Goal: Task Accomplishment & Management: Manage account settings

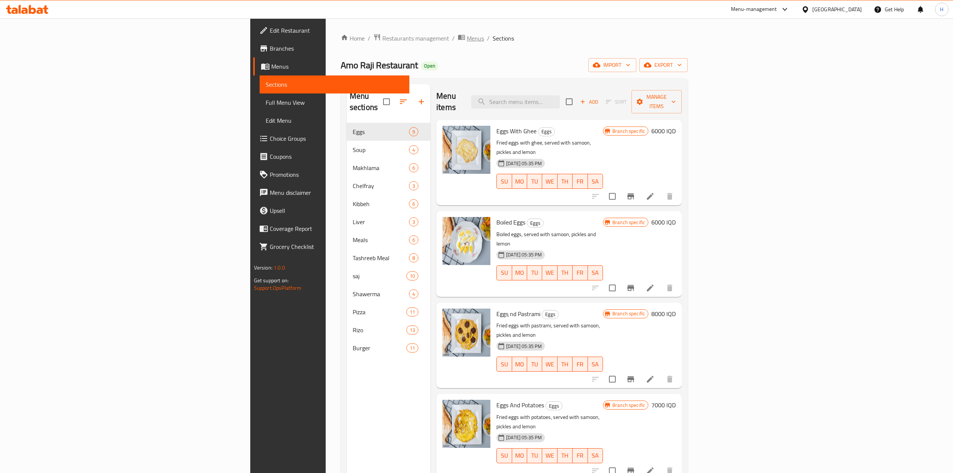
click at [467, 41] on span "Menus" at bounding box center [475, 38] width 17 height 9
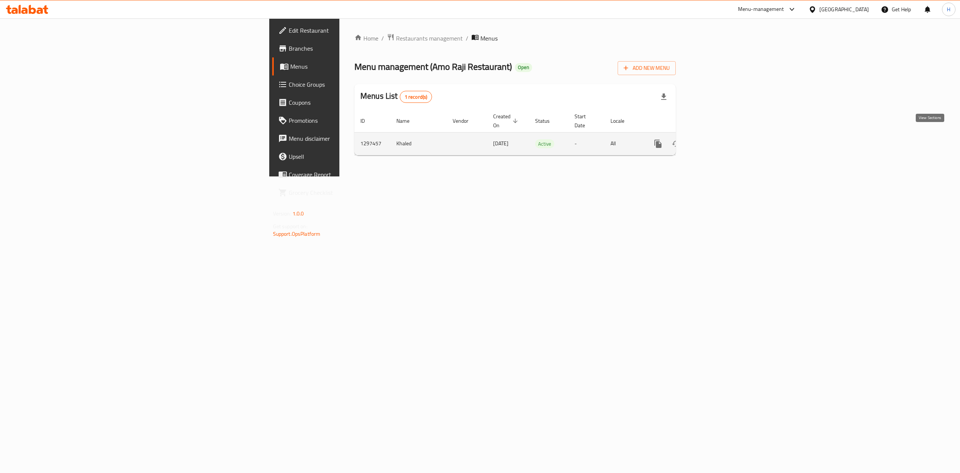
click at [721, 135] on link "enhanced table" at bounding box center [712, 144] width 18 height 18
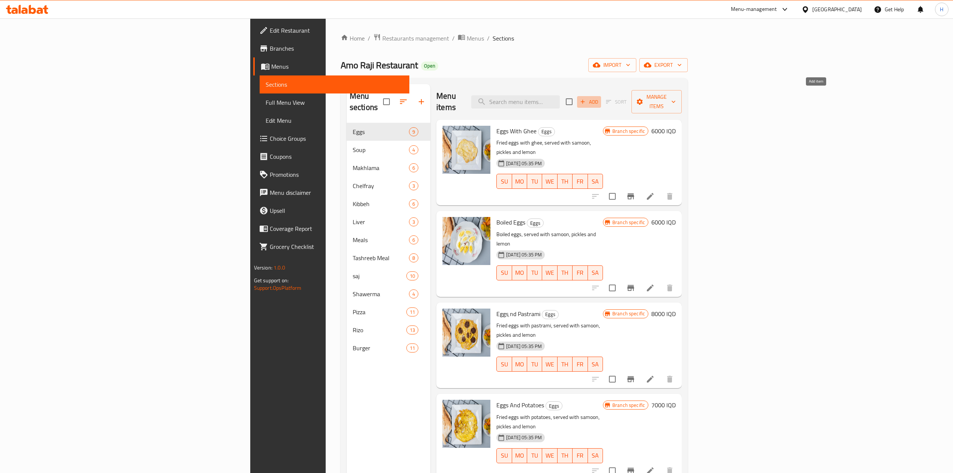
click at [586, 98] on icon "button" at bounding box center [582, 101] width 7 height 7
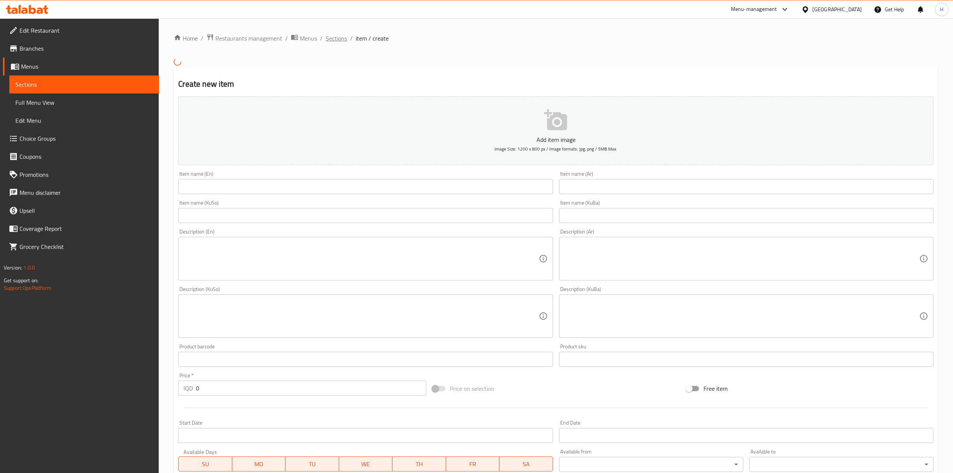
click at [329, 36] on span "Sections" at bounding box center [336, 38] width 21 height 9
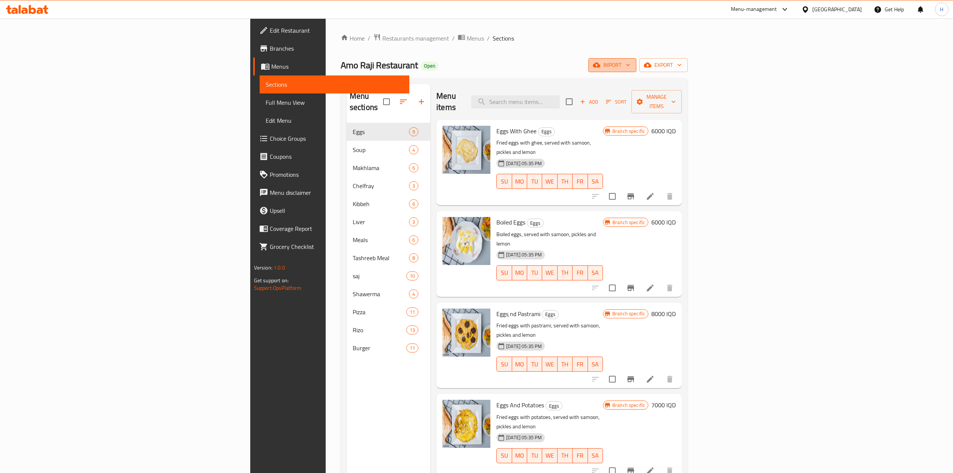
click at [630, 68] on span "import" at bounding box center [612, 64] width 36 height 9
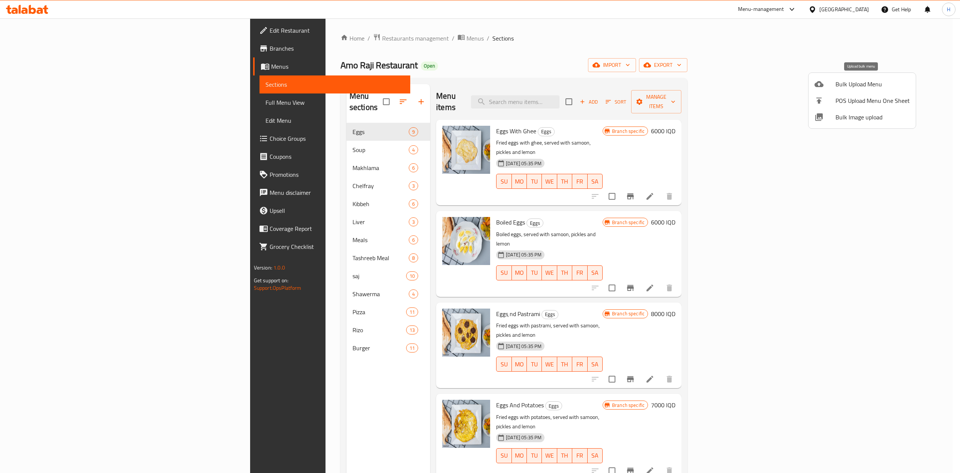
click at [842, 83] on span "Bulk Upload Menu" at bounding box center [873, 84] width 74 height 9
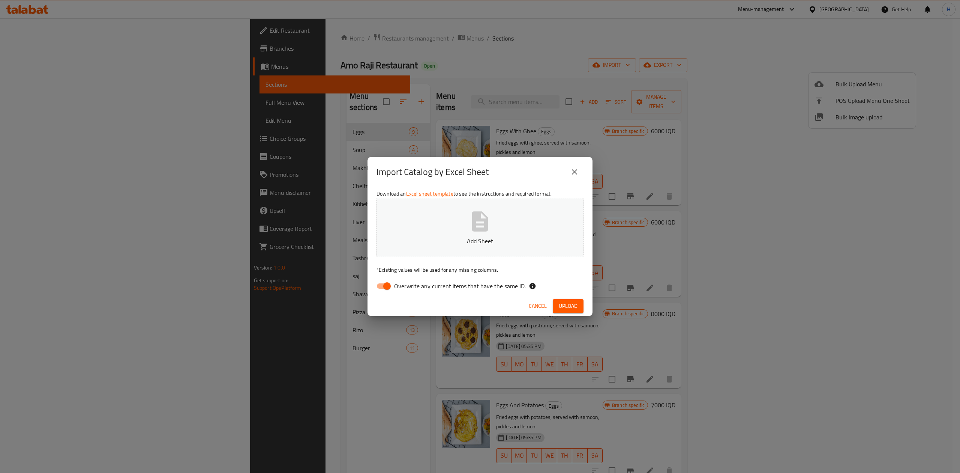
click at [393, 286] on input "Overwrite any current items that have the same ID." at bounding box center [387, 286] width 43 height 14
checkbox input "false"
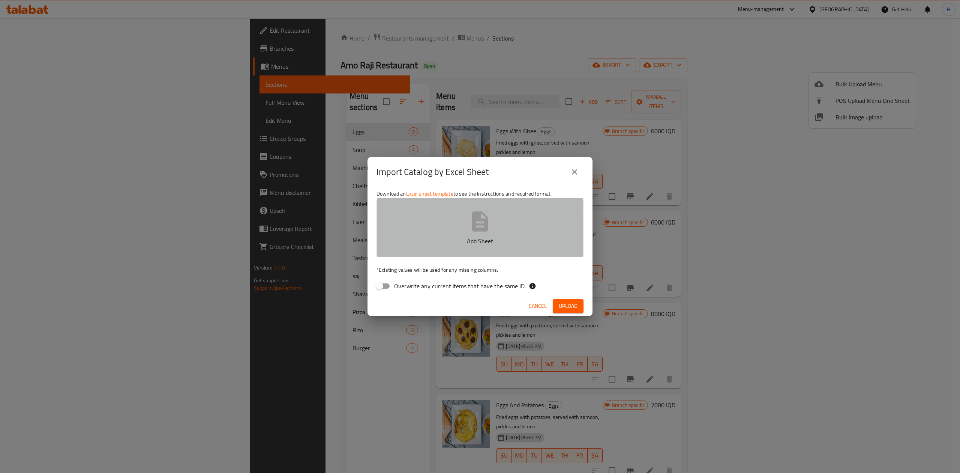
click at [452, 240] on p "Add Sheet" at bounding box center [480, 240] width 184 height 9
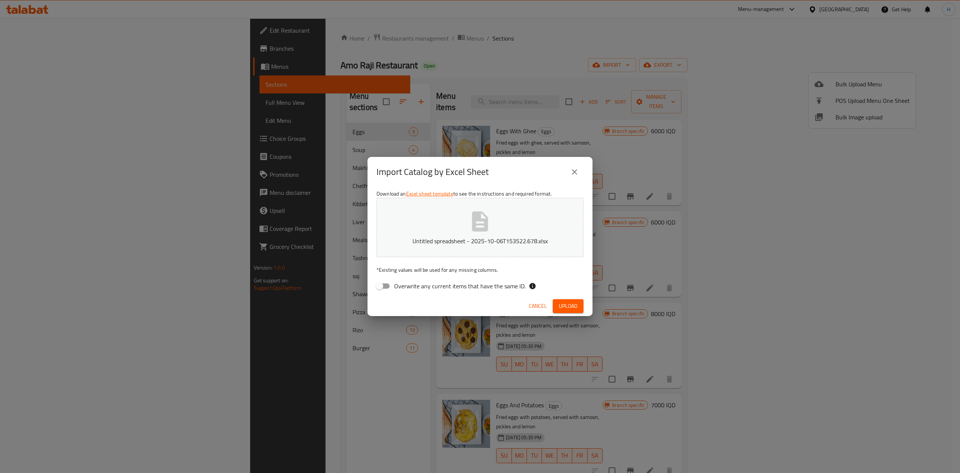
click at [569, 303] on span "Upload" at bounding box center [568, 305] width 19 height 9
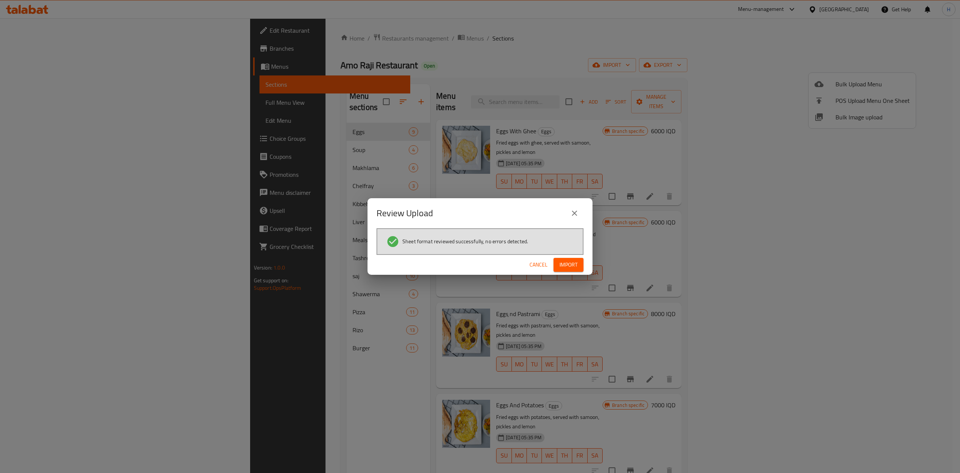
click at [581, 266] on button "Import" at bounding box center [569, 265] width 30 height 14
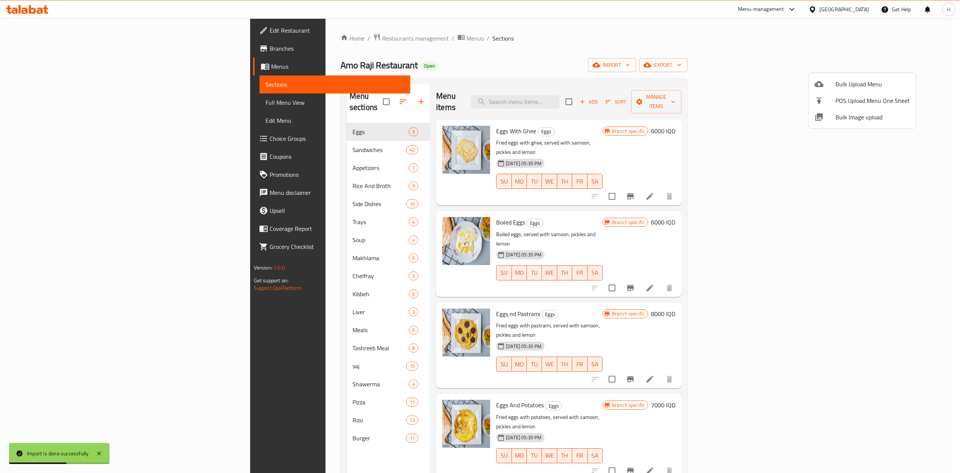
click at [245, 132] on div at bounding box center [480, 236] width 960 height 473
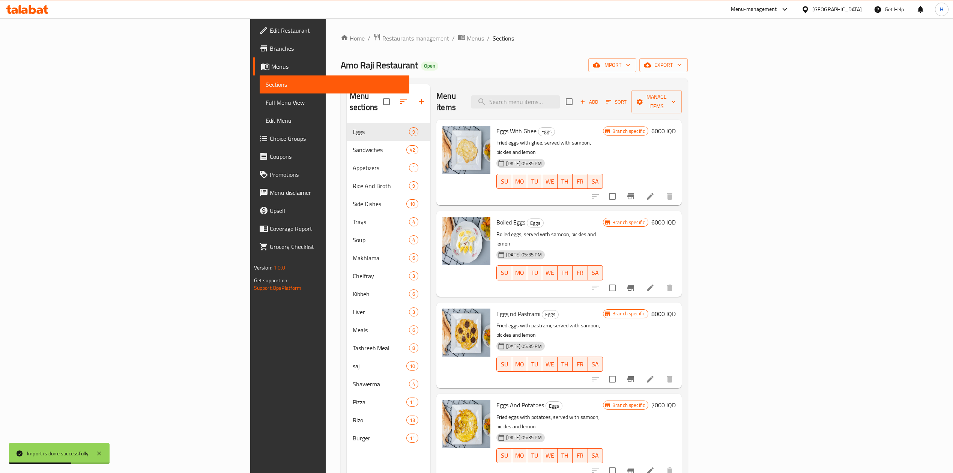
click at [353, 145] on span "Sandwiches" at bounding box center [380, 149] width 54 height 9
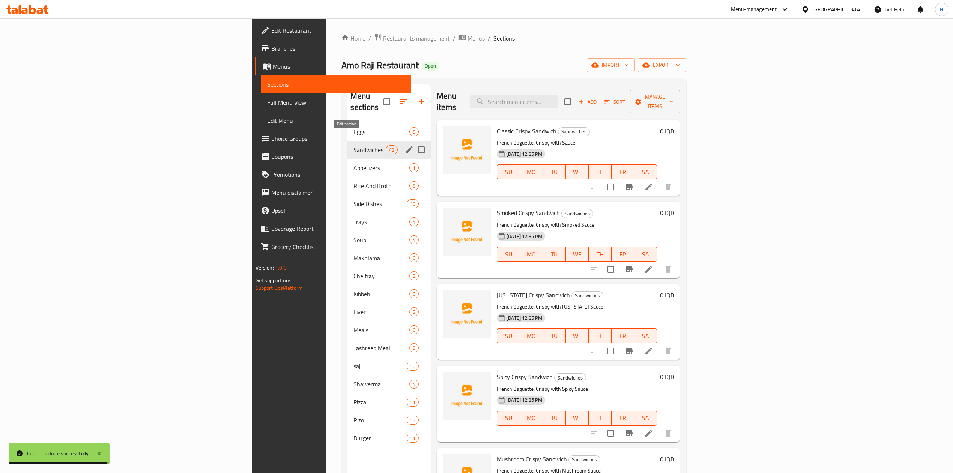
click at [406, 146] on icon "edit" at bounding box center [409, 149] width 7 height 7
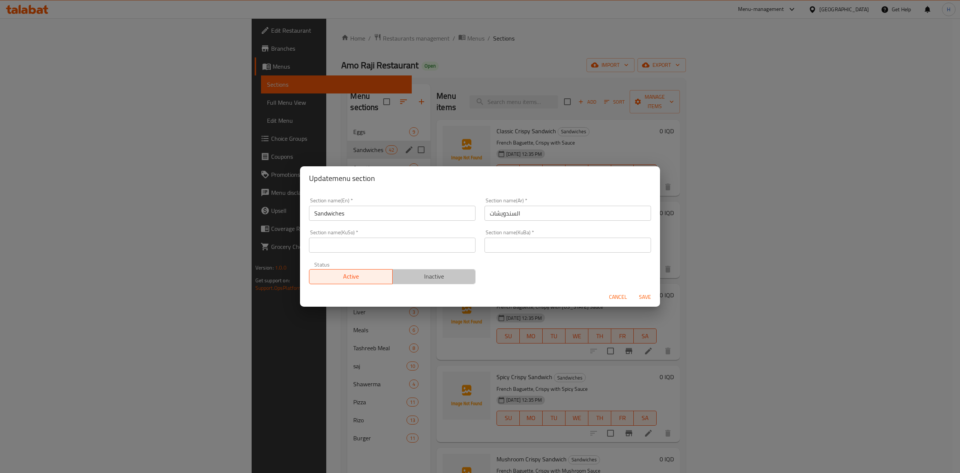
click at [441, 280] on span "Inactive" at bounding box center [434, 276] width 77 height 11
click at [650, 299] on span "Save" at bounding box center [645, 296] width 18 height 9
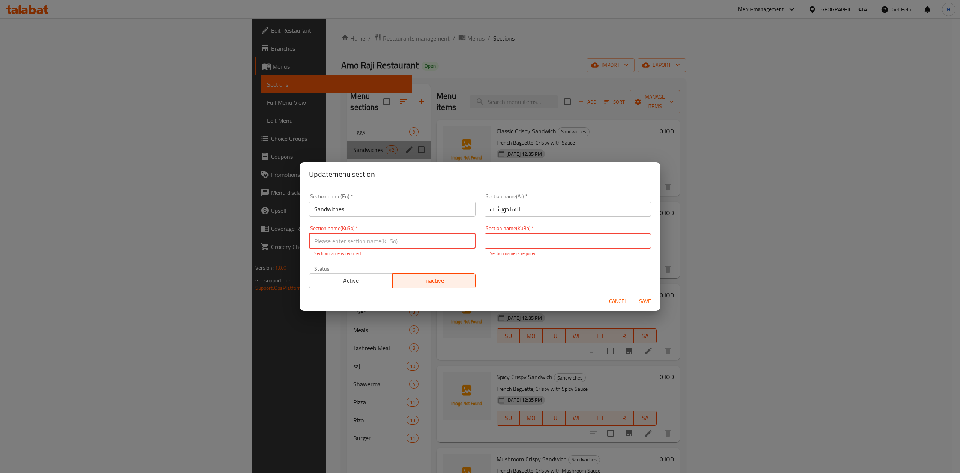
drag, startPoint x: 422, startPoint y: 248, endPoint x: 420, endPoint y: 241, distance: 7.3
click at [422, 248] on input "text" at bounding box center [392, 240] width 167 height 15
type input "."
click at [492, 239] on input "text" at bounding box center [568, 240] width 167 height 15
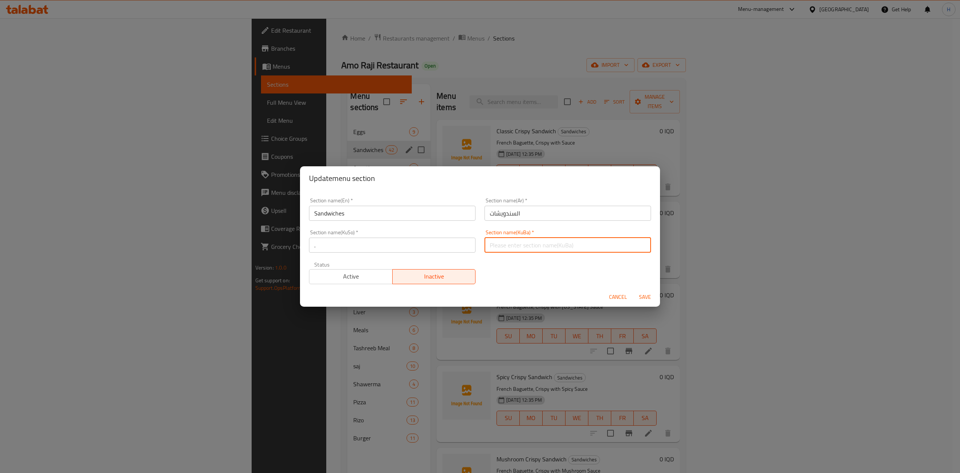
type input "."
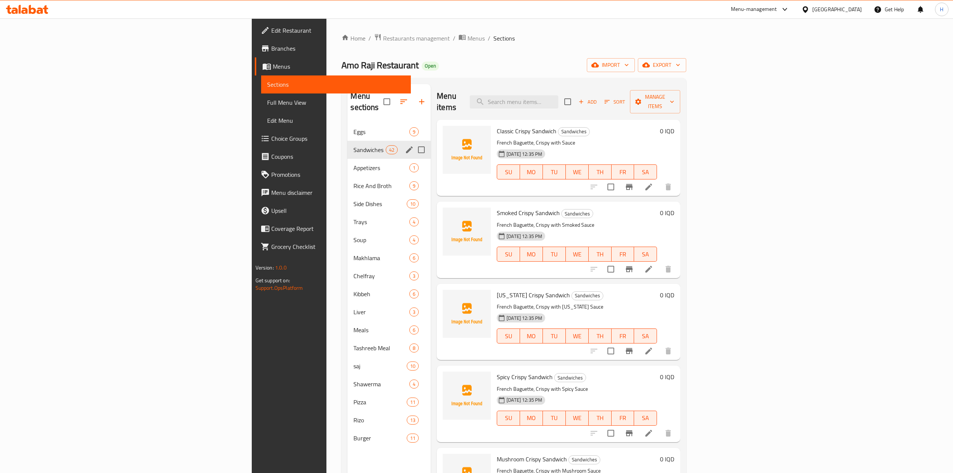
click at [405, 145] on icon "edit" at bounding box center [409, 149] width 9 height 9
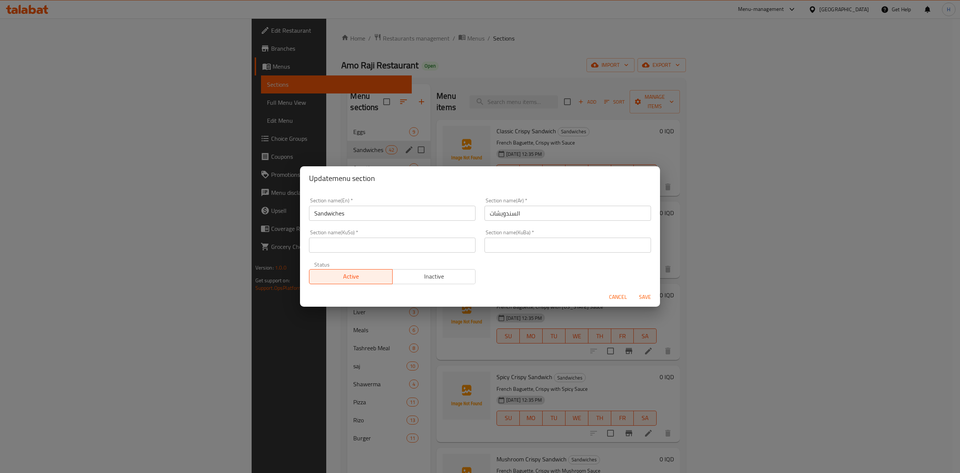
click at [458, 279] on span "Inactive" at bounding box center [434, 276] width 77 height 11
click at [402, 242] on input "text" at bounding box center [392, 244] width 167 height 15
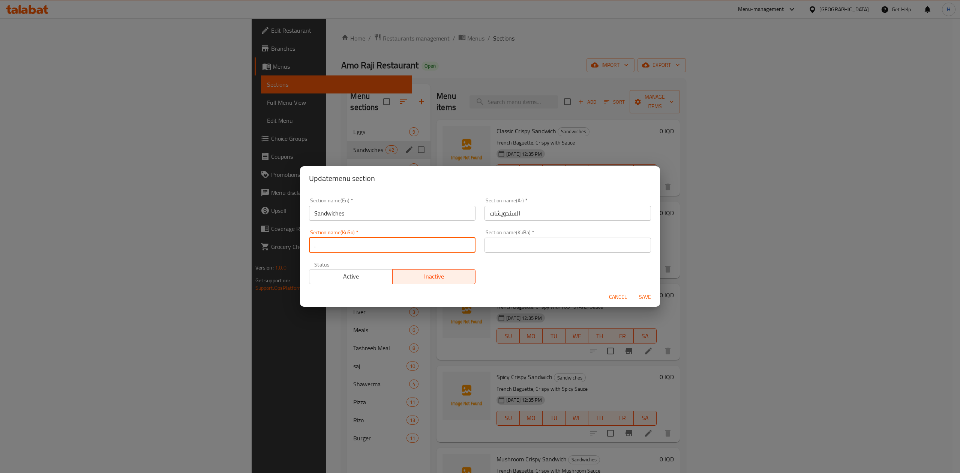
type input "."
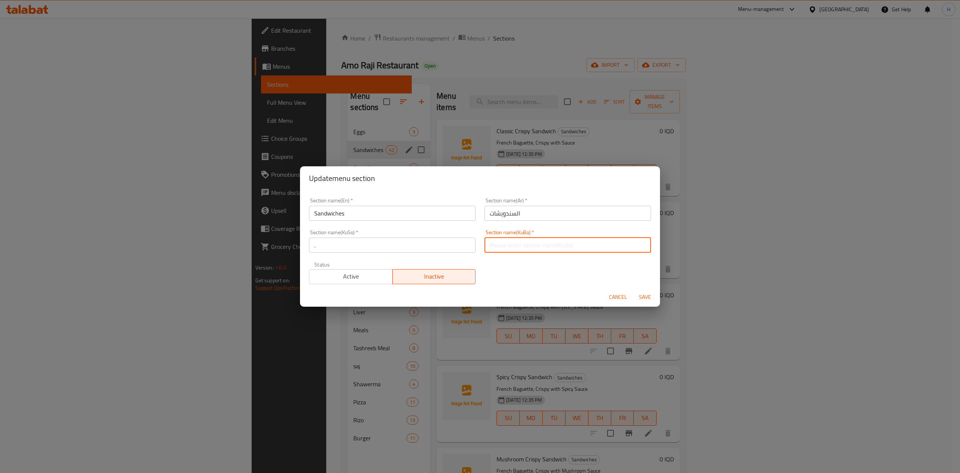
click at [503, 243] on input "text" at bounding box center [568, 244] width 167 height 15
type input "."
click at [646, 299] on span "Save" at bounding box center [645, 296] width 18 height 9
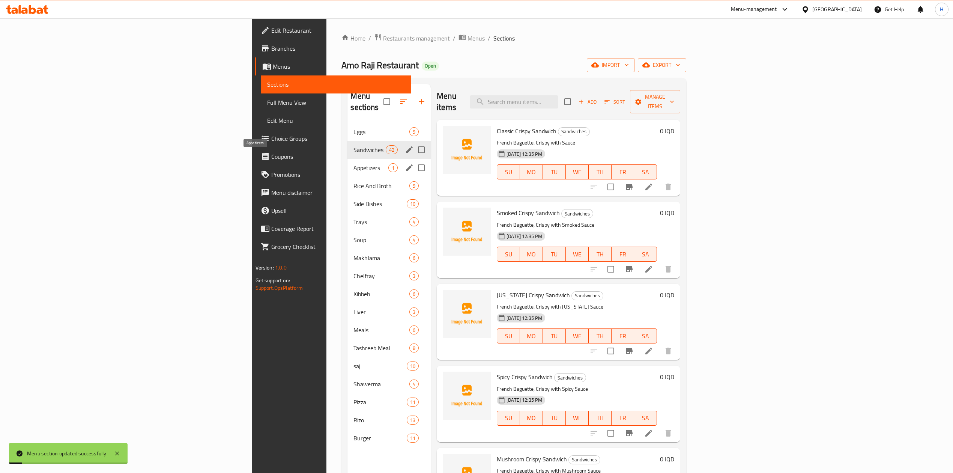
click at [353, 163] on span "Appetizers" at bounding box center [370, 167] width 35 height 9
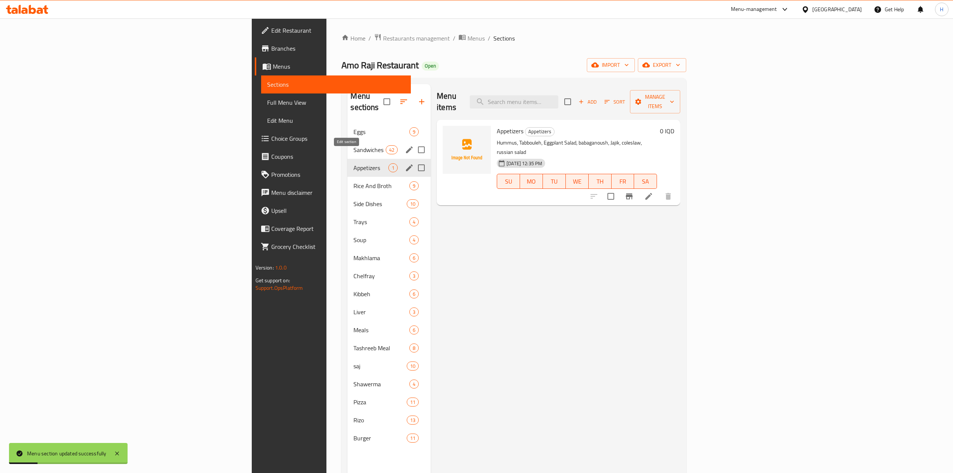
click at [406, 164] on icon "edit" at bounding box center [409, 167] width 7 height 7
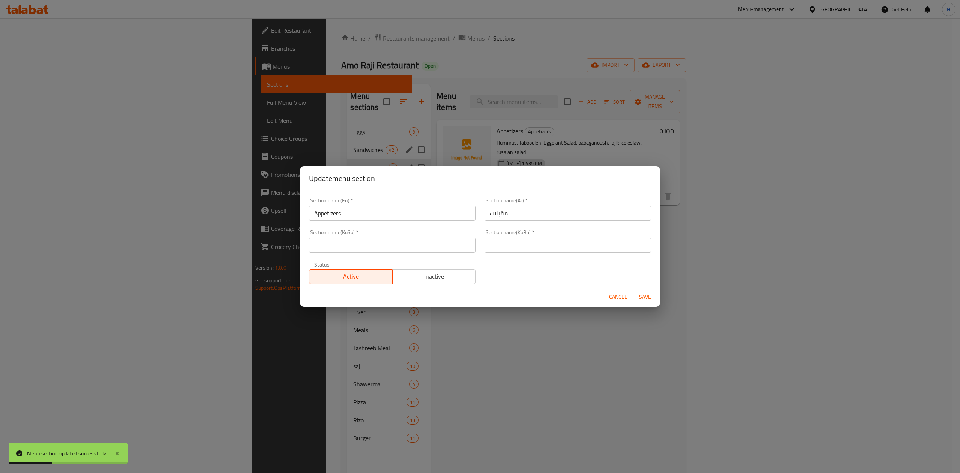
click at [443, 243] on input "text" at bounding box center [392, 244] width 167 height 15
type input "."
click at [527, 240] on input "." at bounding box center [568, 244] width 167 height 15
type input "."
click at [449, 278] on span "Inactive" at bounding box center [434, 276] width 77 height 11
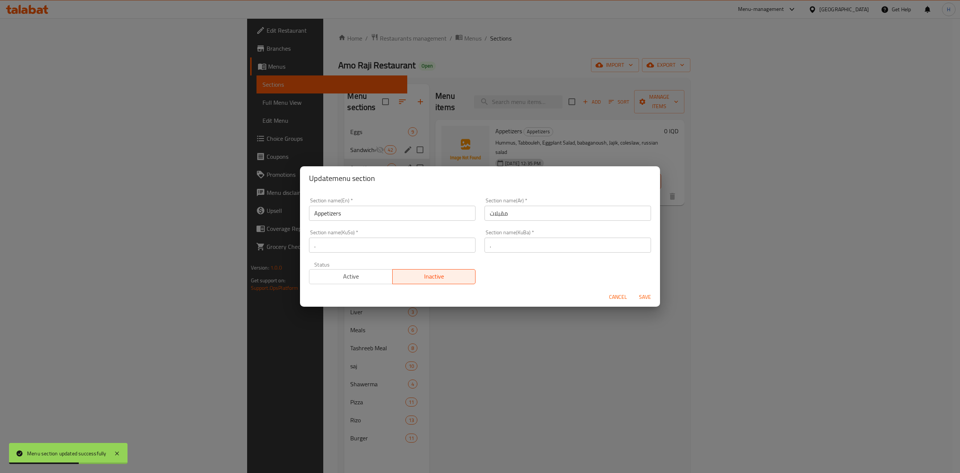
click at [655, 299] on button "Save" at bounding box center [645, 297] width 24 height 14
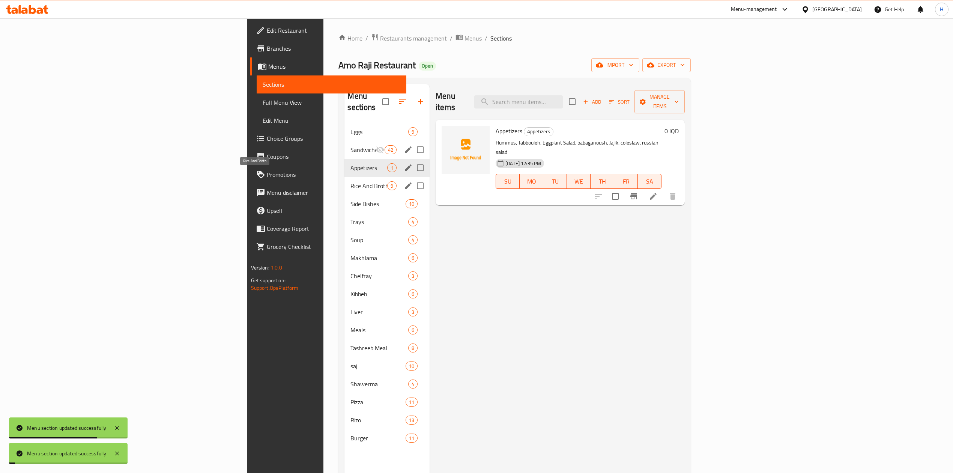
click at [350, 181] on span "Rice And Broth" at bounding box center [368, 185] width 37 height 9
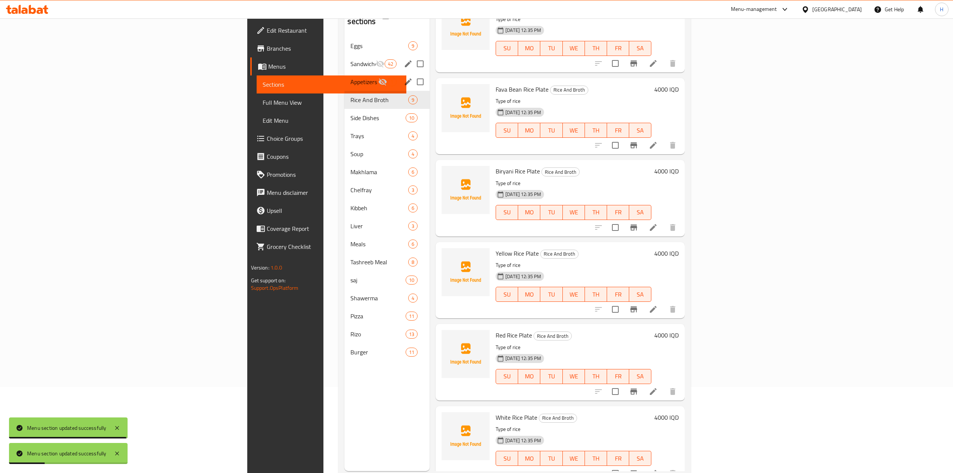
scroll to position [105, 0]
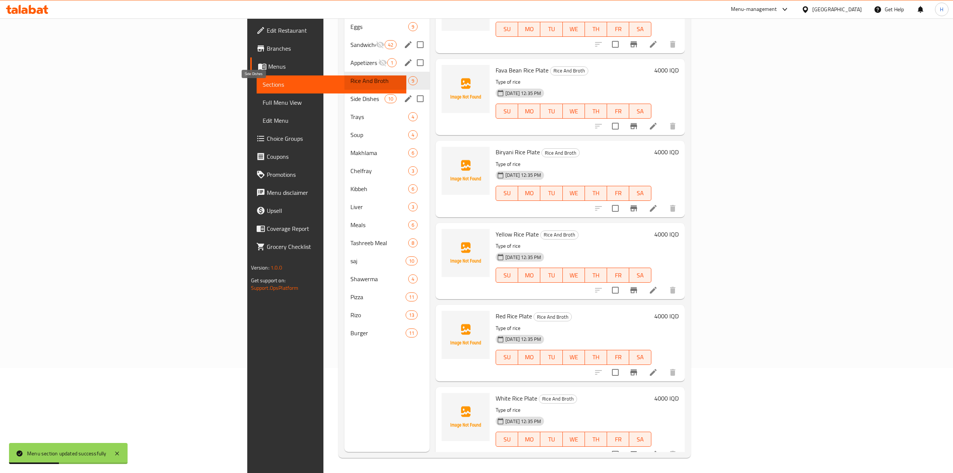
click at [350, 94] on span "Side Dishes" at bounding box center [367, 98] width 34 height 9
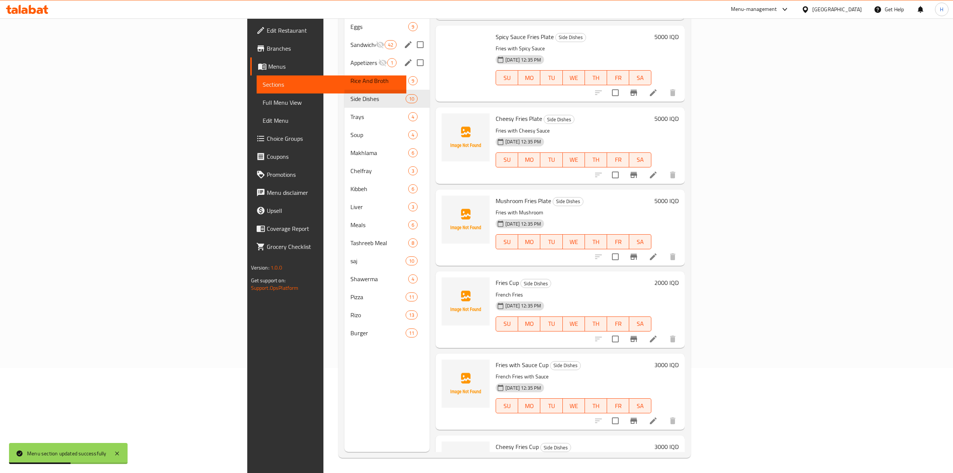
scroll to position [33, 0]
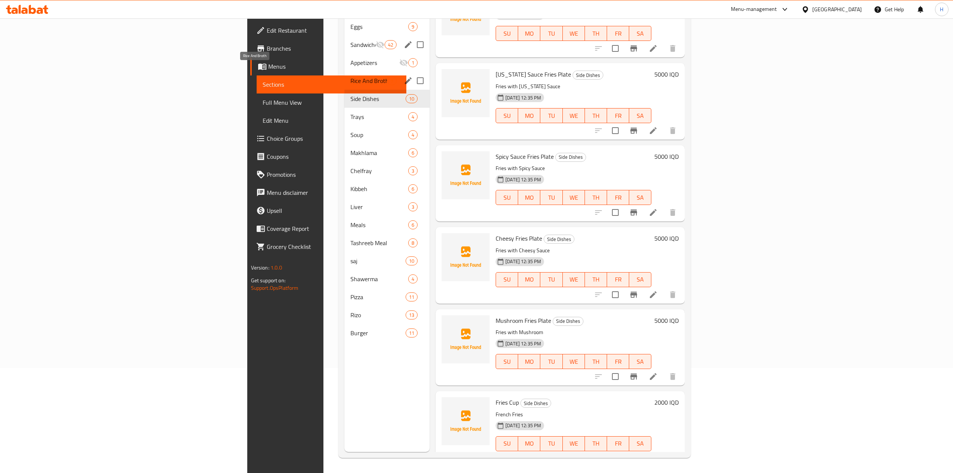
click at [350, 76] on span "Rice And Broth" at bounding box center [368, 80] width 37 height 9
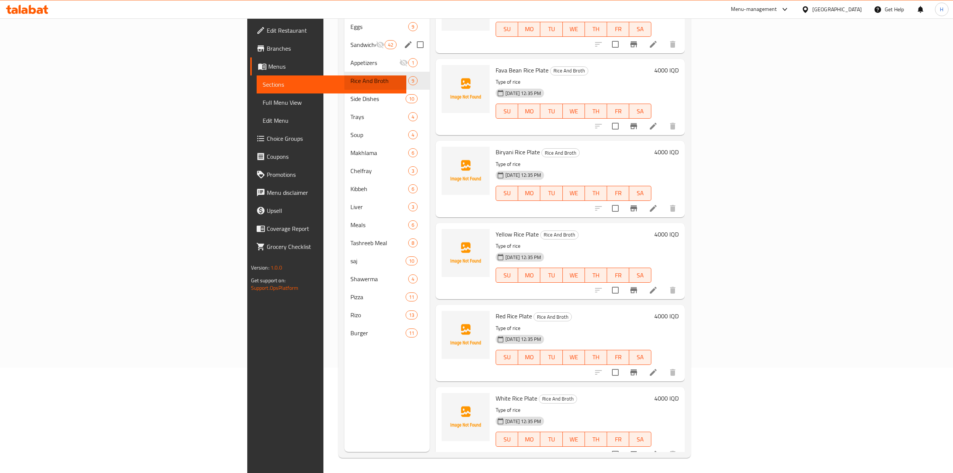
scroll to position [105, 0]
click at [350, 94] on span "Side Dishes" at bounding box center [367, 98] width 34 height 9
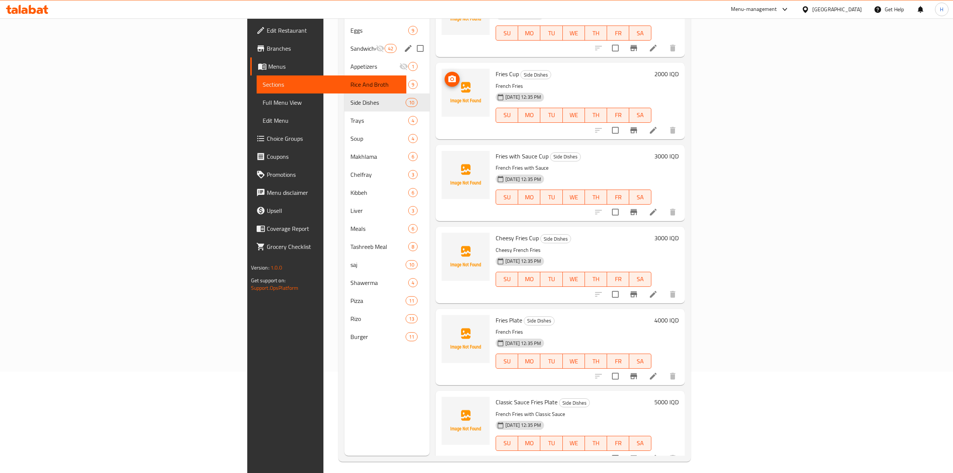
scroll to position [105, 0]
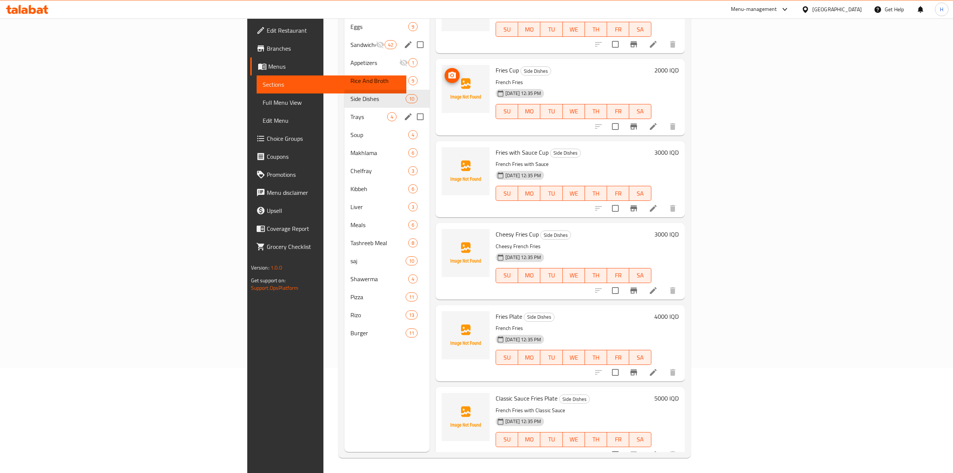
click at [350, 112] on span "Trays" at bounding box center [368, 116] width 37 height 9
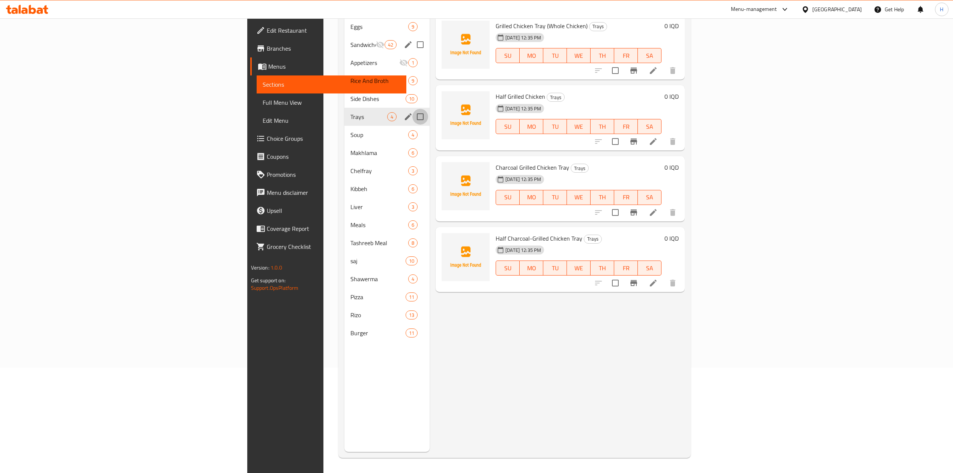
click at [412, 109] on input "Menu sections" at bounding box center [420, 117] width 16 height 16
checkbox input "true"
click at [405, 113] on icon "edit" at bounding box center [408, 116] width 7 height 7
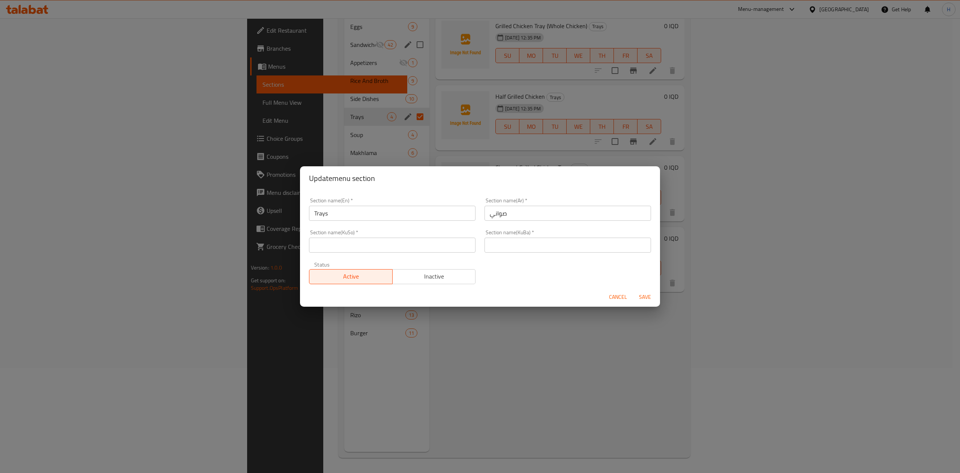
drag, startPoint x: 417, startPoint y: 273, endPoint x: 441, endPoint y: 276, distance: 24.6
click at [417, 273] on span "Inactive" at bounding box center [434, 276] width 77 height 11
click at [652, 296] on span "Save" at bounding box center [645, 296] width 18 height 9
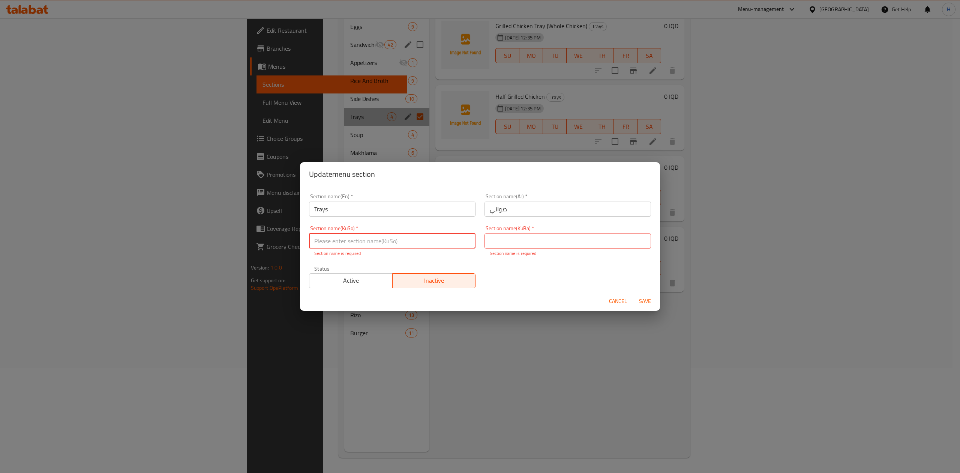
click at [377, 239] on input "text" at bounding box center [392, 240] width 167 height 15
type input "."
click at [510, 236] on input "text" at bounding box center [568, 240] width 167 height 15
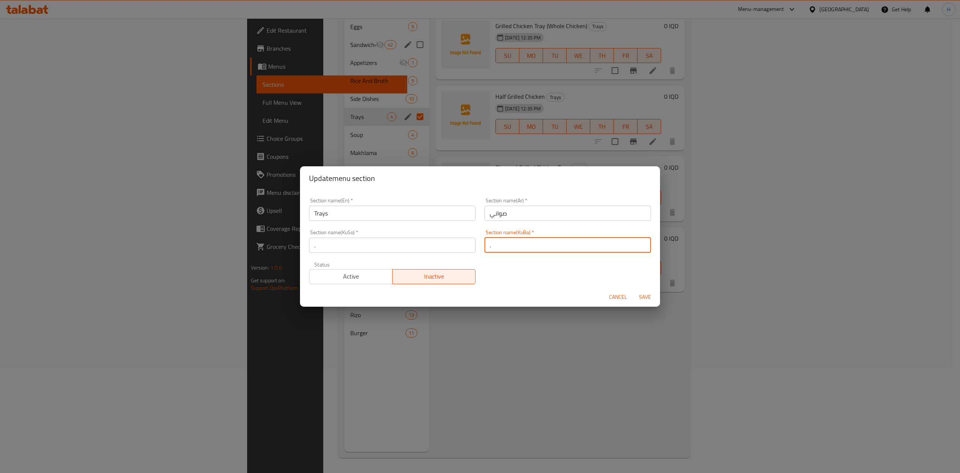
type input "."
click at [641, 293] on span "Save" at bounding box center [645, 296] width 18 height 9
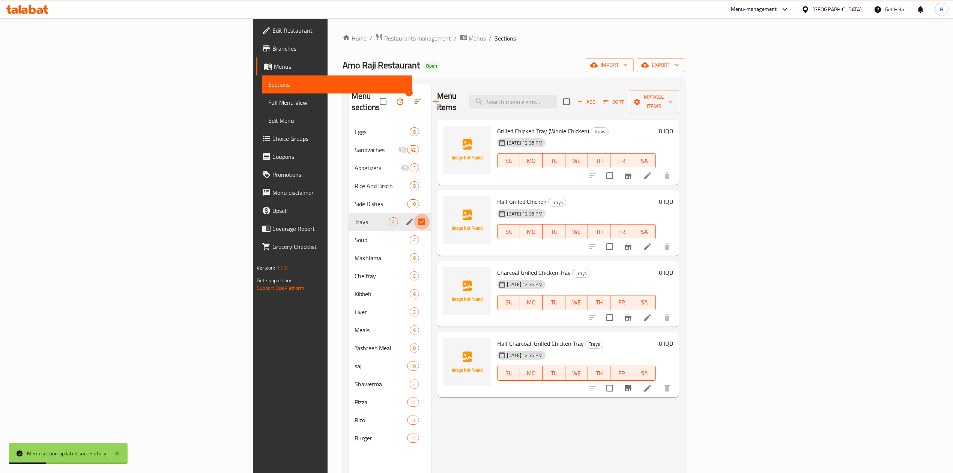
click at [414, 214] on input "Menu sections" at bounding box center [422, 222] width 16 height 16
checkbox input "false"
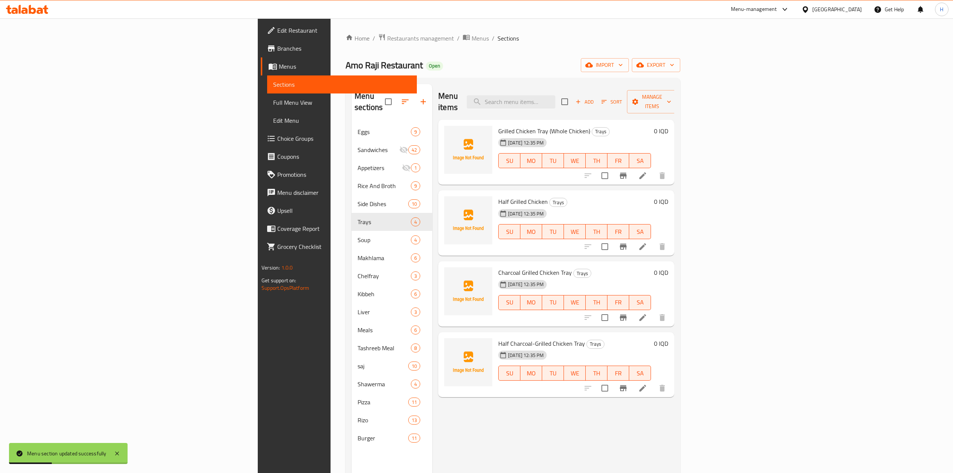
click at [424, 68] on div "Amo Raji Restaurant Open import export" at bounding box center [512, 65] width 335 height 14
click at [471, 173] on div "Grilled Chicken Tray (Whole Chicken) Trays [DATE] 12:35 PM SU MO TU WE TH FR SA…" at bounding box center [556, 152] width 236 height 65
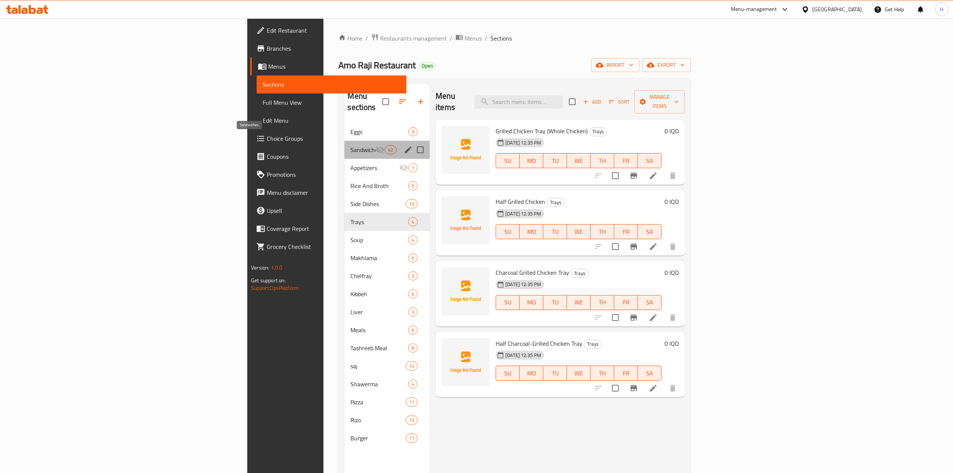
click at [350, 145] on span "Sandwiches" at bounding box center [362, 149] width 25 height 9
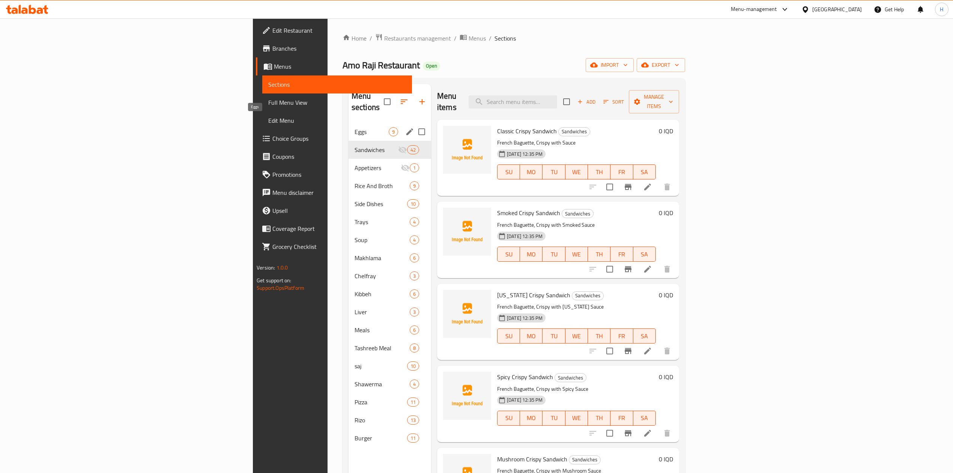
click at [354, 127] on span "Eggs" at bounding box center [371, 131] width 34 height 9
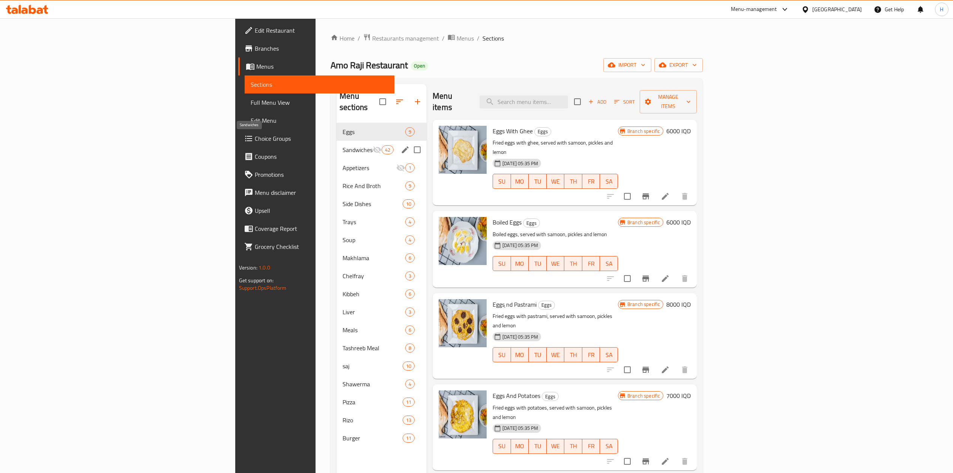
click at [342, 145] on span "Sandwiches" at bounding box center [357, 149] width 30 height 9
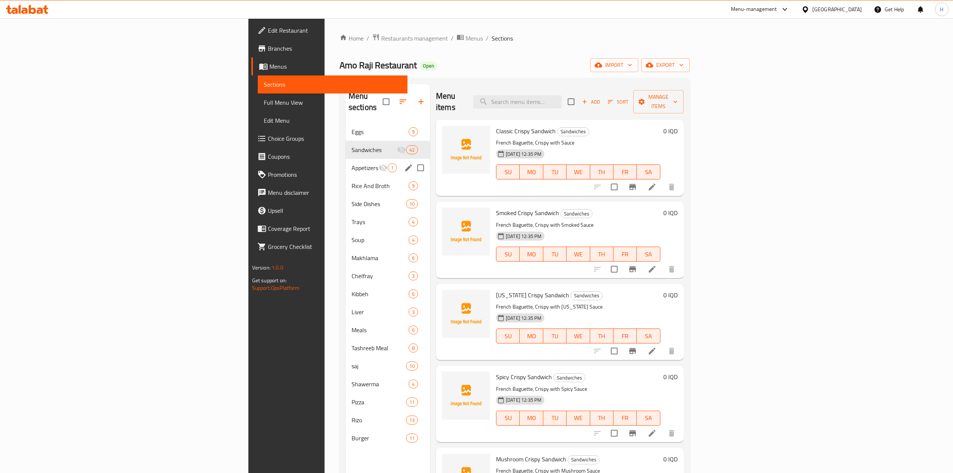
click at [345, 159] on div "Appetizers 1" at bounding box center [387, 168] width 84 height 18
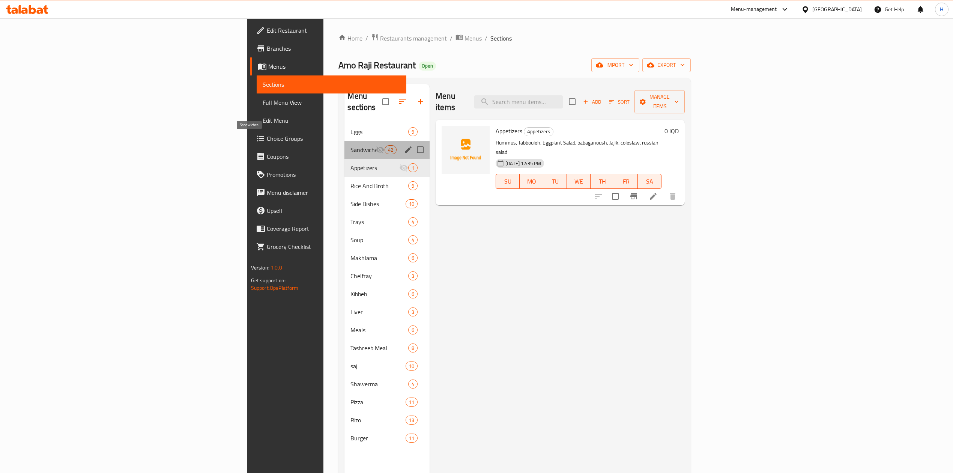
click at [350, 145] on span "Sandwiches" at bounding box center [362, 149] width 25 height 9
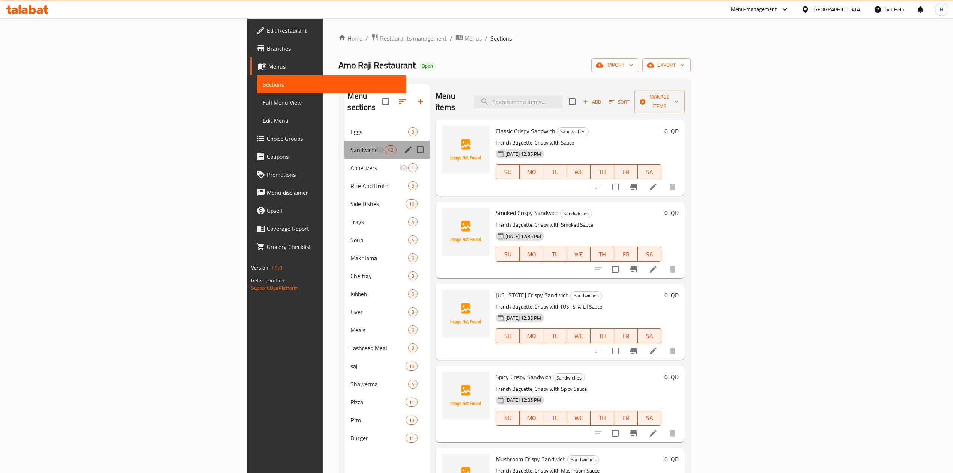
click at [344, 141] on div "Sandwiches 42" at bounding box center [386, 150] width 85 height 18
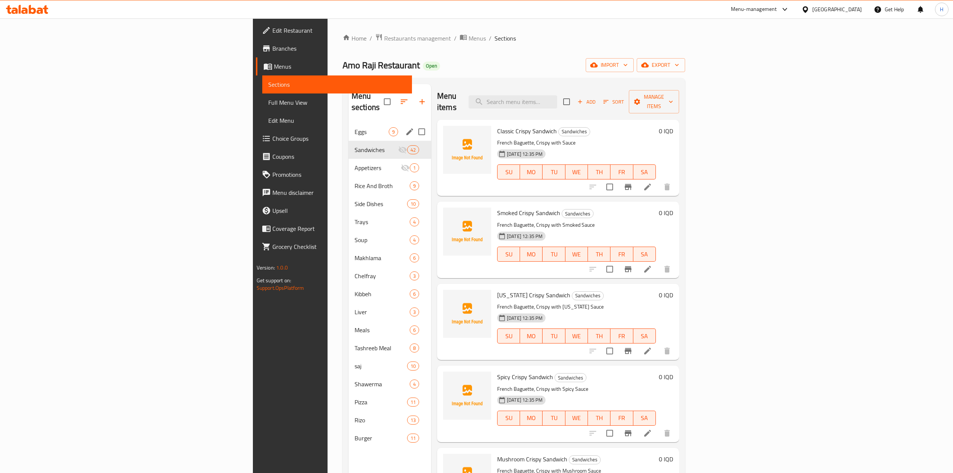
click at [348, 126] on div "Eggs 9" at bounding box center [389, 132] width 83 height 18
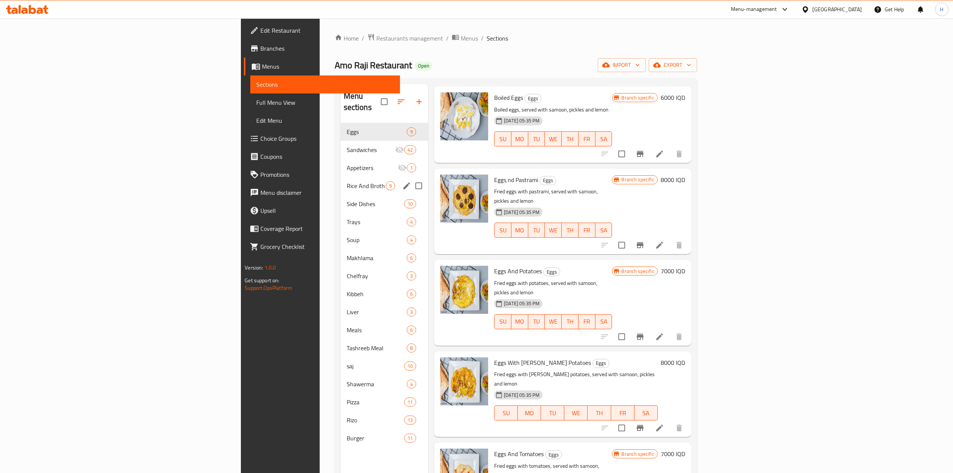
scroll to position [50, 0]
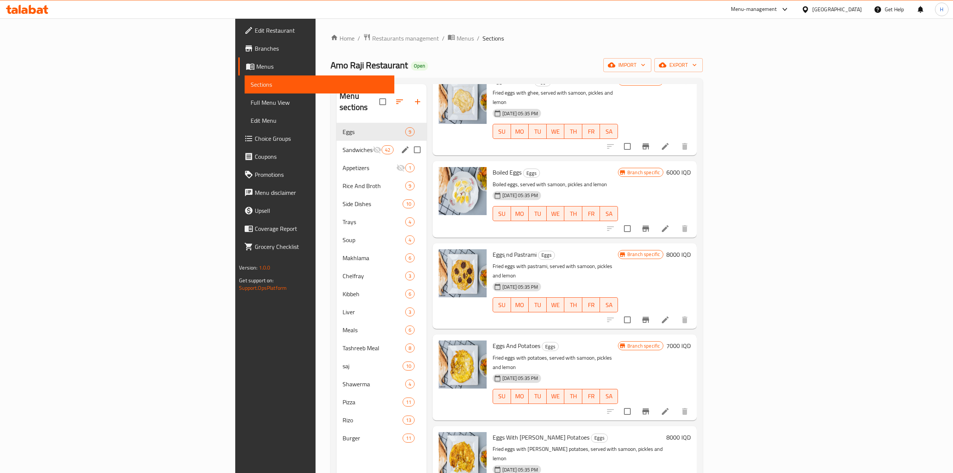
click at [342, 145] on span "Sandwiches" at bounding box center [357, 149] width 30 height 9
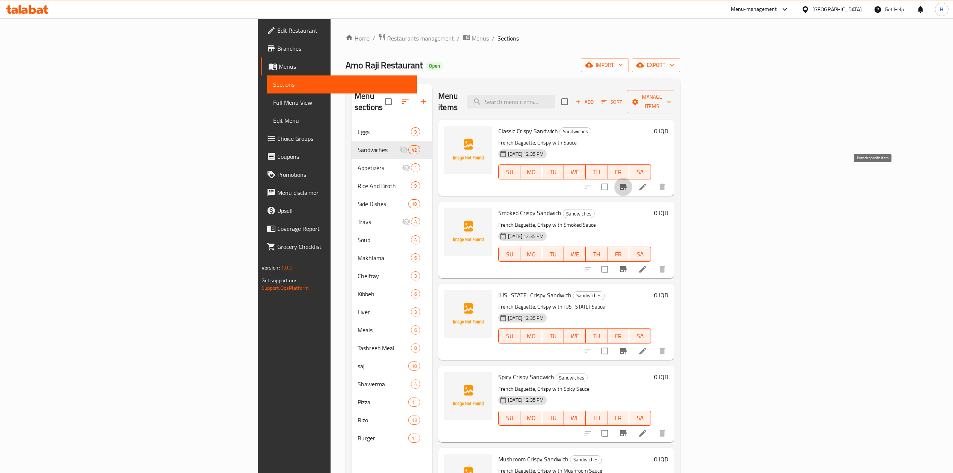
click at [632, 178] on button "Branch-specific-item" at bounding box center [623, 187] width 18 height 18
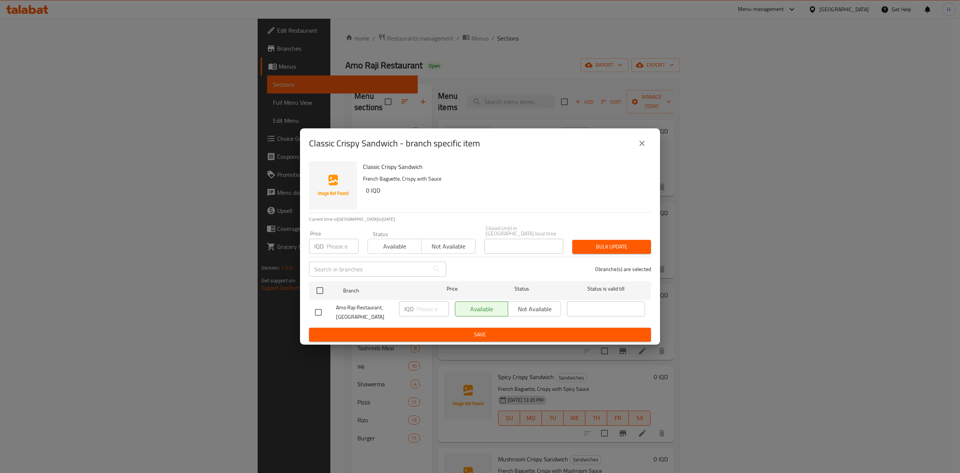
click at [639, 147] on icon "close" at bounding box center [642, 143] width 9 height 9
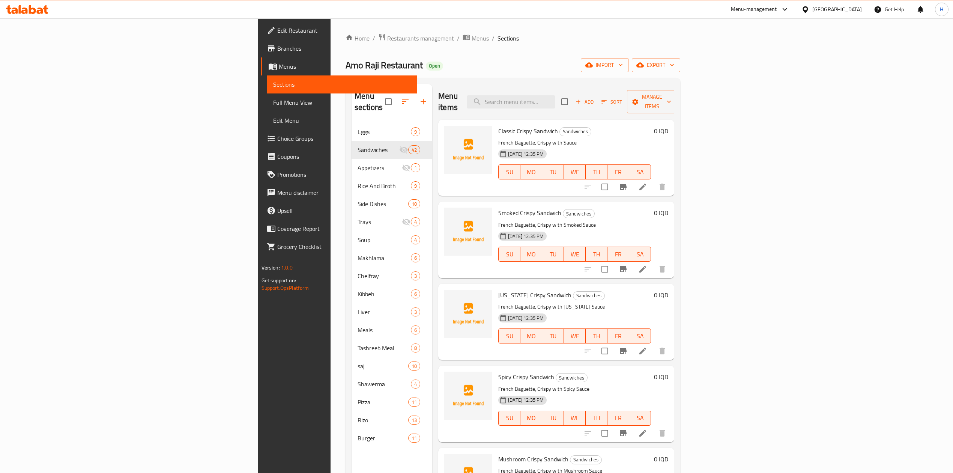
click at [647, 182] on icon at bounding box center [642, 186] width 9 height 9
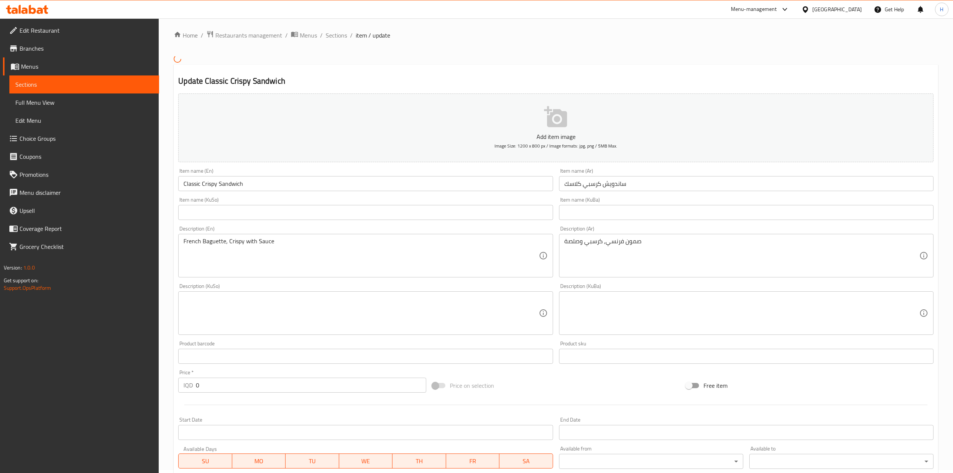
scroll to position [138, 0]
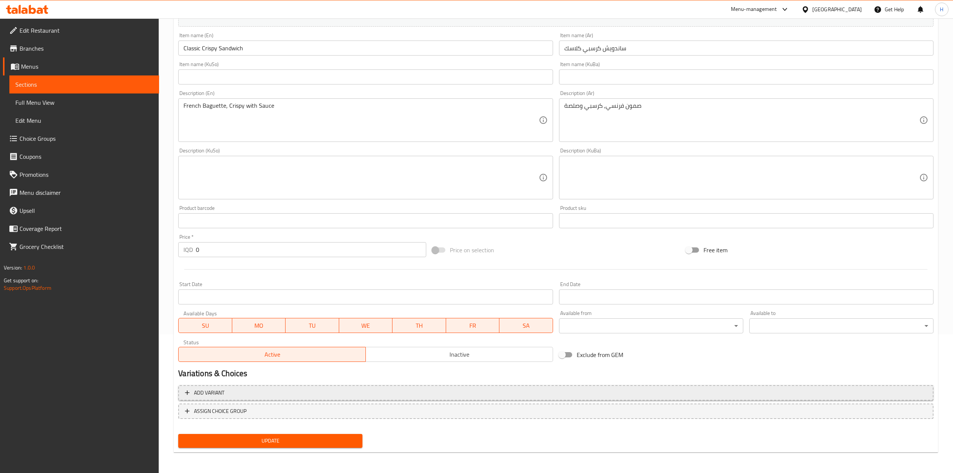
click at [230, 392] on span "Add variant" at bounding box center [556, 392] width 742 height 9
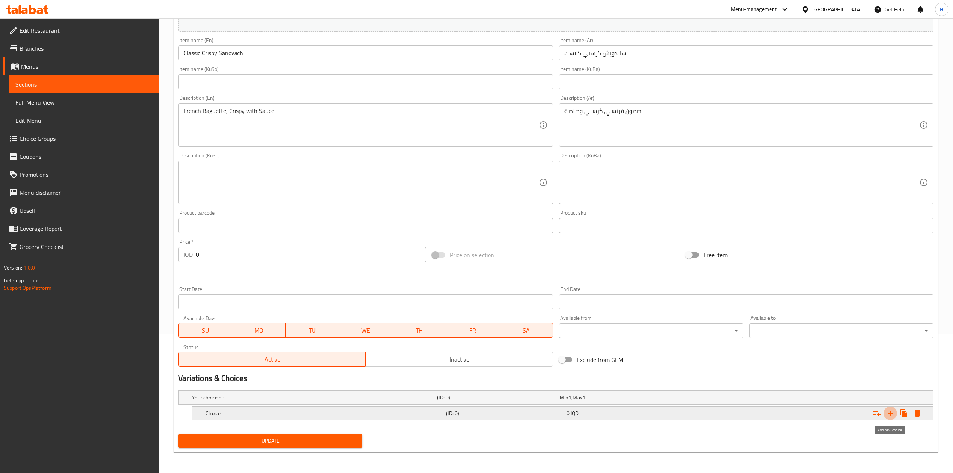
click at [888, 413] on icon "Expand" at bounding box center [890, 412] width 9 height 9
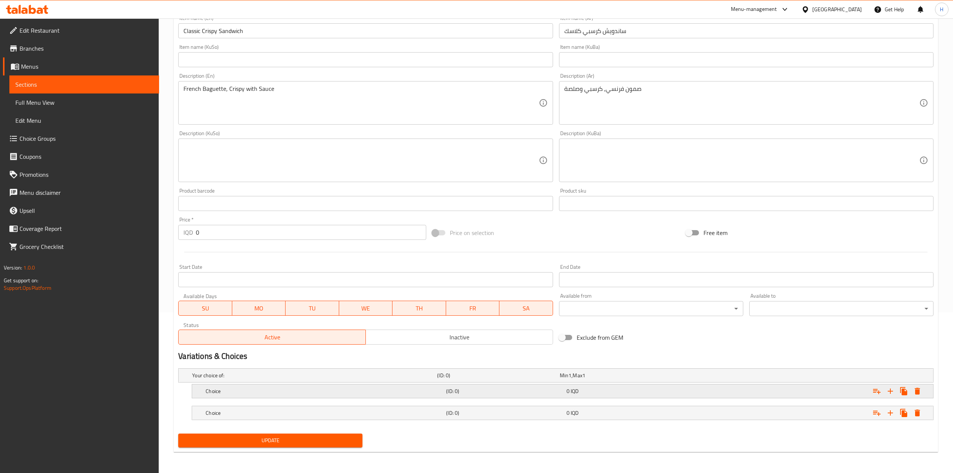
click at [256, 389] on h5 "Choice" at bounding box center [324, 391] width 237 height 8
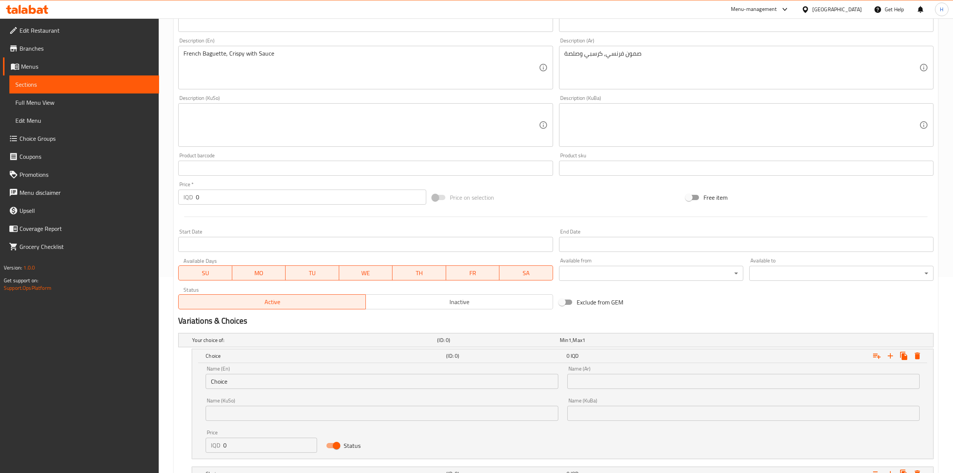
scroll to position [250, 0]
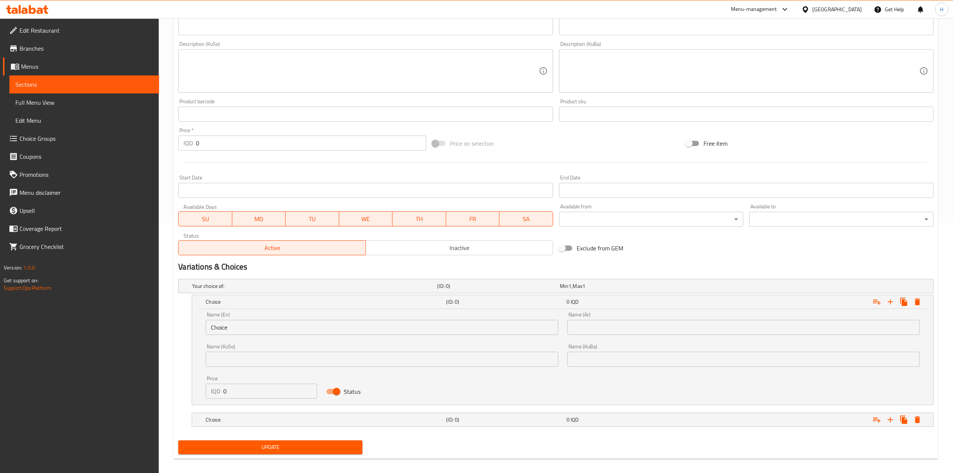
click at [257, 322] on input "Choice" at bounding box center [382, 327] width 352 height 15
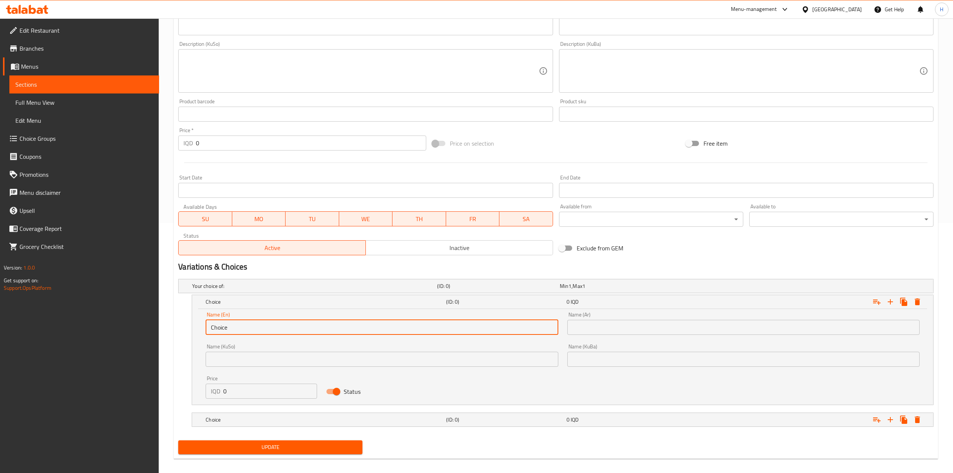
click at [257, 322] on input "Choice" at bounding box center [382, 327] width 352 height 15
click at [257, 322] on input "text" at bounding box center [382, 327] width 352 height 15
type input "Sandwich"
click at [593, 337] on div "Name (Ar) Name (Ar)" at bounding box center [743, 323] width 361 height 32
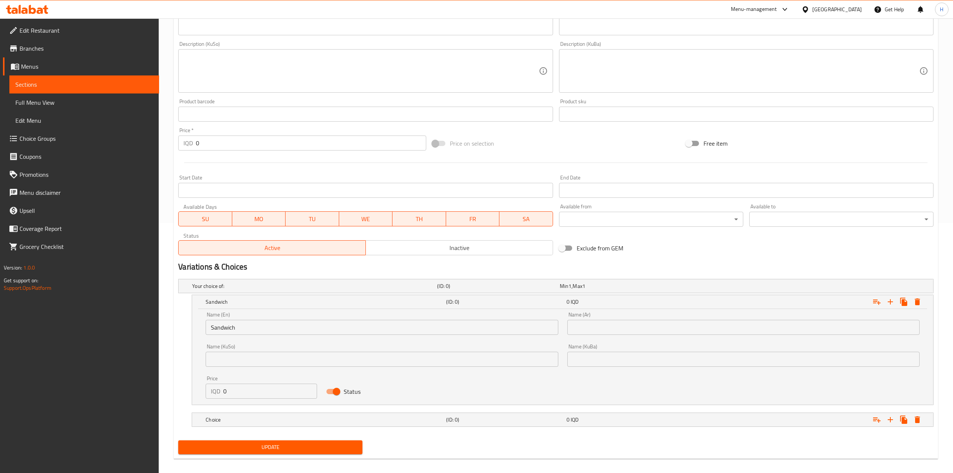
drag, startPoint x: 619, startPoint y: 330, endPoint x: 630, endPoint y: 325, distance: 12.4
click at [619, 330] on input "text" at bounding box center [743, 327] width 352 height 15
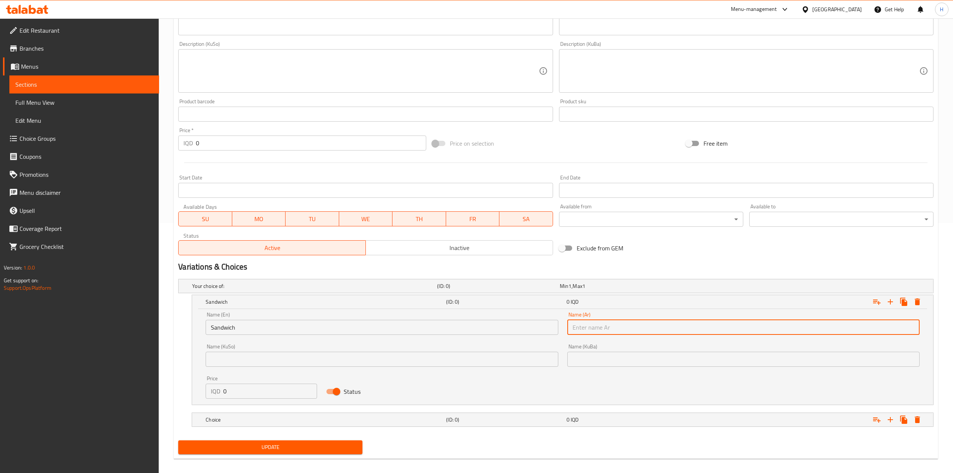
type input "سندويتش"
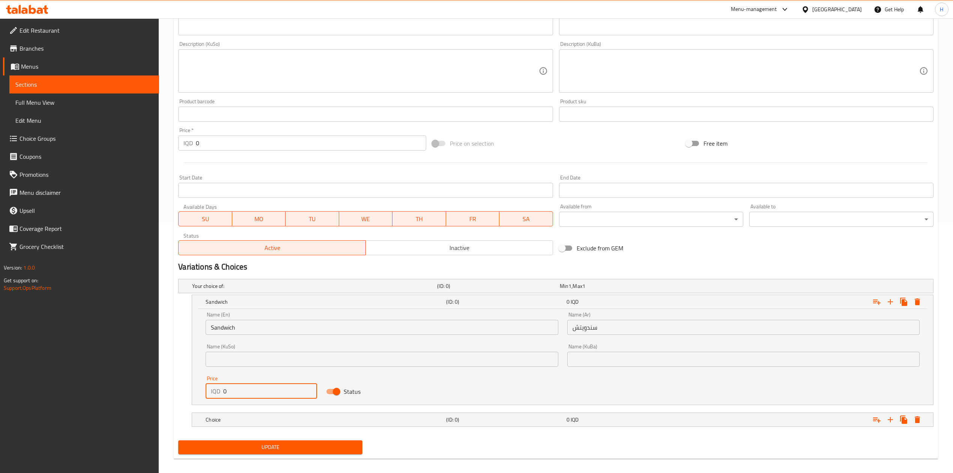
click at [262, 391] on input "0" at bounding box center [270, 390] width 94 height 15
type input "6000"
click at [251, 422] on h5 "Choice" at bounding box center [324, 420] width 237 height 8
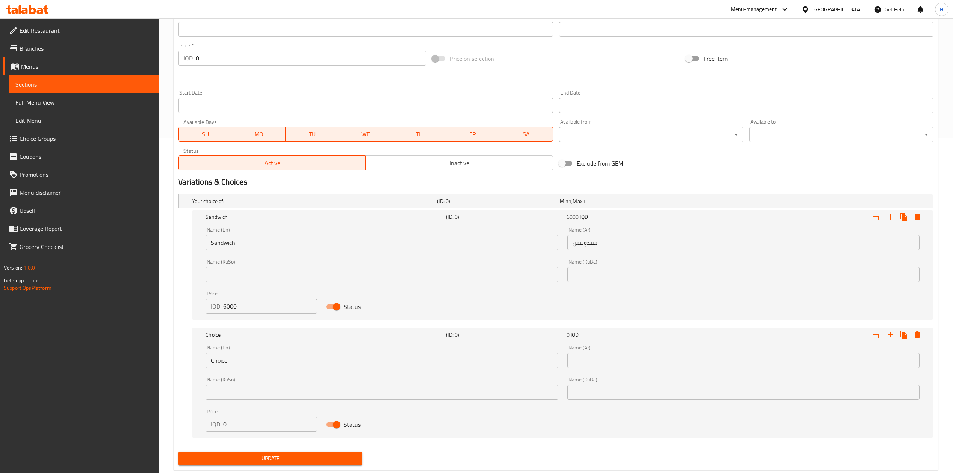
scroll to position [338, 0]
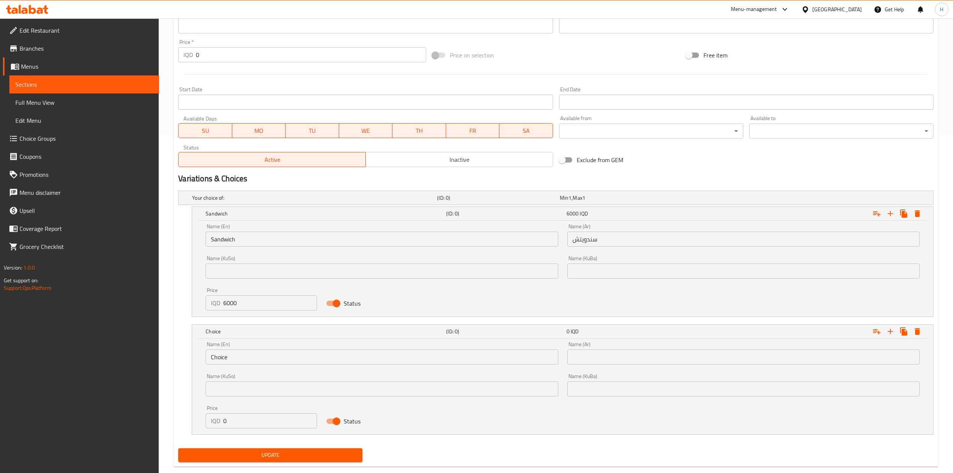
click at [266, 341] on div "Name (En) Choice Name (En)" at bounding box center [381, 353] width 361 height 32
click at [258, 357] on input "Choice" at bounding box center [382, 356] width 352 height 15
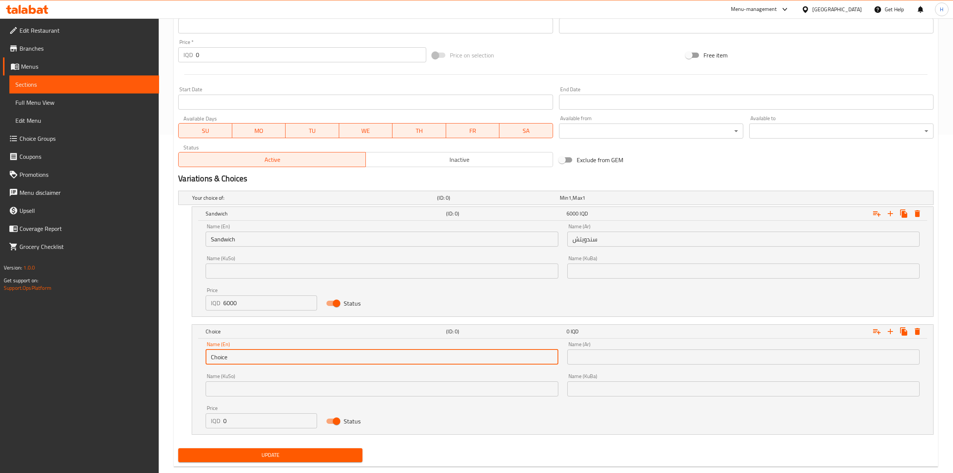
click at [258, 357] on input "Choice" at bounding box center [382, 356] width 352 height 15
click at [258, 357] on input "text" at bounding box center [382, 356] width 352 height 15
type input "Meal"
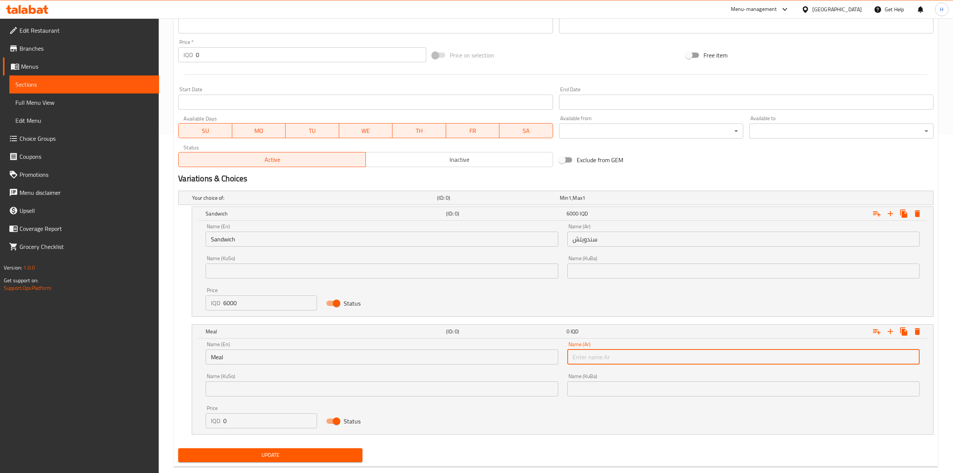
drag, startPoint x: 591, startPoint y: 362, endPoint x: 601, endPoint y: 365, distance: 10.2
click at [591, 362] on input "text" at bounding box center [743, 356] width 352 height 15
type input "وجبة"
click at [246, 425] on input "0" at bounding box center [270, 420] width 94 height 15
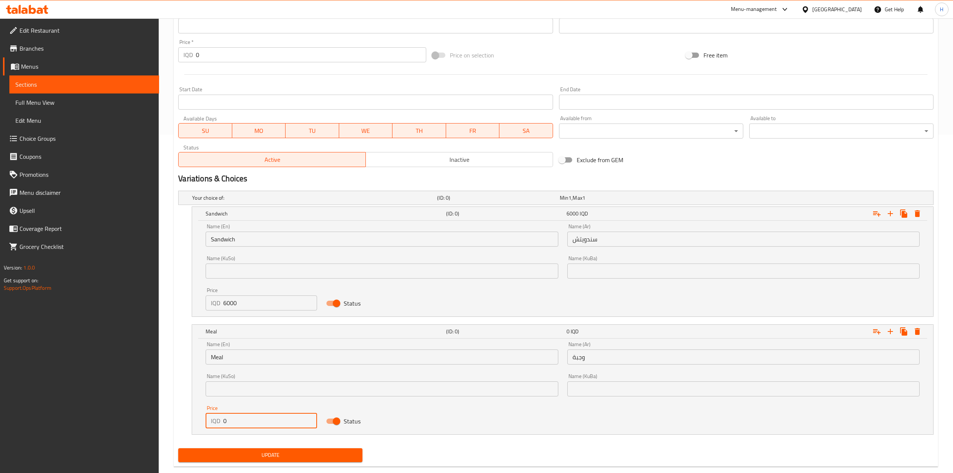
click at [246, 425] on input "0" at bounding box center [270, 420] width 94 height 15
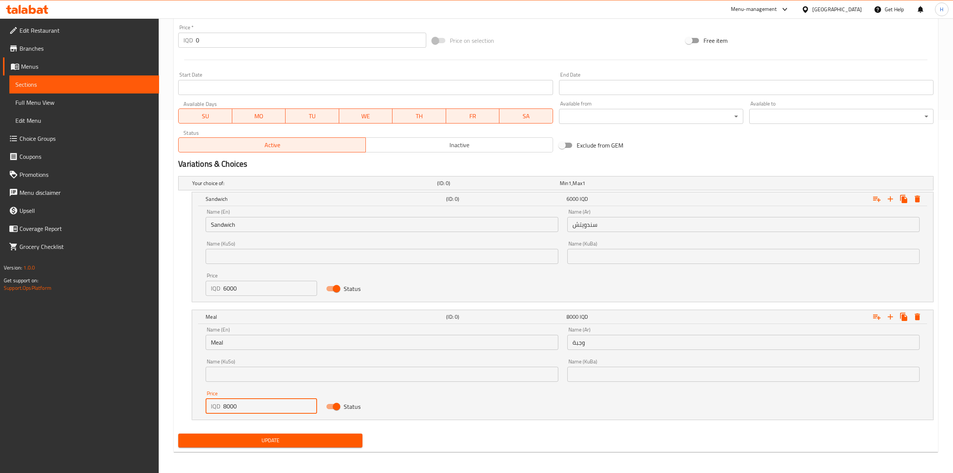
type input "8000"
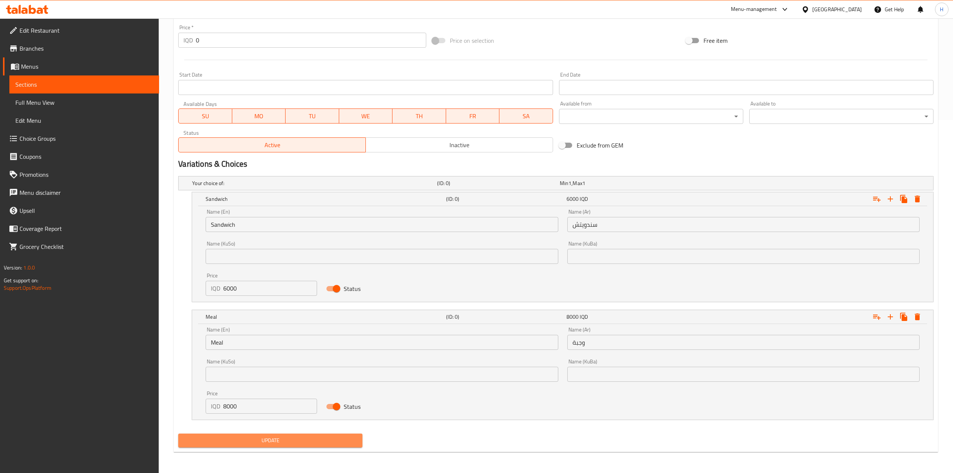
click at [294, 440] on span "Update" at bounding box center [270, 439] width 172 height 9
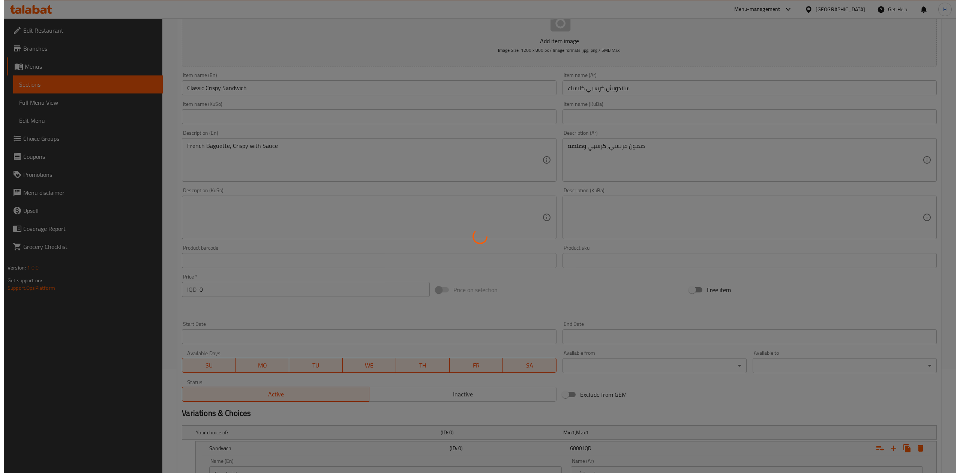
scroll to position [0, 0]
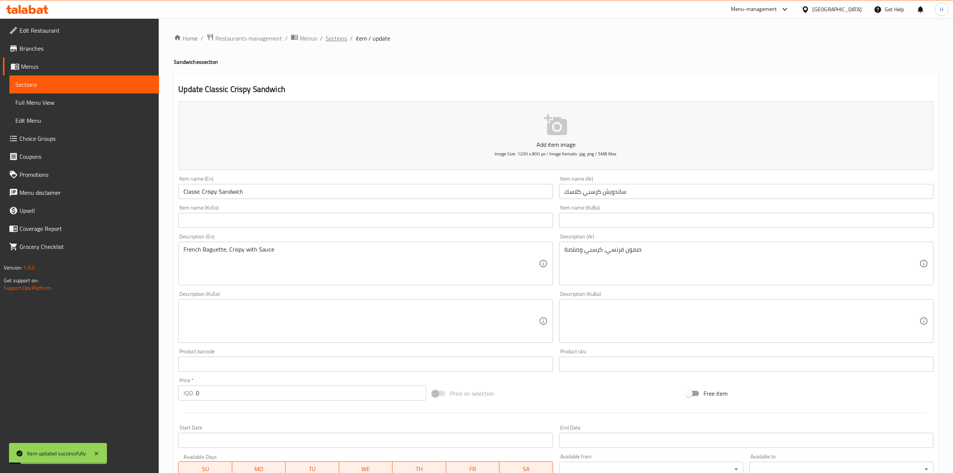
click at [327, 38] on span "Sections" at bounding box center [336, 38] width 21 height 9
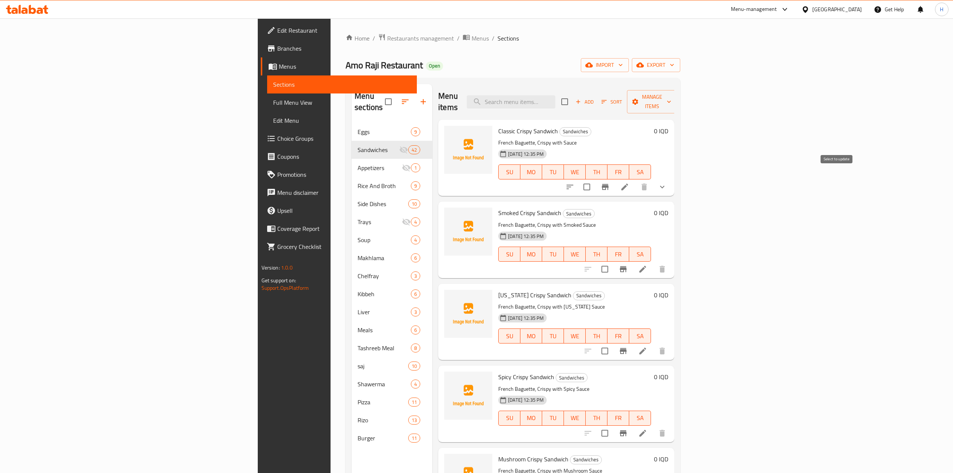
drag, startPoint x: 836, startPoint y: 177, endPoint x: 836, endPoint y: 173, distance: 4.1
click at [594, 179] on input "checkbox" at bounding box center [587, 187] width 16 height 16
checkbox input "true"
click at [671, 92] on span "Manage items" at bounding box center [652, 101] width 38 height 19
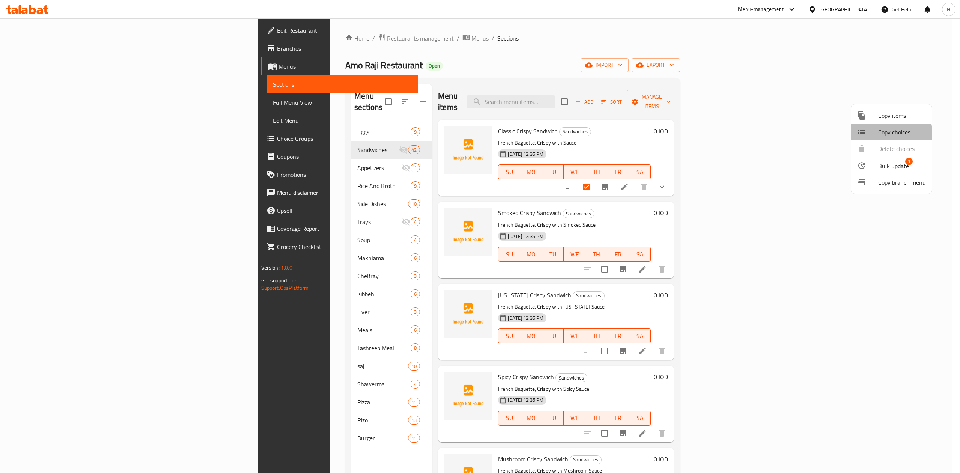
click at [876, 135] on div at bounding box center [867, 132] width 21 height 9
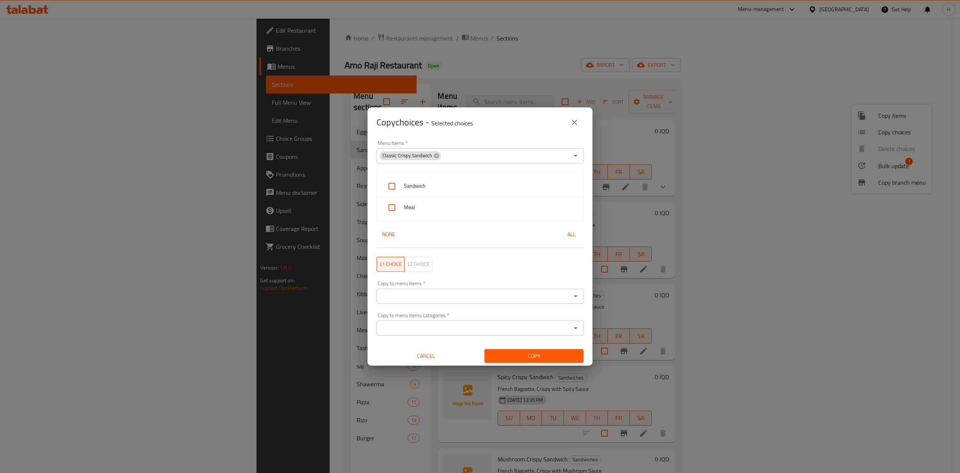
click at [420, 180] on div "Sandwich" at bounding box center [480, 186] width 206 height 21
checkbox input "true"
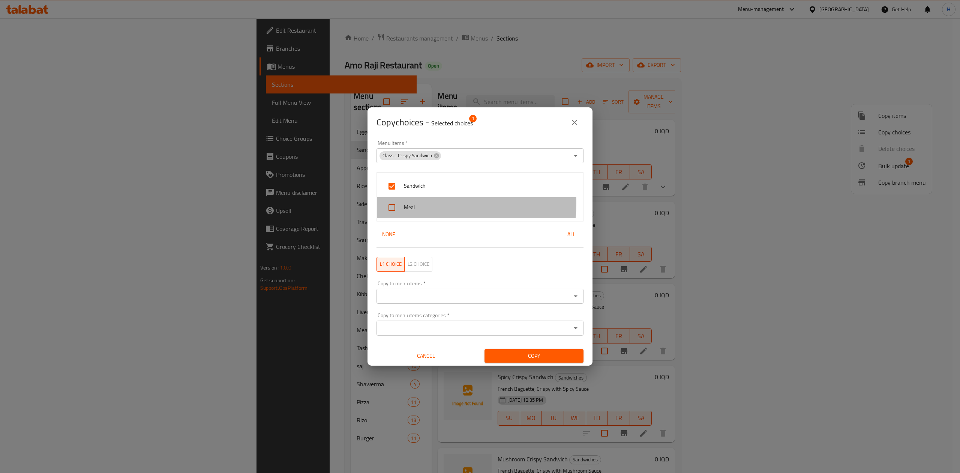
click at [420, 203] on span "Meal" at bounding box center [490, 207] width 173 height 9
checkbox input "true"
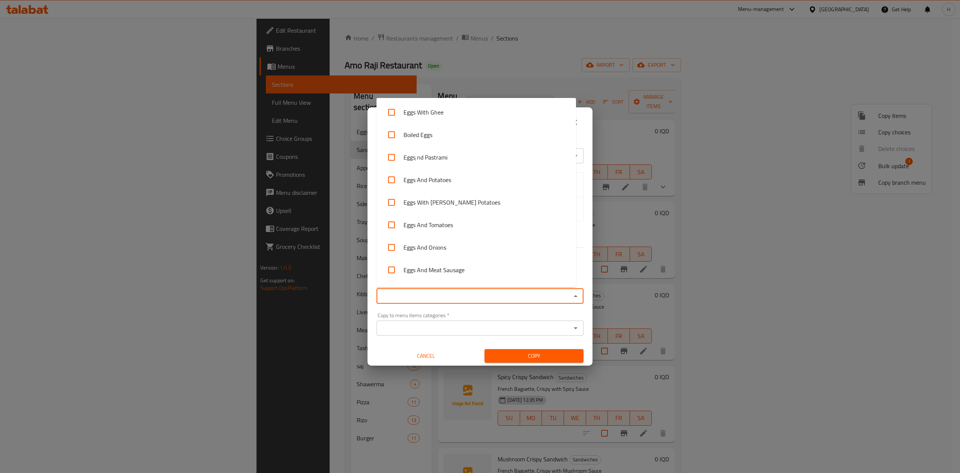
click at [437, 297] on input "Copy to menu items   *" at bounding box center [474, 296] width 190 height 11
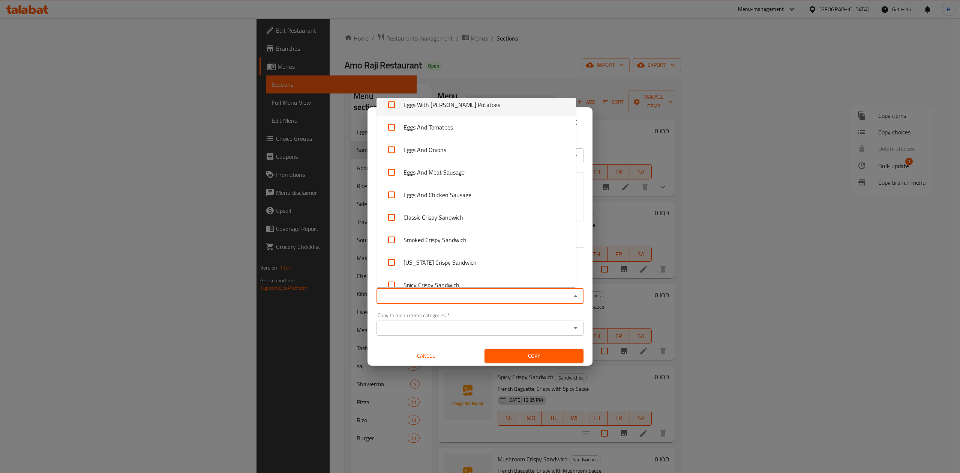
scroll to position [200, 0]
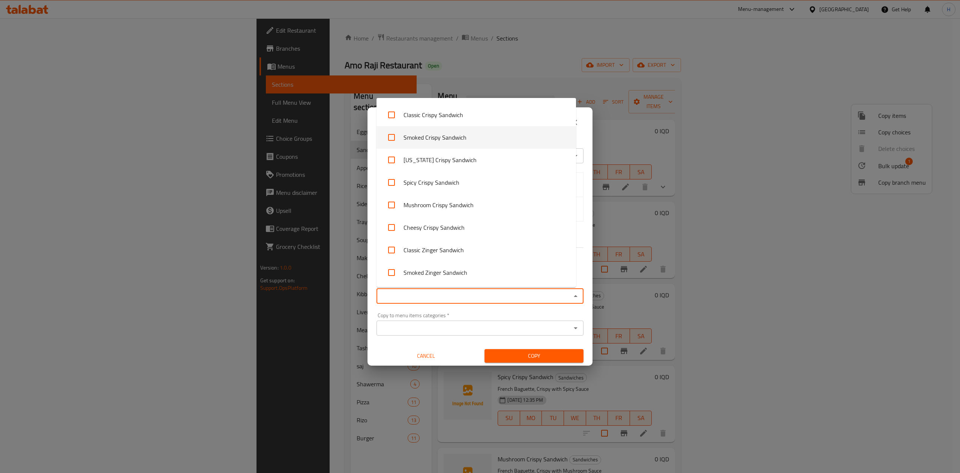
click at [449, 135] on li "Smoked Crispy Sandwich" at bounding box center [477, 137] width 200 height 23
checkbox input "true"
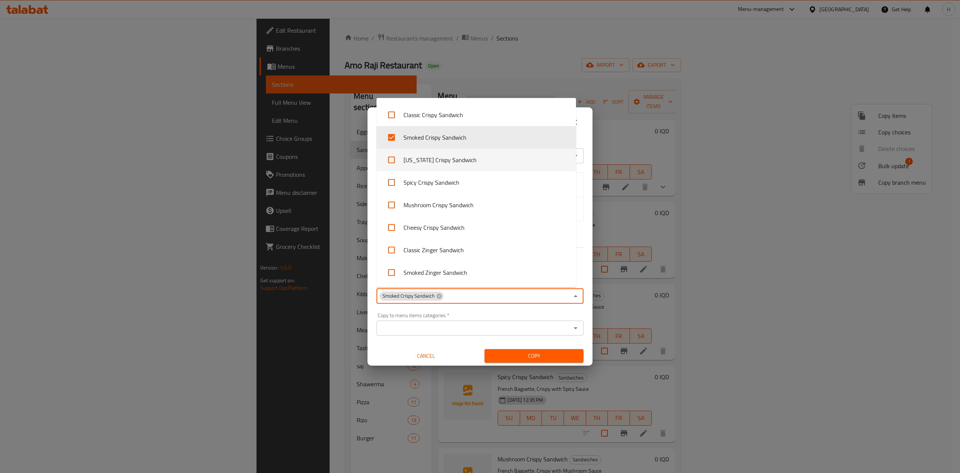
click at [440, 155] on li "[US_STATE] Crispy Sandwich" at bounding box center [477, 160] width 200 height 23
checkbox input "true"
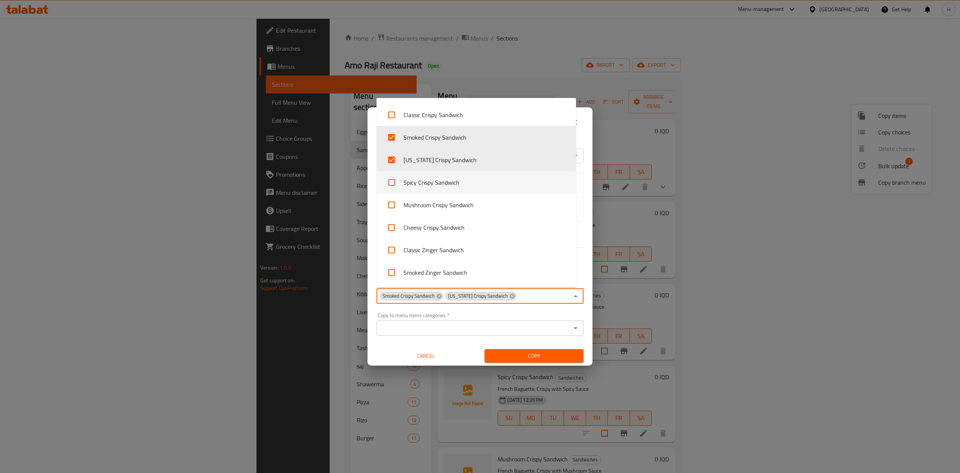
click at [439, 180] on li "Spicy Crispy Sandwich" at bounding box center [477, 182] width 200 height 23
checkbox input "true"
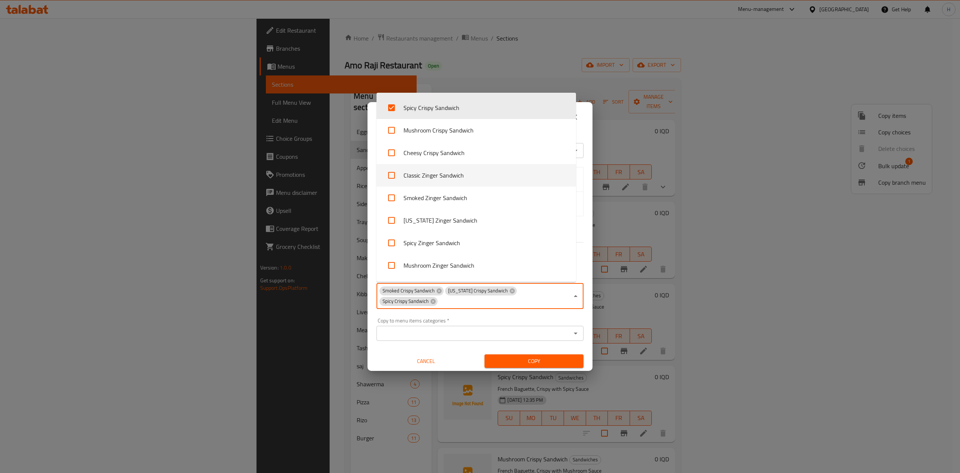
scroll to position [300, 0]
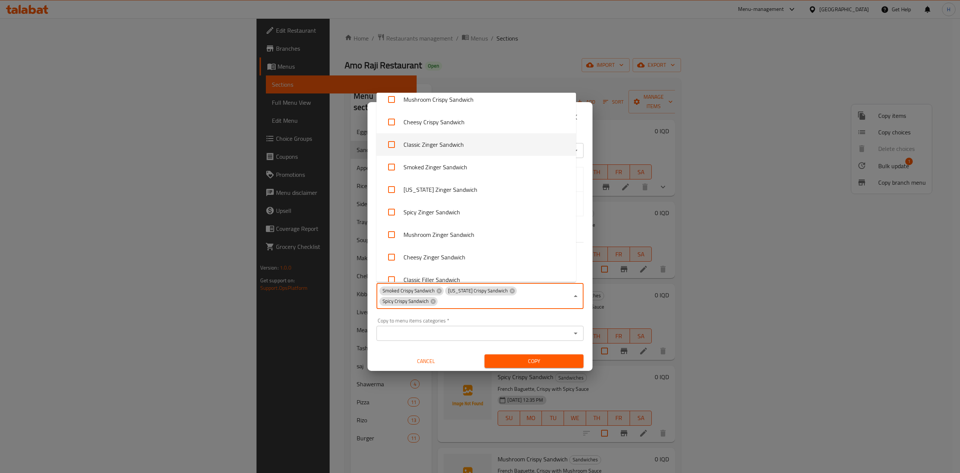
click at [427, 146] on li "Classic Zinger Sandwich" at bounding box center [477, 144] width 200 height 23
checkbox input "true"
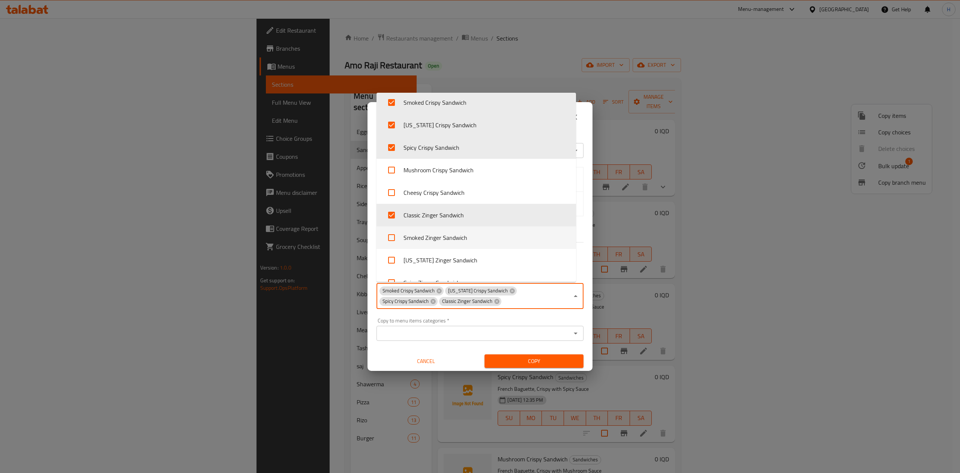
click at [458, 241] on li "Smoked Zinger Sandwich" at bounding box center [477, 237] width 200 height 23
checkbox input "true"
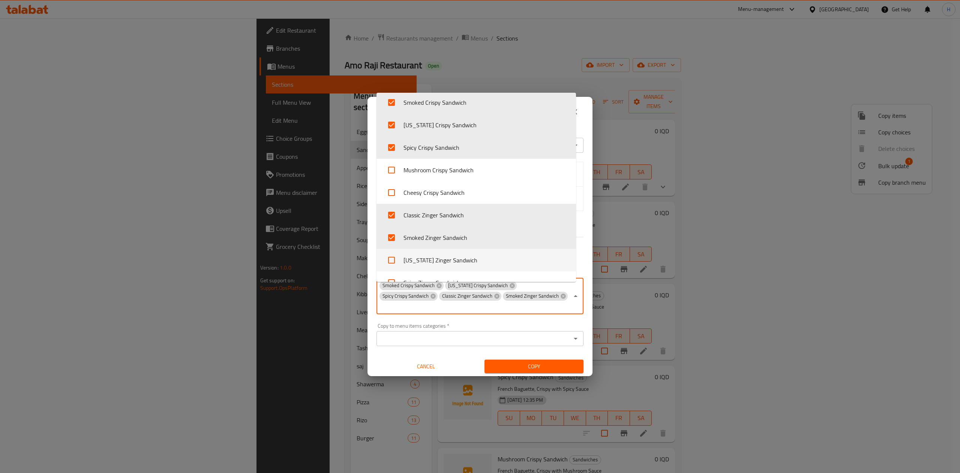
click at [443, 261] on li "[US_STATE] Zinger Sandwich" at bounding box center [477, 260] width 200 height 23
checkbox input "true"
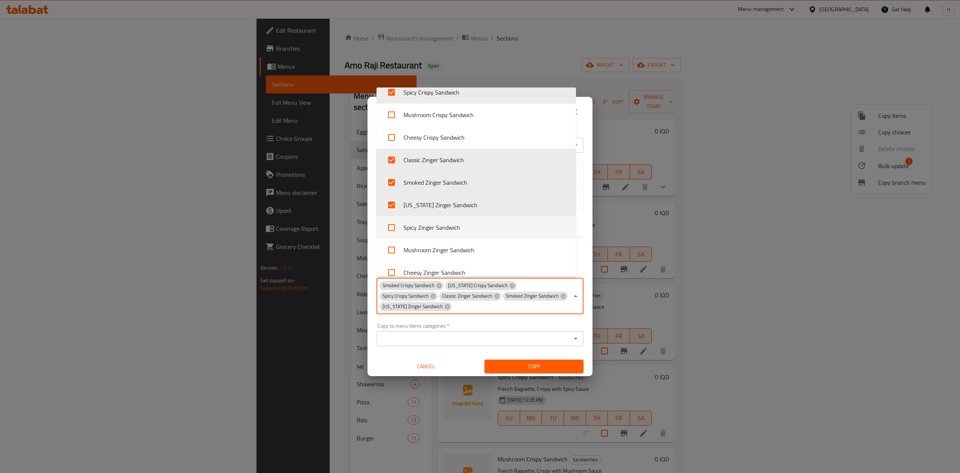
click at [437, 229] on li "Spicy Zinger Sandwich" at bounding box center [477, 227] width 200 height 23
checkbox input "true"
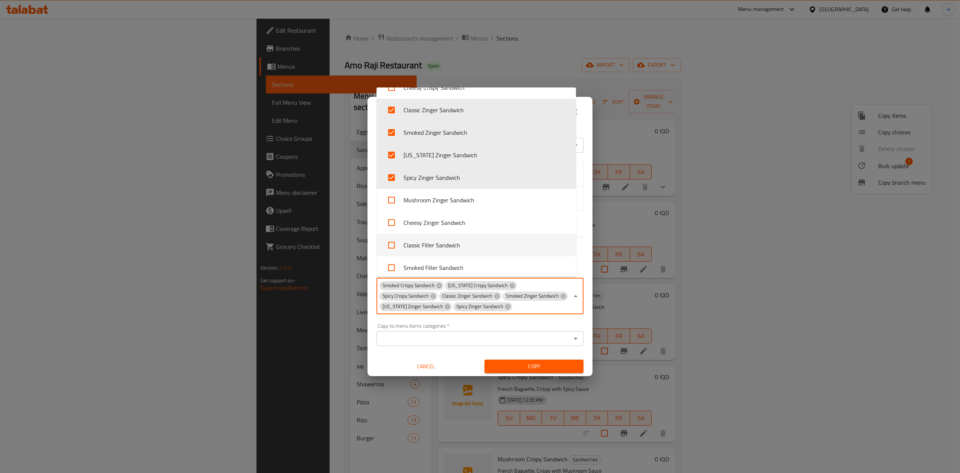
click at [438, 248] on li "Classic Filler Sandwich" at bounding box center [477, 245] width 200 height 23
checkbox input "true"
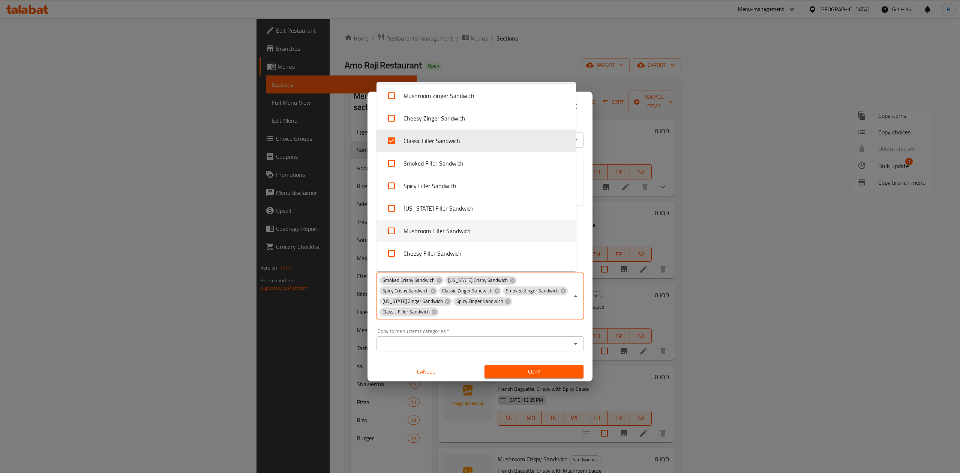
scroll to position [429, 0]
click at [455, 169] on li "Smoked Filler Sandwich" at bounding box center [477, 162] width 200 height 23
checkbox input "true"
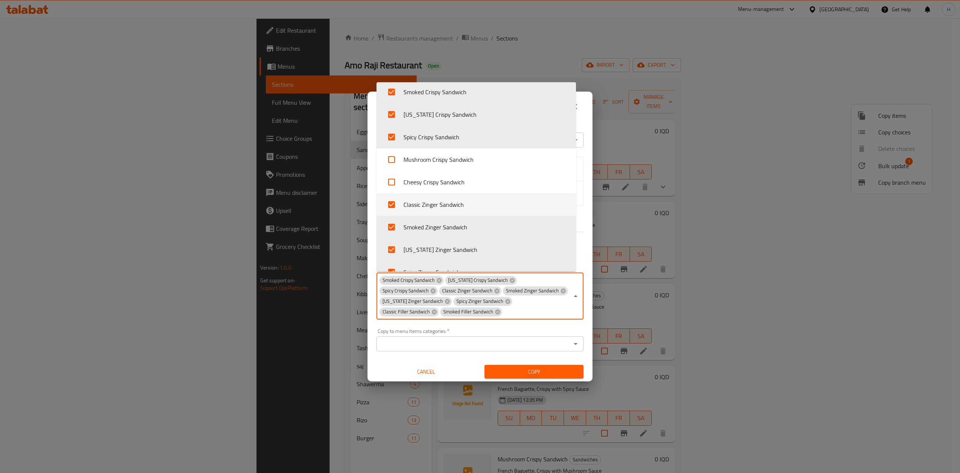
scroll to position [380, 0]
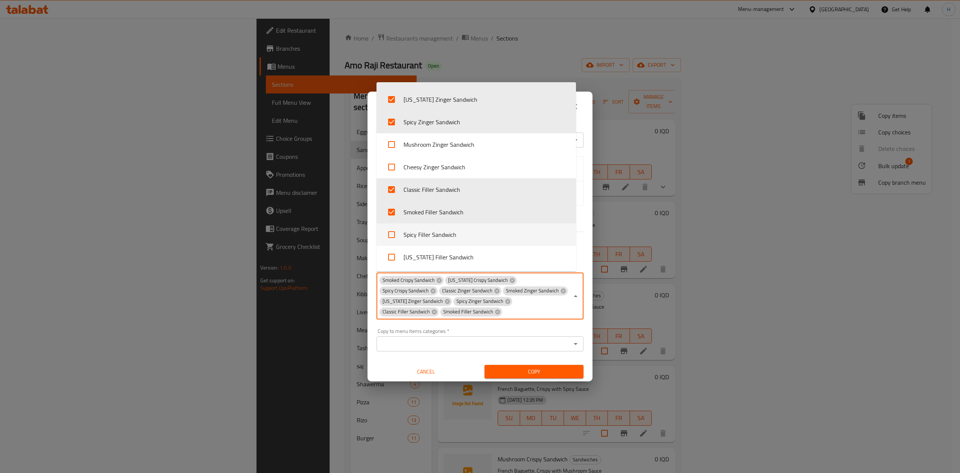
click at [442, 236] on li "Spicy Filler Sandwich" at bounding box center [477, 234] width 200 height 23
checkbox input "true"
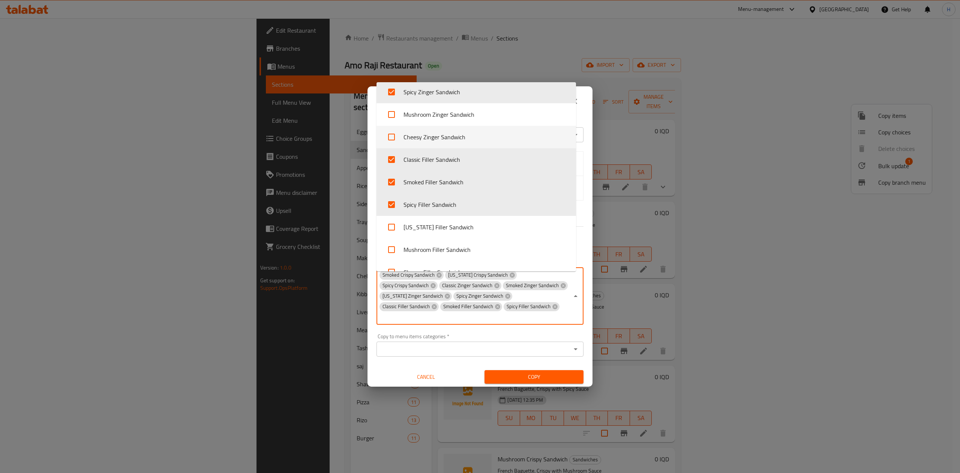
scroll to position [429, 0]
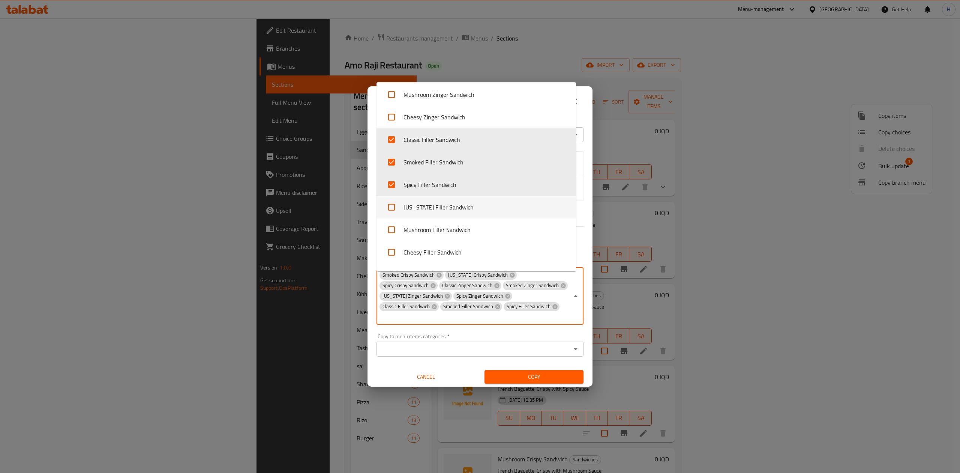
click at [432, 205] on li "[US_STATE] Filler Sandwich" at bounding box center [477, 207] width 200 height 23
checkbox input "true"
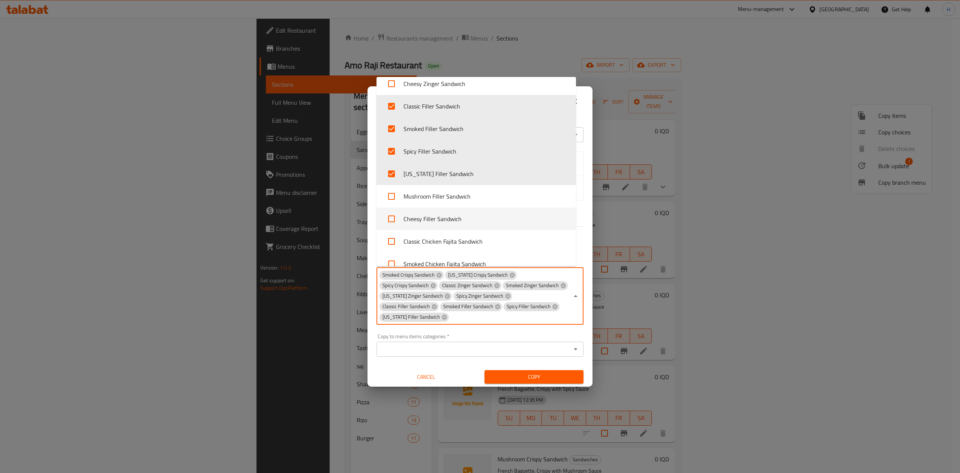
scroll to position [479, 0]
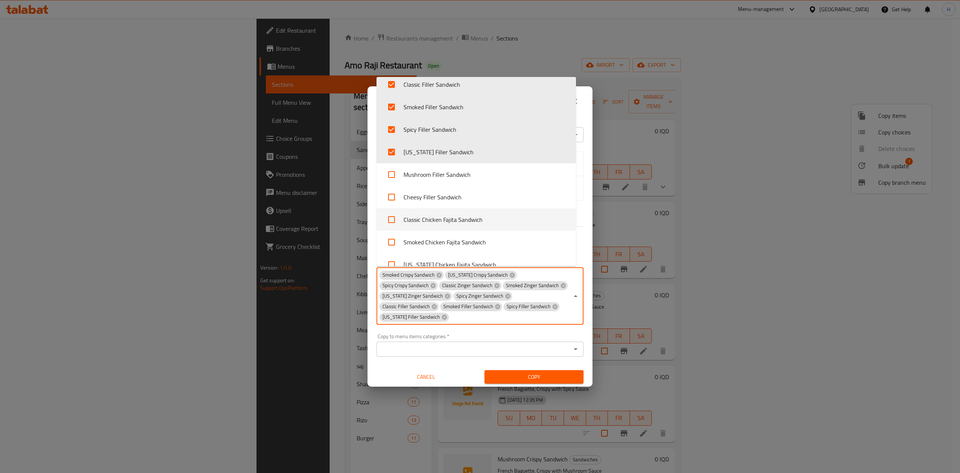
click at [431, 222] on li "Classic Chicken Fajita Sandwich" at bounding box center [477, 219] width 200 height 23
checkbox input "true"
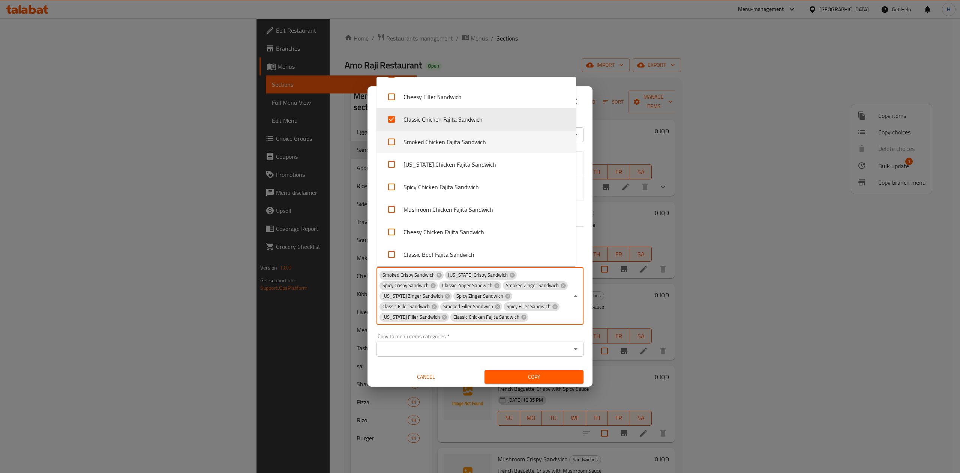
click at [443, 144] on li "Smoked Chicken Fajita Sandwich" at bounding box center [477, 142] width 200 height 23
checkbox input "true"
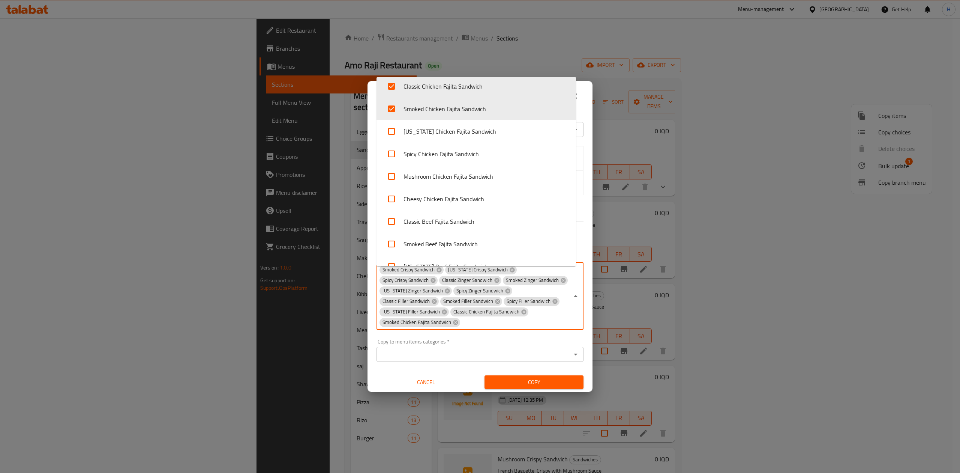
scroll to position [629, 0]
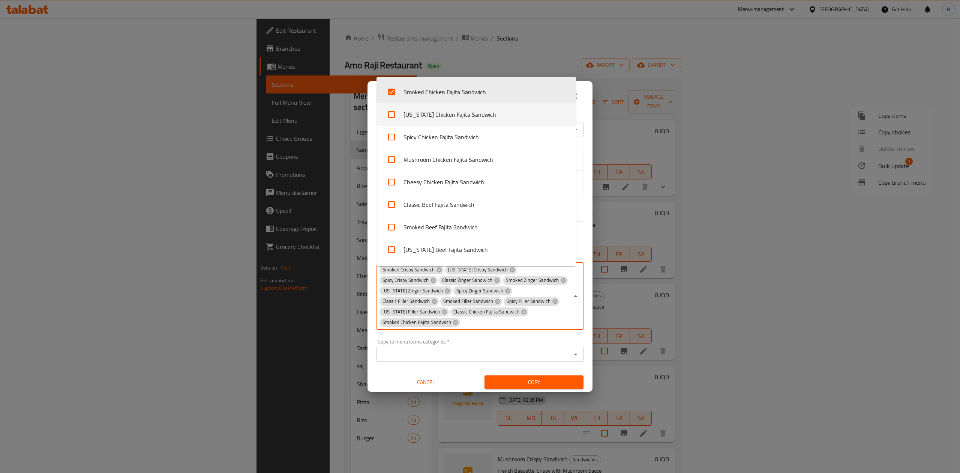
click at [452, 119] on li "[US_STATE] Chicken Fajita Sandwich" at bounding box center [477, 114] width 200 height 23
checkbox input "true"
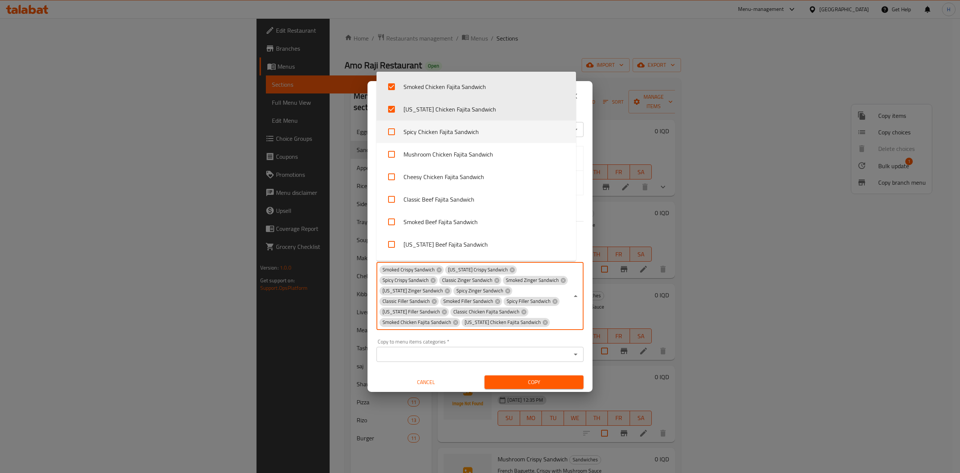
click at [440, 136] on li "Spicy Chicken Fajita Sandwich" at bounding box center [477, 131] width 200 height 23
checkbox input "true"
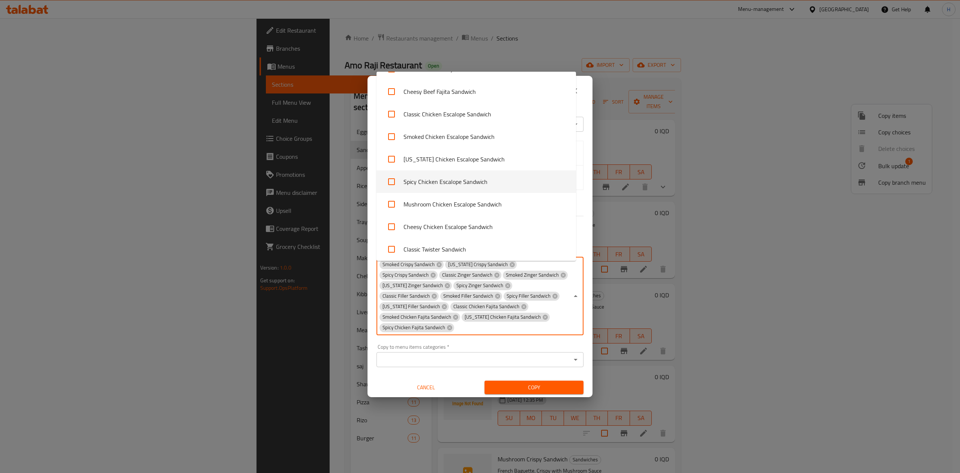
scroll to position [830, 0]
click at [393, 135] on input "checkbox" at bounding box center [392, 134] width 18 height 18
checkbox input "true"
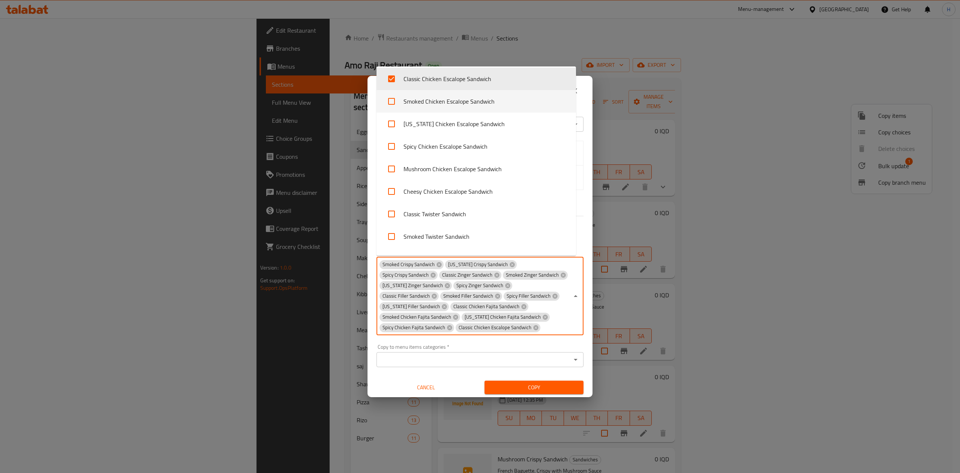
click at [443, 107] on li "Smoked Chicken Escalope Sandwich" at bounding box center [477, 101] width 200 height 23
checkbox input "true"
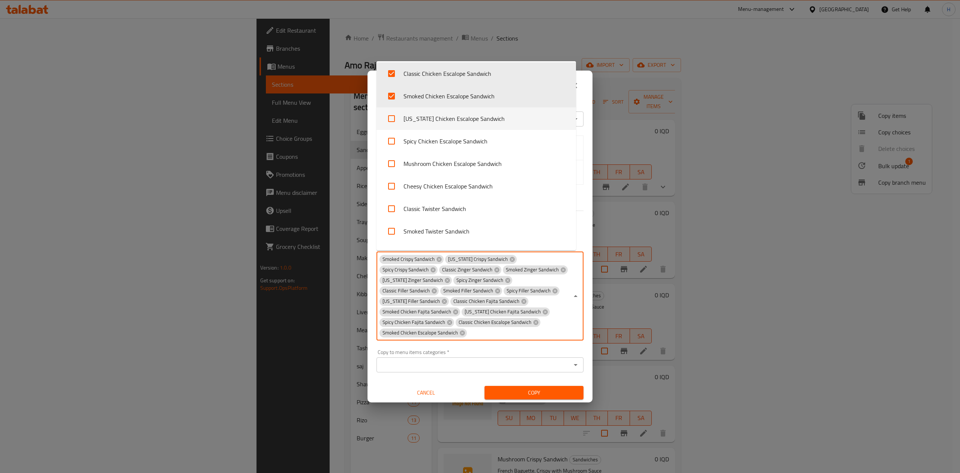
click at [449, 117] on li "[US_STATE] Chicken Escalope Sandwich" at bounding box center [477, 118] width 200 height 23
checkbox input "true"
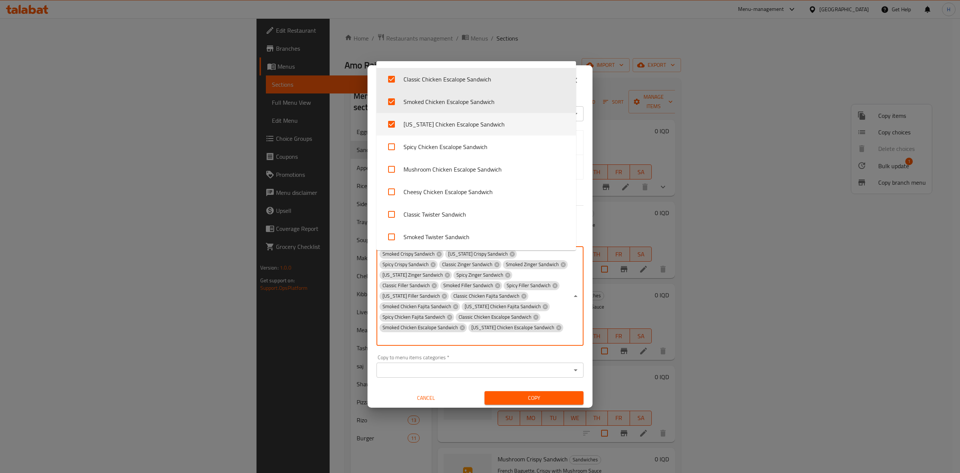
scroll to position [929, 0]
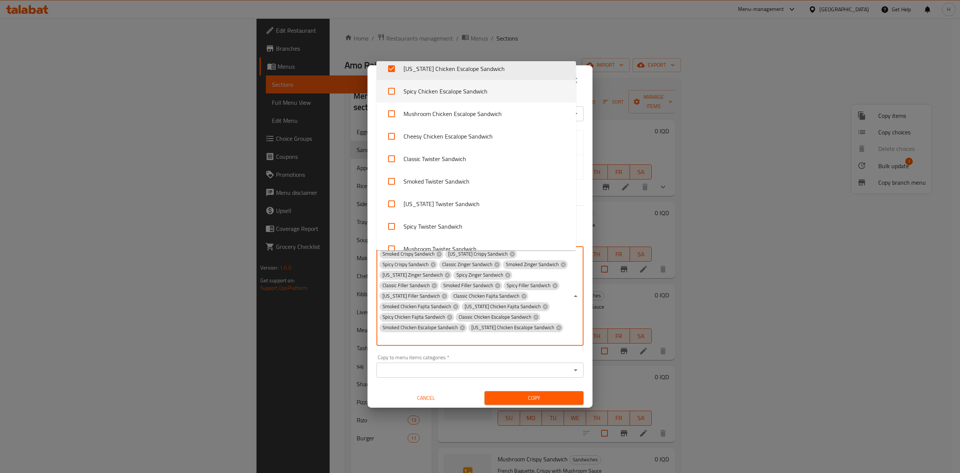
click at [440, 95] on li "Spicy Chicken Escalope Sandwich" at bounding box center [477, 91] width 200 height 23
checkbox input "true"
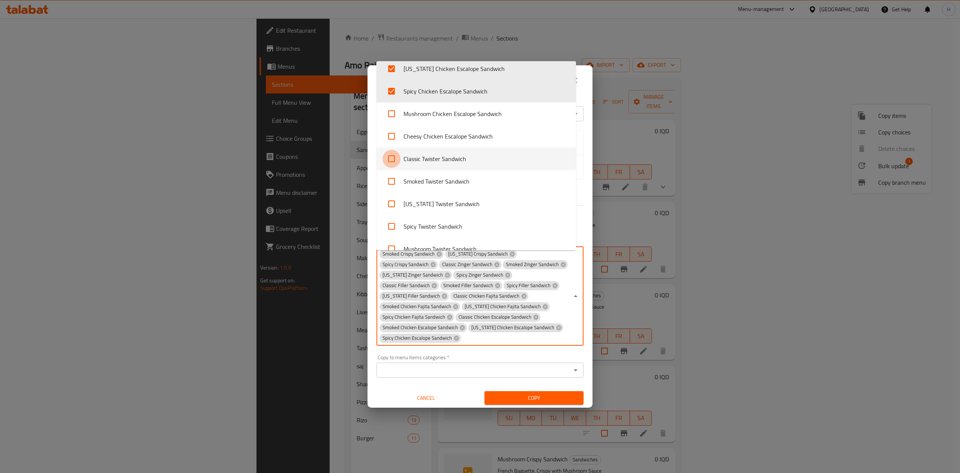
click at [396, 159] on input "checkbox" at bounding box center [392, 159] width 18 height 18
checkbox input "true"
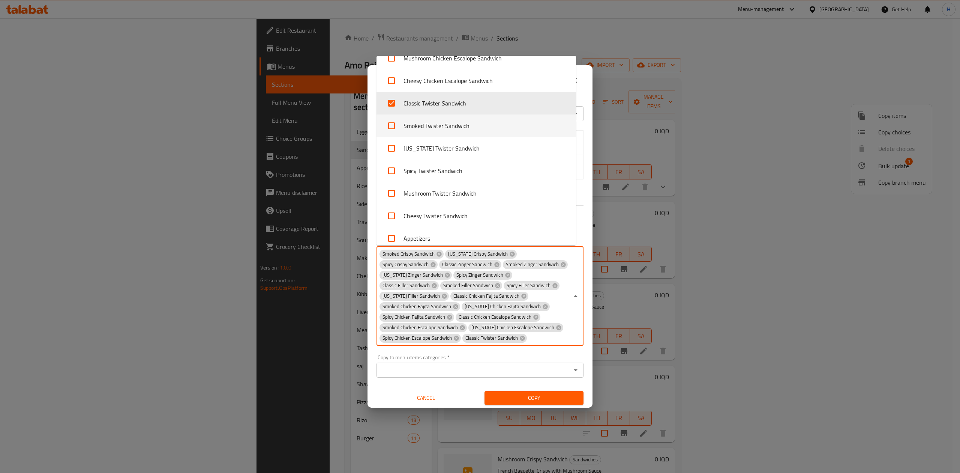
click at [422, 127] on li "Smoked Twister Sandwich" at bounding box center [477, 125] width 200 height 23
checkbox input "true"
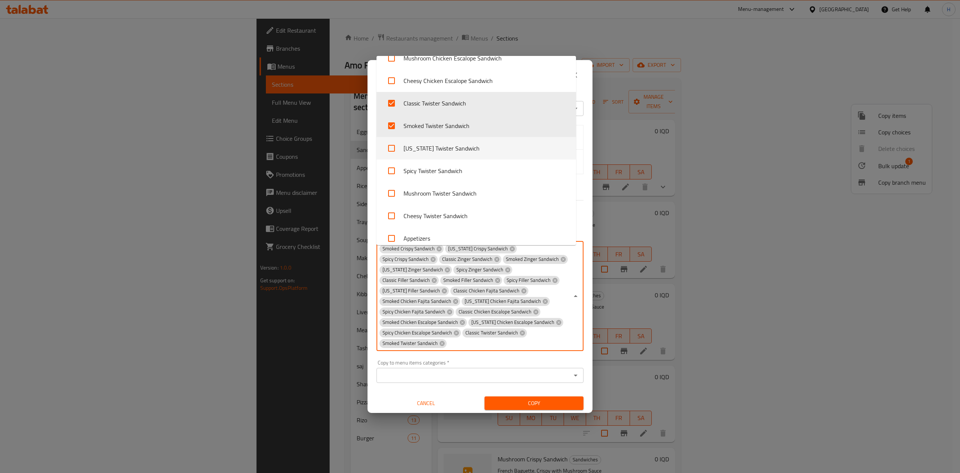
click at [428, 149] on li "[US_STATE] Twister Sandwich" at bounding box center [477, 148] width 200 height 23
checkbox input "true"
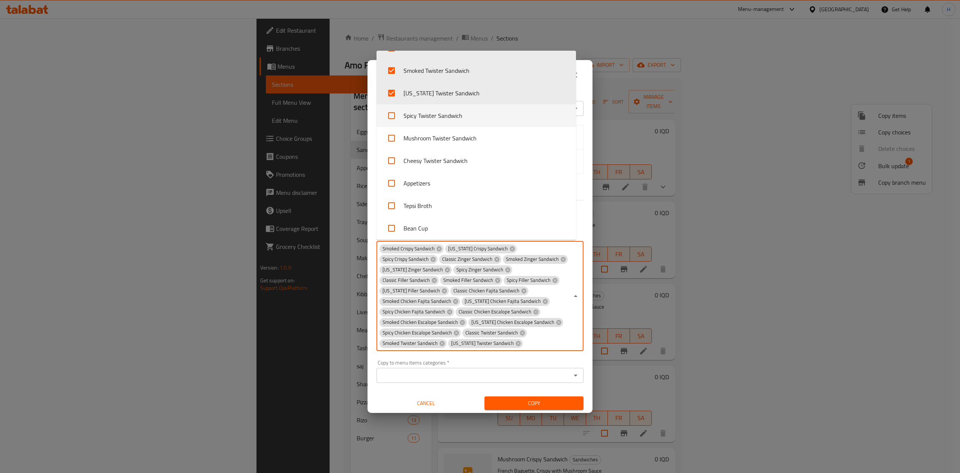
click at [422, 115] on li "Spicy Twister Sandwich" at bounding box center [477, 115] width 200 height 23
checkbox input "true"
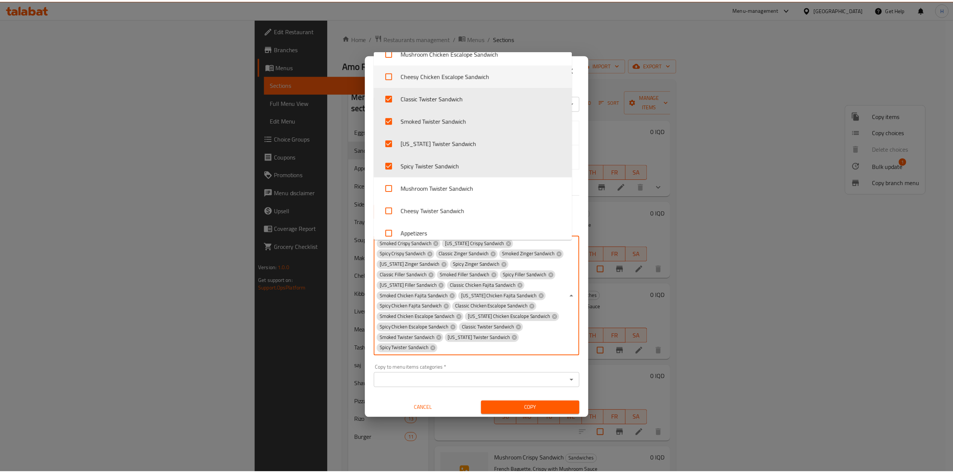
scroll to position [1030, 0]
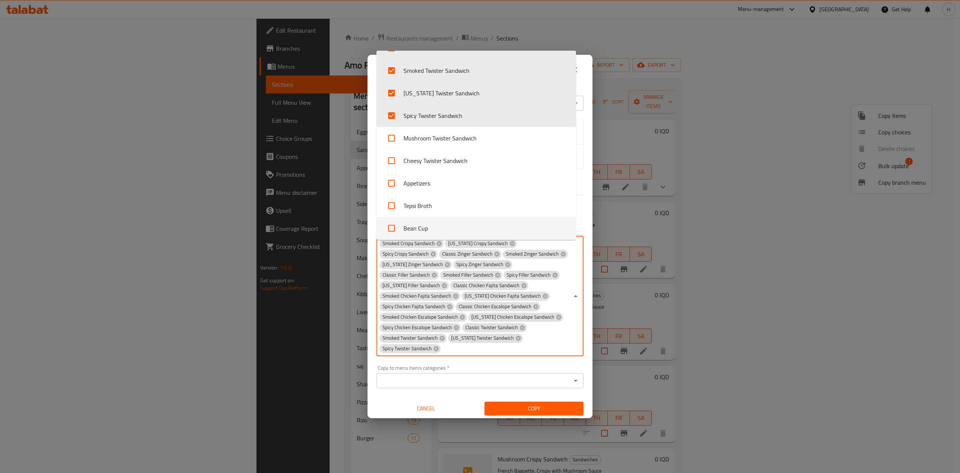
click at [564, 365] on div "Copy to menu items categories   * Copy to menu items categories *" at bounding box center [480, 376] width 207 height 23
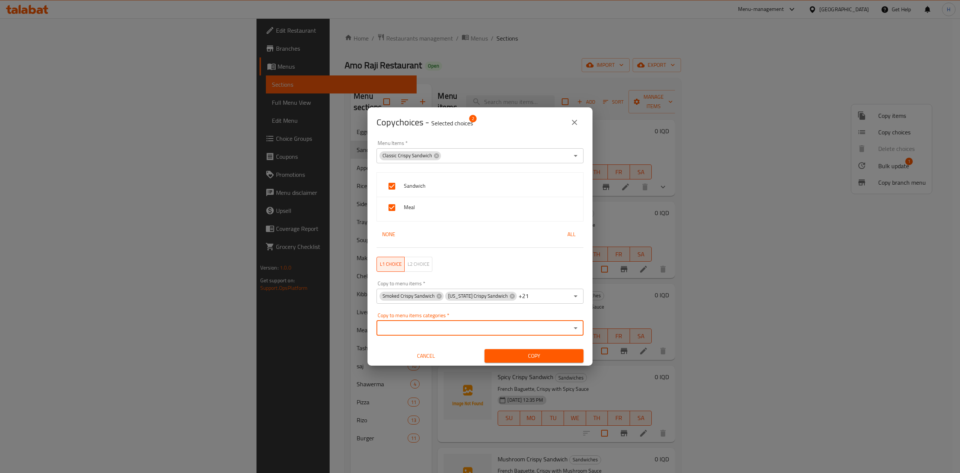
click at [543, 358] on span "Copy" at bounding box center [534, 355] width 87 height 9
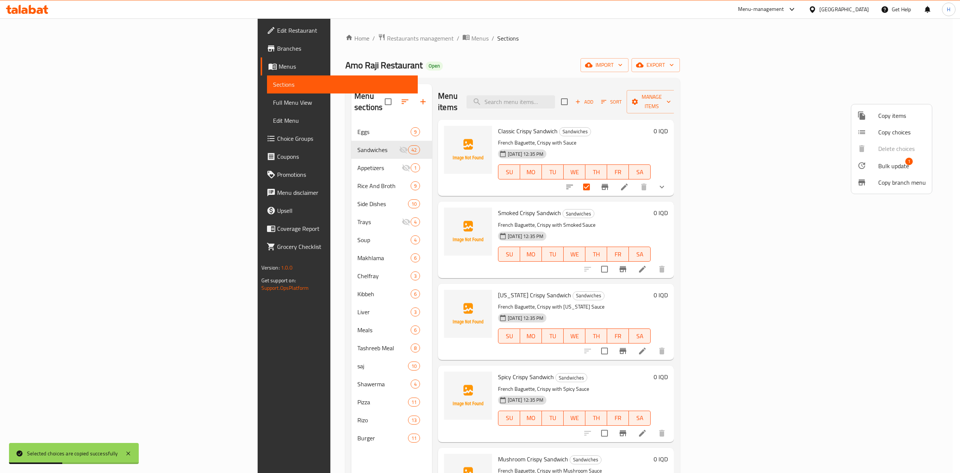
click at [664, 41] on div at bounding box center [480, 236] width 960 height 473
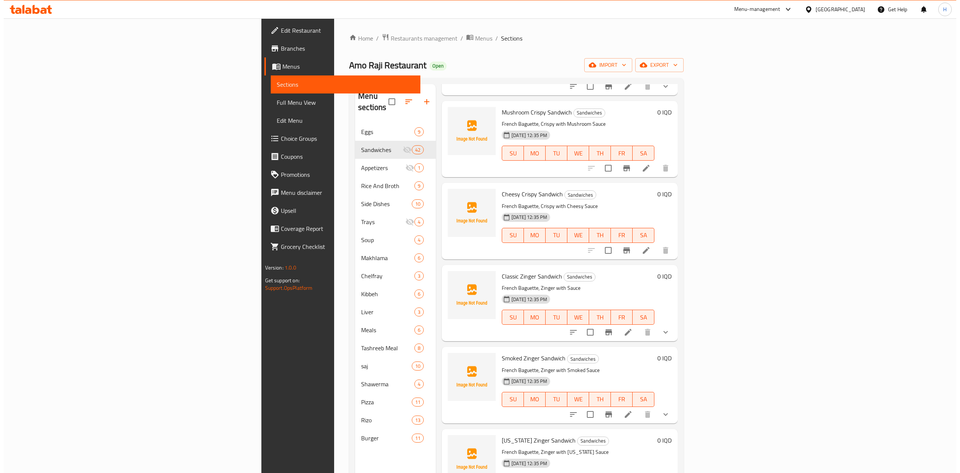
scroll to position [350, 0]
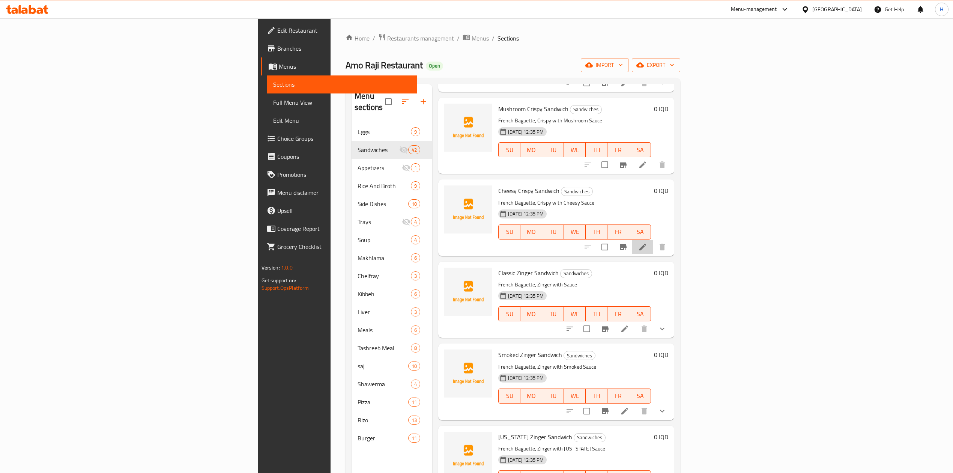
click at [653, 240] on li at bounding box center [642, 247] width 21 height 14
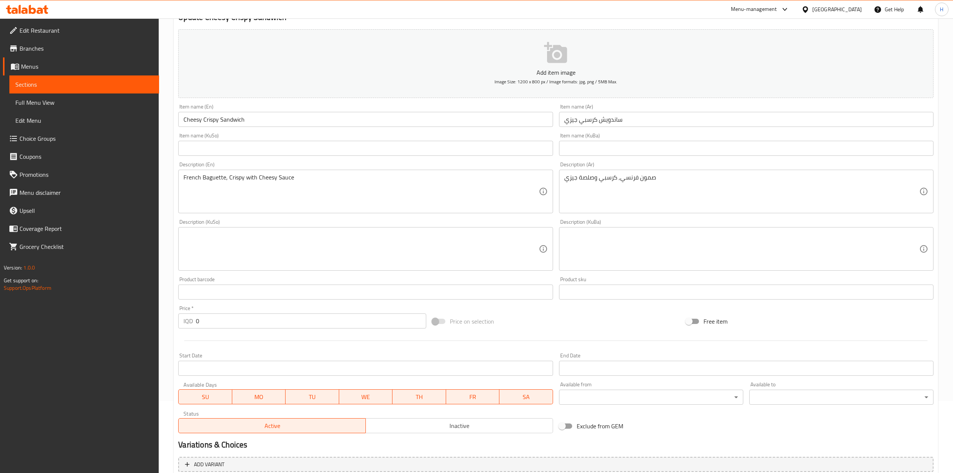
scroll to position [143, 0]
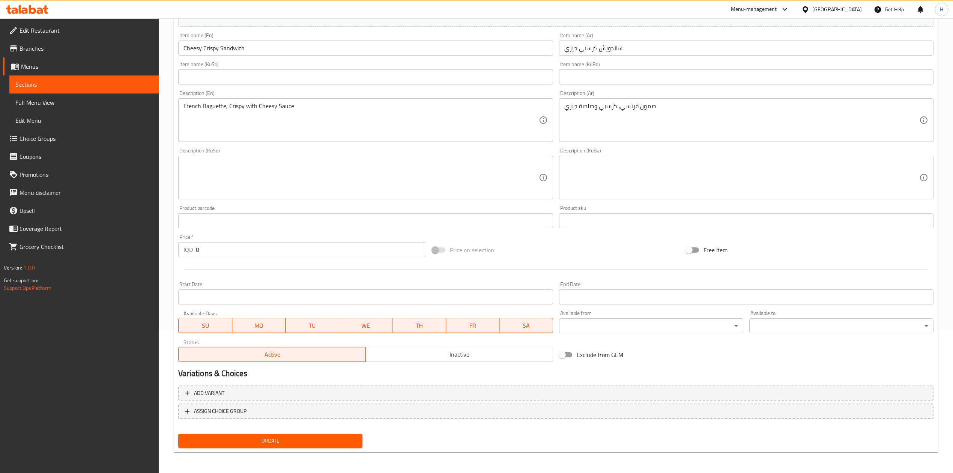
drag, startPoint x: 225, startPoint y: 390, endPoint x: 228, endPoint y: 387, distance: 4.5
click at [224, 390] on span "Add variant" at bounding box center [556, 392] width 742 height 9
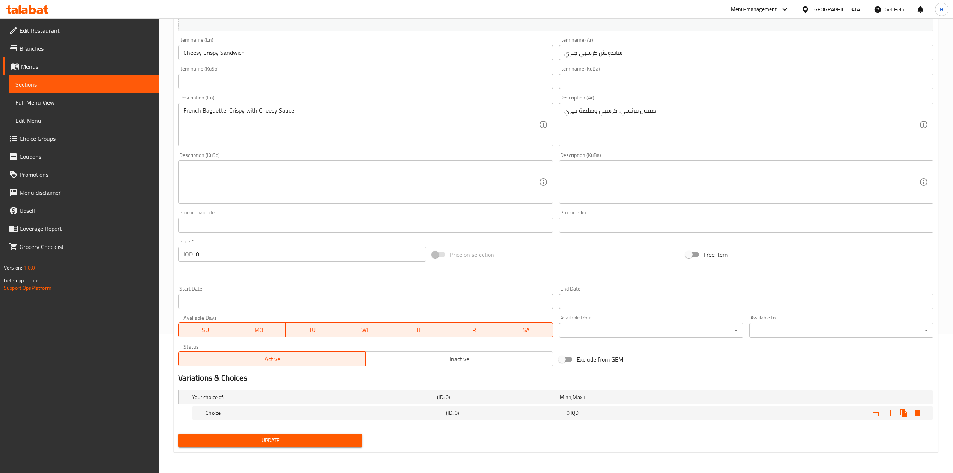
scroll to position [140, 0]
drag, startPoint x: 887, startPoint y: 410, endPoint x: 866, endPoint y: 417, distance: 22.2
click at [886, 411] on icon "Expand" at bounding box center [890, 412] width 9 height 9
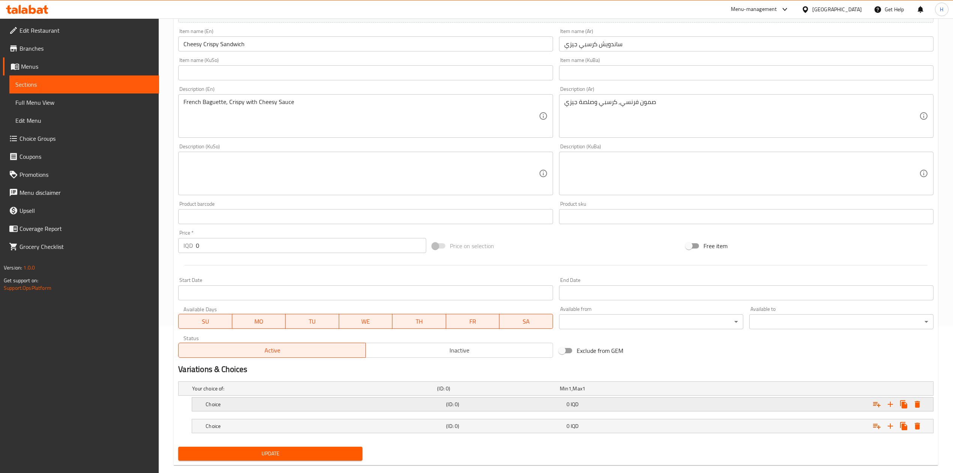
scroll to position [161, 0]
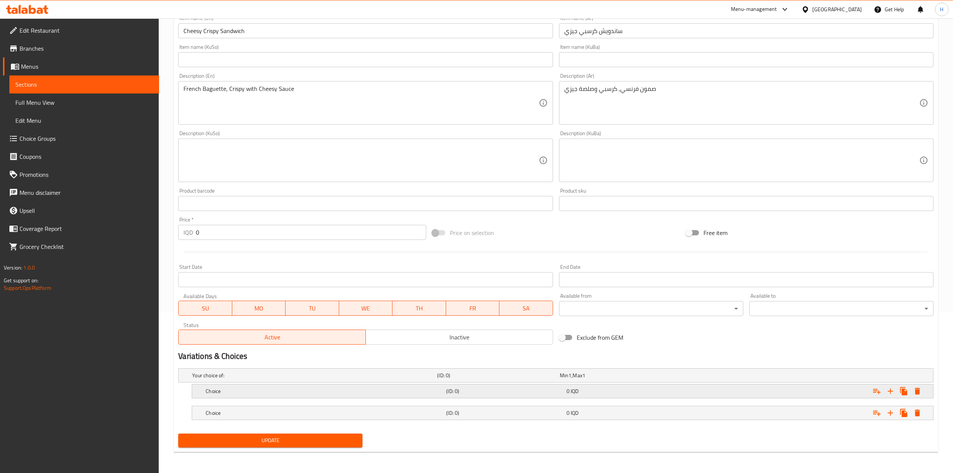
click at [216, 388] on h5 "Choice" at bounding box center [324, 391] width 237 height 8
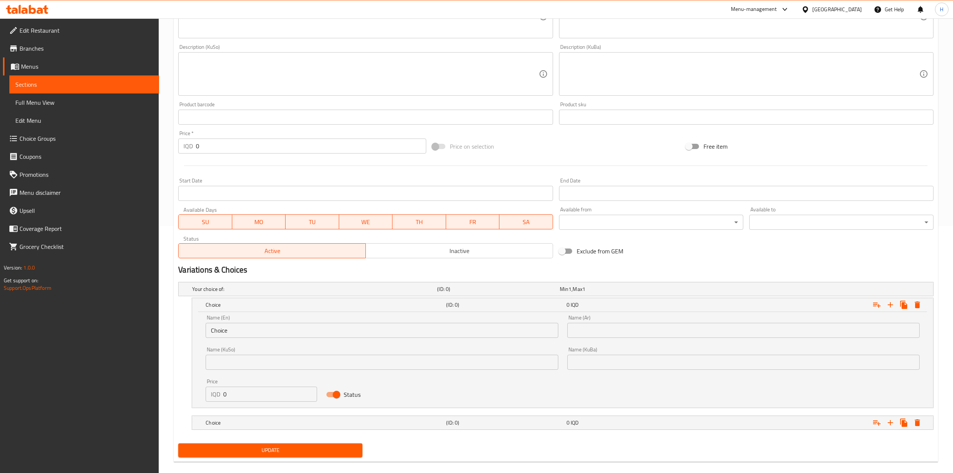
scroll to position [257, 0]
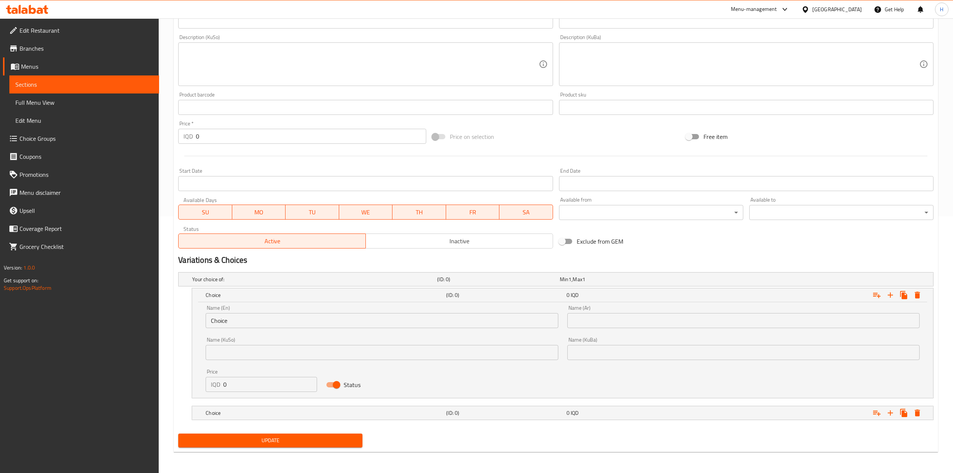
click at [233, 320] on input "Choice" at bounding box center [382, 320] width 352 height 15
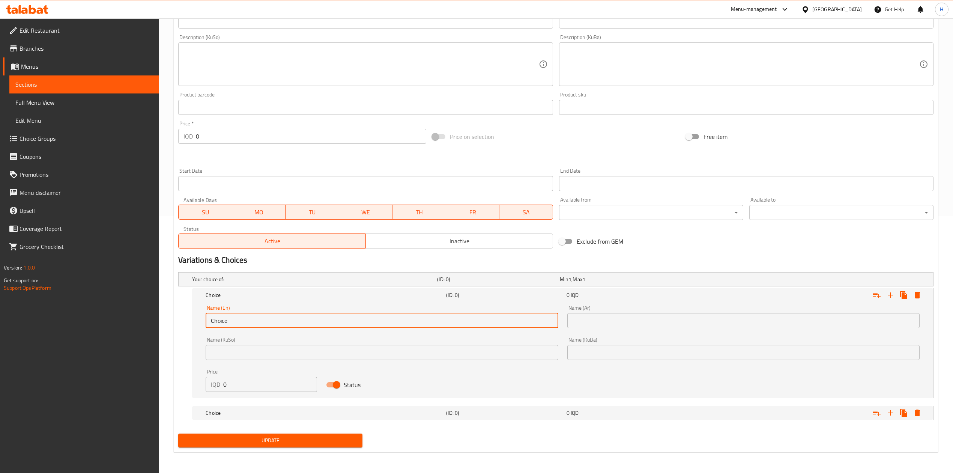
click at [233, 320] on input "Choice" at bounding box center [382, 320] width 352 height 15
click at [238, 320] on input "text" at bounding box center [382, 320] width 352 height 15
type input "Sandwich"
drag, startPoint x: 633, startPoint y: 314, endPoint x: 632, endPoint y: 318, distance: 4.6
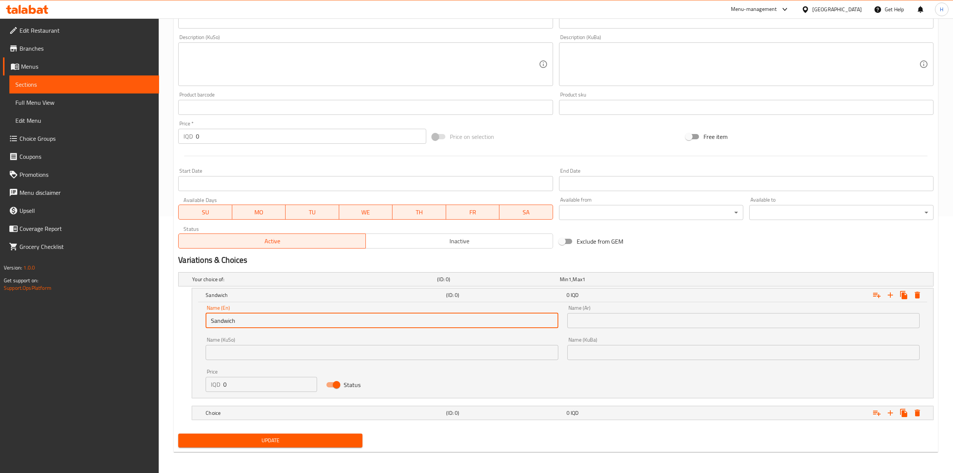
click at [633, 314] on input "text" at bounding box center [743, 320] width 352 height 15
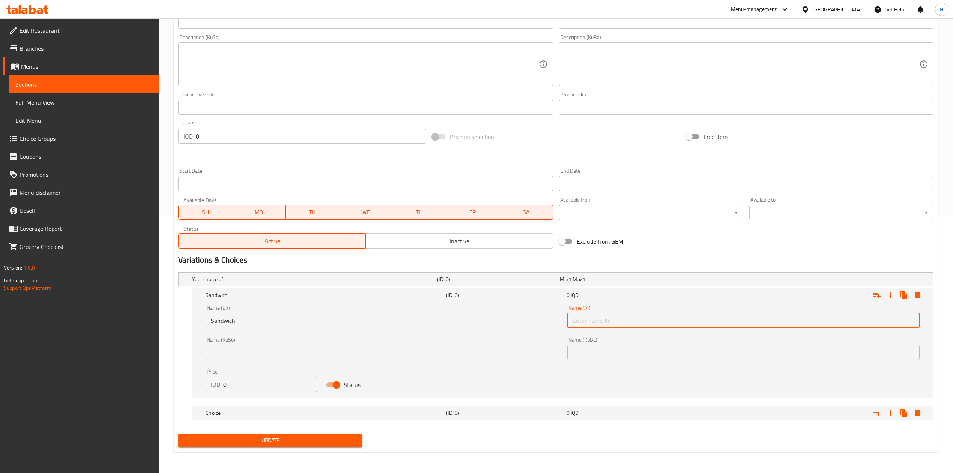
type input "سندويتش"
click at [255, 381] on input "0" at bounding box center [270, 384] width 94 height 15
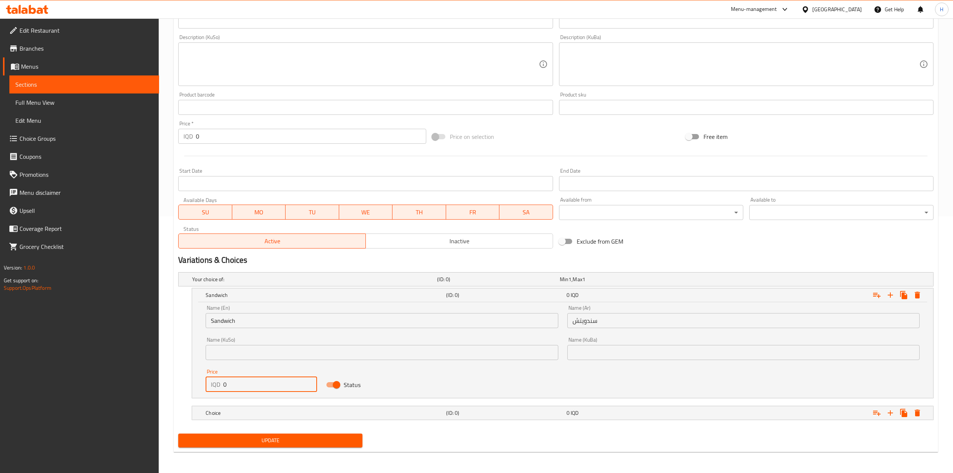
click at [255, 381] on input "0" at bounding box center [270, 384] width 94 height 15
type input "7000"
click at [244, 412] on h5 "Choice" at bounding box center [324, 413] width 237 height 8
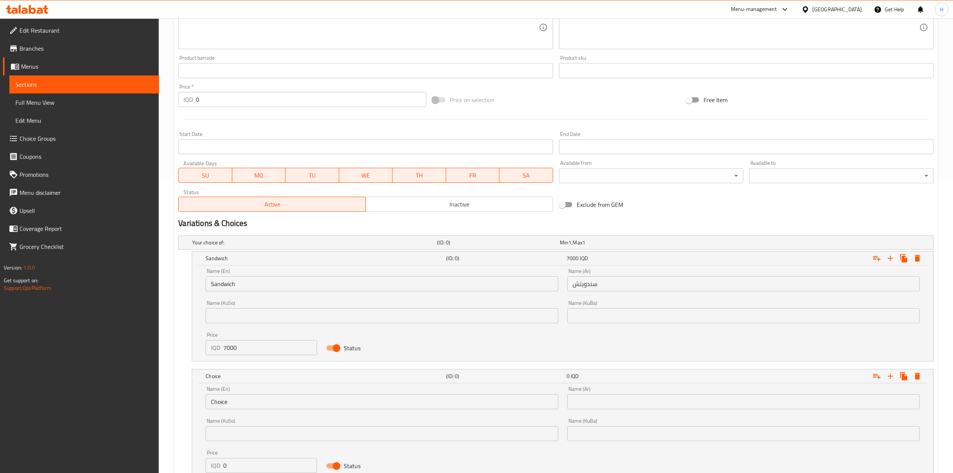
scroll to position [342, 0]
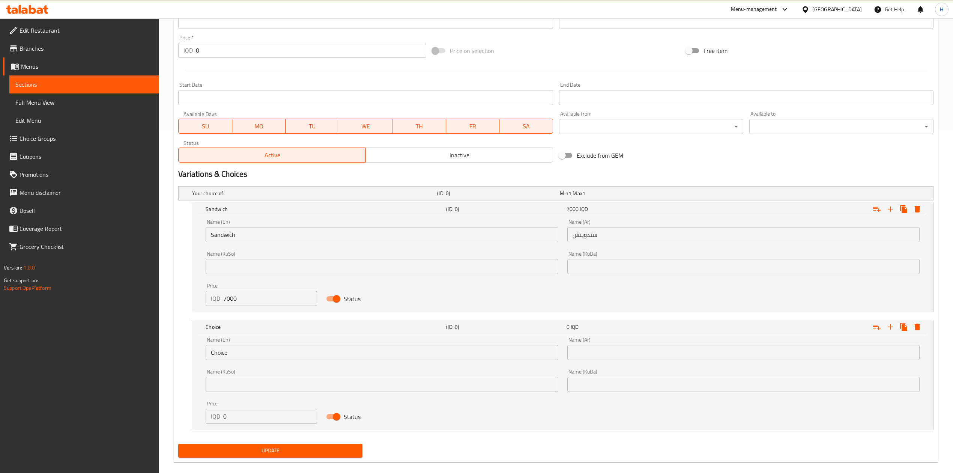
click at [248, 353] on input "Choice" at bounding box center [382, 352] width 352 height 15
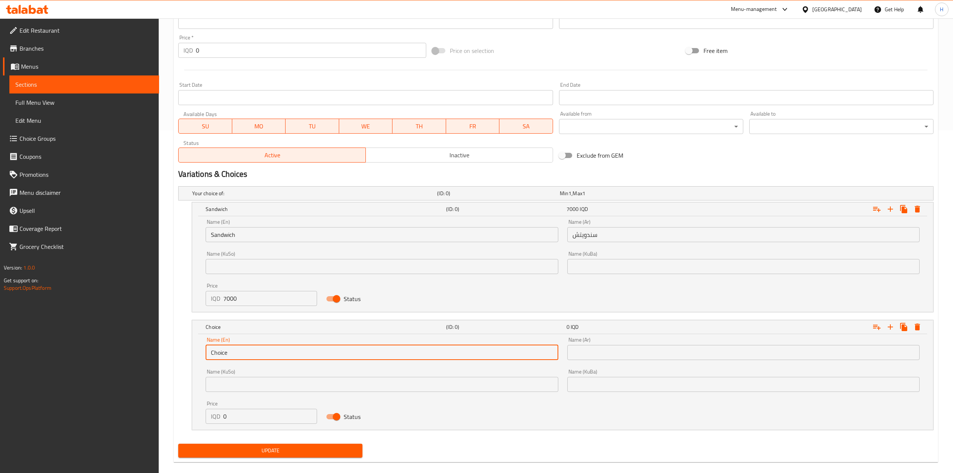
click at [248, 353] on input "Choice" at bounding box center [382, 352] width 352 height 15
drag, startPoint x: 227, startPoint y: 354, endPoint x: 233, endPoint y: 353, distance: 6.6
click at [227, 354] on input "text" at bounding box center [382, 352] width 352 height 15
type input "Meal"
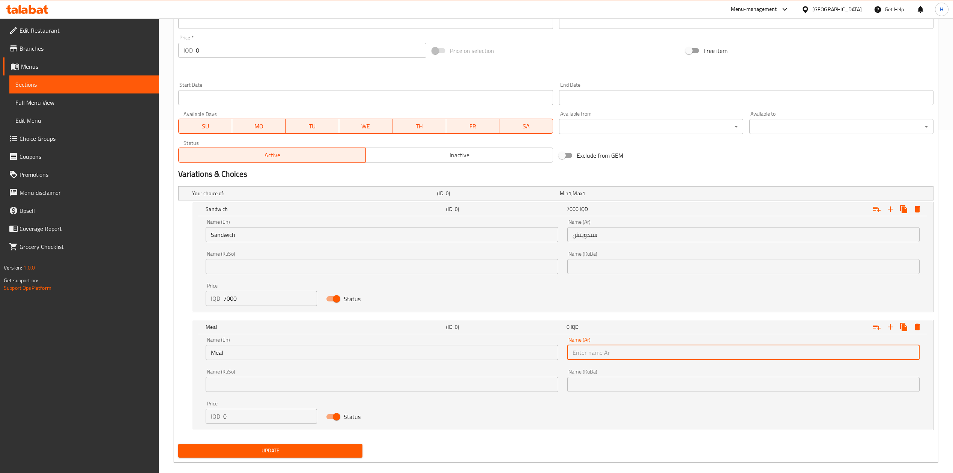
click at [677, 357] on input "text" at bounding box center [743, 352] width 352 height 15
type input "وجبة"
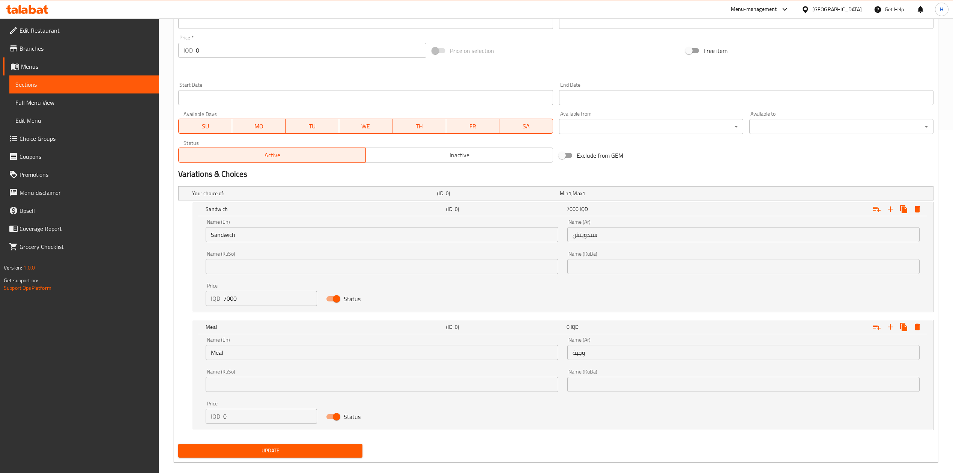
click at [266, 425] on div "Price IQD 0 Price" at bounding box center [261, 412] width 120 height 32
click at [266, 415] on input "0" at bounding box center [270, 415] width 94 height 15
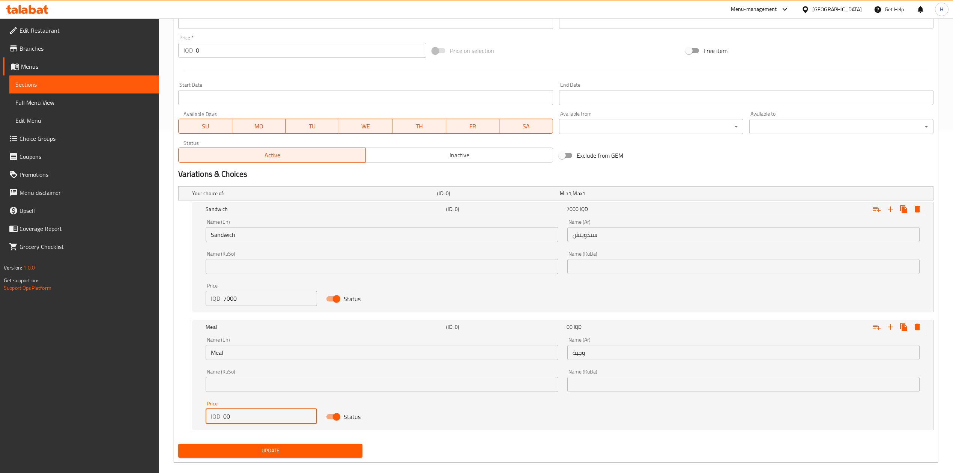
click at [268, 419] on input "00" at bounding box center [270, 415] width 94 height 15
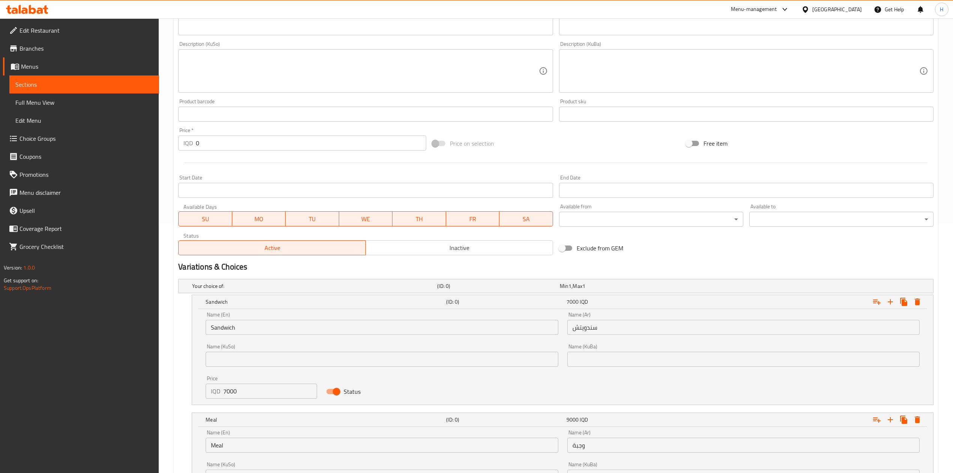
scroll to position [353, 0]
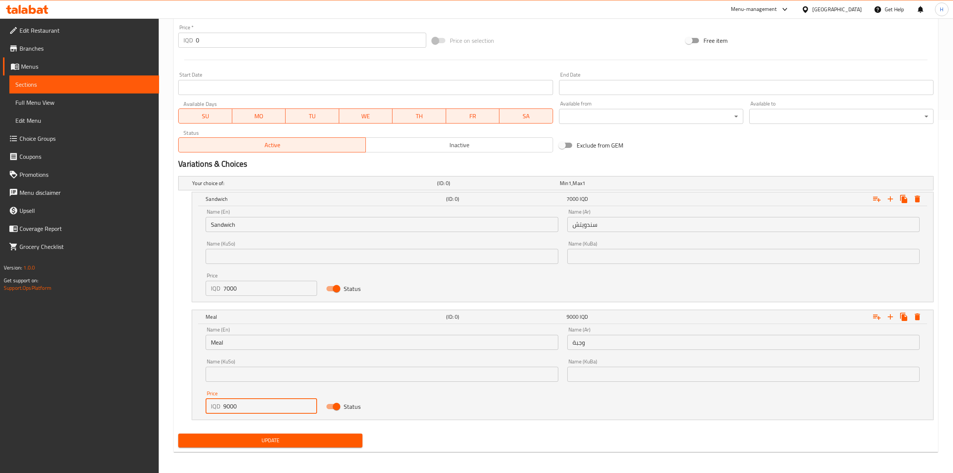
type input "9000"
click at [289, 440] on span "Update" at bounding box center [270, 439] width 172 height 9
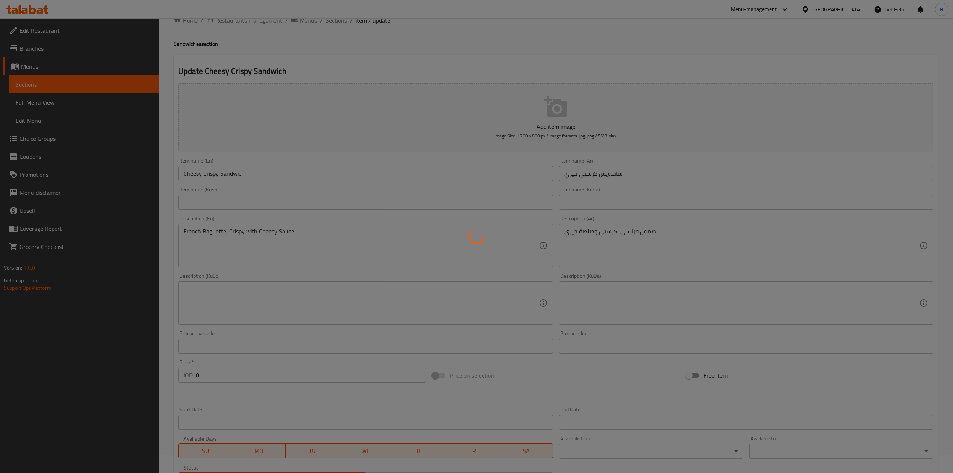
scroll to position [0, 0]
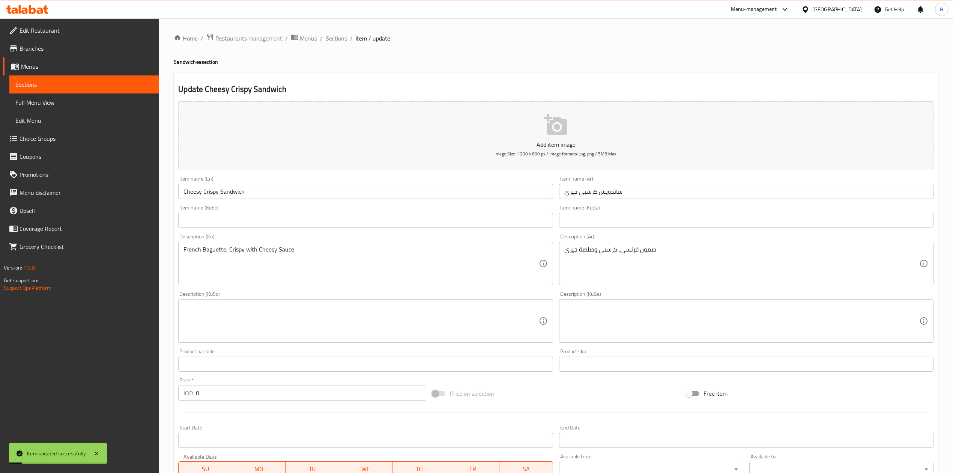
click at [339, 38] on span "Sections" at bounding box center [336, 38] width 21 height 9
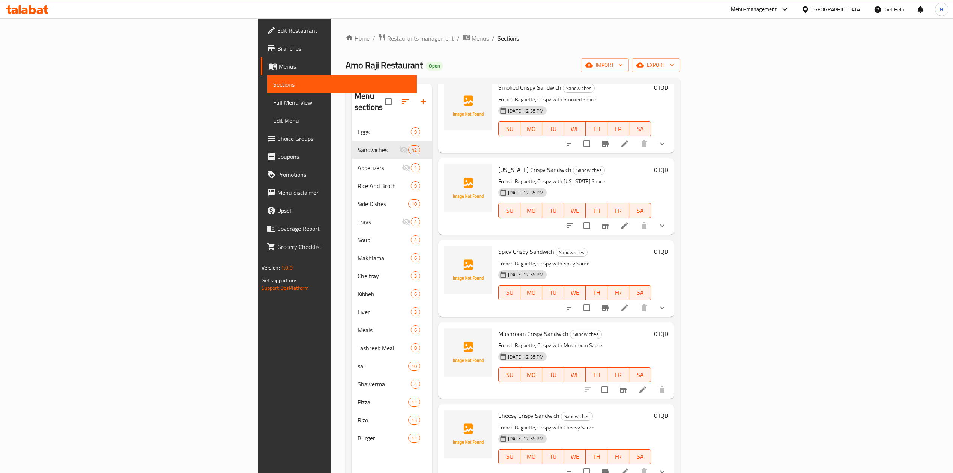
scroll to position [200, 0]
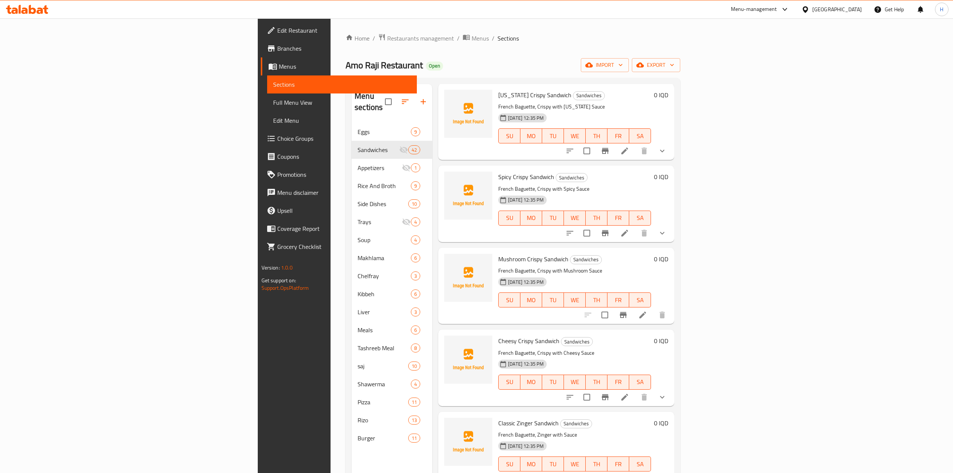
drag, startPoint x: 912, startPoint y: 391, endPoint x: 905, endPoint y: 393, distance: 7.9
click at [671, 392] on button "show more" at bounding box center [662, 397] width 18 height 18
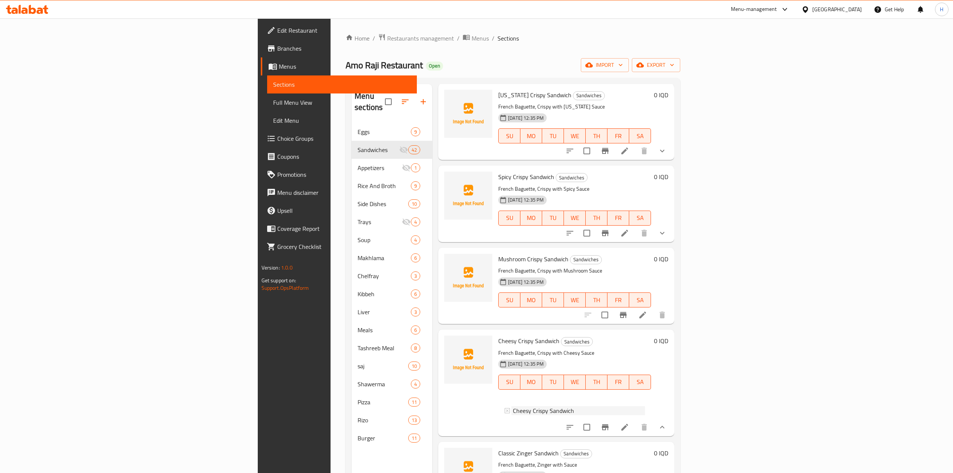
click at [513, 406] on span "Cheesy Crispy Sandwich" at bounding box center [543, 410] width 61 height 9
click at [629, 422] on icon at bounding box center [624, 426] width 9 height 9
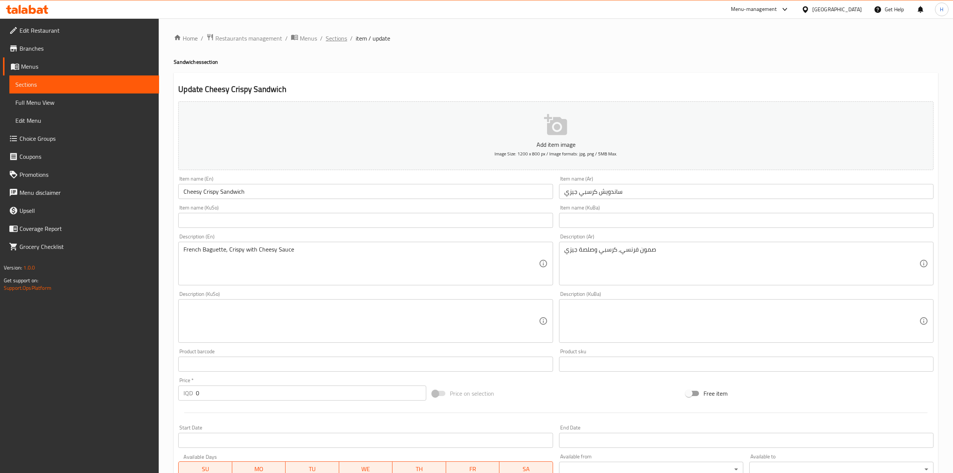
click at [344, 38] on span "Sections" at bounding box center [336, 38] width 21 height 9
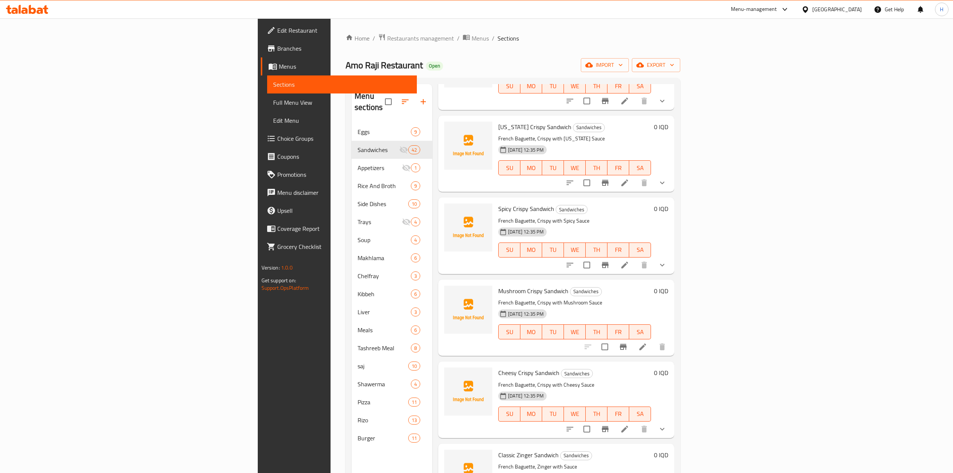
scroll to position [150, 0]
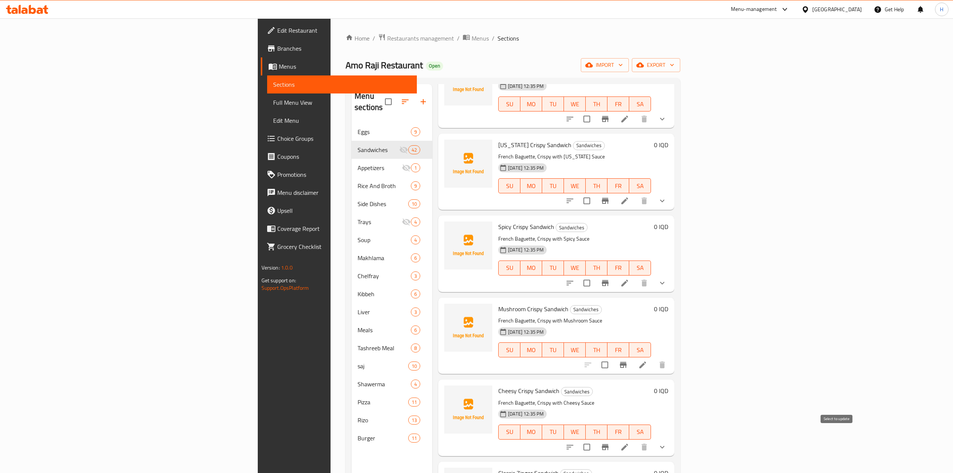
click at [594, 439] on input "checkbox" at bounding box center [587, 447] width 16 height 16
checkbox input "true"
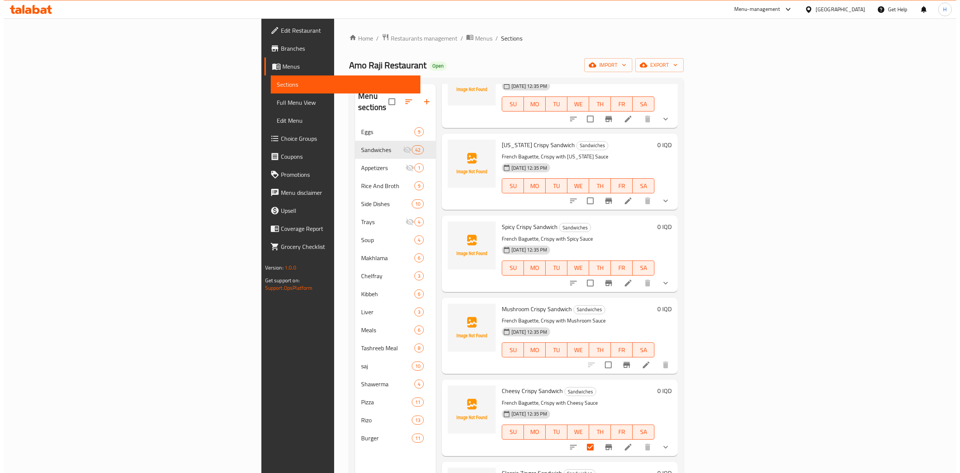
scroll to position [0, 0]
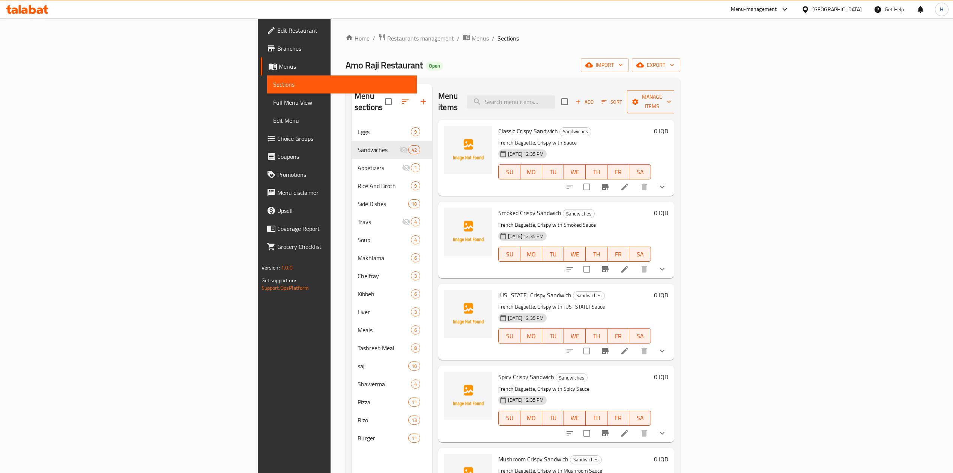
click at [671, 96] on span "Manage items" at bounding box center [652, 101] width 38 height 19
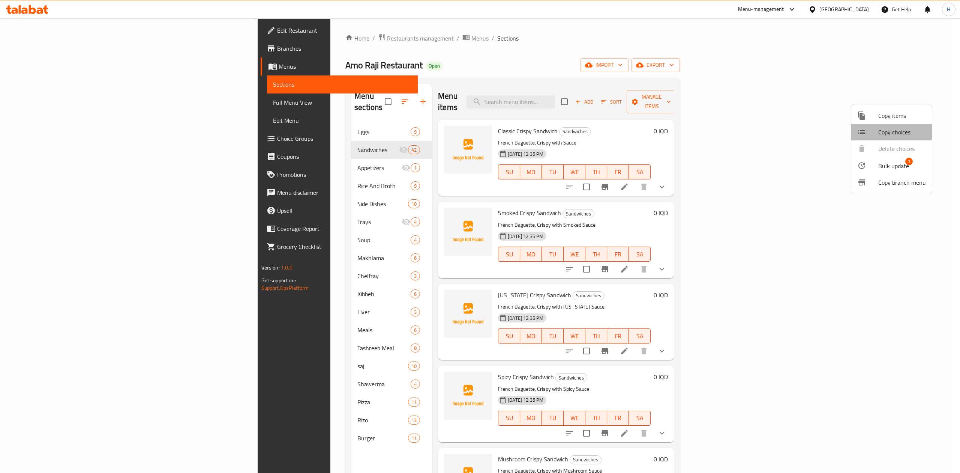
click at [907, 133] on span "Copy choices" at bounding box center [902, 132] width 48 height 9
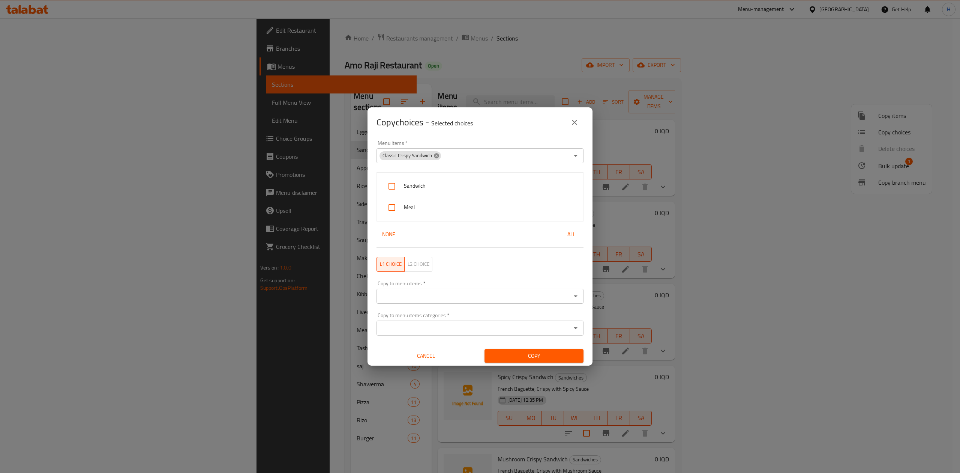
click at [435, 155] on icon at bounding box center [436, 155] width 5 height 5
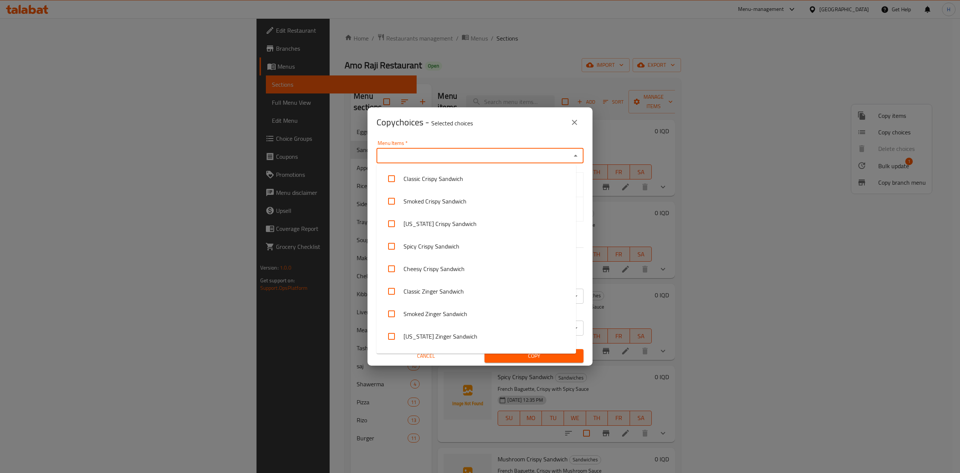
click at [448, 154] on input "Menu Items   *" at bounding box center [474, 155] width 190 height 11
click at [450, 267] on li "Cheesy Crispy Sandwich" at bounding box center [477, 268] width 200 height 23
checkbox input "true"
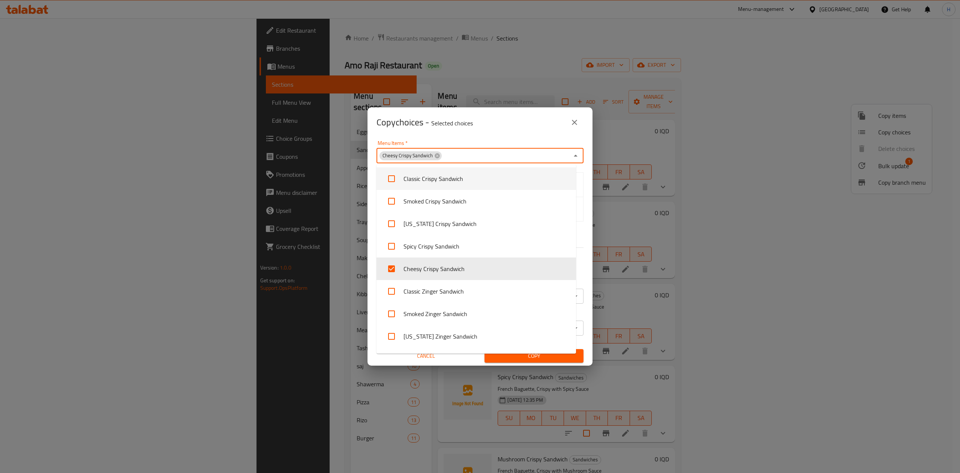
click at [482, 143] on div "Menu Items   * Cheesy Crispy Sandwich Menu Items *" at bounding box center [480, 151] width 207 height 23
click at [498, 137] on div "Menu Items   * Cheesy Crispy Sandwich Menu Items *" at bounding box center [480, 152] width 216 height 32
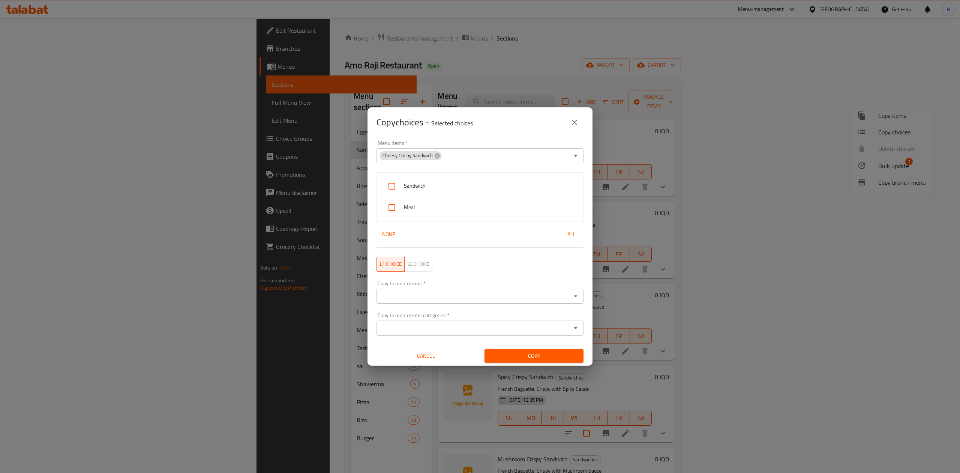
click at [431, 195] on div "Sandwich" at bounding box center [480, 186] width 206 height 21
checkbox input "true"
click at [429, 211] on span "Meal" at bounding box center [490, 207] width 173 height 9
checkbox input "true"
click at [460, 300] on input "Copy to menu items   *" at bounding box center [474, 296] width 190 height 11
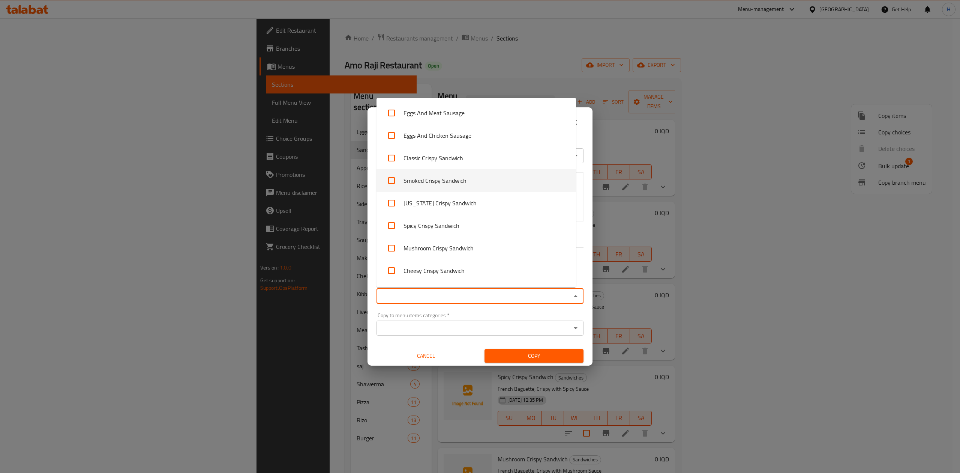
scroll to position [250, 0]
click at [483, 151] on li "Mushroom Crispy Sandwich" at bounding box center [477, 155] width 200 height 23
checkbox input "true"
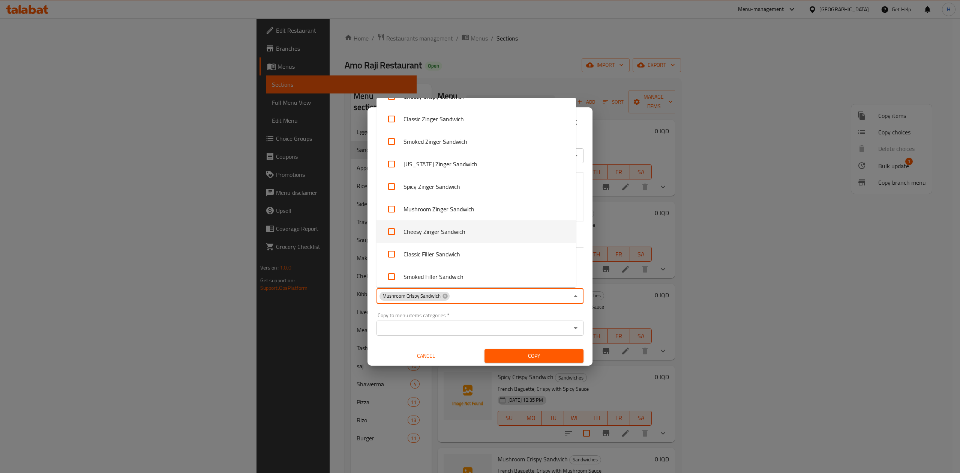
scroll to position [350, 0]
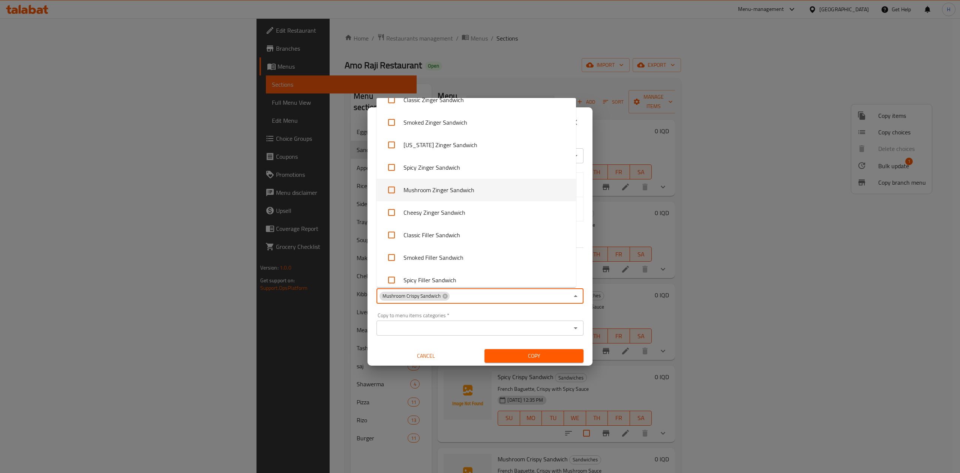
click at [461, 186] on li "Mushroom Zinger Sandwich" at bounding box center [477, 190] width 200 height 23
checkbox input "true"
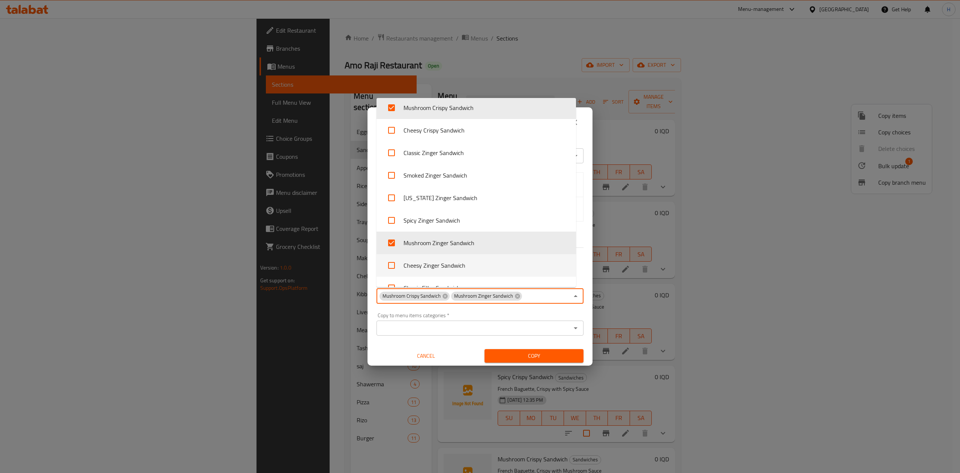
click at [437, 266] on li "Cheesy Zinger Sandwich" at bounding box center [477, 265] width 200 height 23
checkbox input "true"
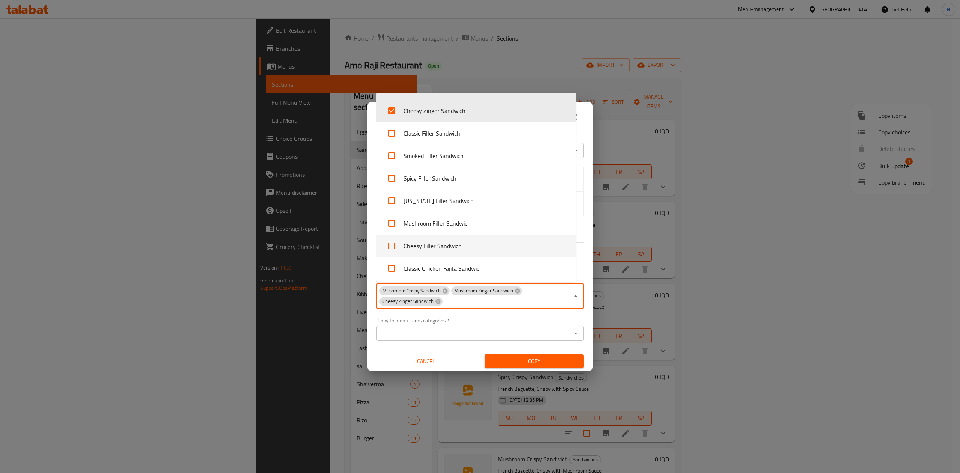
scroll to position [447, 0]
click at [455, 221] on li "Mushroom Filler Sandwich" at bounding box center [477, 222] width 200 height 23
checkbox input "true"
click at [452, 247] on li "Cheesy Filler Sandwich" at bounding box center [477, 245] width 200 height 23
checkbox input "true"
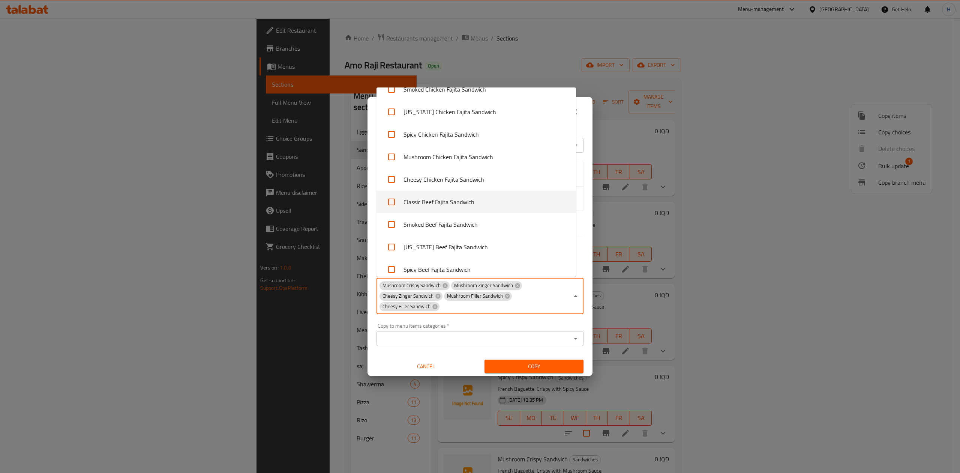
scroll to position [647, 0]
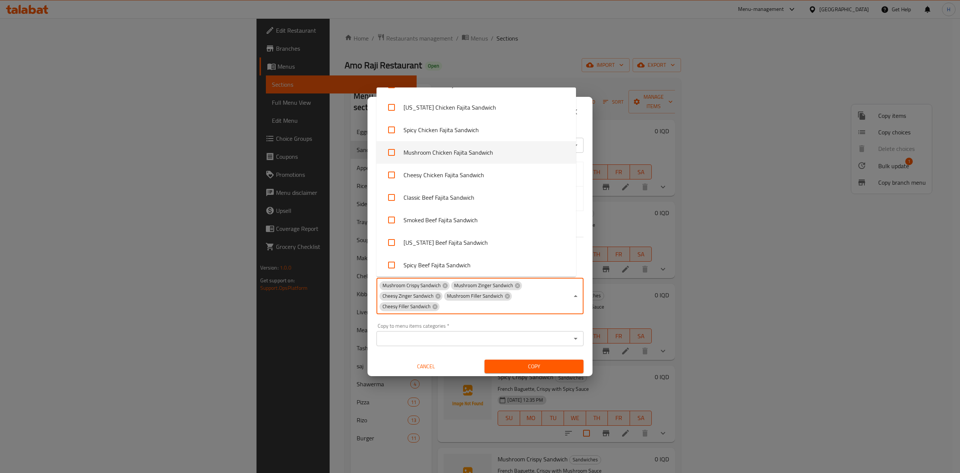
click at [443, 158] on li "Mushroom Chicken Fajita Sandwich" at bounding box center [477, 152] width 200 height 23
checkbox input "true"
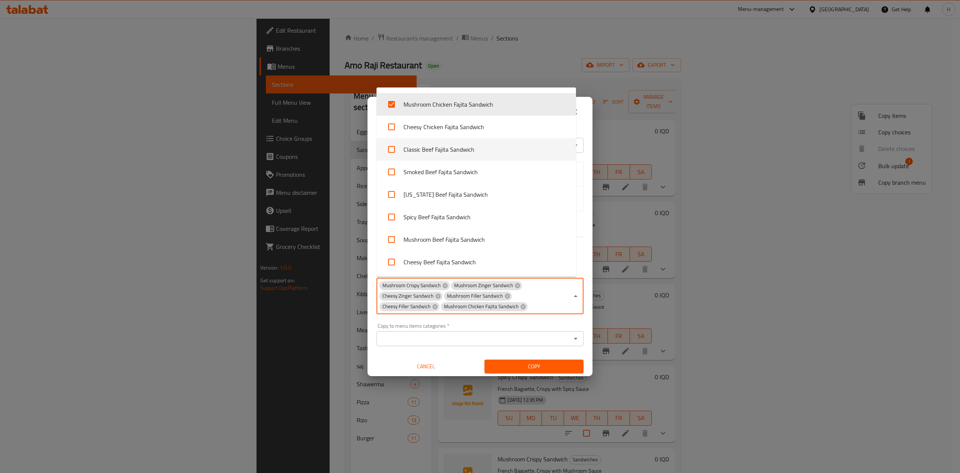
scroll to position [697, 0]
click at [444, 127] on li "Cheesy Chicken Fajita Sandwich" at bounding box center [477, 125] width 200 height 23
checkbox input "true"
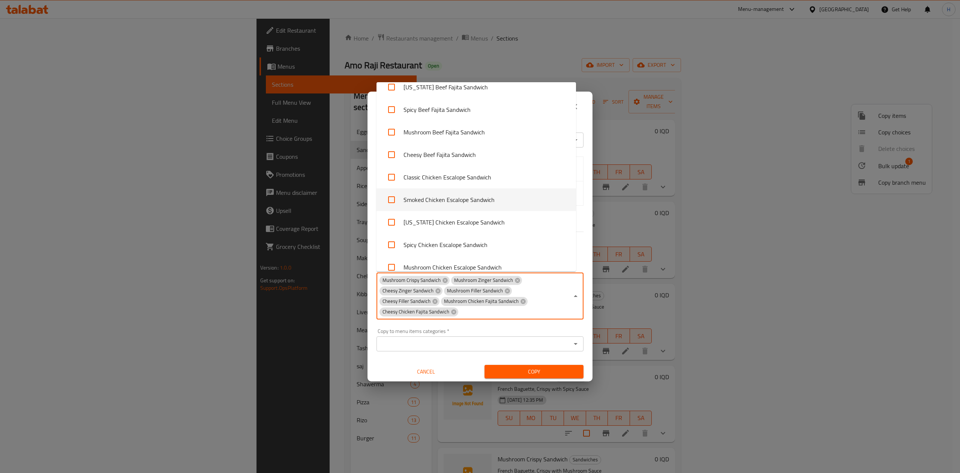
scroll to position [747, 0]
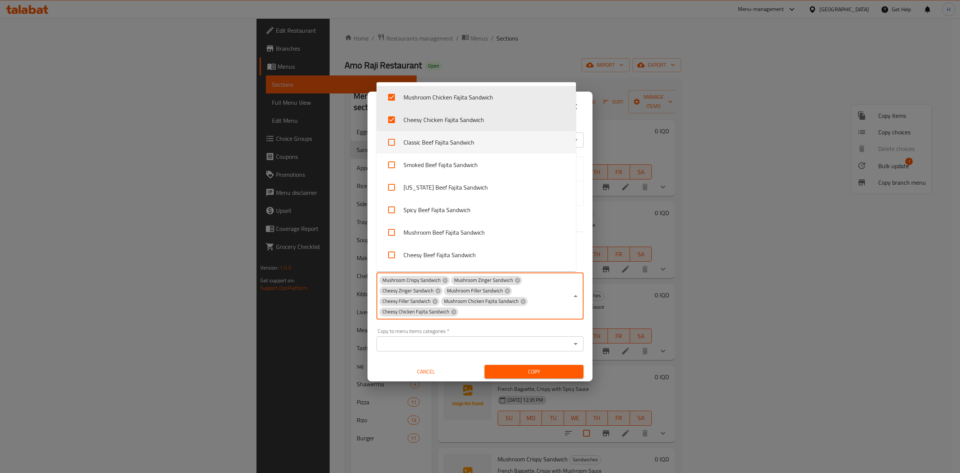
click at [419, 143] on li "Classic Beef Fajita Sandwich" at bounding box center [477, 142] width 200 height 23
checkbox input "true"
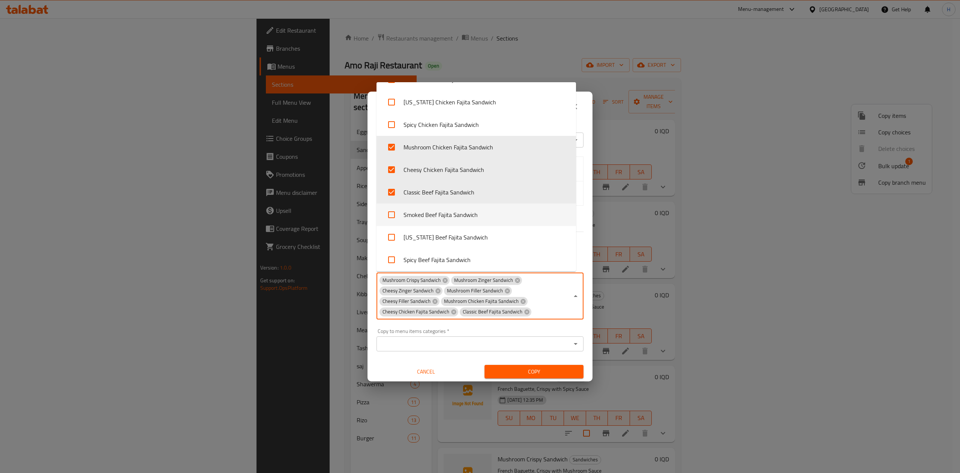
click at [455, 214] on li "Smoked Beef Fajita Sandwich" at bounding box center [477, 214] width 200 height 23
checkbox input "true"
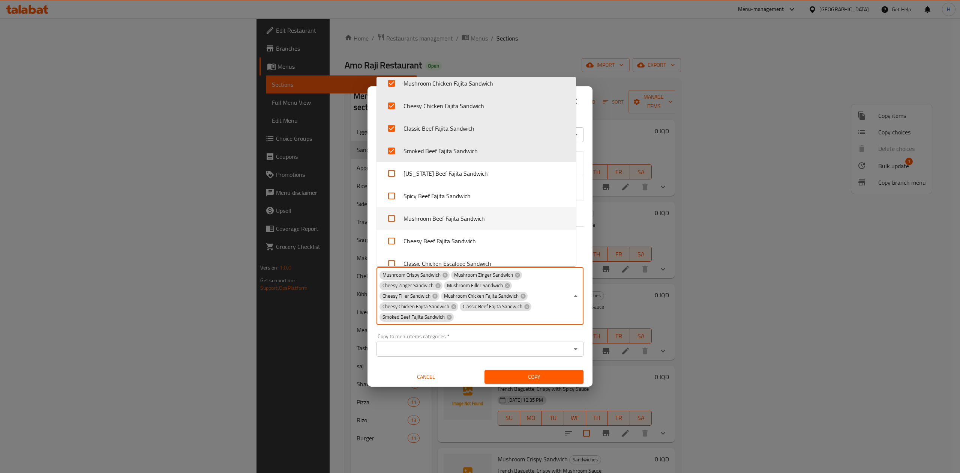
scroll to position [697, 0]
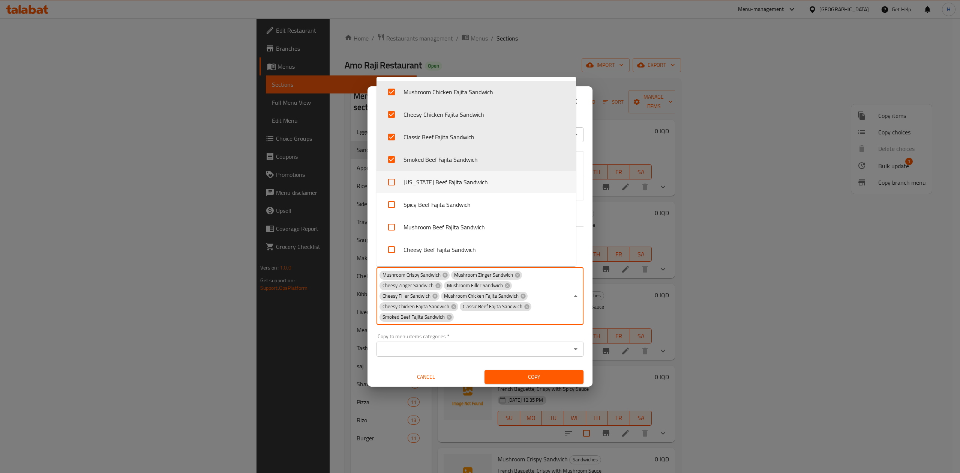
click at [468, 185] on li "[US_STATE] Beef Fajita Sandwich" at bounding box center [477, 182] width 200 height 23
checkbox input "true"
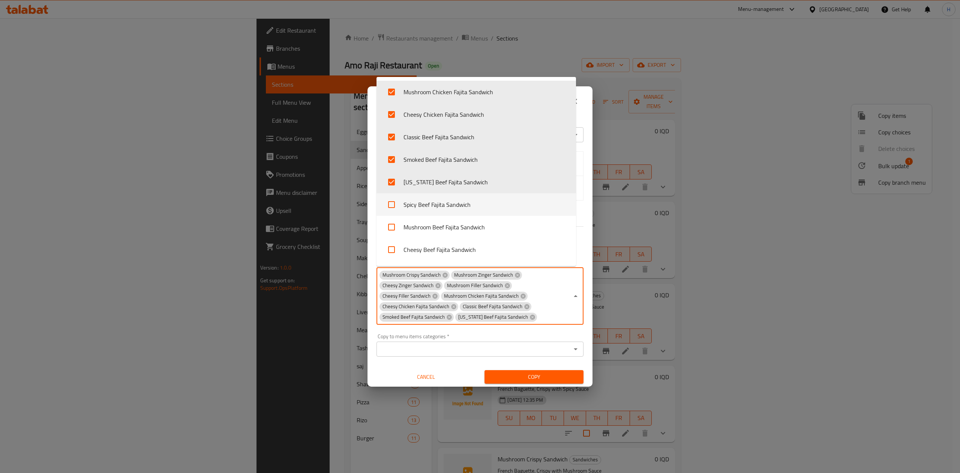
click at [432, 207] on li "Spicy Beef Fajita Sandwich" at bounding box center [477, 204] width 200 height 23
checkbox input "true"
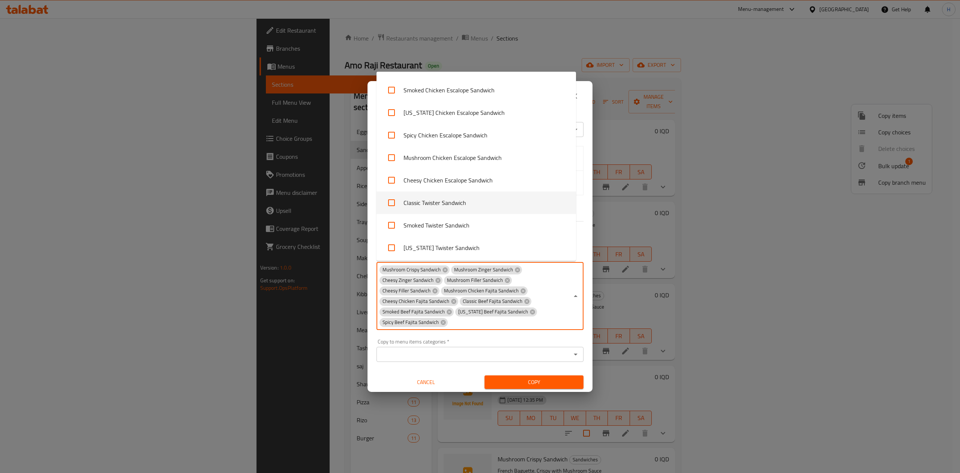
scroll to position [897, 0]
click at [429, 156] on li "Mushroom Chicken Escalope Sandwich" at bounding box center [477, 156] width 200 height 23
checkbox input "true"
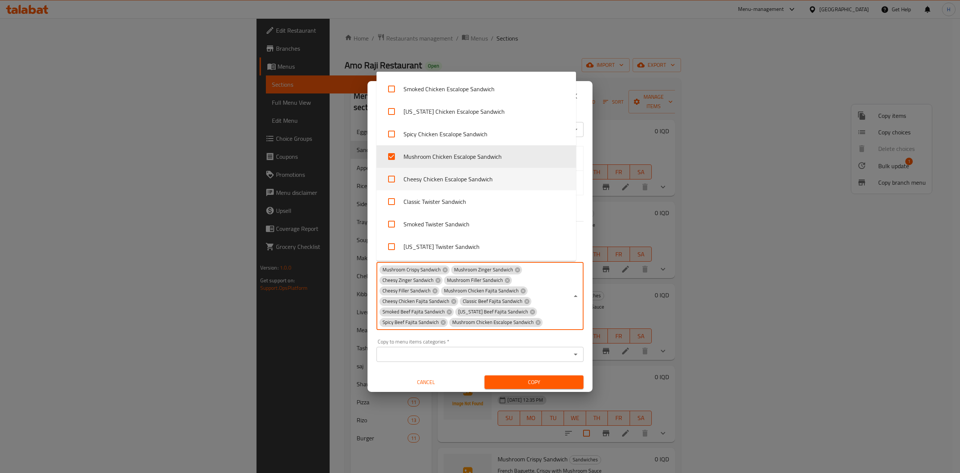
click at [448, 185] on li "Cheesy Chicken Escalope Sandwich" at bounding box center [477, 179] width 200 height 23
checkbox input "true"
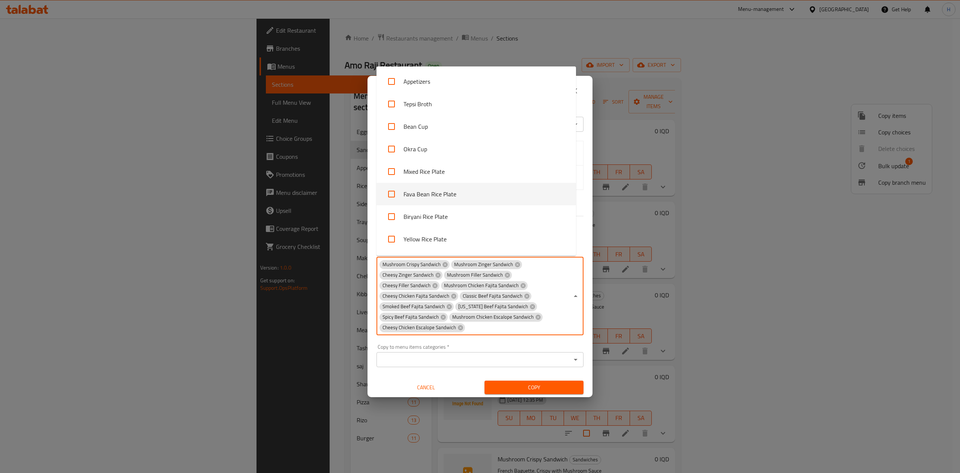
scroll to position [997, 0]
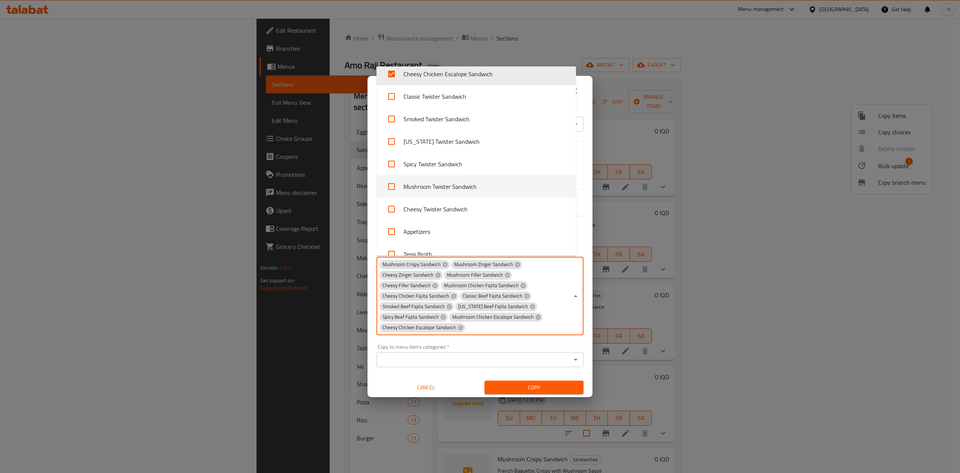
click at [450, 182] on li "Mushroom Twister Sandwich" at bounding box center [477, 186] width 200 height 23
checkbox input "true"
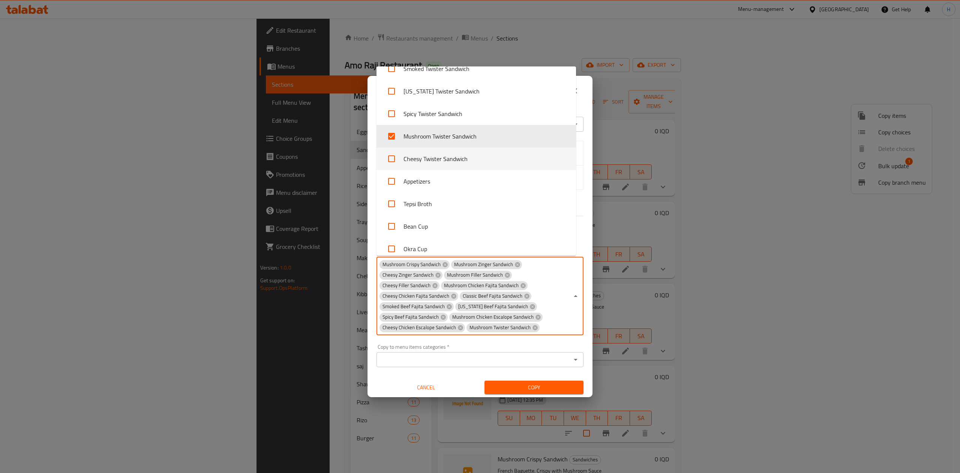
click at [449, 158] on li "Cheesy Twister Sandwich" at bounding box center [477, 158] width 200 height 23
checkbox input "true"
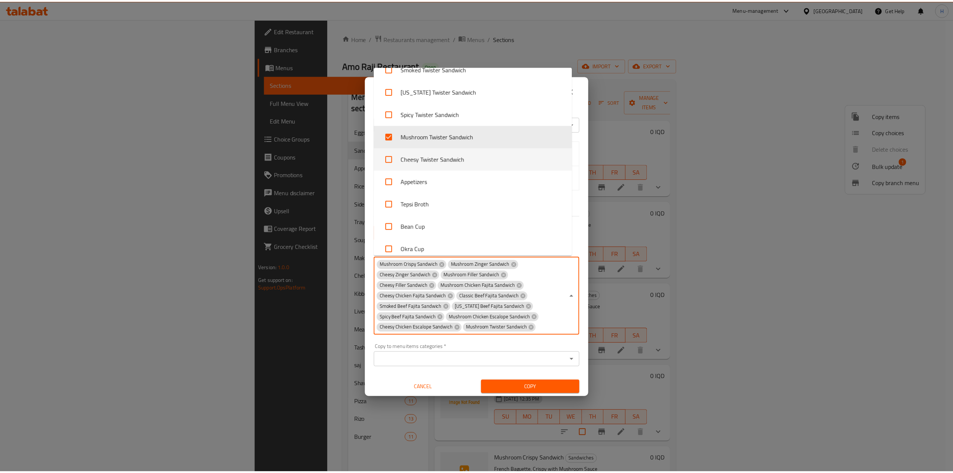
scroll to position [297, 0]
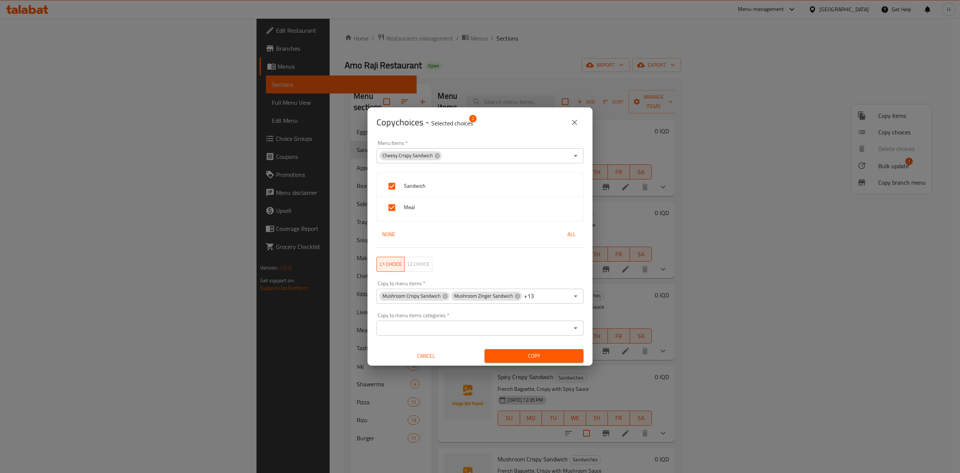
drag, startPoint x: 551, startPoint y: 347, endPoint x: 554, endPoint y: 371, distance: 24.2
click at [551, 349] on div "Menu Items   * Cheesy Crispy Sandwich Menu Items * Sandwich Meal None All L1 ch…" at bounding box center [480, 251] width 225 height 228
click at [540, 356] on span "Copy" at bounding box center [534, 355] width 87 height 9
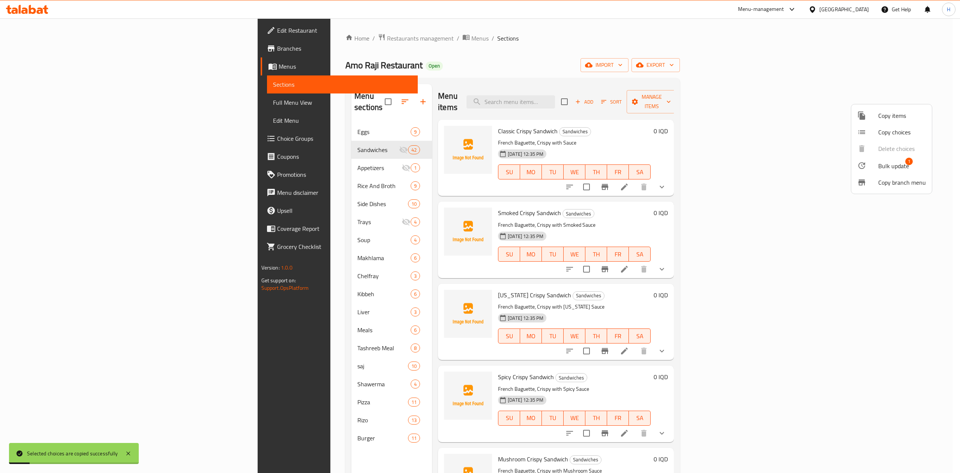
click at [635, 49] on div at bounding box center [480, 236] width 960 height 473
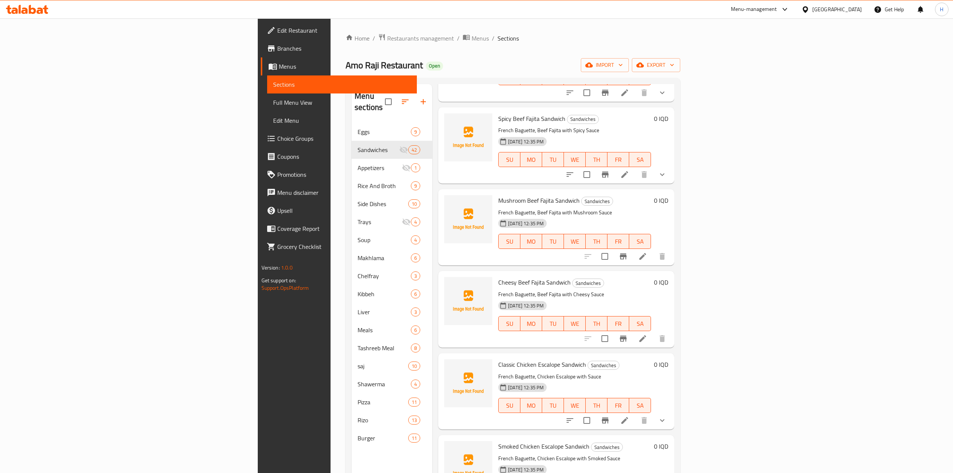
scroll to position [2200, 0]
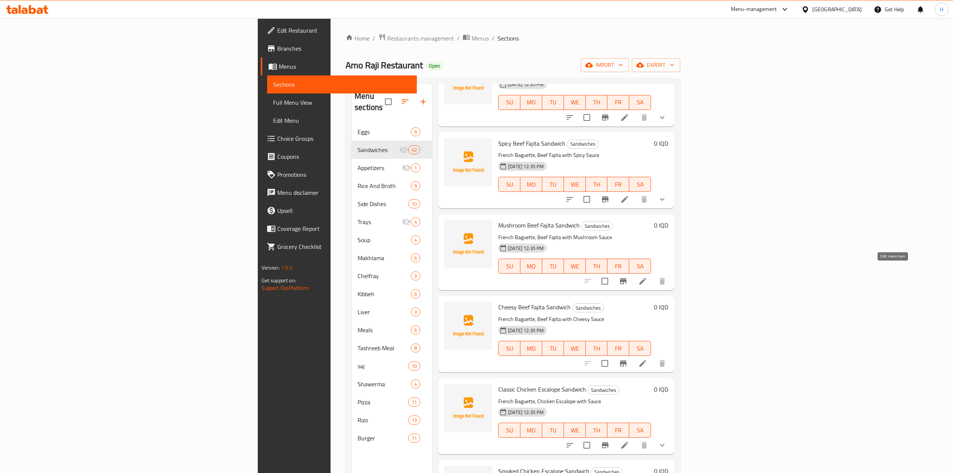
click at [646, 278] on icon at bounding box center [642, 281] width 7 height 7
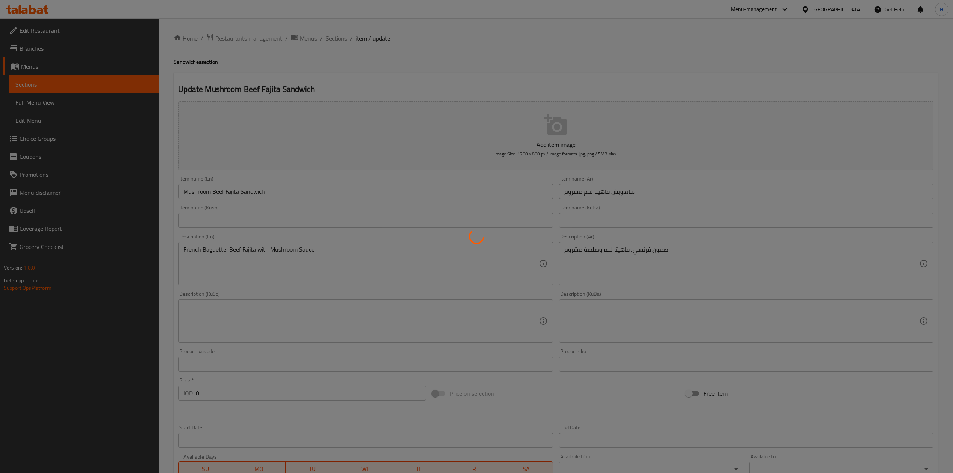
scroll to position [137, 0]
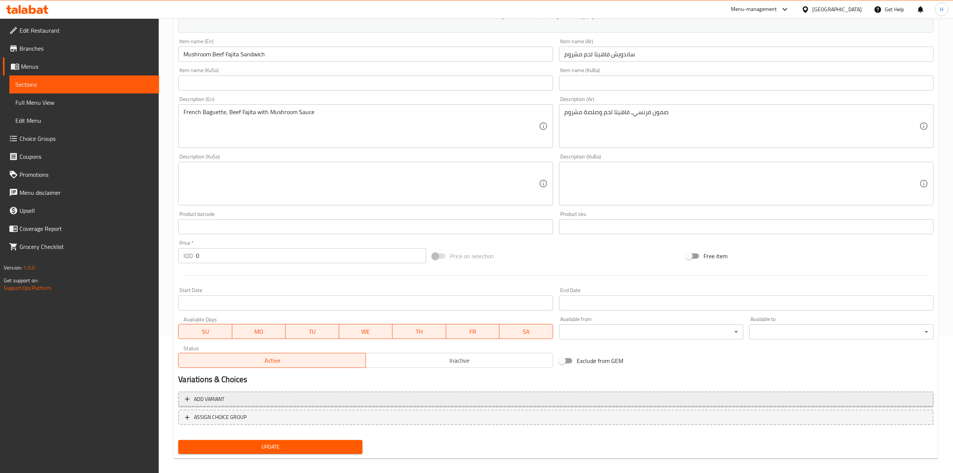
click at [263, 398] on span "Add variant" at bounding box center [556, 398] width 742 height 9
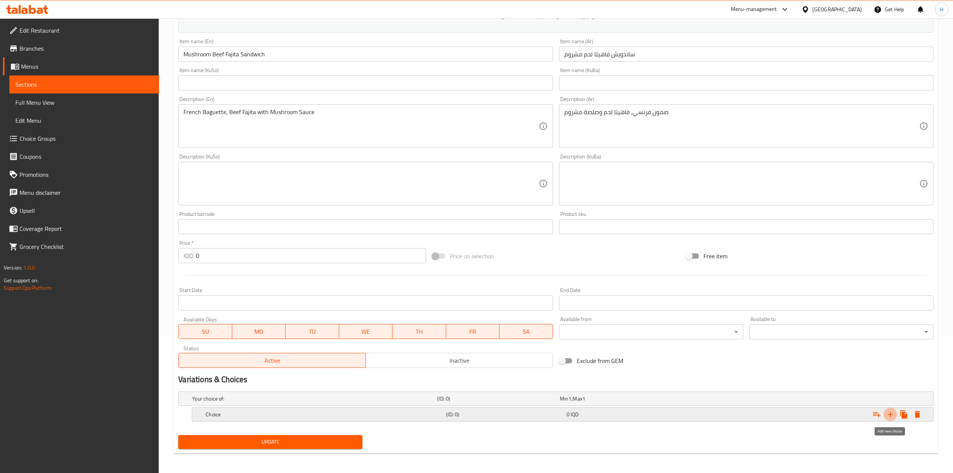
click at [892, 411] on icon "Expand" at bounding box center [890, 414] width 9 height 9
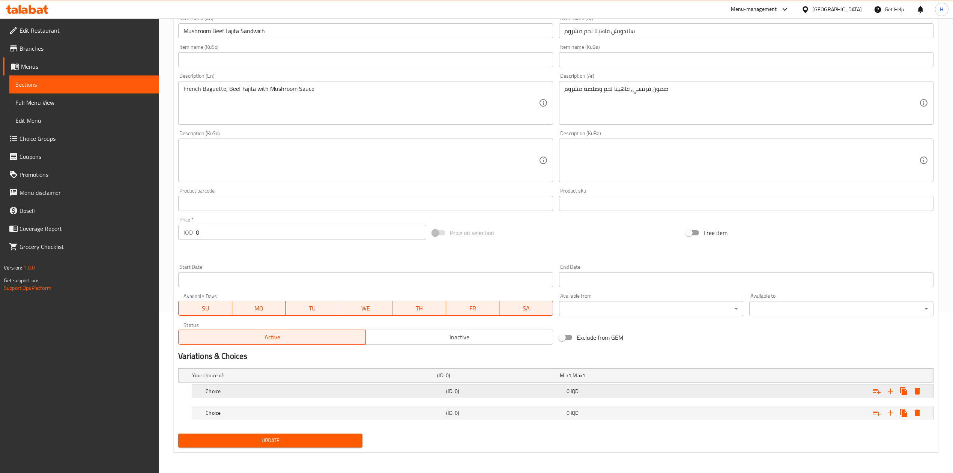
click at [221, 389] on h5 "Choice" at bounding box center [324, 391] width 237 height 8
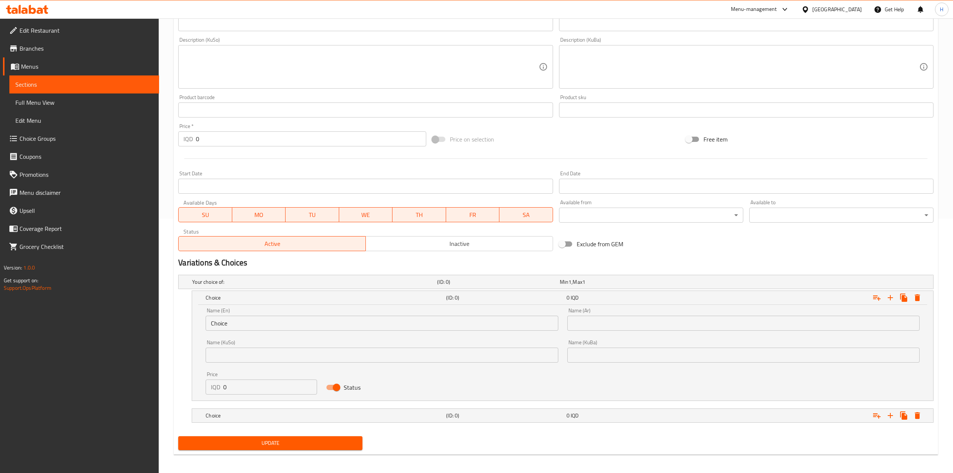
scroll to position [257, 0]
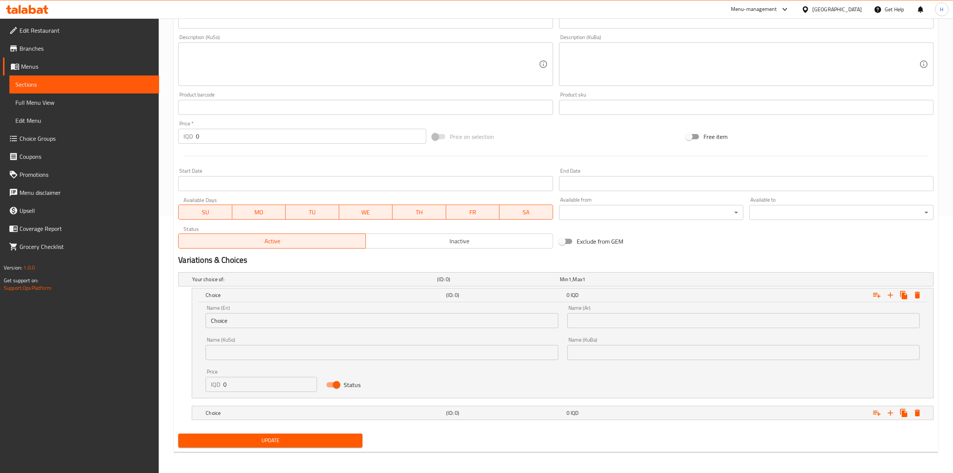
click at [252, 313] on input "Choice" at bounding box center [382, 320] width 352 height 15
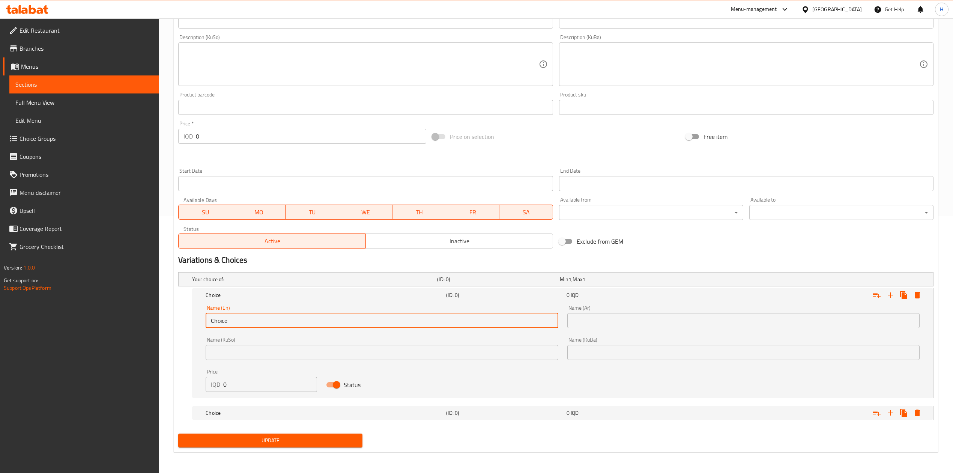
click at [252, 313] on input "Choice" at bounding box center [382, 320] width 352 height 15
click at [252, 313] on input "text" at bounding box center [382, 320] width 352 height 15
type input "Sandwich"
click at [627, 321] on input "text" at bounding box center [743, 320] width 352 height 15
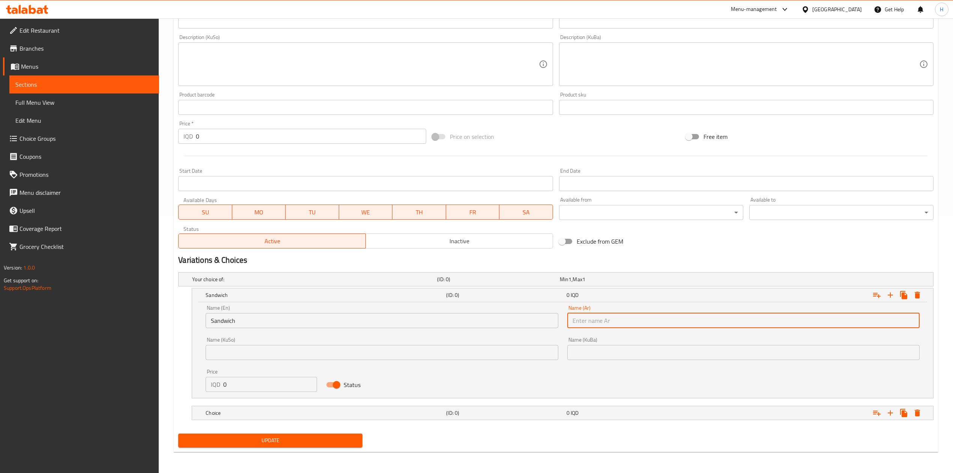
type input "سندويتش"
click at [258, 385] on input "0" at bounding box center [270, 384] width 94 height 15
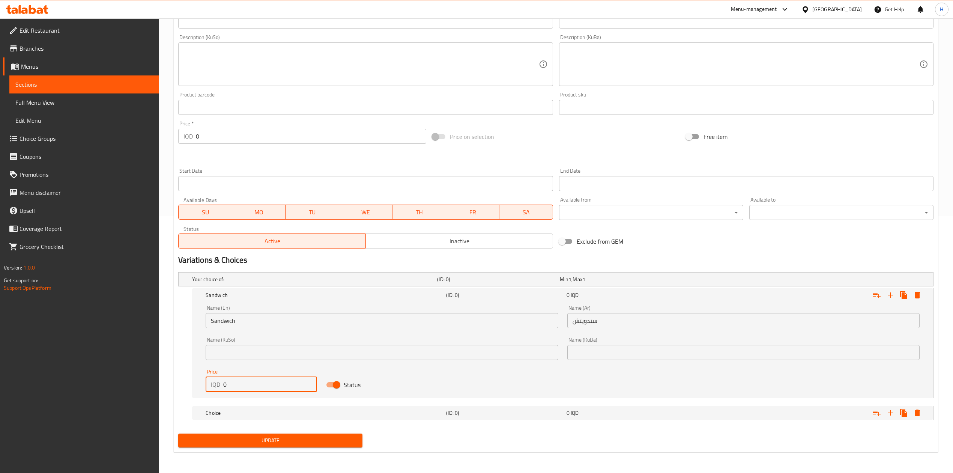
click at [258, 385] on input "0" at bounding box center [270, 384] width 94 height 15
type input "8000"
click at [247, 410] on h5 "Choice" at bounding box center [324, 413] width 237 height 8
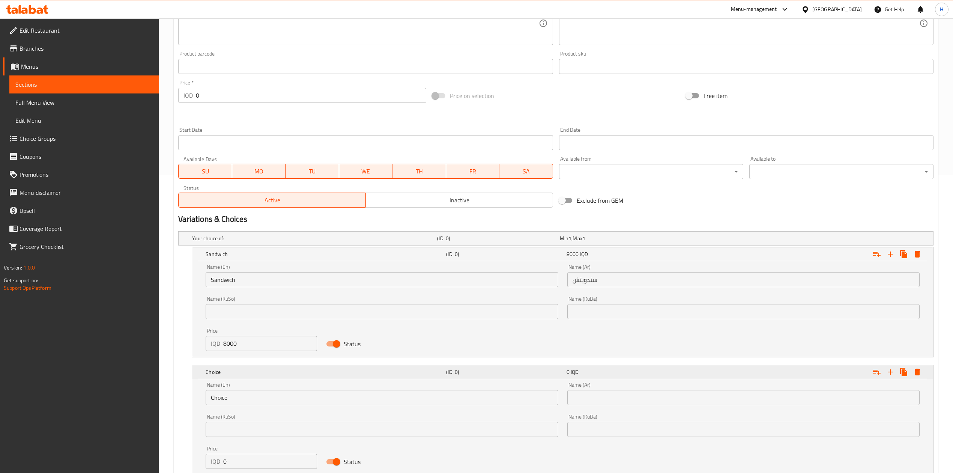
scroll to position [346, 0]
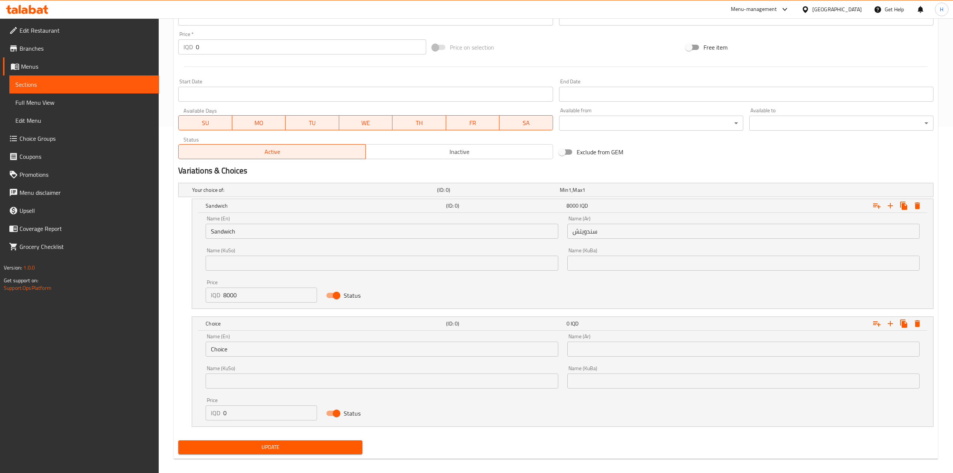
click at [245, 408] on input "0" at bounding box center [270, 412] width 94 height 15
type input "10000"
click at [234, 349] on input "Choice" at bounding box center [382, 348] width 352 height 15
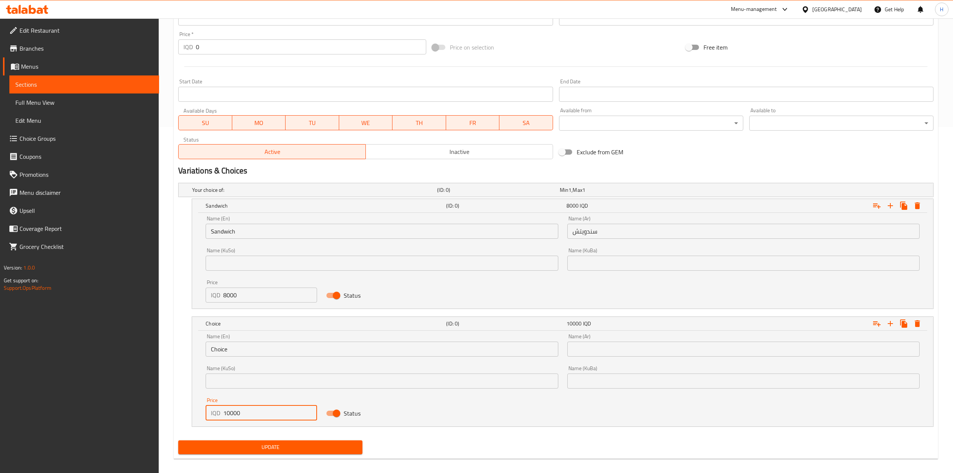
click at [234, 349] on input "Choice" at bounding box center [382, 348] width 352 height 15
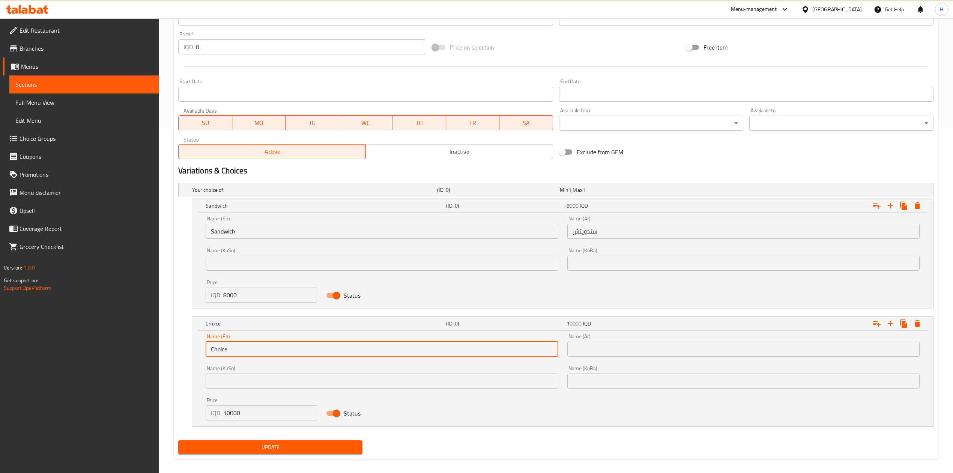
click at [234, 349] on input "Choice" at bounding box center [382, 348] width 352 height 15
click at [234, 349] on input "text" at bounding box center [382, 348] width 352 height 15
type input "Meal"
click at [638, 356] on input "text" at bounding box center [743, 348] width 352 height 15
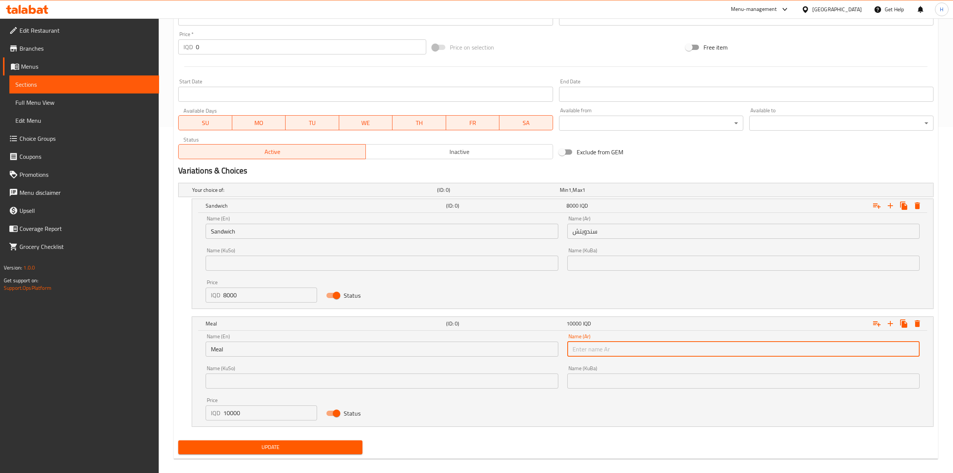
type input "وجبة"
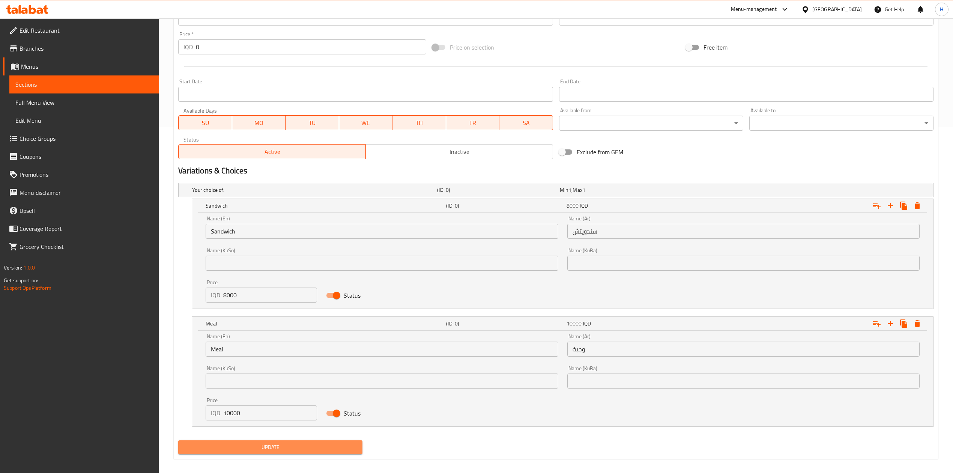
click at [339, 454] on button "Update" at bounding box center [270, 447] width 184 height 14
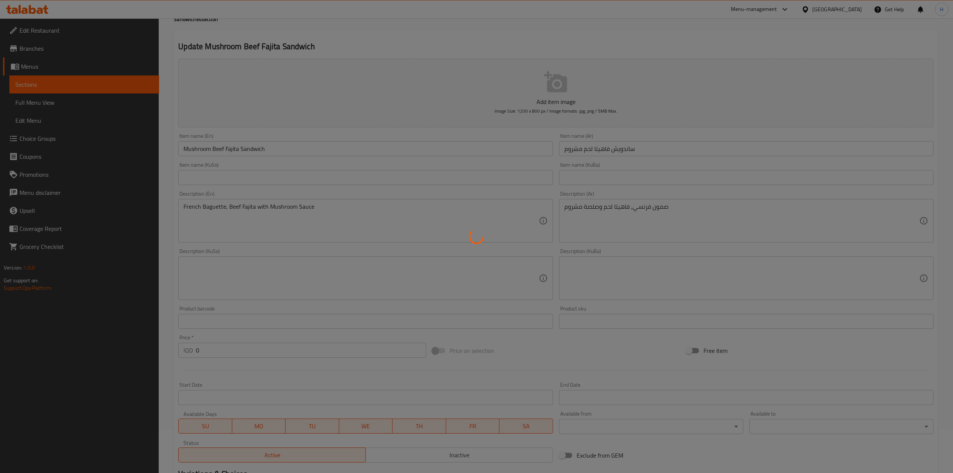
scroll to position [0, 0]
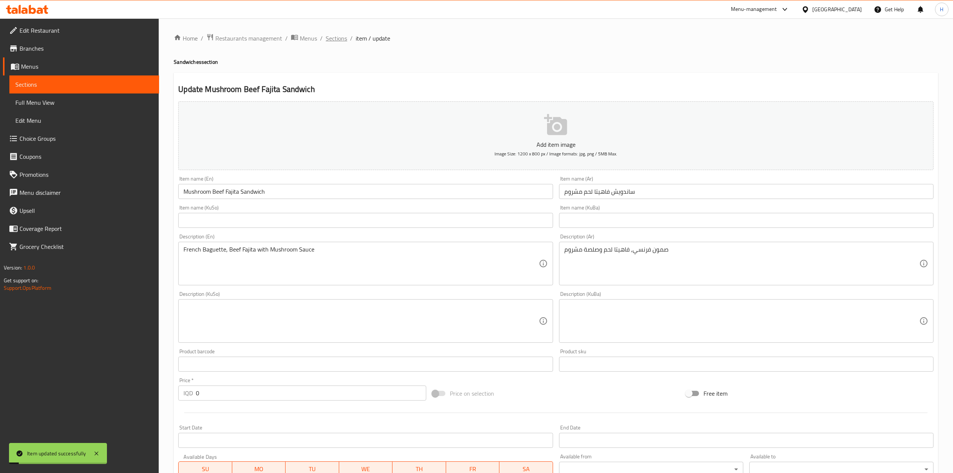
click at [332, 36] on span "Sections" at bounding box center [336, 38] width 21 height 9
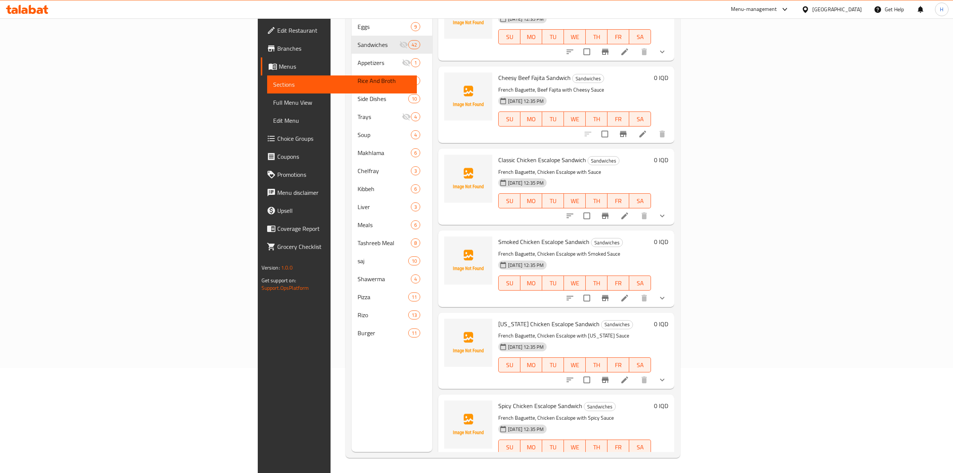
scroll to position [2237, 0]
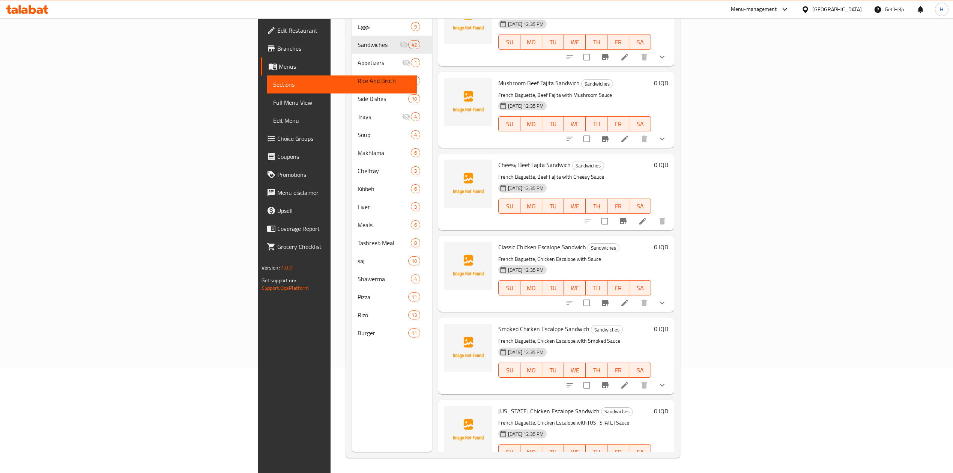
click at [647, 216] on icon at bounding box center [642, 220] width 9 height 9
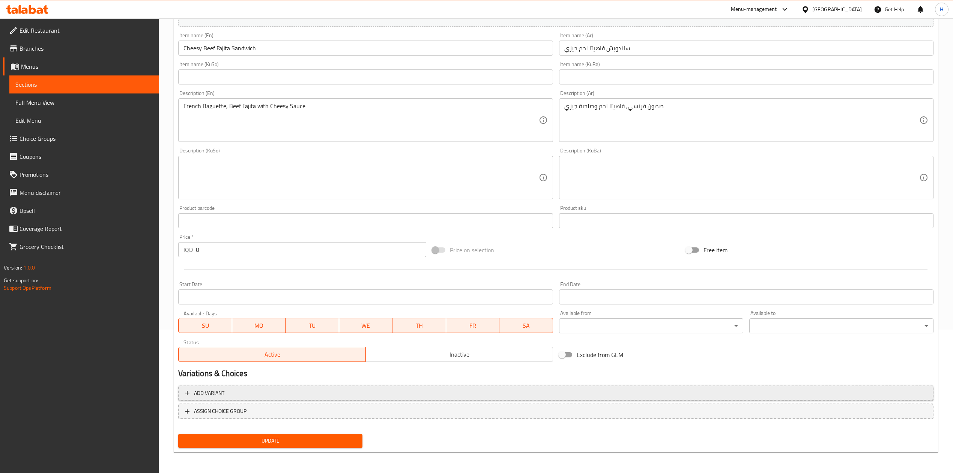
click at [251, 394] on span "Add variant" at bounding box center [556, 392] width 742 height 9
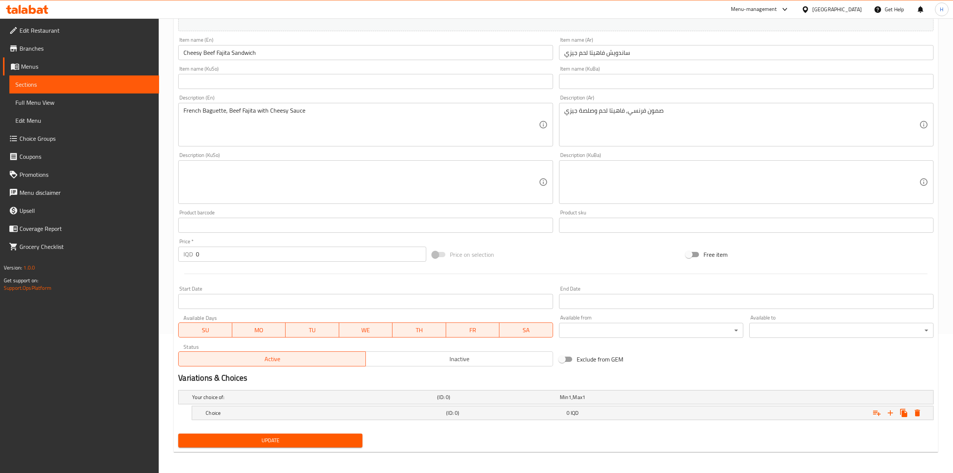
scroll to position [140, 0]
click at [893, 410] on icon "Expand" at bounding box center [890, 412] width 9 height 9
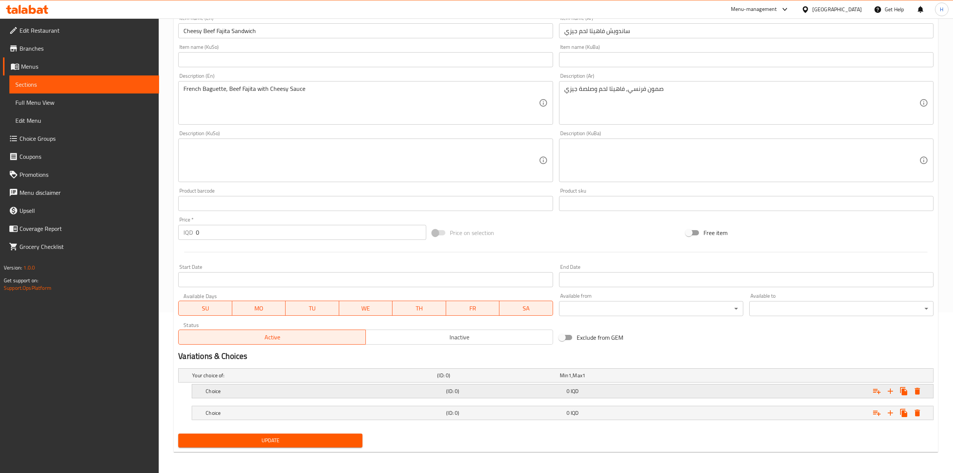
click at [274, 389] on h5 "Choice" at bounding box center [324, 391] width 237 height 8
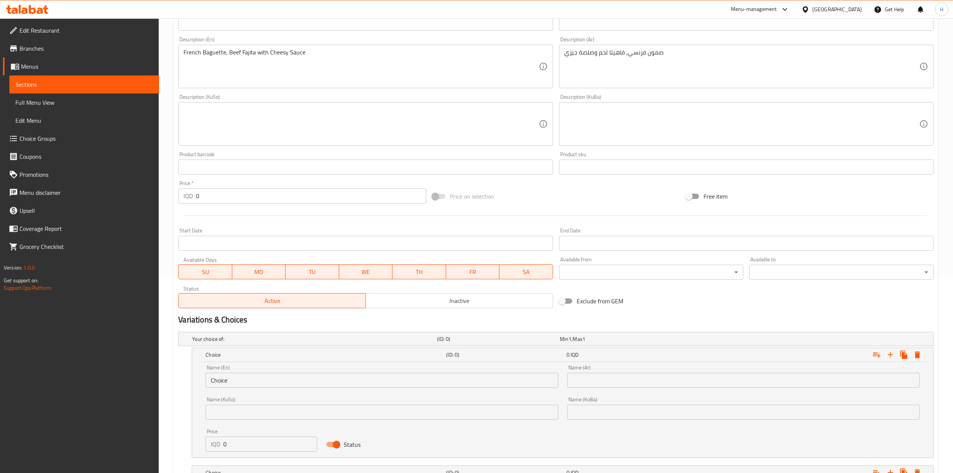
scroll to position [246, 0]
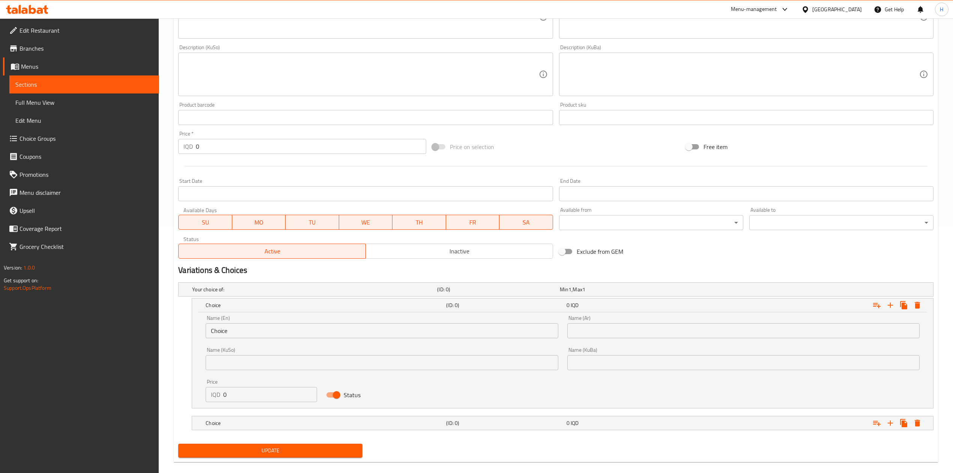
click at [277, 336] on input "Choice" at bounding box center [382, 330] width 352 height 15
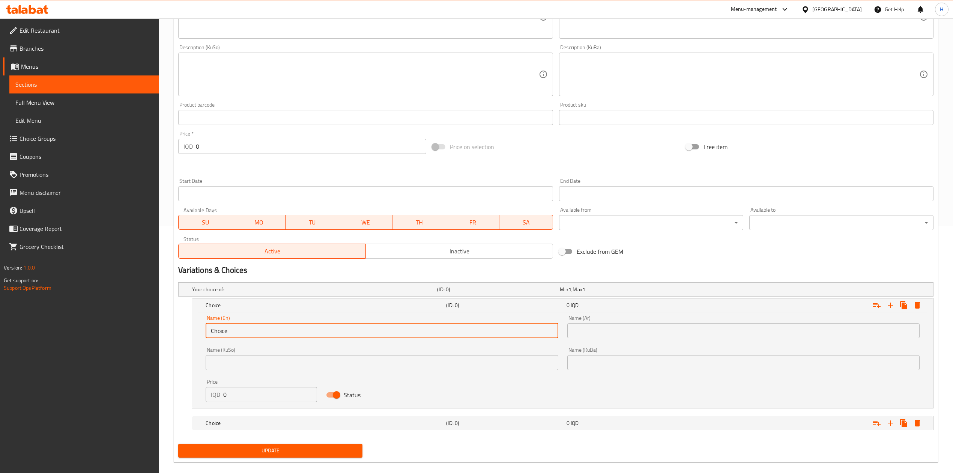
click at [277, 336] on input "Choice" at bounding box center [382, 330] width 352 height 15
click at [233, 333] on input "text" at bounding box center [382, 330] width 352 height 15
type input "Sandwich"
drag, startPoint x: 632, startPoint y: 335, endPoint x: 575, endPoint y: 343, distance: 57.6
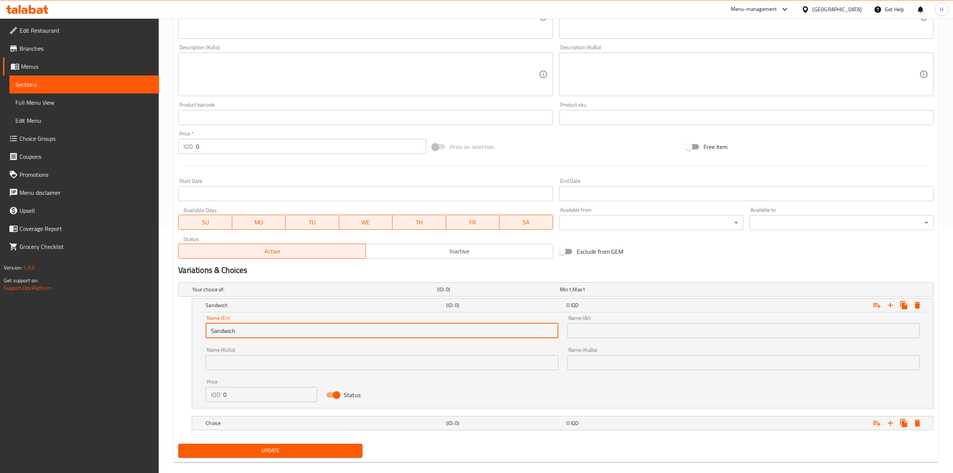
click at [632, 335] on input "text" at bounding box center [743, 330] width 352 height 15
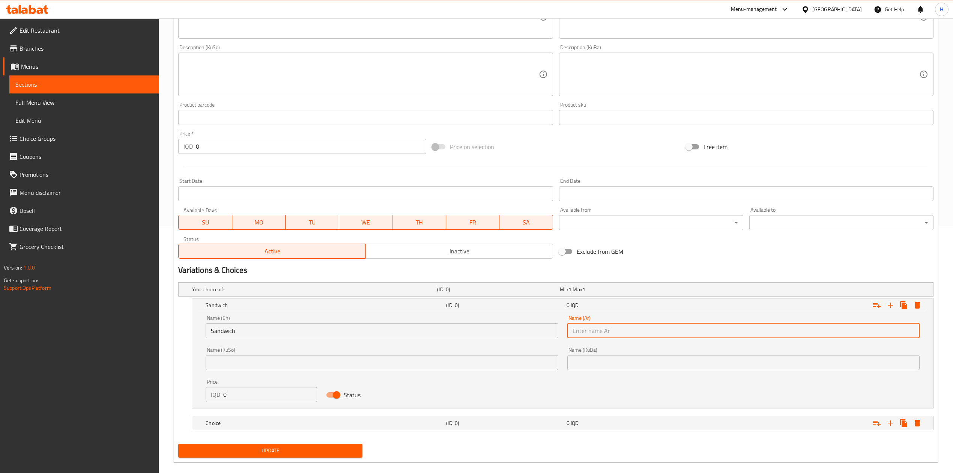
type input "سندويتش"
click at [248, 395] on input "0" at bounding box center [270, 394] width 94 height 15
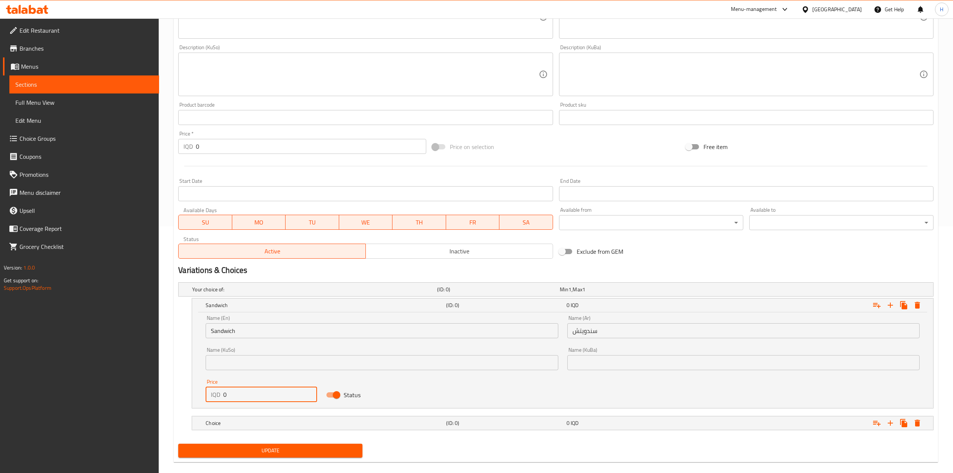
click at [248, 395] on input "0" at bounding box center [270, 394] width 94 height 15
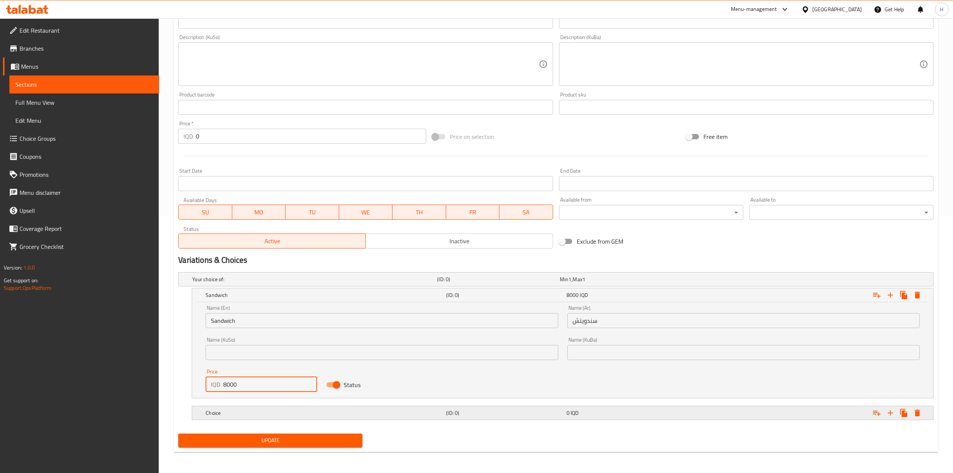
type input "8000"
click at [257, 429] on div "Your choice of: (ID: 0) Min 1 , Max 1 Name (En) Your choice of: Name (En) Name …" at bounding box center [555, 349] width 761 height 161
click at [256, 414] on h5 "Choice" at bounding box center [324, 413] width 237 height 8
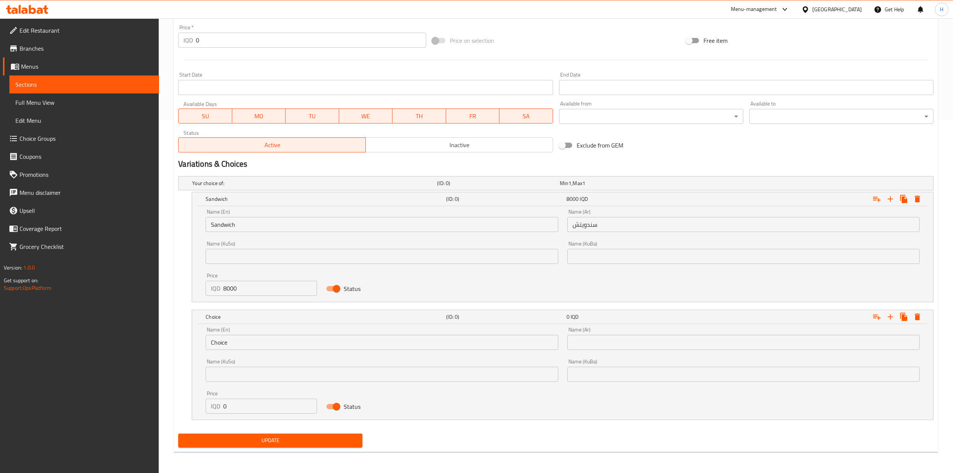
scroll to position [353, 0]
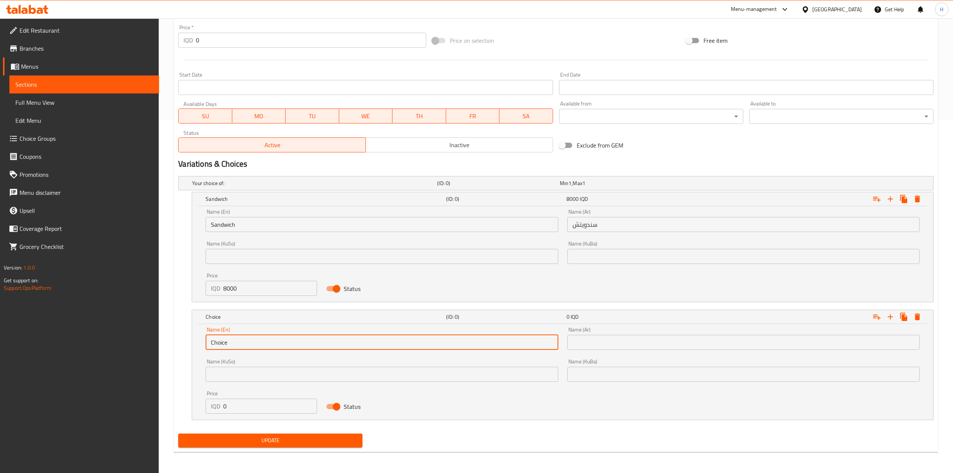
click at [250, 341] on input "Choice" at bounding box center [382, 342] width 352 height 15
click at [250, 339] on input "Choice" at bounding box center [382, 342] width 352 height 15
click at [250, 339] on input "text" at bounding box center [382, 342] width 352 height 15
type input "Meal"
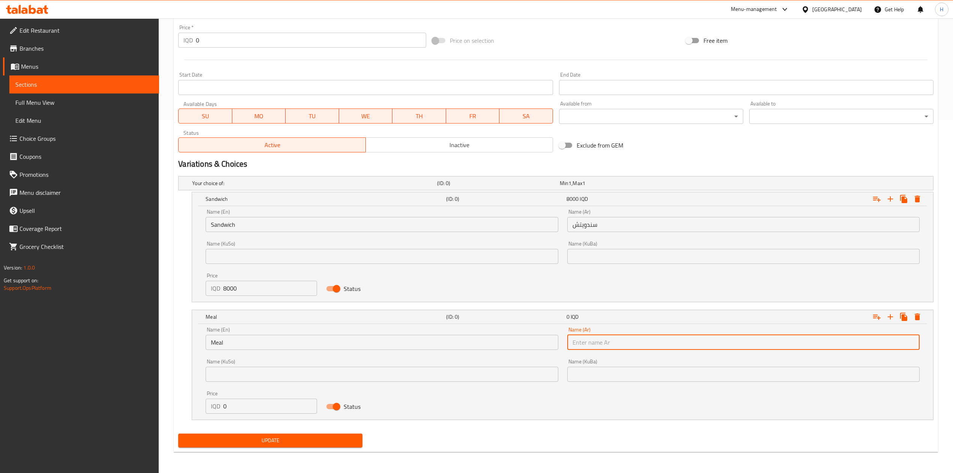
click at [632, 336] on input "text" at bounding box center [743, 342] width 352 height 15
type input "وجبة"
click at [258, 410] on input "0" at bounding box center [270, 405] width 94 height 15
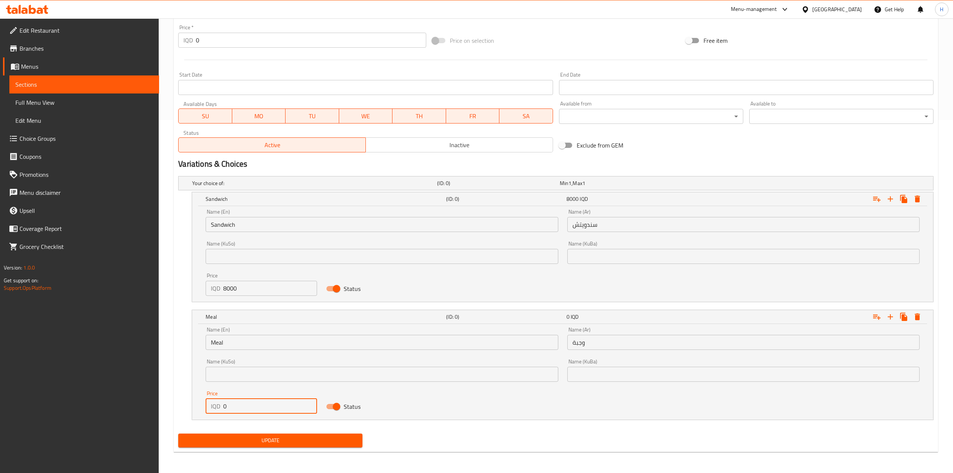
click at [258, 410] on input "0" at bounding box center [270, 405] width 94 height 15
type input "10000"
click at [305, 436] on span "Update" at bounding box center [270, 439] width 172 height 9
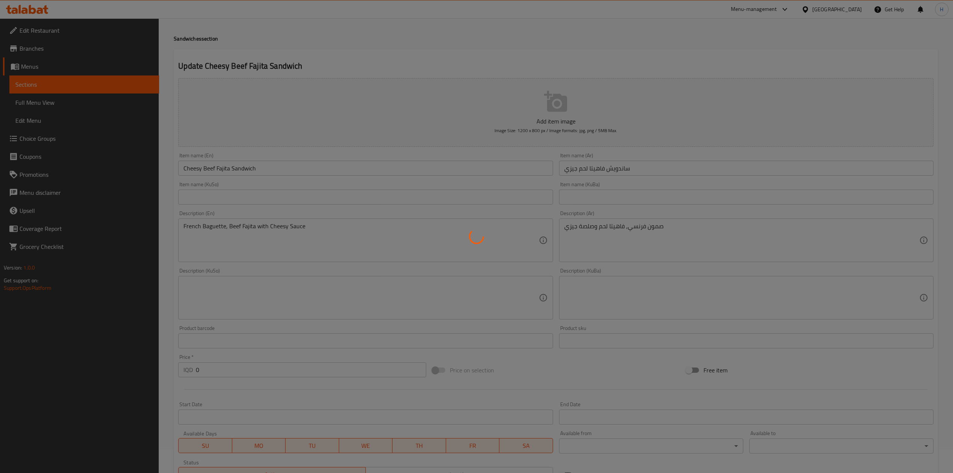
scroll to position [0, 0]
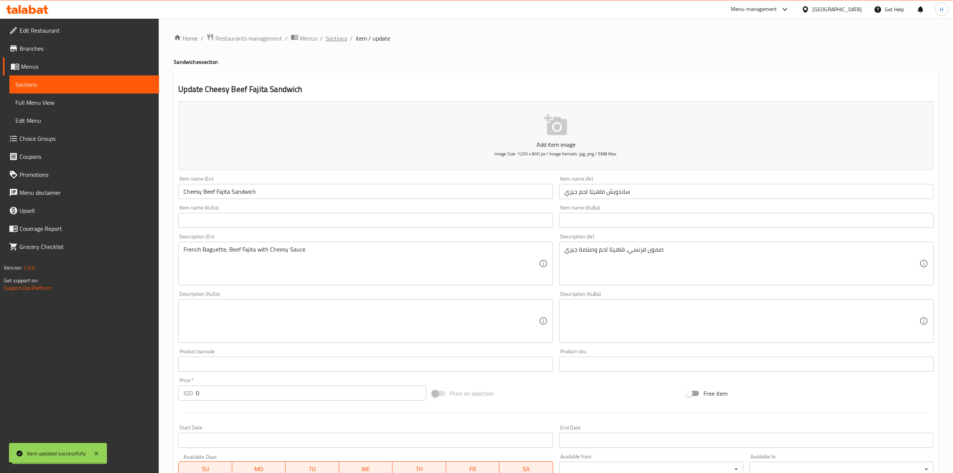
click at [335, 36] on span "Sections" at bounding box center [336, 38] width 21 height 9
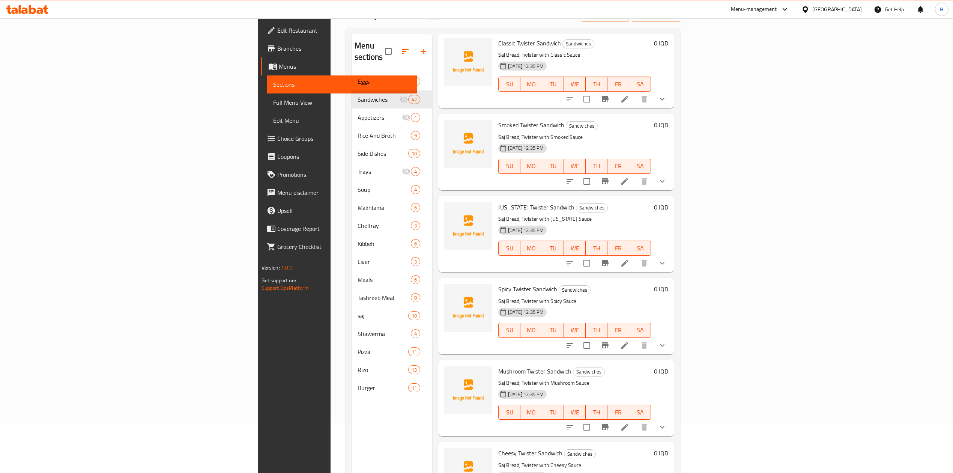
scroll to position [105, 0]
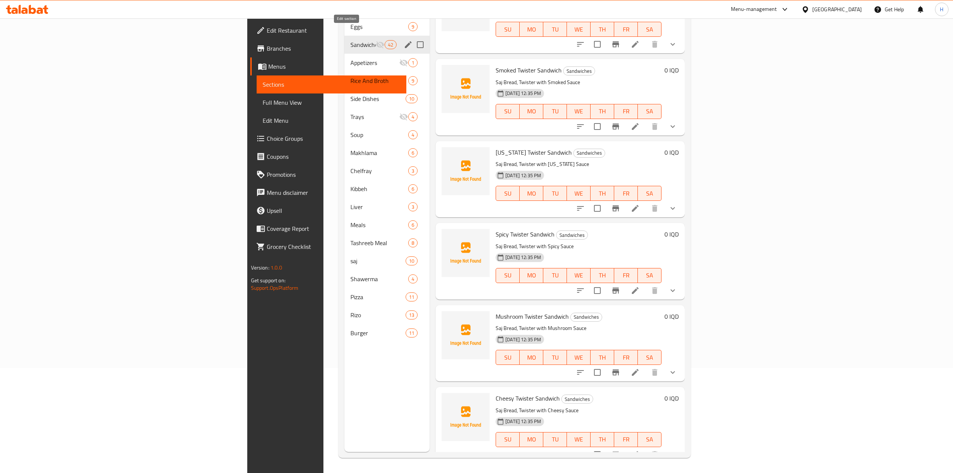
click at [405, 41] on icon "edit" at bounding box center [408, 44] width 7 height 7
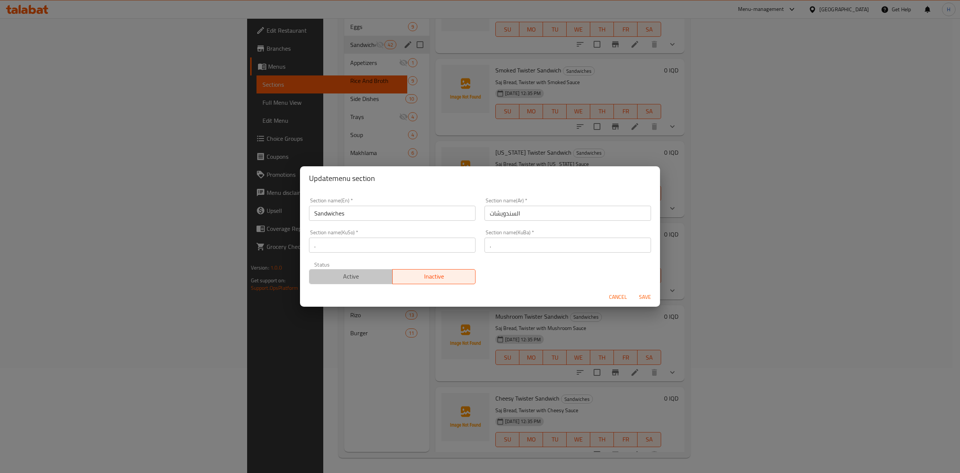
click at [370, 274] on span "Active" at bounding box center [350, 276] width 77 height 11
click at [645, 300] on span "Save" at bounding box center [645, 296] width 18 height 9
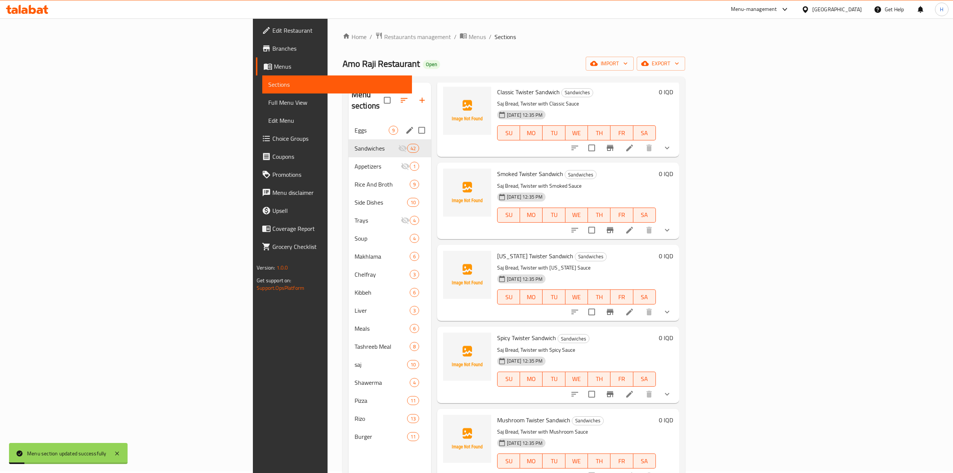
scroll to position [0, 0]
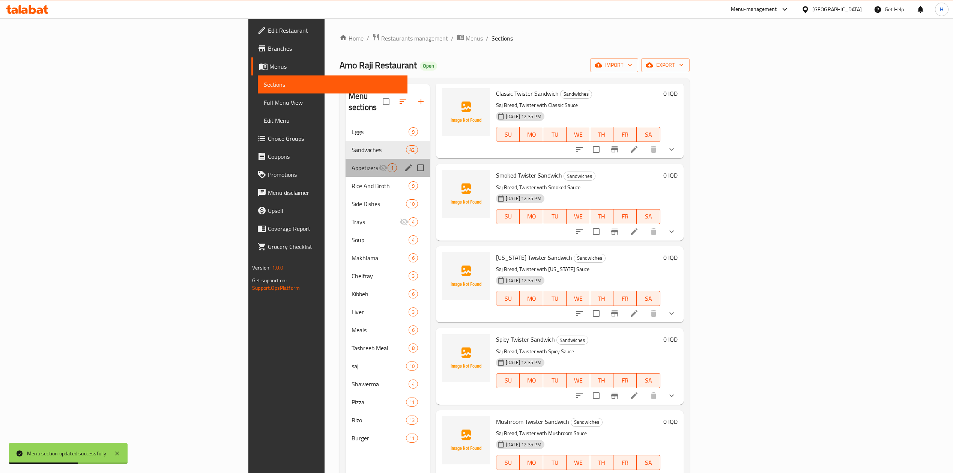
click at [345, 159] on div "Appetizers 1" at bounding box center [387, 168] width 84 height 18
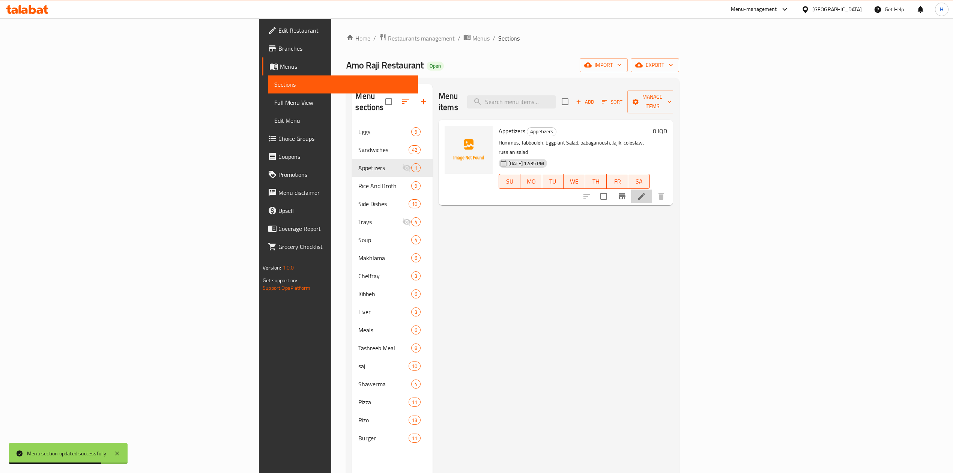
click at [652, 189] on li at bounding box center [641, 196] width 21 height 14
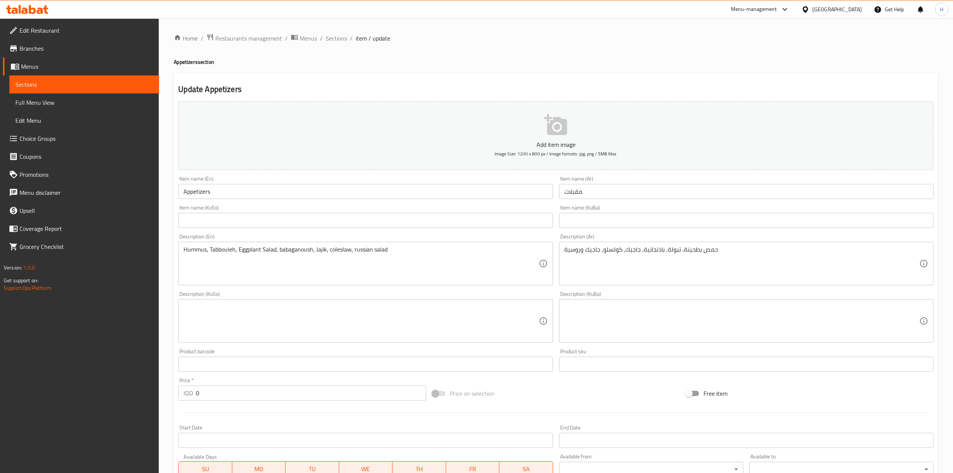
scroll to position [143, 0]
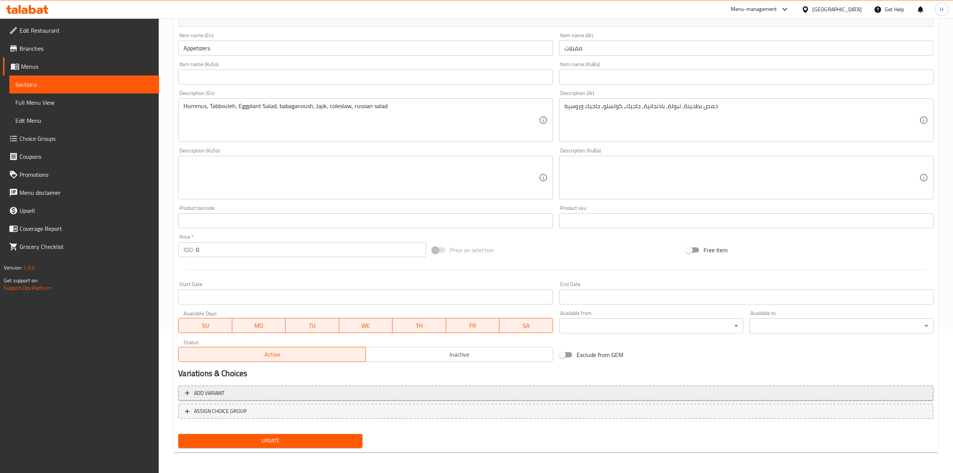
click at [227, 390] on span "Add variant" at bounding box center [556, 392] width 742 height 9
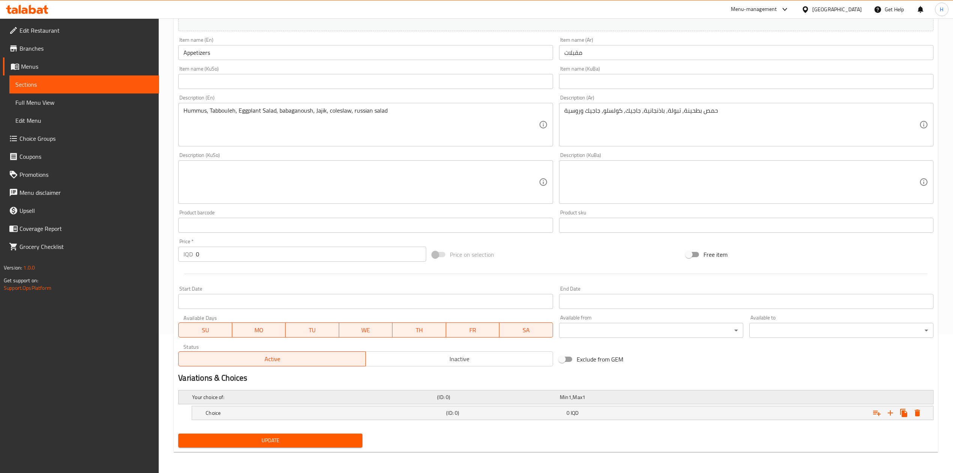
scroll to position [140, 0]
click at [888, 410] on icon "Expand" at bounding box center [890, 412] width 9 height 9
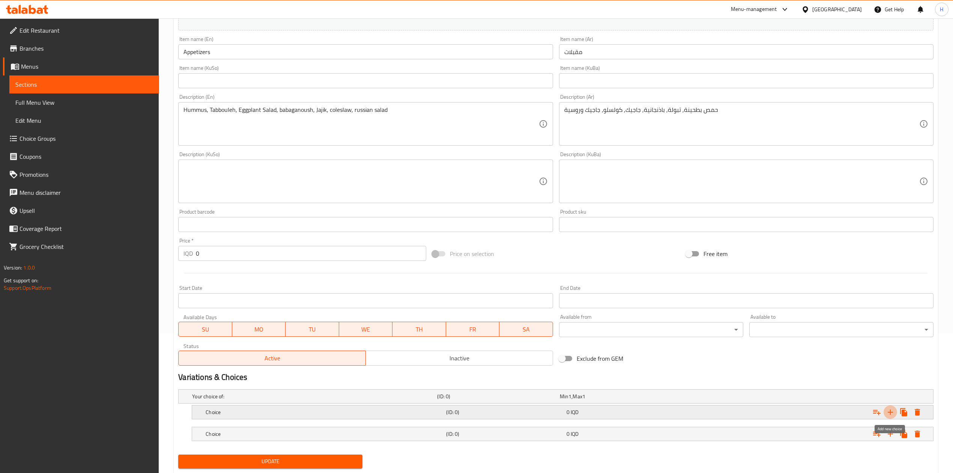
click at [888, 410] on icon "Expand" at bounding box center [890, 411] width 9 height 9
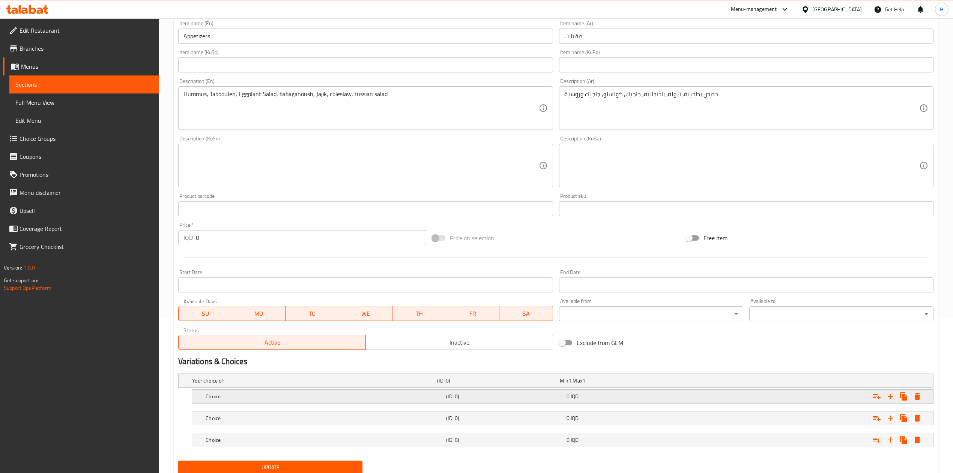
scroll to position [183, 0]
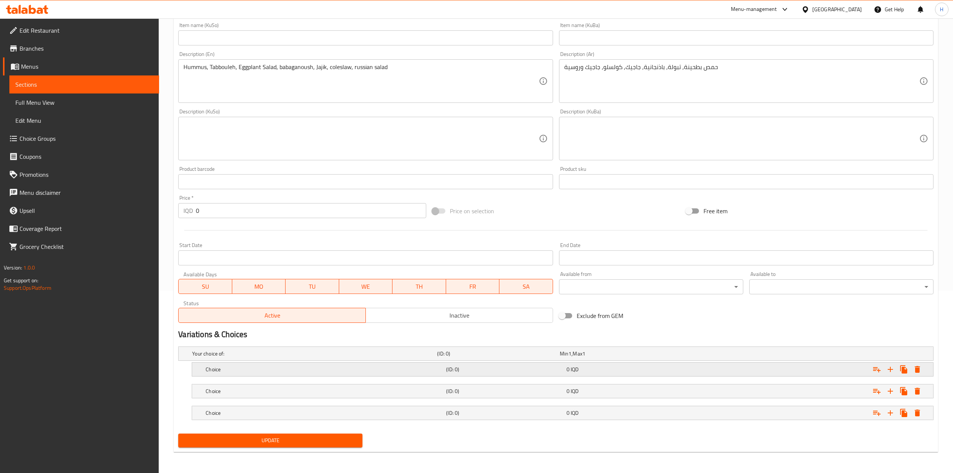
click at [230, 365] on h5 "Choice" at bounding box center [324, 369] width 237 height 8
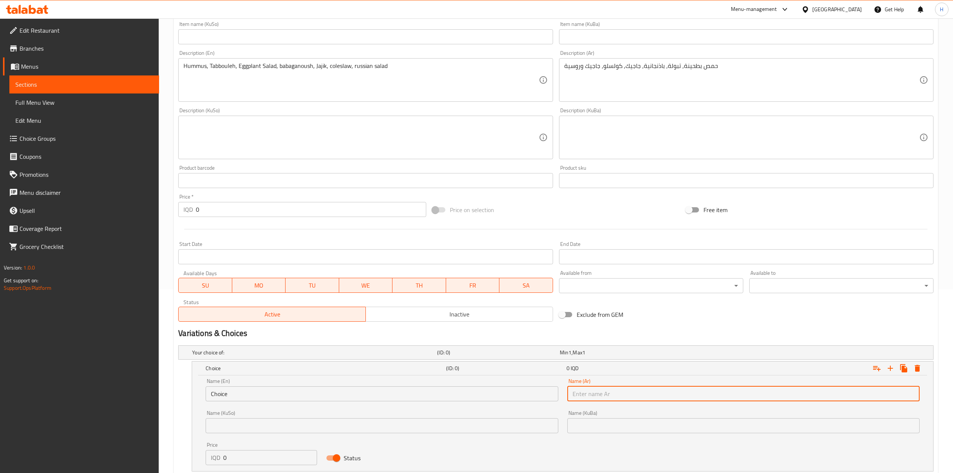
drag, startPoint x: 608, startPoint y: 392, endPoint x: 602, endPoint y: 383, distance: 10.8
click at [605, 387] on input "text" at bounding box center [743, 393] width 352 height 15
type input "l"
type input "مقبلات صغير 2 نوع"
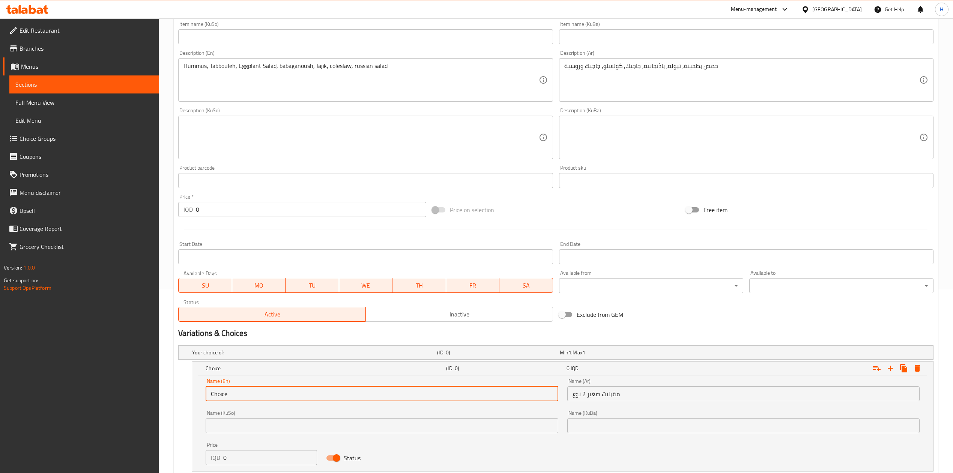
click at [299, 395] on input "Choice" at bounding box center [382, 393] width 352 height 15
click at [297, 391] on input "Choice" at bounding box center [382, 393] width 352 height 15
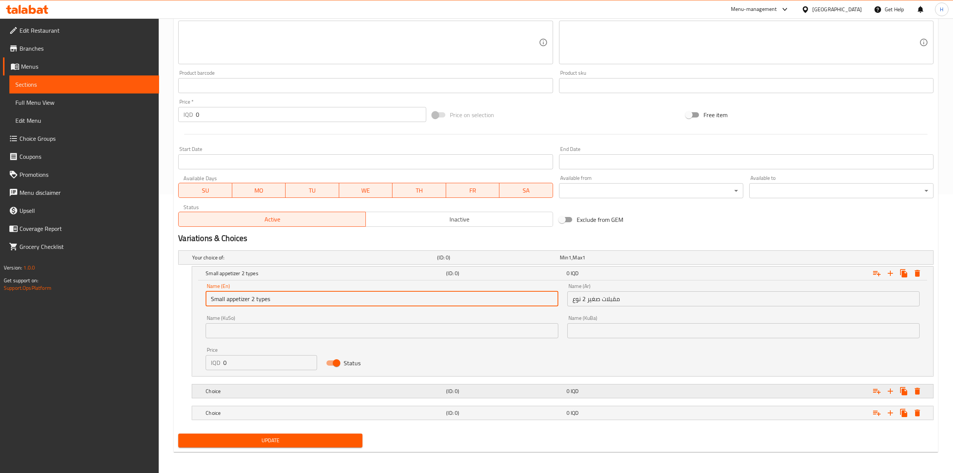
type input "Small appetizer 2 types"
click at [239, 396] on div "Choice (ID: 0) 0 IQD" at bounding box center [564, 391] width 721 height 17
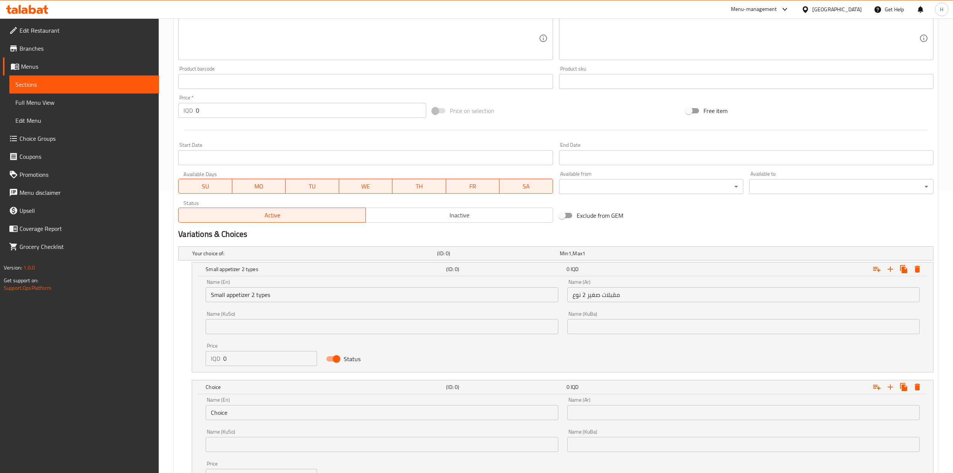
scroll to position [354, 0]
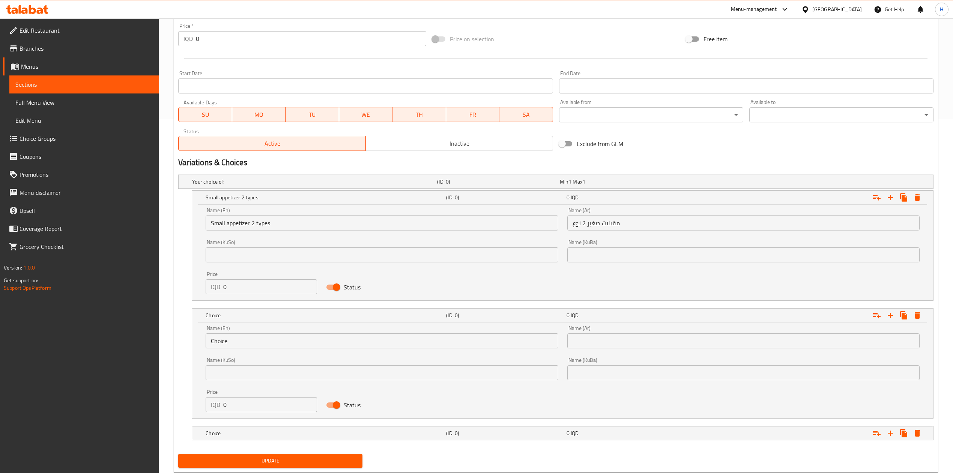
click at [270, 339] on input "Choice" at bounding box center [382, 340] width 352 height 15
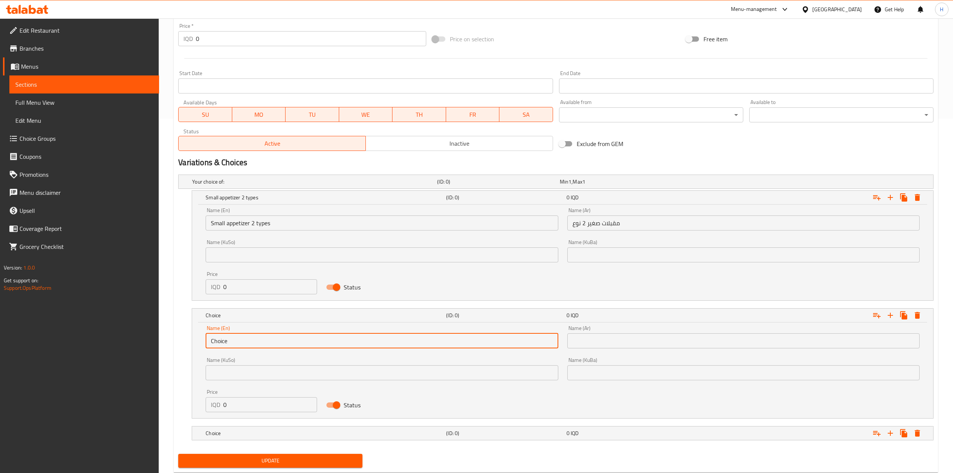
click at [270, 339] on input "Choice" at bounding box center [382, 340] width 352 height 15
click at [270, 339] on input "text" at bounding box center [382, 340] width 352 height 15
click at [282, 222] on input "Small appetizer 2 types" at bounding box center [382, 222] width 352 height 15
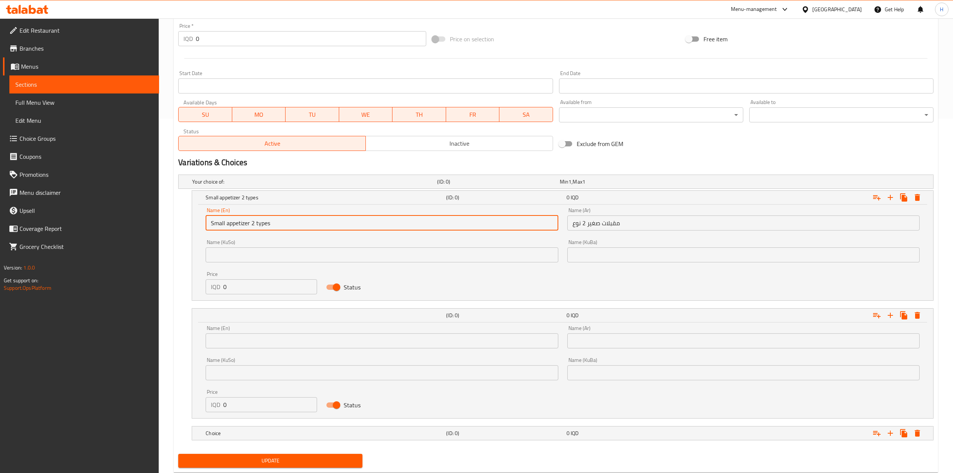
click at [282, 222] on input "Small appetizer 2 types" at bounding box center [382, 222] width 352 height 15
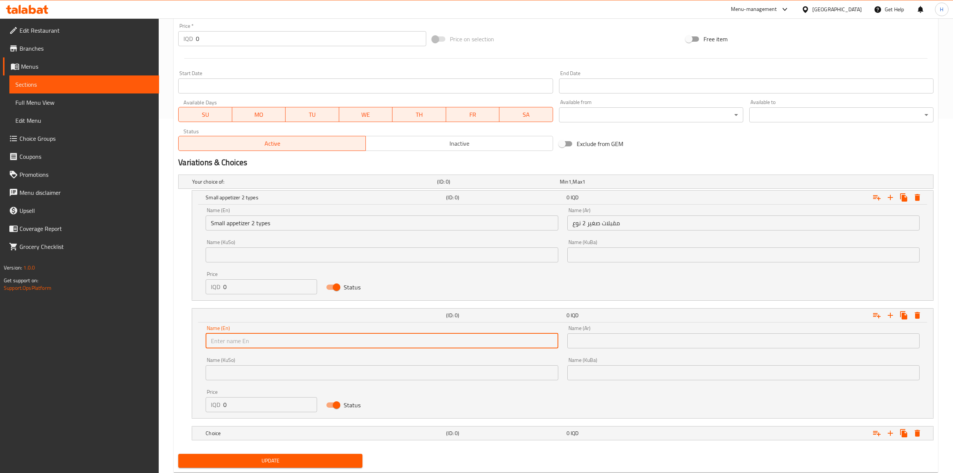
click at [267, 347] on input "text" at bounding box center [382, 340] width 352 height 15
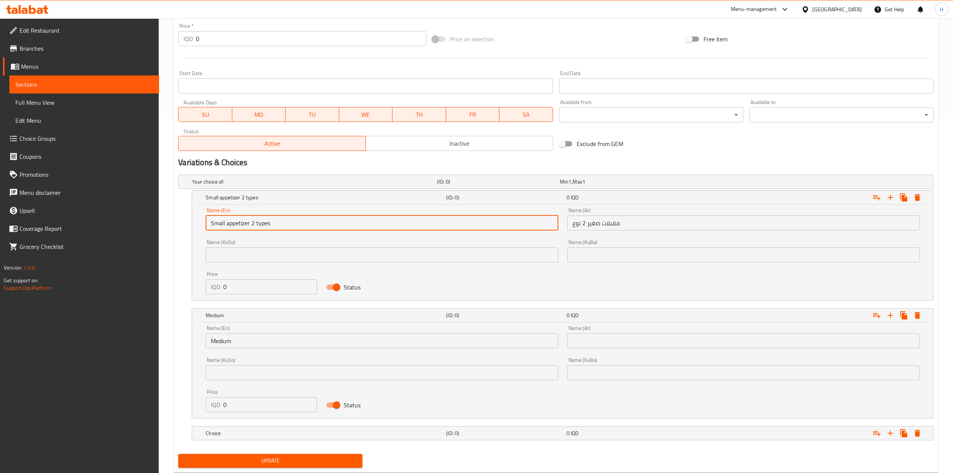
drag, startPoint x: 228, startPoint y: 224, endPoint x: 375, endPoint y: 222, distance: 147.0
click at [375, 222] on input "Small appetizer 2 types" at bounding box center [382, 222] width 352 height 15
drag, startPoint x: 227, startPoint y: 223, endPoint x: 326, endPoint y: 221, distance: 99.4
click at [326, 221] on input "Small appetizer 2 types" at bounding box center [382, 222] width 352 height 15
click at [261, 338] on input "Medium" at bounding box center [382, 340] width 352 height 15
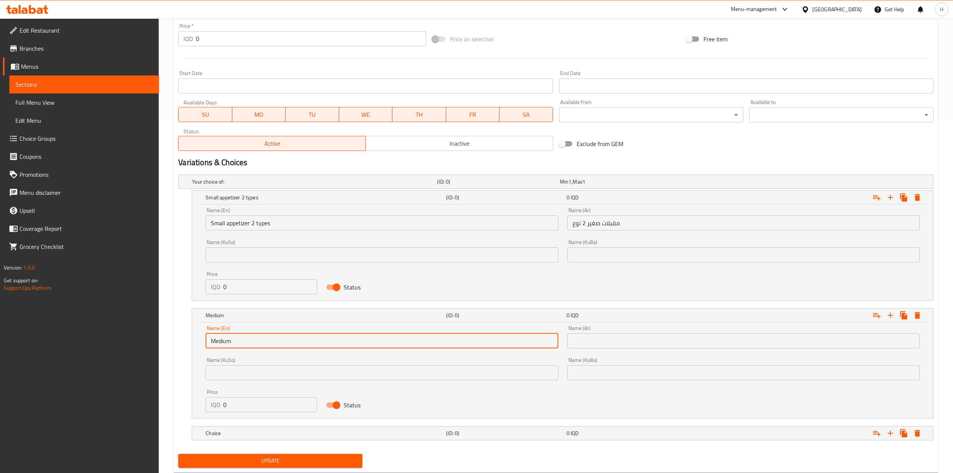
paste input "appetizer 2 types"
type input "Medium appetizer 2 types"
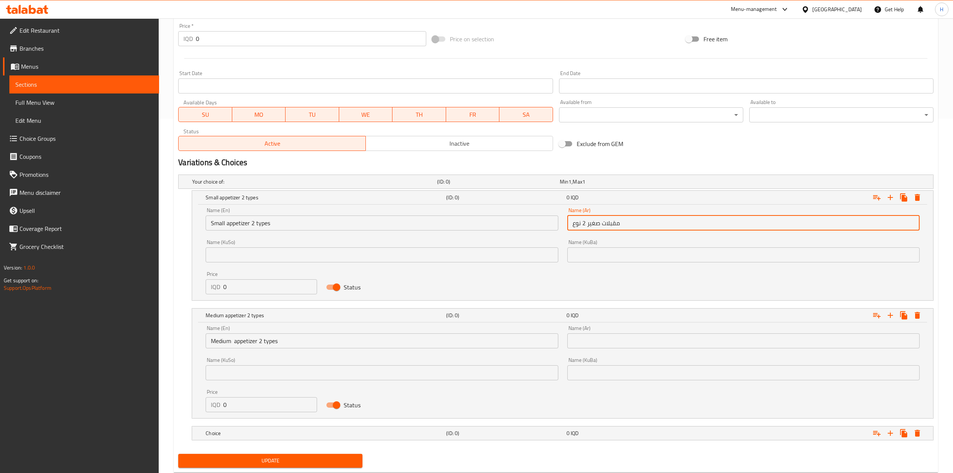
drag, startPoint x: 599, startPoint y: 221, endPoint x: 564, endPoint y: 224, distance: 34.6
click at [564, 224] on div "Name (Ar) مقبلات صغير 2 نوع Name (Ar)" at bounding box center [743, 219] width 361 height 32
click at [575, 224] on input "مقبلات صغير 2 نوع" at bounding box center [743, 222] width 352 height 15
drag, startPoint x: 621, startPoint y: 224, endPoint x: 538, endPoint y: 226, distance: 83.3
click at [538, 226] on div "Name (En) Small appetizer 2 types Name (En) Name (Ar) مقبلات صغير 2 نوع Name (A…" at bounding box center [562, 251] width 723 height 96
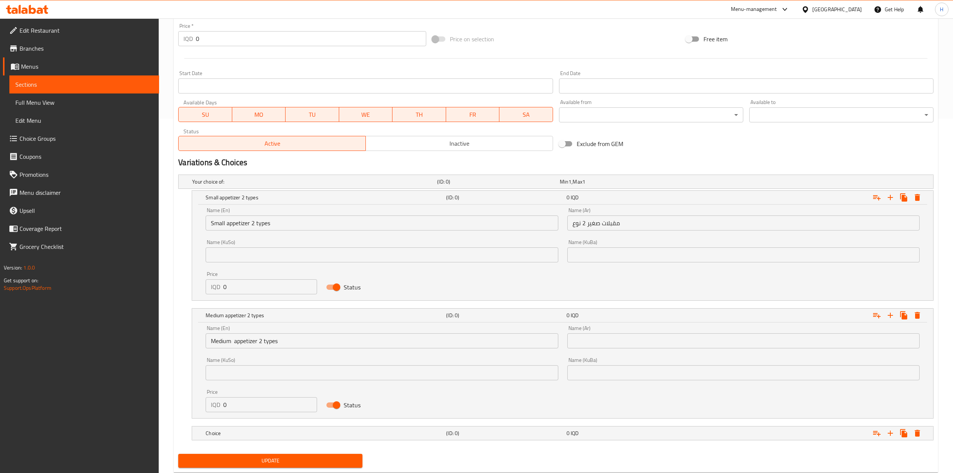
click at [614, 332] on div "Name (Ar) Name (Ar)" at bounding box center [743, 336] width 352 height 23
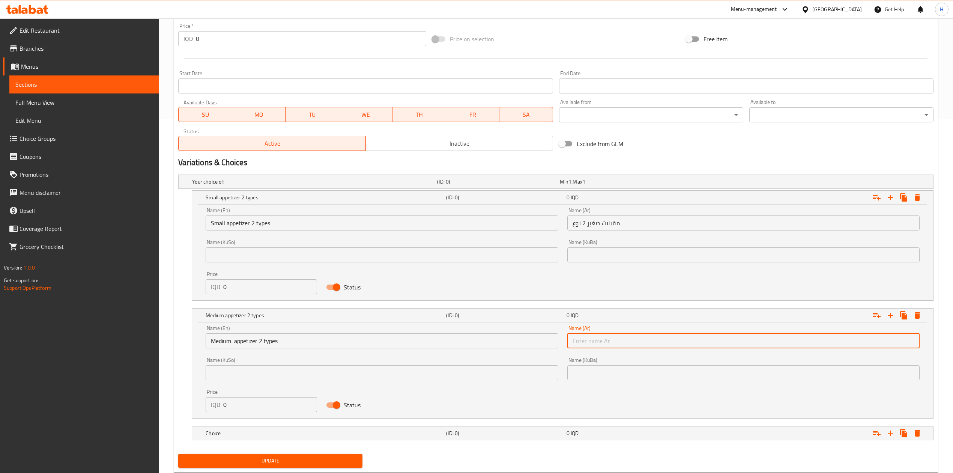
click at [612, 336] on input "text" at bounding box center [743, 340] width 352 height 15
paste input "مقبلات صغير 2 نوع"
click at [584, 344] on input "مقبلات صغير 2 نوع" at bounding box center [743, 340] width 352 height 15
click at [582, 341] on input "مقبلات صغير 2 نوع" at bounding box center [743, 340] width 352 height 15
click at [595, 345] on input "مقبلات صغير 4 نوع" at bounding box center [743, 340] width 352 height 15
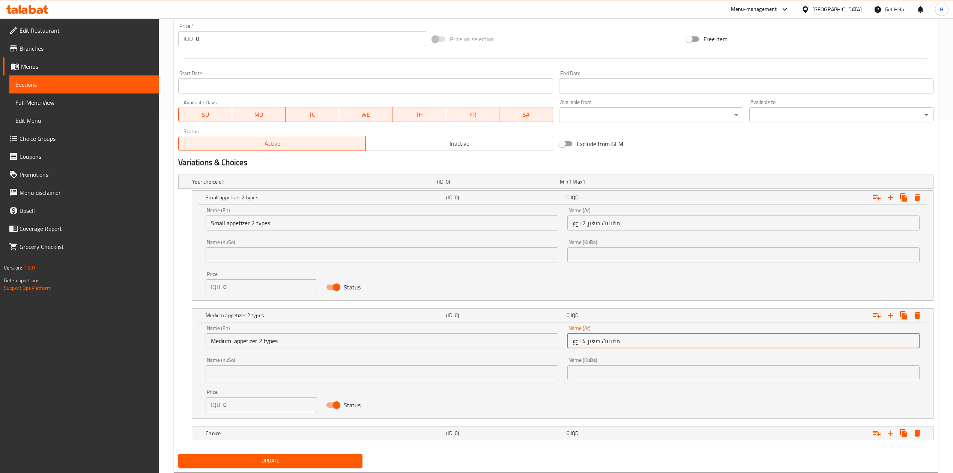
click at [594, 346] on input "مقبلات صغير 4 نوع" at bounding box center [743, 340] width 352 height 15
type input "مقبلات وسط 4 نوع"
click at [261, 407] on input "0" at bounding box center [270, 404] width 94 height 15
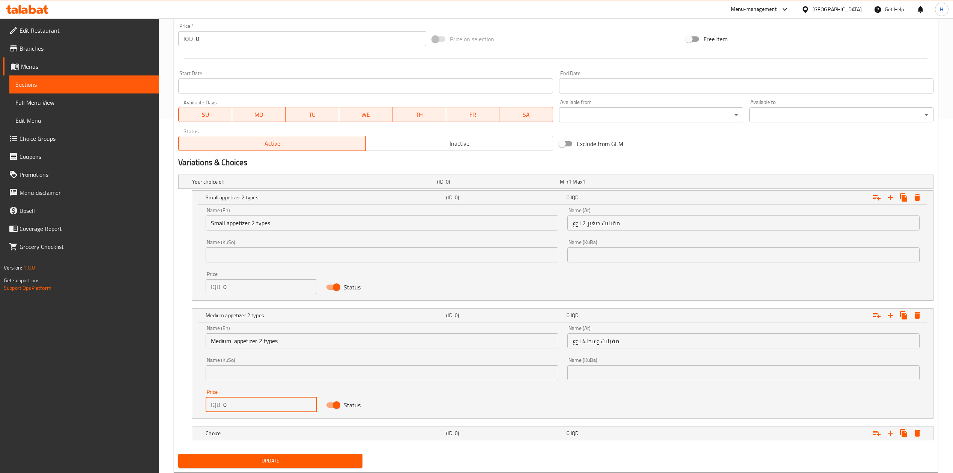
click at [261, 407] on input "0" at bounding box center [270, 404] width 94 height 15
click at [236, 288] on input "0" at bounding box center [270, 286] width 94 height 15
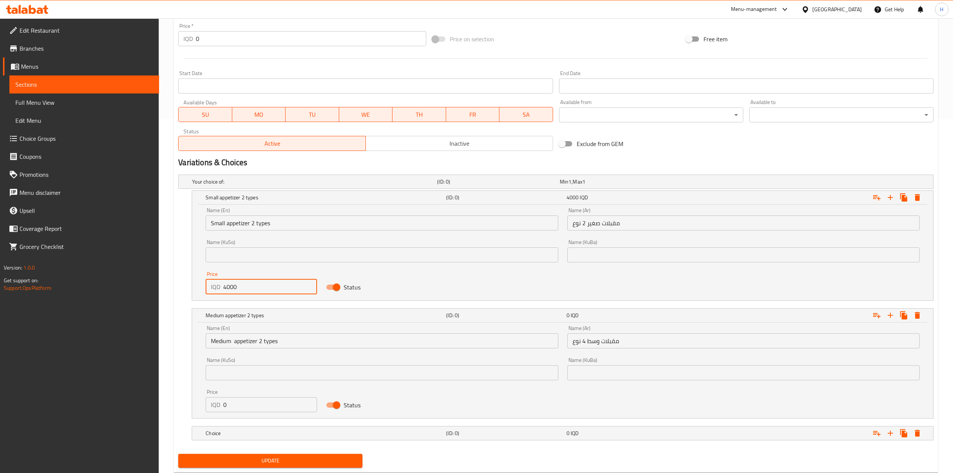
type input "4000"
click at [254, 404] on input "0" at bounding box center [270, 404] width 94 height 15
type input "6000"
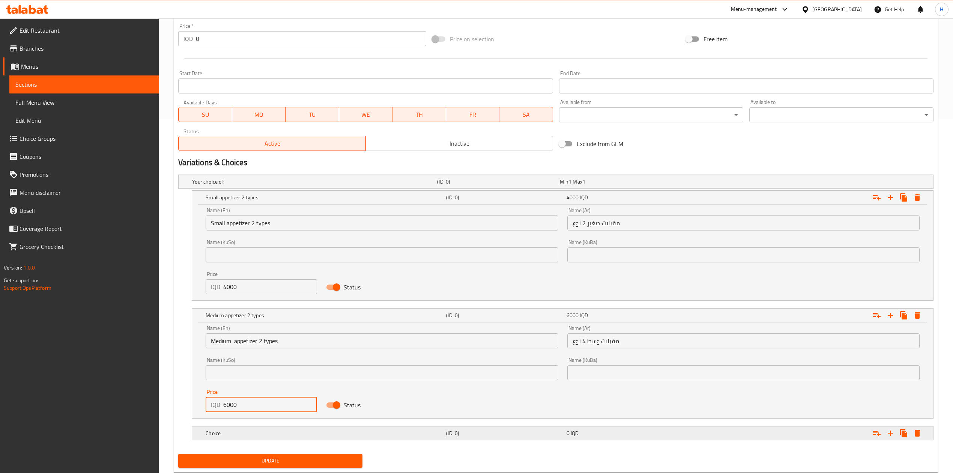
click at [237, 432] on h5 "Choice" at bounding box center [324, 433] width 237 height 8
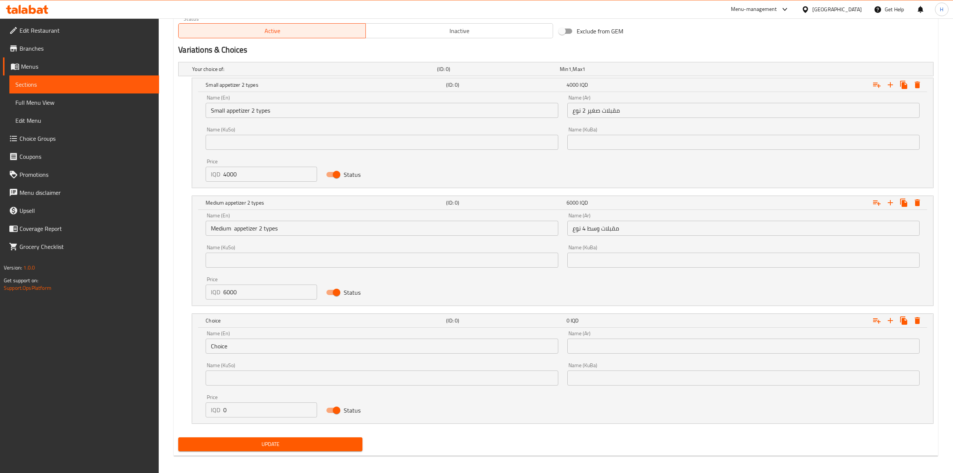
scroll to position [467, 0]
click at [254, 347] on input "Choice" at bounding box center [382, 345] width 352 height 15
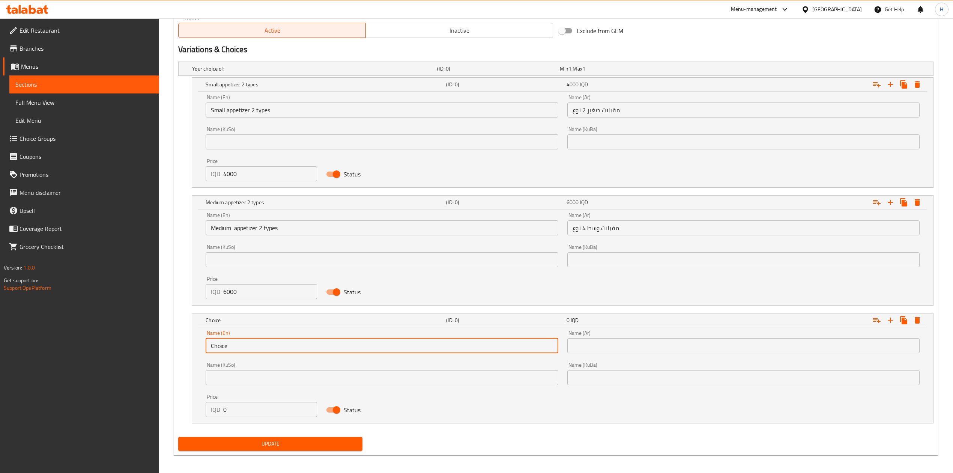
click at [254, 347] on input "Choice" at bounding box center [382, 345] width 352 height 15
type input "\"
click at [261, 347] on input "text" at bounding box center [382, 345] width 352 height 15
type input "Large"
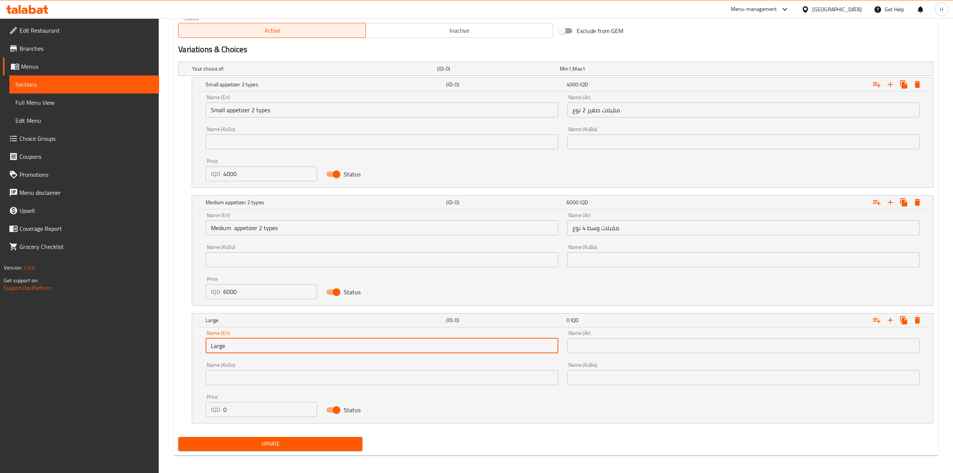
drag, startPoint x: 632, startPoint y: 345, endPoint x: 638, endPoint y: 344, distance: 6.0
click at [632, 345] on input "text" at bounding box center [743, 345] width 352 height 15
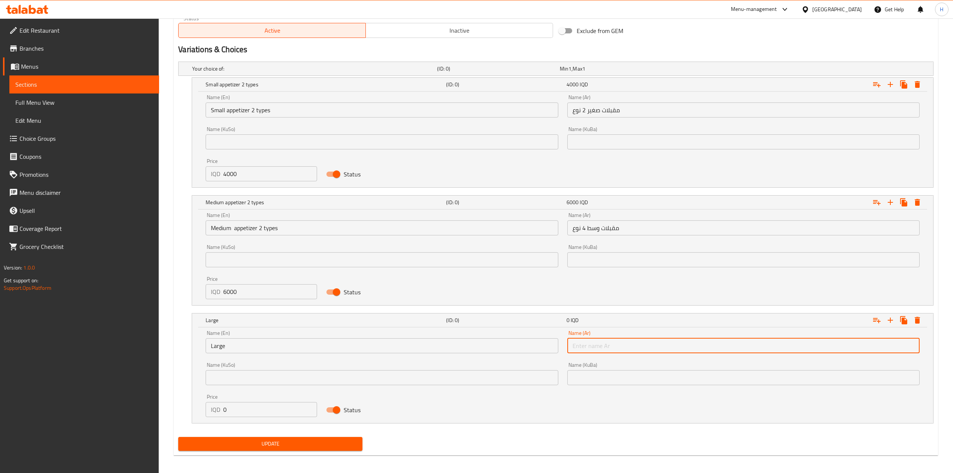
type input "كبير"
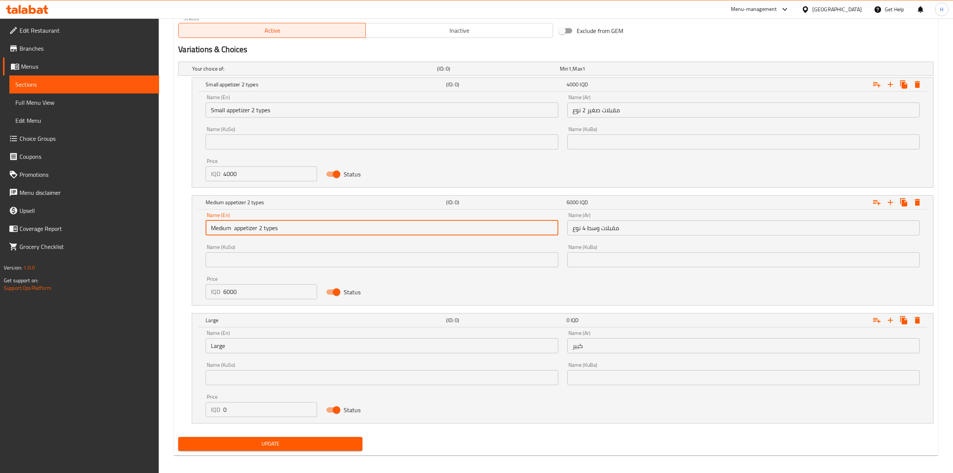
drag, startPoint x: 234, startPoint y: 228, endPoint x: 368, endPoint y: 228, distance: 133.5
click at [368, 228] on input "Medium appetizer 2 types" at bounding box center [382, 227] width 352 height 15
drag, startPoint x: 270, startPoint y: 359, endPoint x: 283, endPoint y: 346, distance: 18.3
click at [270, 359] on div "Name (KuSo) Name ([PERSON_NAME])" at bounding box center [381, 373] width 361 height 32
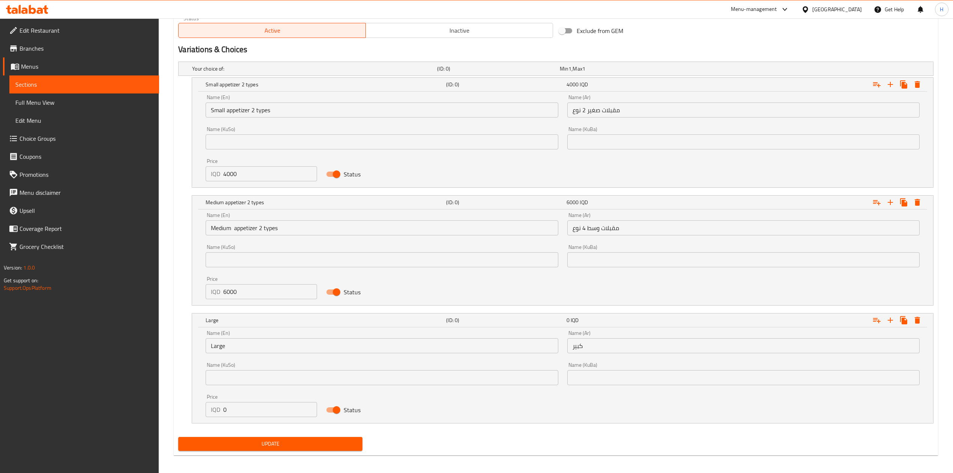
click at [283, 346] on input "Large" at bounding box center [382, 345] width 352 height 15
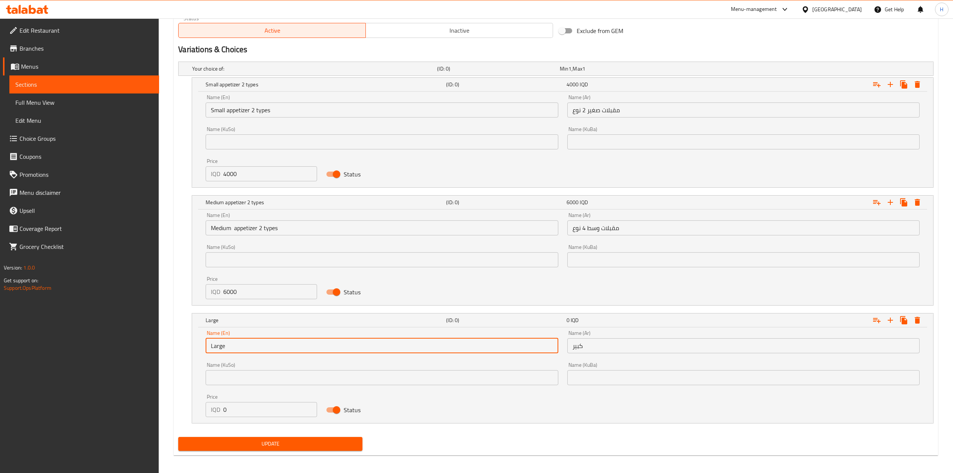
paste input "appetizer 2 types"
type input "Large appetizer 2 types"
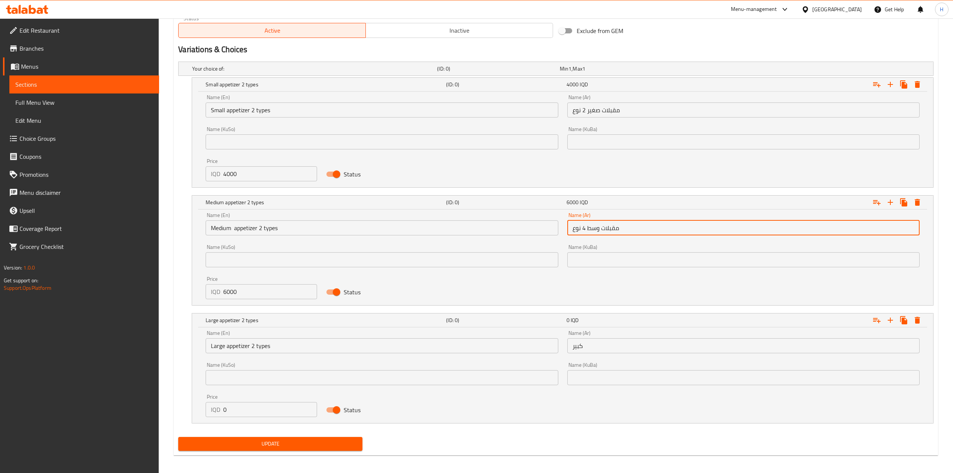
drag, startPoint x: 624, startPoint y: 227, endPoint x: 556, endPoint y: 230, distance: 68.7
click at [556, 230] on div "Name (En) Medium appetizer 2 types Name (En) Name (Ar) مقبلات وسط 4 نوع Name (A…" at bounding box center [562, 256] width 723 height 96
click at [646, 344] on input "كبير" at bounding box center [743, 345] width 352 height 15
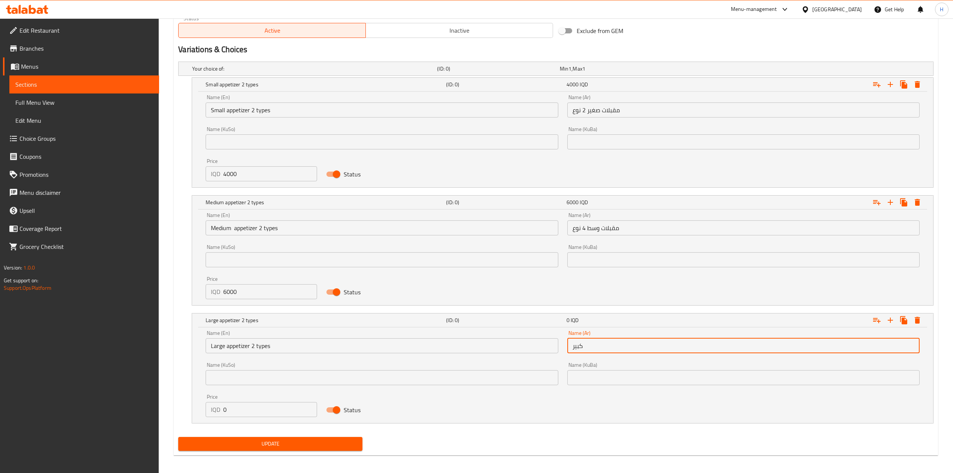
click at [646, 344] on input "كبير" at bounding box center [743, 345] width 352 height 15
paste input "قبلات وسط 4 نوع"
drag, startPoint x: 629, startPoint y: 347, endPoint x: 633, endPoint y: 344, distance: 5.4
click at [629, 347] on input "مقبلات وسط 4 نوع" at bounding box center [743, 345] width 352 height 15
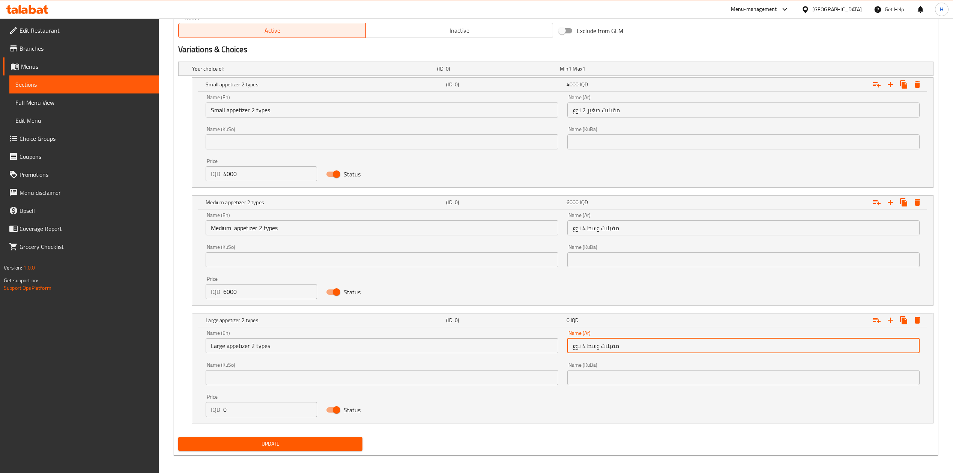
click at [572, 347] on input "مقبلات وسط 4 نوع" at bounding box center [743, 345] width 352 height 15
click at [627, 347] on input "كبير مقبلات وسط 4 نوع" at bounding box center [743, 345] width 352 height 15
click at [606, 347] on input "كبير مقبلات وسط 4 نوع" at bounding box center [743, 345] width 352 height 15
click at [602, 350] on input "كبير مقبلات وسط 4 نوع" at bounding box center [743, 345] width 352 height 15
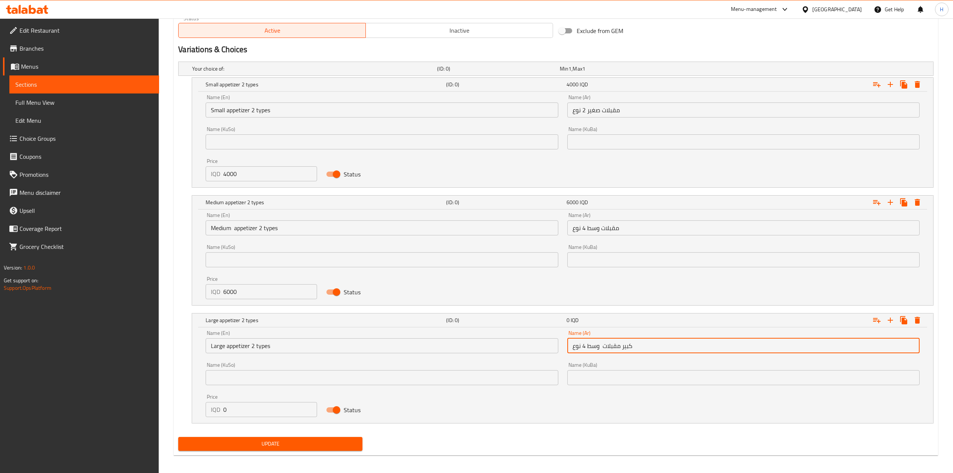
paste input "كبير"
click at [638, 348] on input "كبير مقبلات كبير وسط 4 نوع" at bounding box center [743, 345] width 352 height 15
click at [582, 349] on input "مقبلات كبير وسط 4 نوع" at bounding box center [743, 345] width 352 height 15
type input "مقبلات كبير وسط 5 نوع"
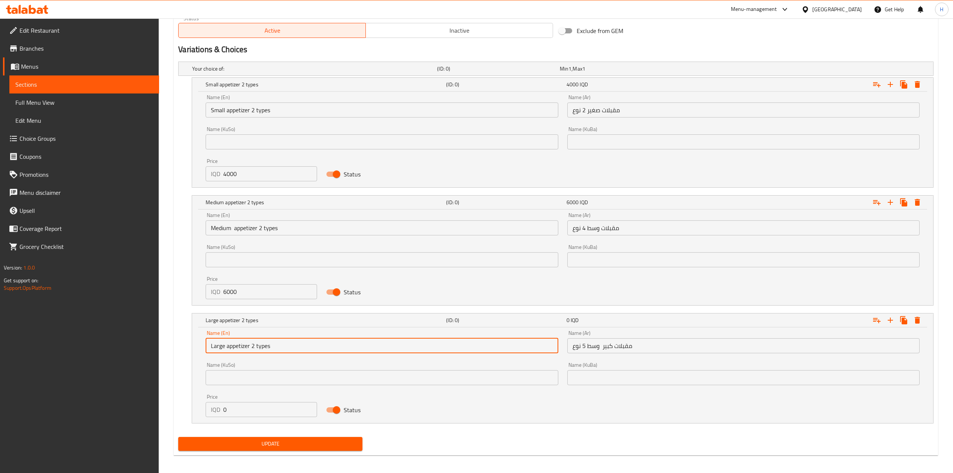
drag, startPoint x: 252, startPoint y: 345, endPoint x: 255, endPoint y: 348, distance: 4.3
click at [255, 348] on input "Large appetizer 2 types" at bounding box center [382, 345] width 352 height 15
type input "Large appetizer 5 types"
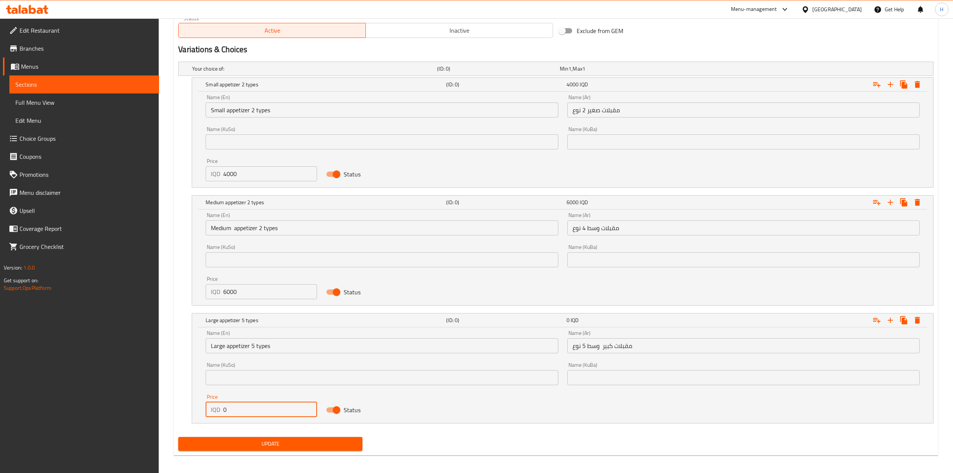
click at [287, 409] on input "0" at bounding box center [270, 409] width 94 height 15
type input "8000"
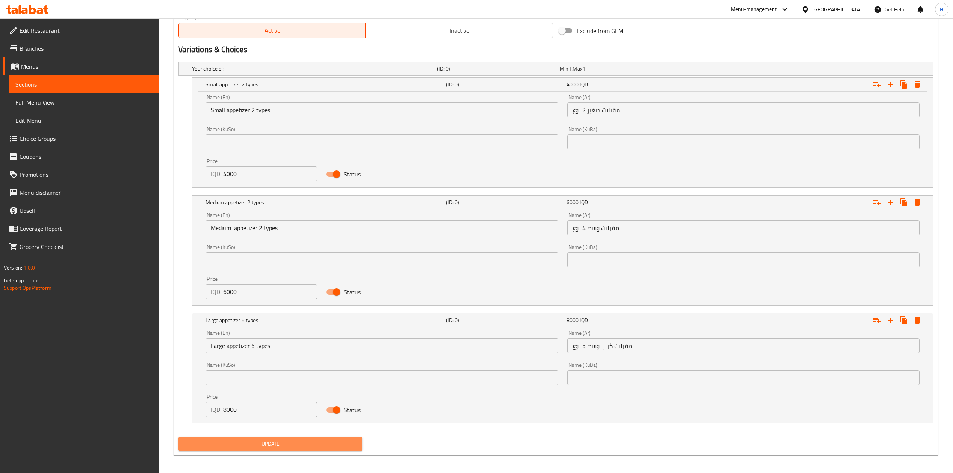
click at [284, 440] on button "Update" at bounding box center [270, 444] width 184 height 14
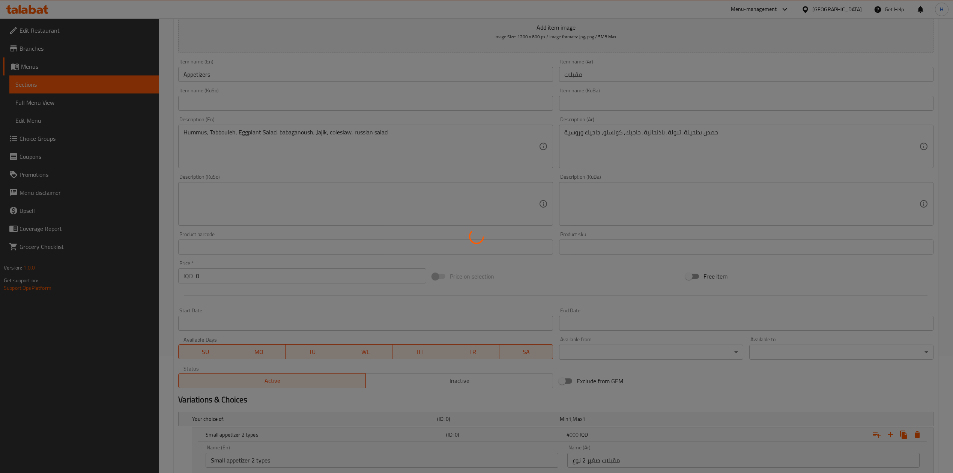
scroll to position [0, 0]
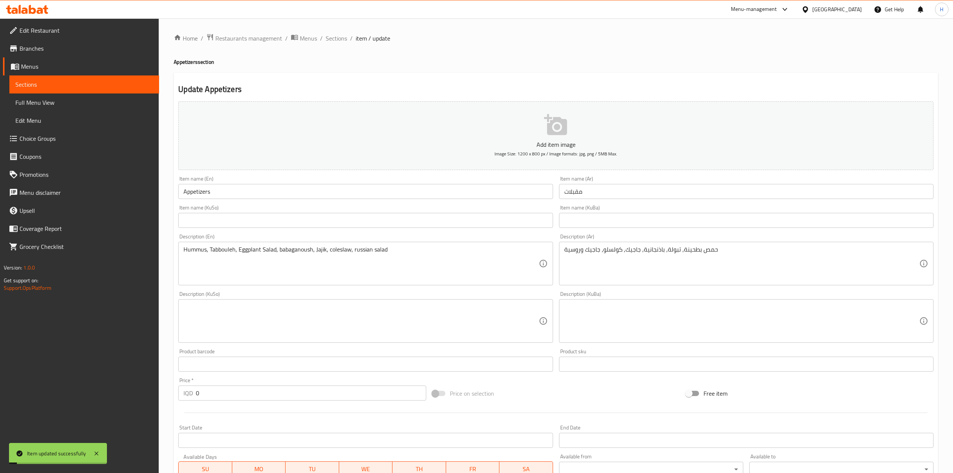
click at [347, 40] on ol "Home / Restaurants management / Menus / Sections / item / update" at bounding box center [556, 38] width 764 height 10
click at [336, 39] on span "Sections" at bounding box center [336, 38] width 21 height 9
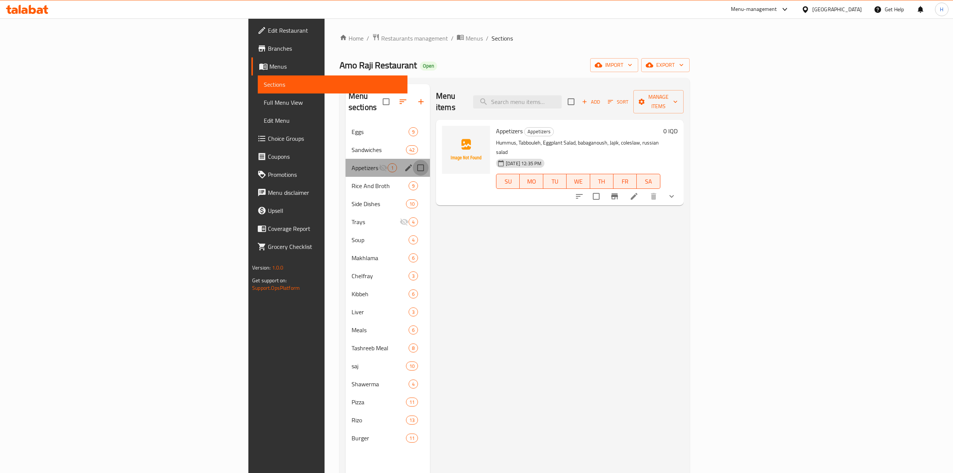
click at [413, 160] on input "Menu sections" at bounding box center [421, 168] width 16 height 16
checkbox input "false"
click at [404, 163] on icon "edit" at bounding box center [408, 167] width 9 height 9
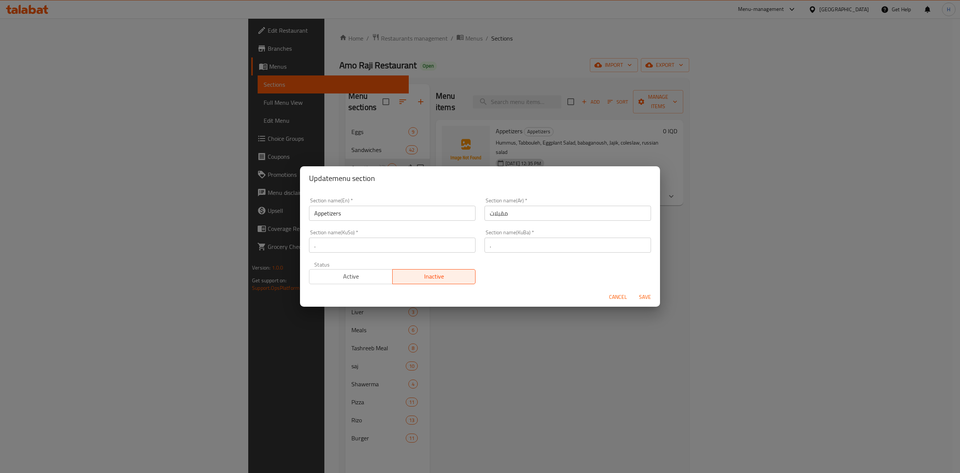
click at [356, 281] on span "Active" at bounding box center [350, 276] width 77 height 11
click at [646, 295] on span "Save" at bounding box center [645, 296] width 18 height 9
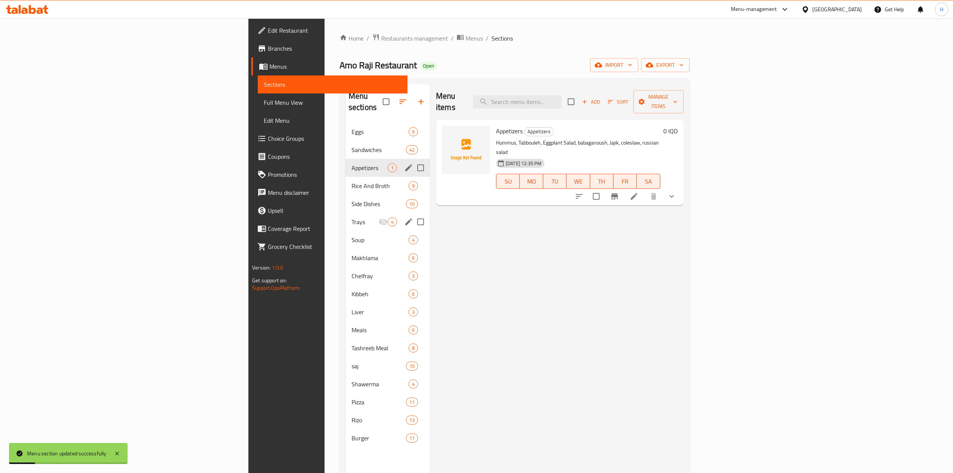
click at [345, 215] on div "Trays 4" at bounding box center [387, 222] width 84 height 18
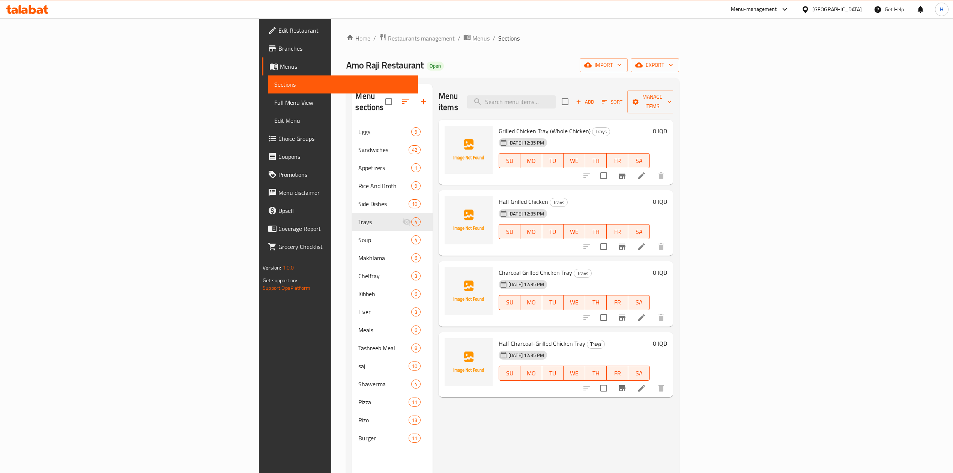
click at [472, 42] on span "Menus" at bounding box center [480, 38] width 17 height 9
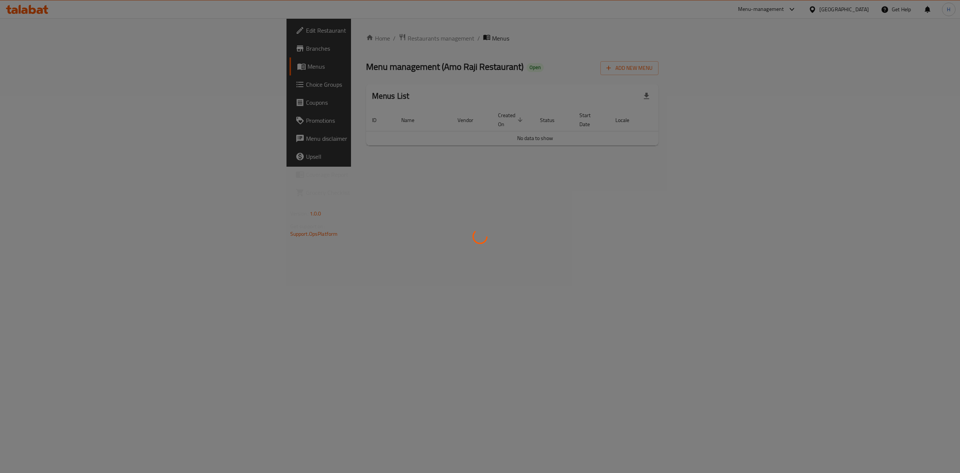
click at [245, 38] on div at bounding box center [480, 236] width 960 height 473
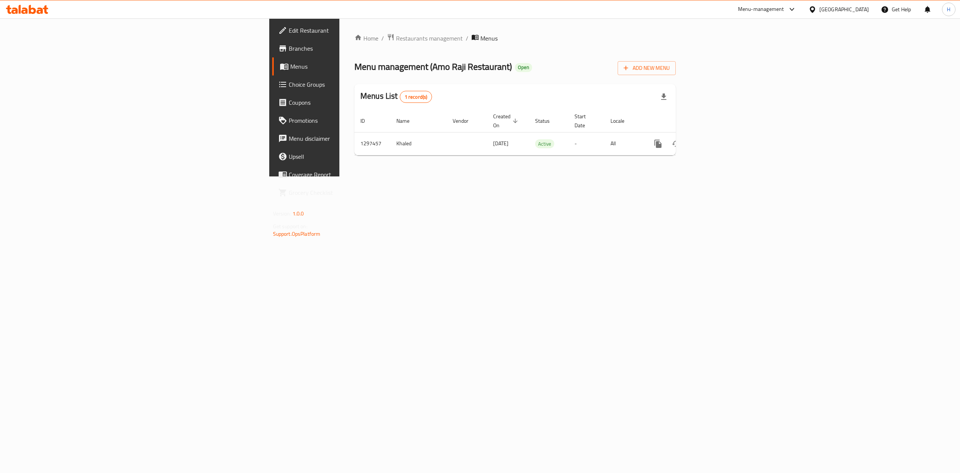
click at [245, 43] on div at bounding box center [480, 236] width 960 height 473
click at [354, 47] on div "Home / Restaurants management / Menus Menu management ( Amo Raji Restaurant ) O…" at bounding box center [514, 97] width 321 height 128
click at [396, 38] on span "Restaurants management" at bounding box center [429, 38] width 67 height 9
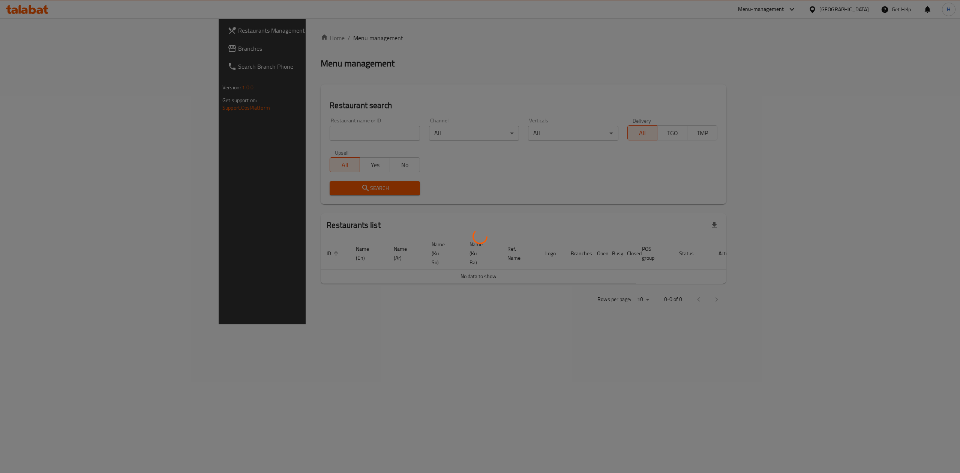
click at [249, 136] on div at bounding box center [480, 236] width 960 height 473
click at [260, 143] on div at bounding box center [480, 236] width 960 height 473
click at [252, 122] on div at bounding box center [480, 236] width 960 height 473
click at [252, 131] on div at bounding box center [480, 236] width 960 height 473
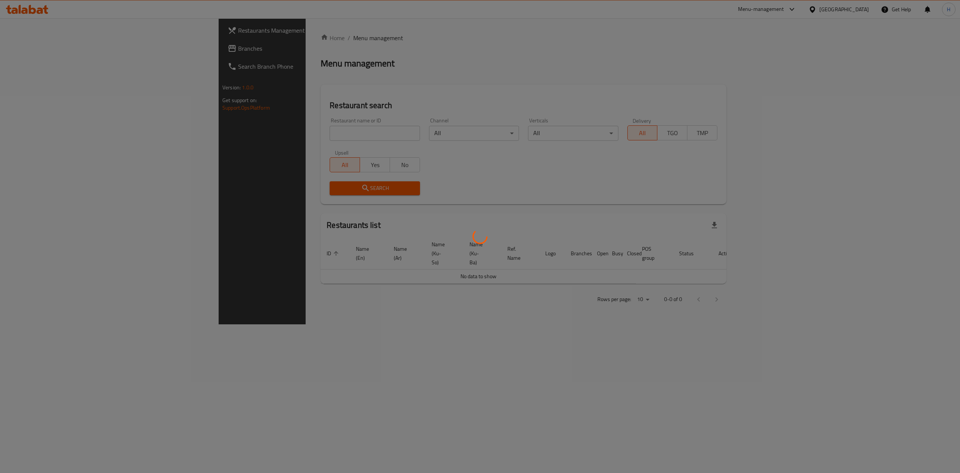
click at [252, 146] on div at bounding box center [480, 236] width 960 height 473
click at [259, 126] on div at bounding box center [480, 236] width 960 height 473
click at [264, 140] on div at bounding box center [480, 236] width 960 height 473
click at [270, 102] on div at bounding box center [480, 236] width 960 height 473
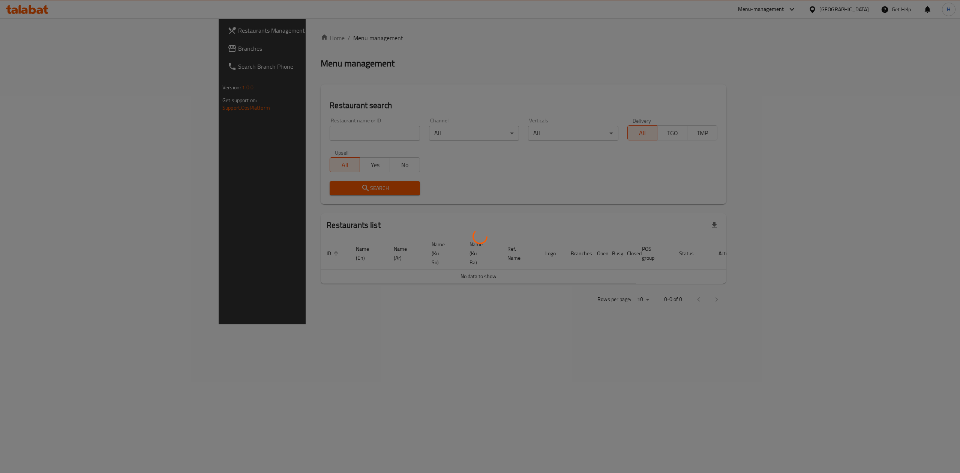
click at [273, 149] on div at bounding box center [480, 236] width 960 height 473
click at [266, 102] on div at bounding box center [480, 236] width 960 height 473
click at [266, 126] on div at bounding box center [480, 236] width 960 height 473
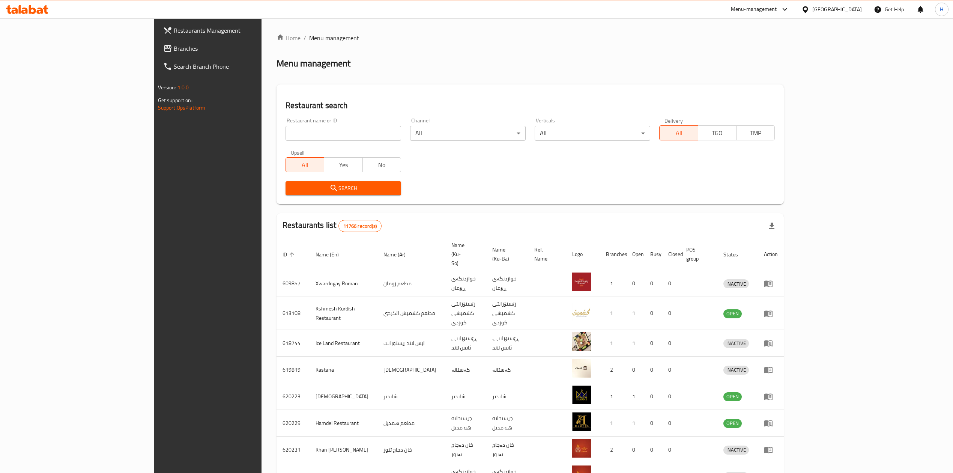
click at [285, 137] on input "search" at bounding box center [343, 133] width 116 height 15
paste input "695750"
click at [291, 188] on span "Search" at bounding box center [343, 187] width 104 height 9
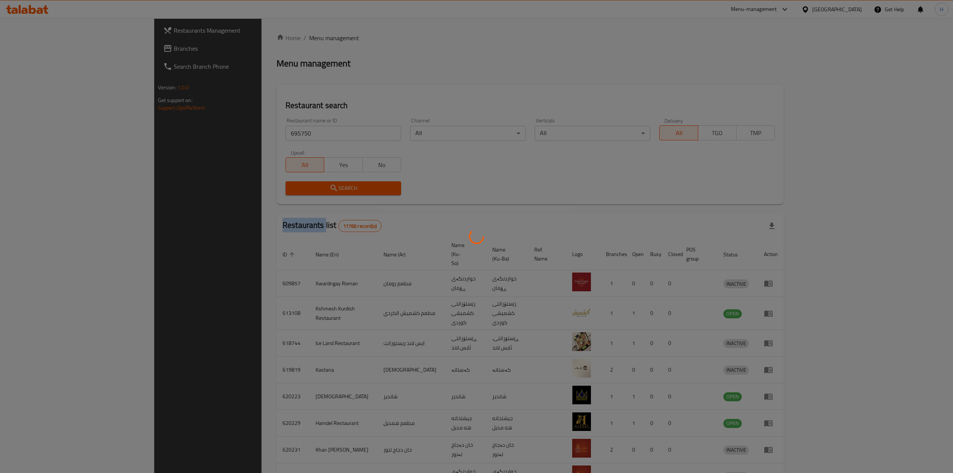
click at [269, 188] on div at bounding box center [476, 236] width 953 height 473
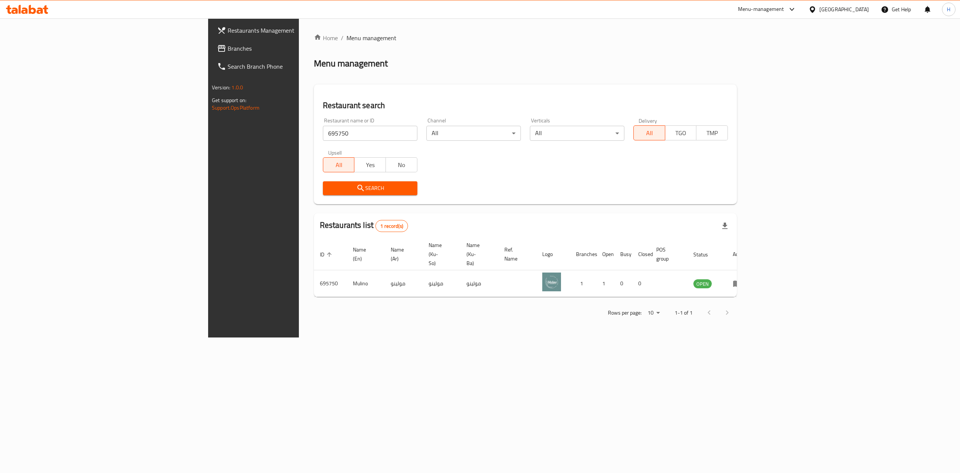
click at [323, 134] on input "695750" at bounding box center [370, 133] width 95 height 15
type input "u"
type input "[PERSON_NAME]"
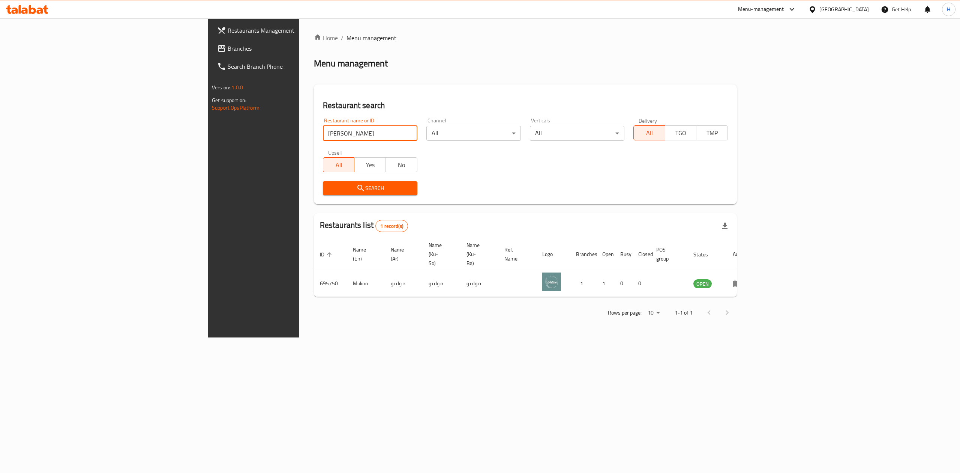
click button "Search" at bounding box center [370, 188] width 95 height 14
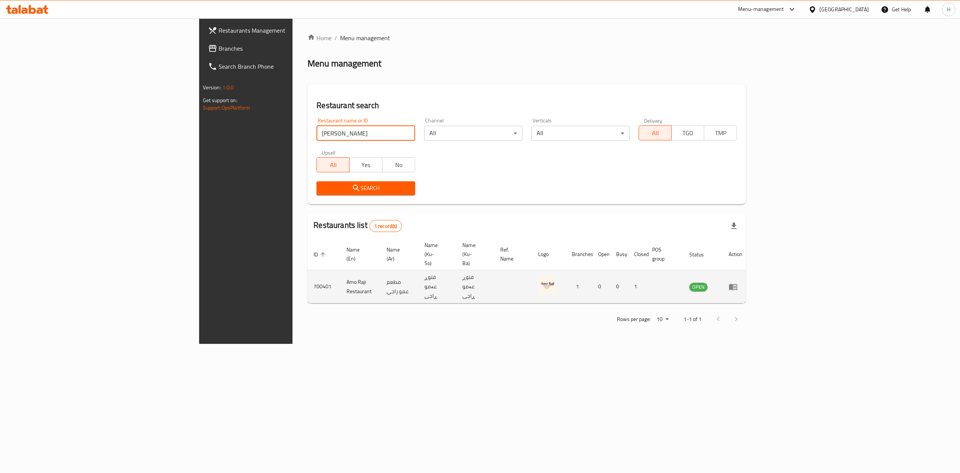
click at [743, 282] on link "enhanced table" at bounding box center [736, 286] width 14 height 9
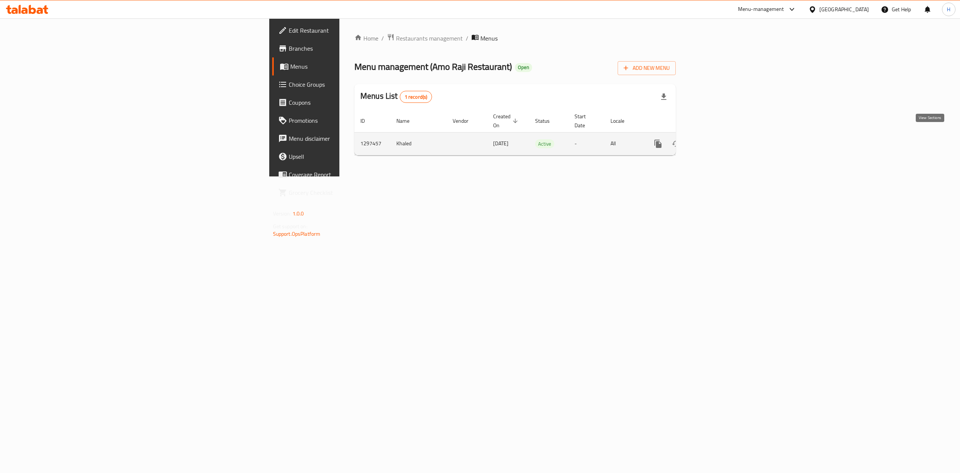
click at [717, 139] on icon "enhanced table" at bounding box center [712, 143] width 9 height 9
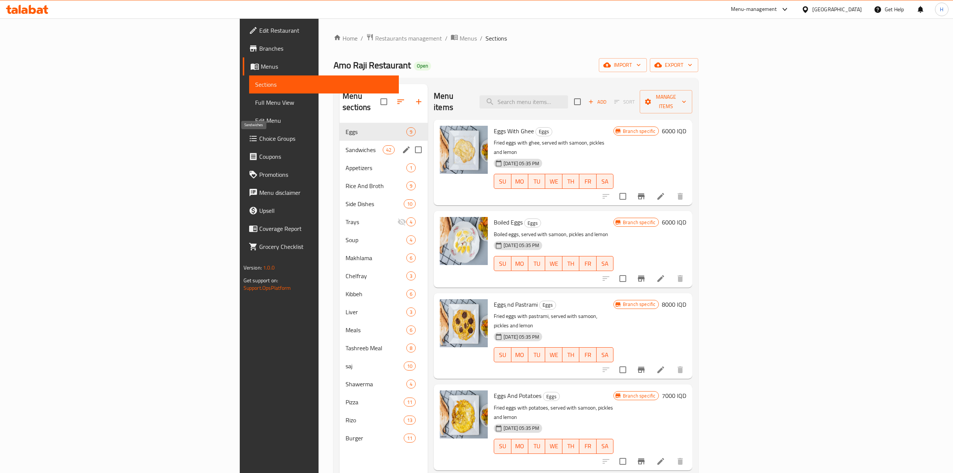
click at [345, 145] on span "Sandwiches" at bounding box center [363, 149] width 37 height 9
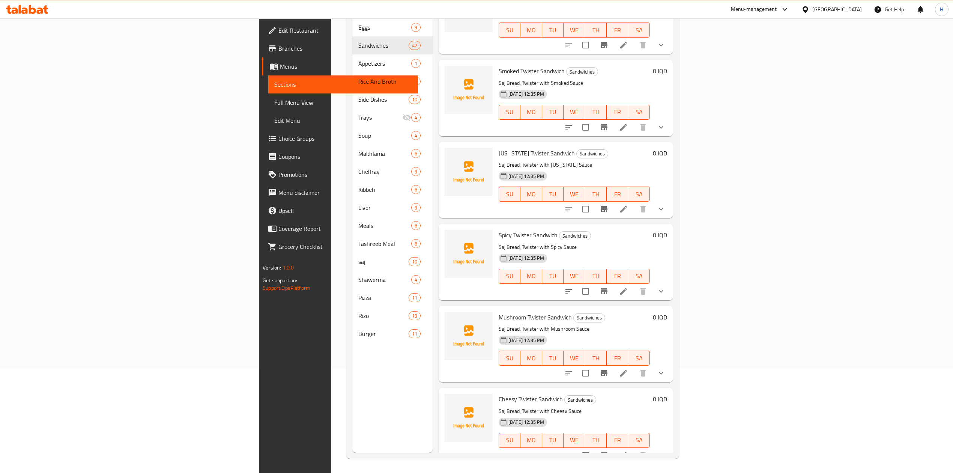
scroll to position [105, 0]
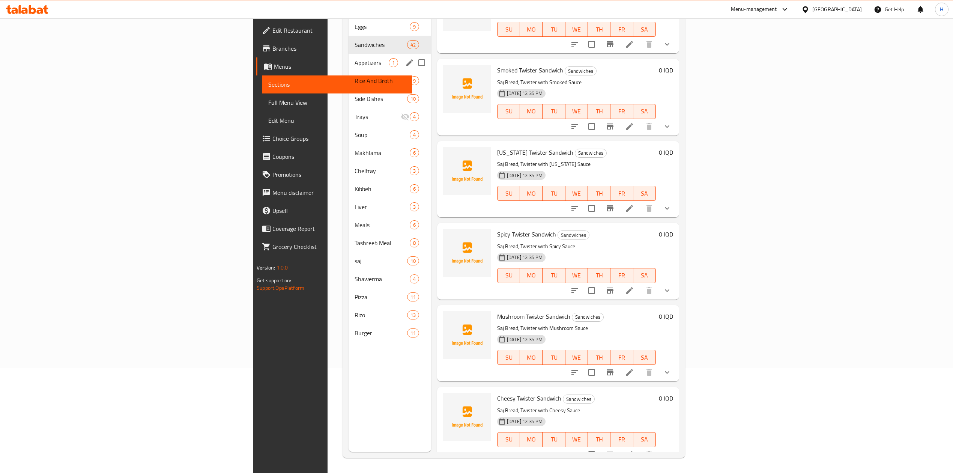
click at [354, 58] on span "Appetizers" at bounding box center [371, 62] width 34 height 9
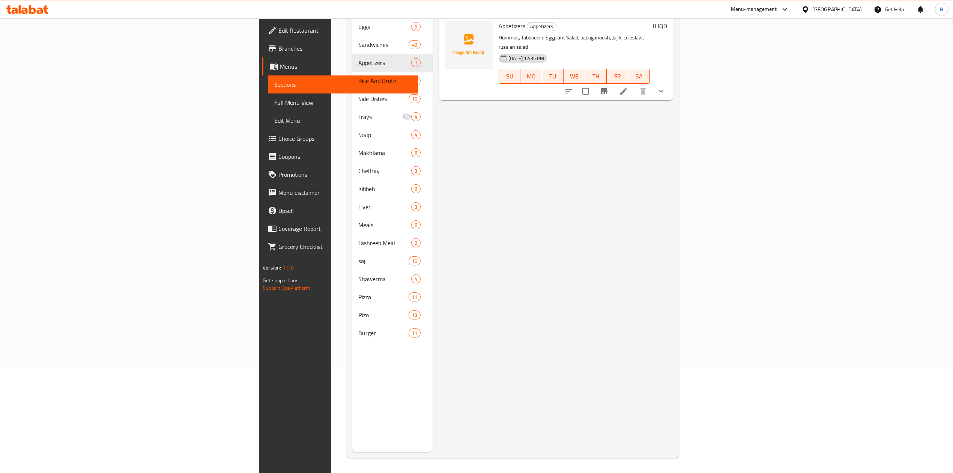
scroll to position [5, 0]
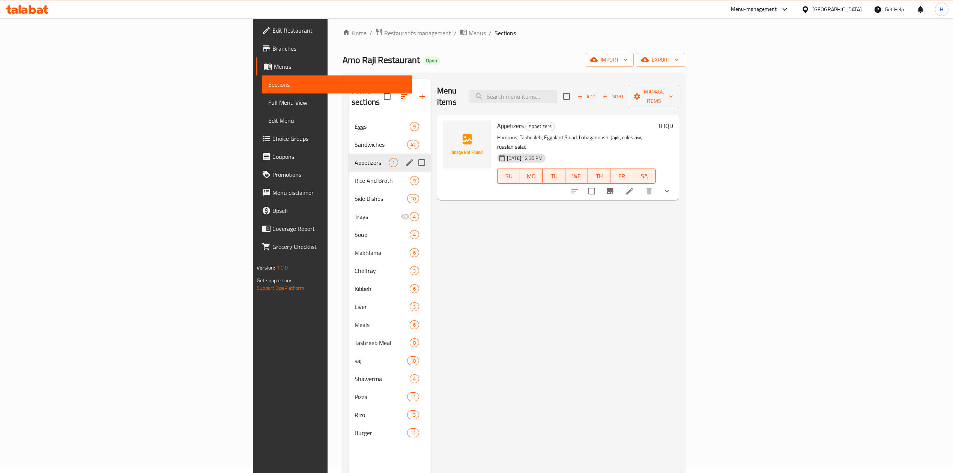
click at [354, 176] on span "Rice And Broth" at bounding box center [381, 180] width 55 height 9
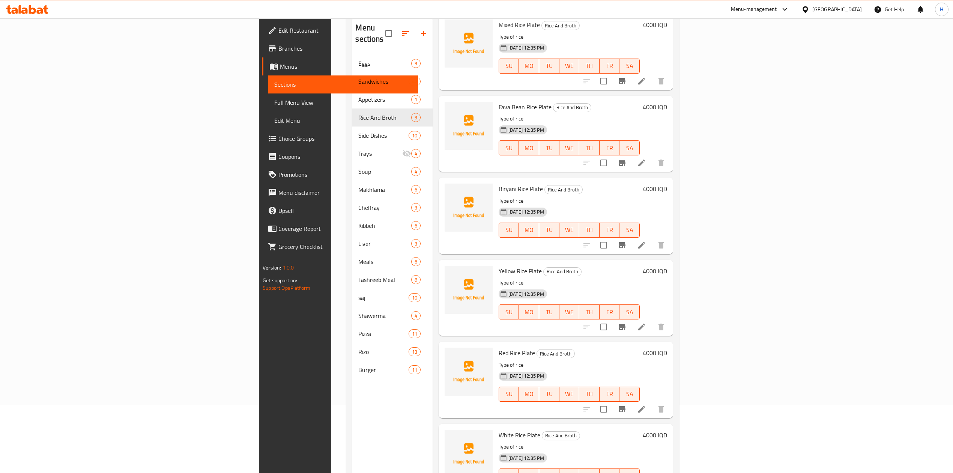
scroll to position [105, 0]
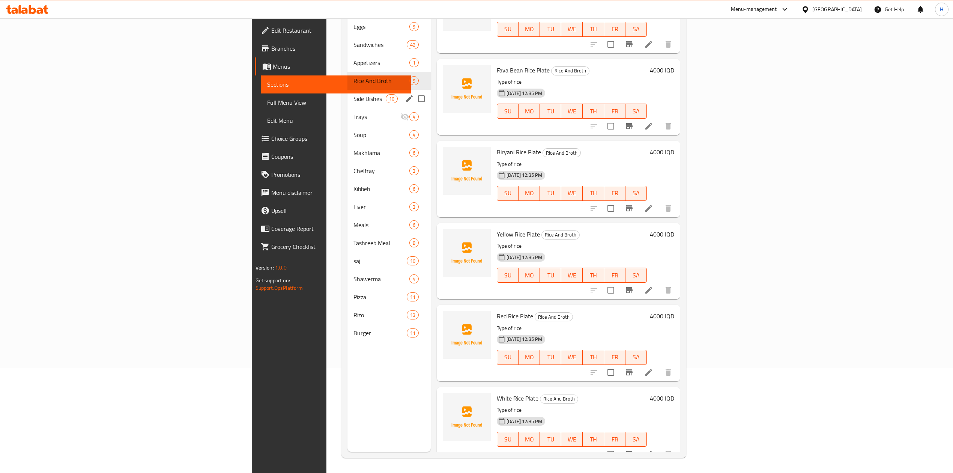
click at [353, 94] on span "Side Dishes" at bounding box center [369, 98] width 32 height 9
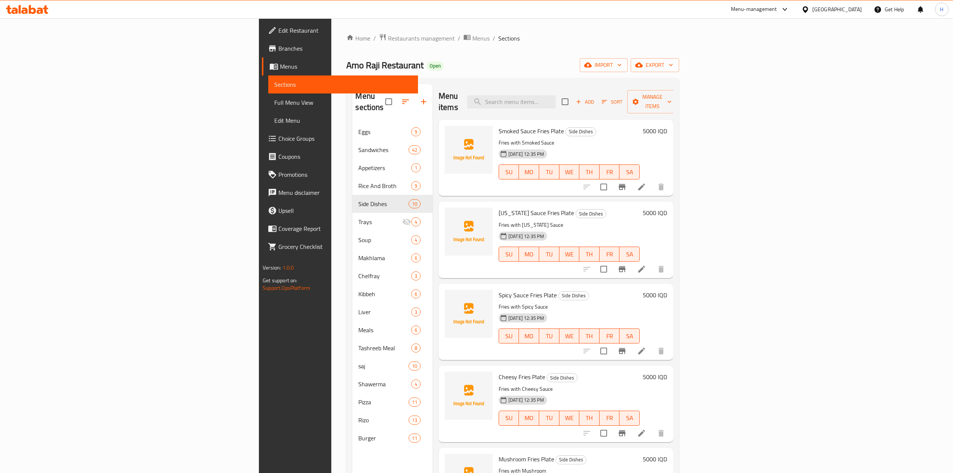
drag, startPoint x: 252, startPoint y: 37, endPoint x: 253, endPoint y: 51, distance: 14.6
click at [388, 37] on span "Restaurants management" at bounding box center [421, 38] width 67 height 9
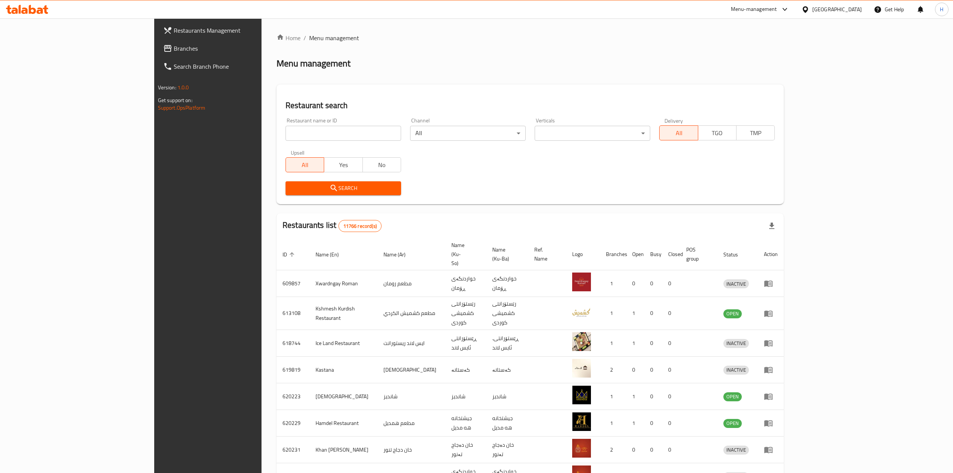
click at [285, 126] on input "search" at bounding box center [343, 133] width 116 height 15
paste input "695750"
type input "695750"
click at [291, 184] on span "Search" at bounding box center [343, 187] width 104 height 9
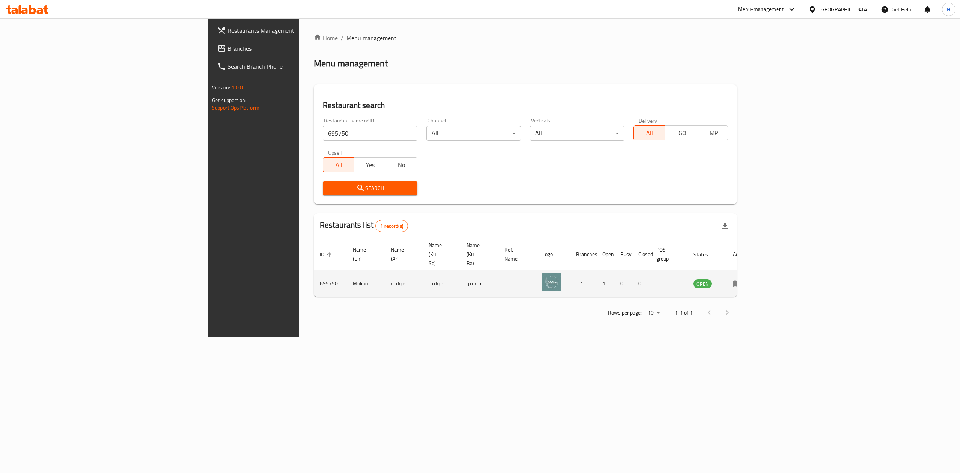
click at [753, 270] on td "enhanced table" at bounding box center [740, 283] width 26 height 27
click at [747, 279] on link "enhanced table" at bounding box center [740, 283] width 14 height 9
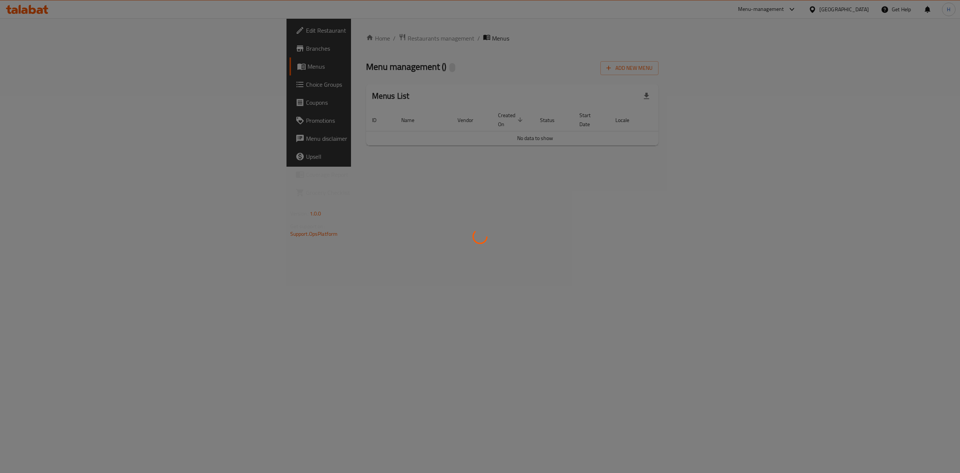
click at [922, 269] on div at bounding box center [480, 236] width 960 height 473
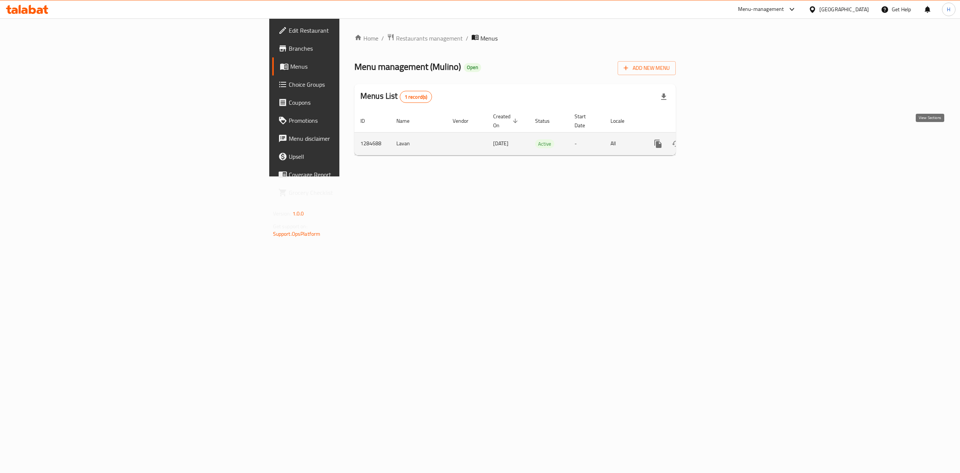
click at [717, 139] on icon "enhanced table" at bounding box center [712, 143] width 9 height 9
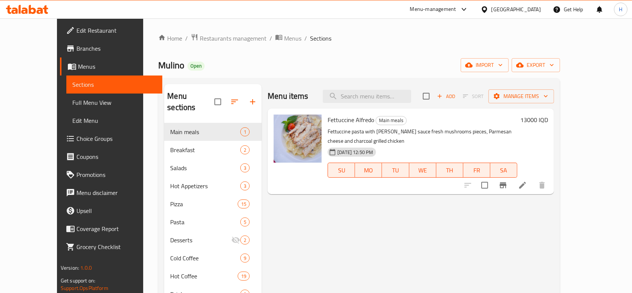
drag, startPoint x: 371, startPoint y: 50, endPoint x: 404, endPoint y: 53, distance: 32.7
click at [371, 50] on div "Home / Restaurants management / Menus / Sections Mulino Open import export Menu…" at bounding box center [359, 207] width 402 height 349
click at [503, 65] on span "import" at bounding box center [485, 64] width 36 height 9
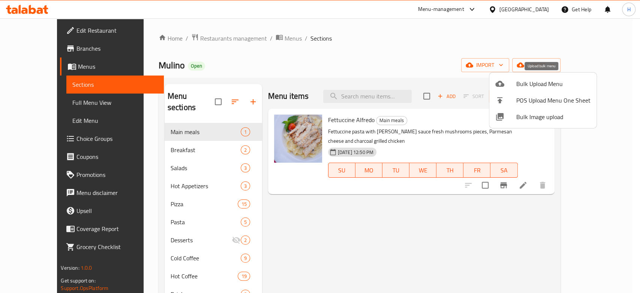
click at [528, 85] on span "Bulk Upload Menu" at bounding box center [553, 83] width 74 height 9
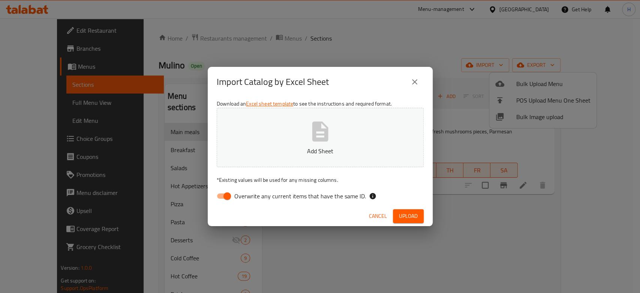
click at [223, 192] on input "Overwrite any current items that have the same ID." at bounding box center [227, 196] width 43 height 14
checkbox input "false"
click at [279, 140] on button "Add Sheet" at bounding box center [320, 137] width 207 height 59
click at [420, 220] on button "Upload" at bounding box center [408, 216] width 31 height 14
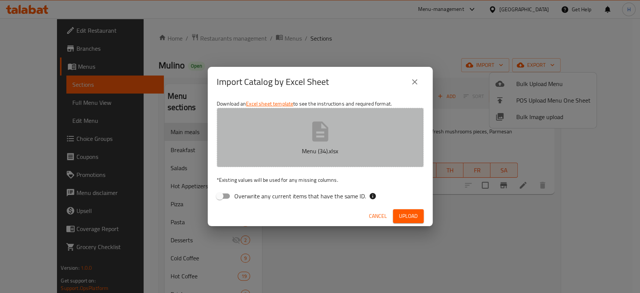
click at [353, 152] on p "Menu (34).xlsx" at bounding box center [320, 150] width 184 height 9
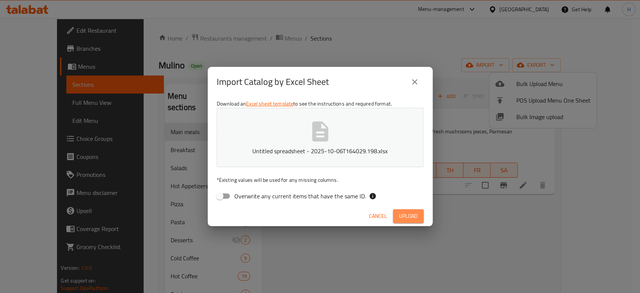
click at [415, 218] on span "Upload" at bounding box center [408, 215] width 19 height 9
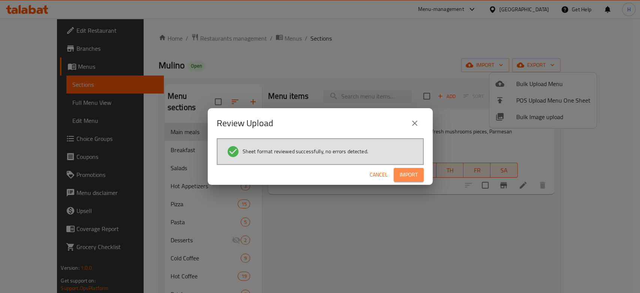
click at [412, 177] on span "Import" at bounding box center [409, 174] width 18 height 9
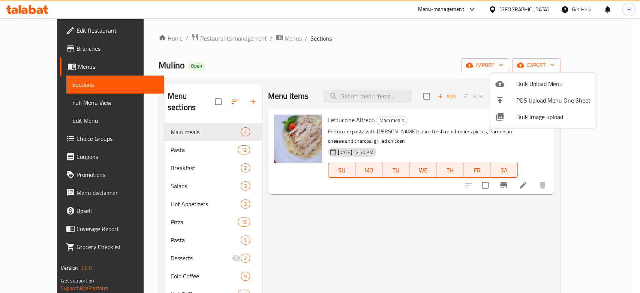
click at [154, 140] on div at bounding box center [320, 146] width 640 height 293
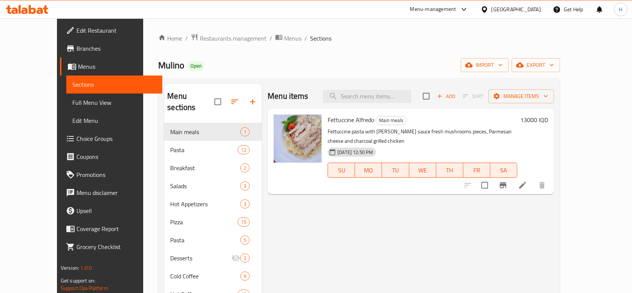
click at [170, 145] on span "Pasta" at bounding box center [204, 149] width 68 height 9
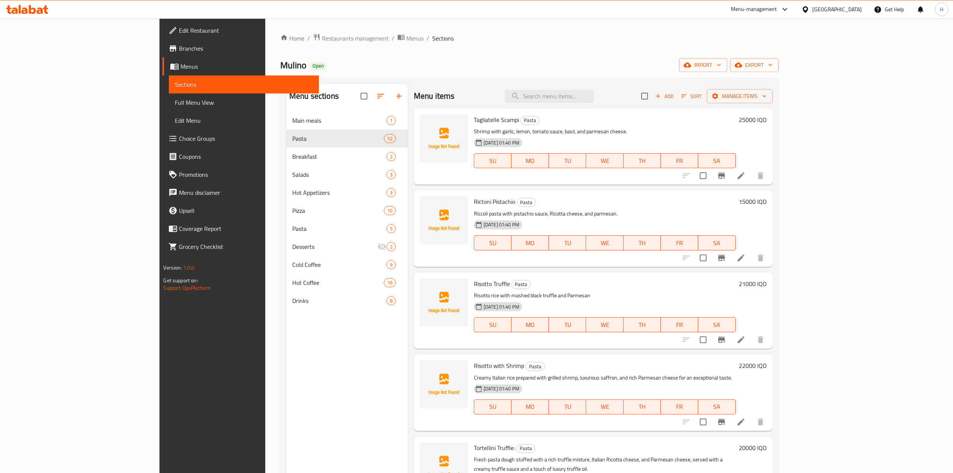
scroll to position [100, 0]
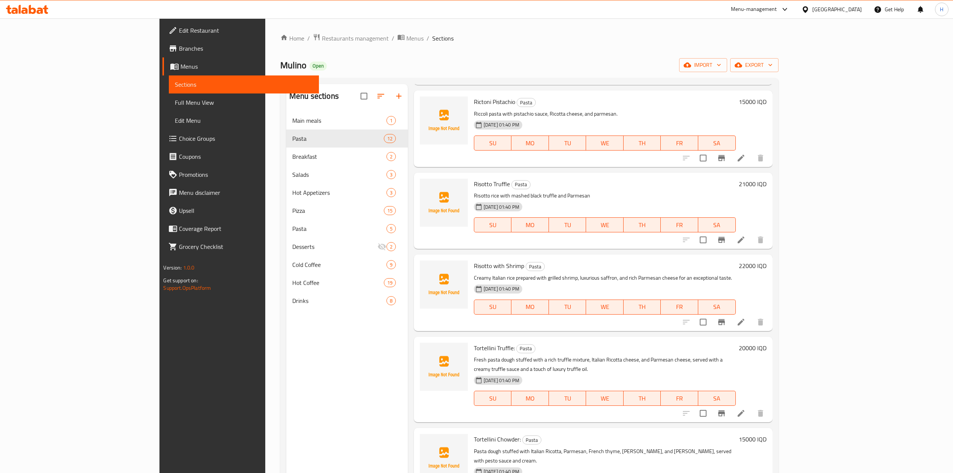
click at [751, 406] on li at bounding box center [740, 413] width 21 height 14
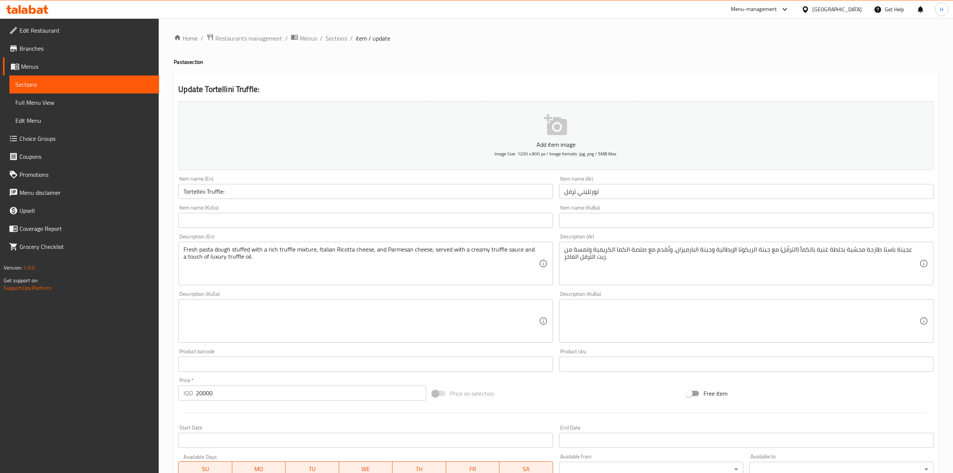
click at [237, 197] on input "Tortellini Truffle:" at bounding box center [365, 191] width 374 height 15
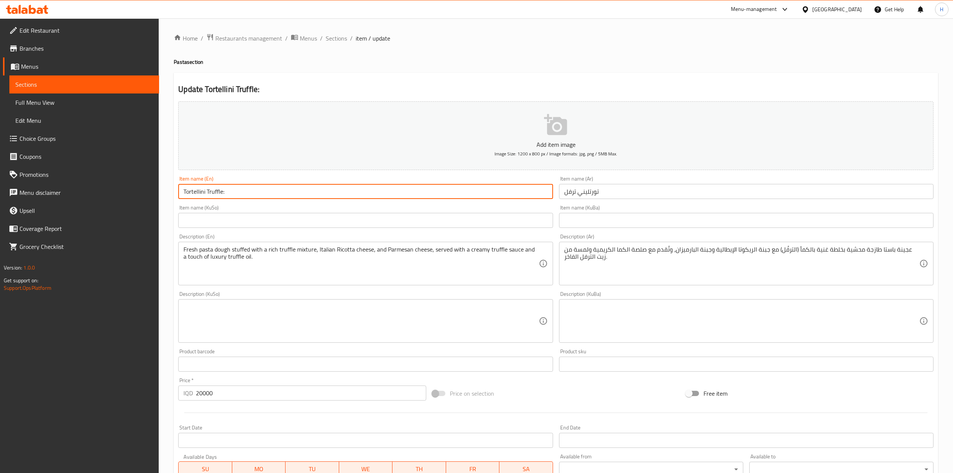
click at [222, 191] on input "Tortellini Truffle:" at bounding box center [365, 191] width 374 height 15
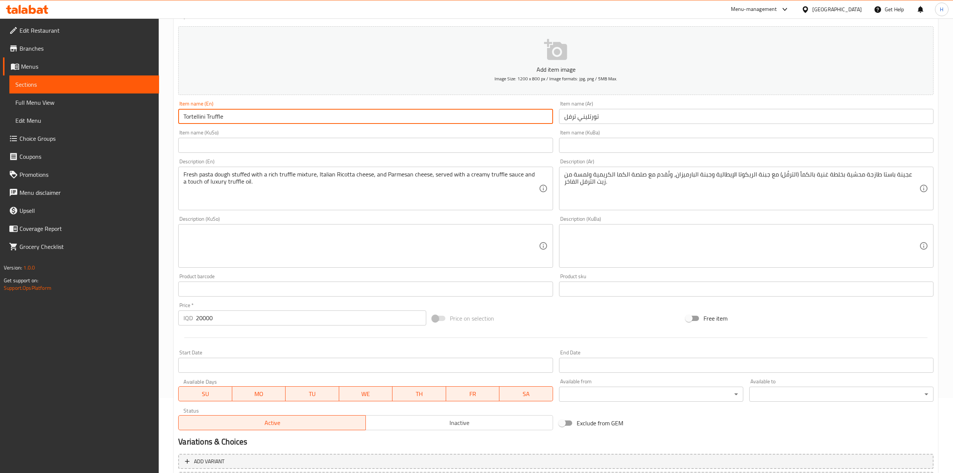
scroll to position [143, 0]
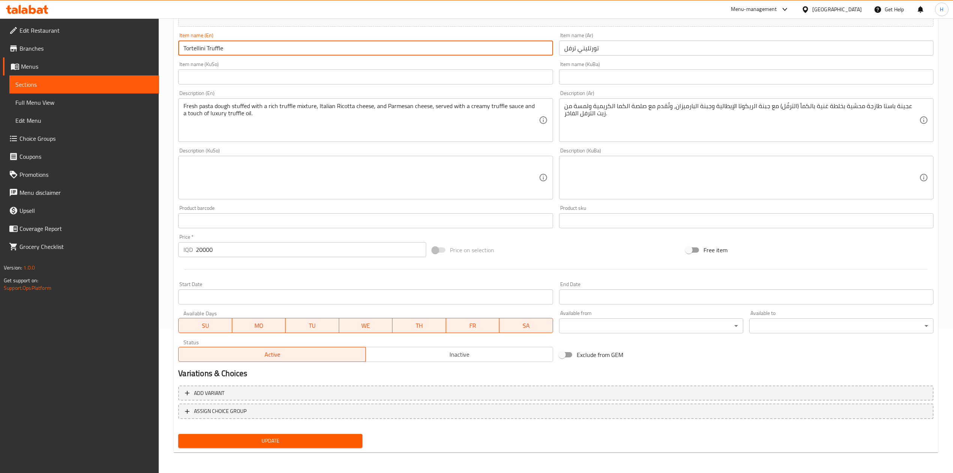
type input "Tortellini Truffle"
click at [296, 437] on span "Update" at bounding box center [270, 440] width 172 height 9
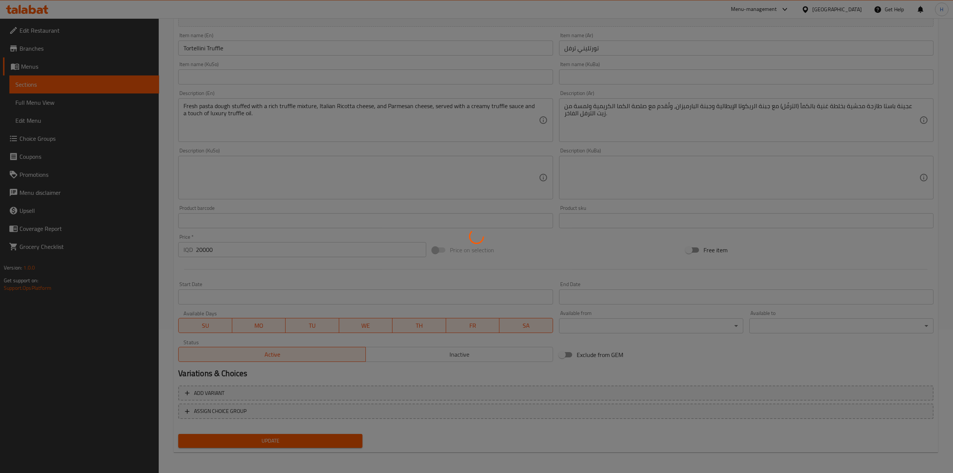
scroll to position [0, 0]
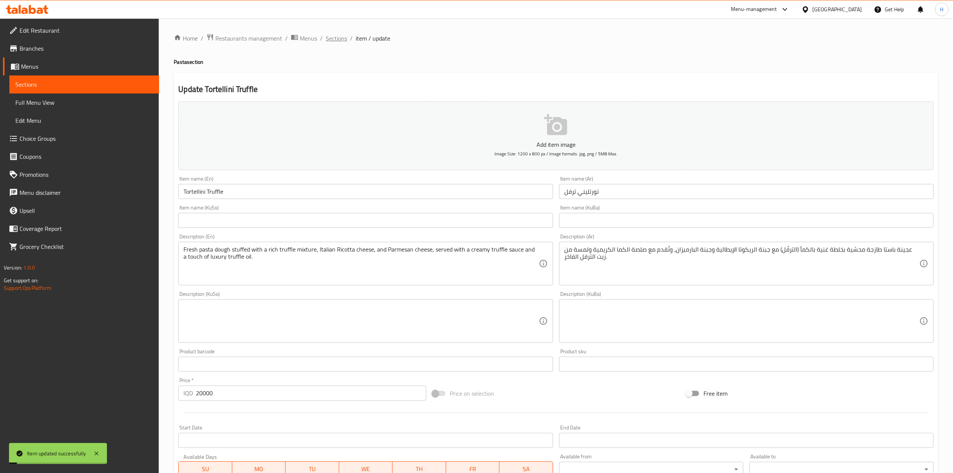
click at [335, 37] on span "Sections" at bounding box center [336, 38] width 21 height 9
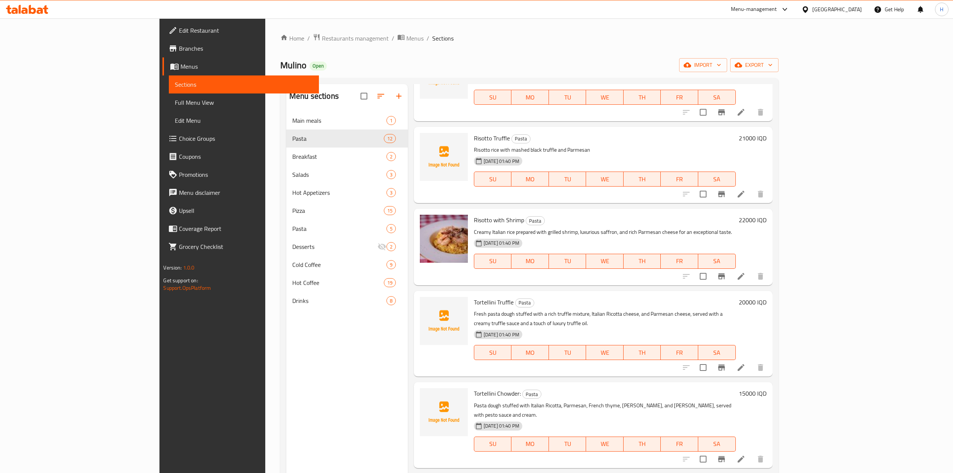
scroll to position [200, 0]
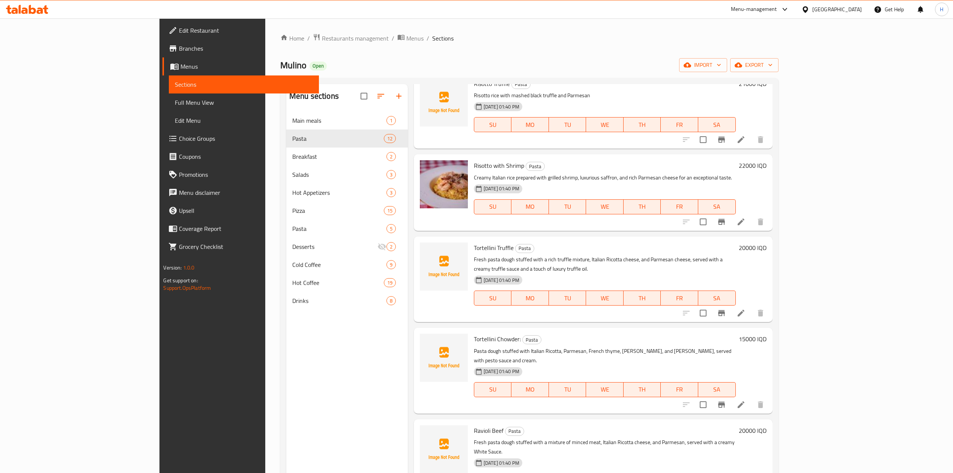
click at [751, 398] on li at bounding box center [740, 405] width 21 height 14
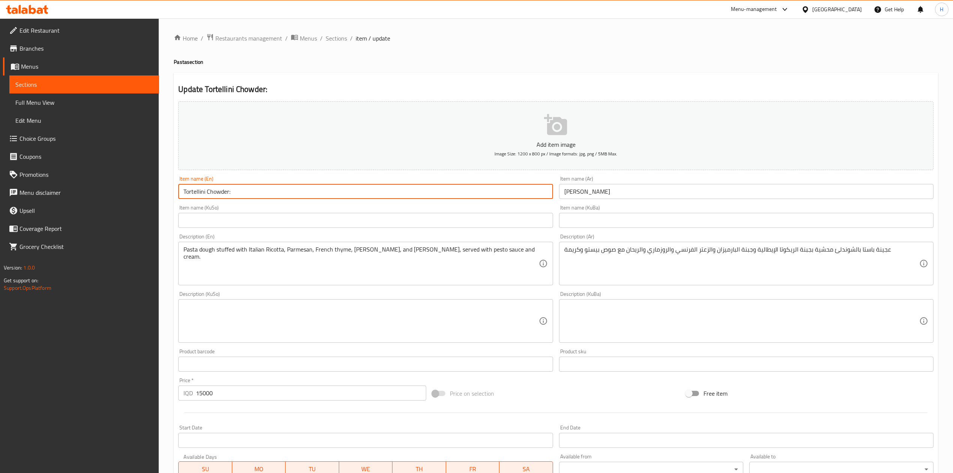
drag, startPoint x: 241, startPoint y: 191, endPoint x: 228, endPoint y: 191, distance: 12.8
click at [228, 191] on input "Tortellini Chowder:" at bounding box center [365, 191] width 374 height 15
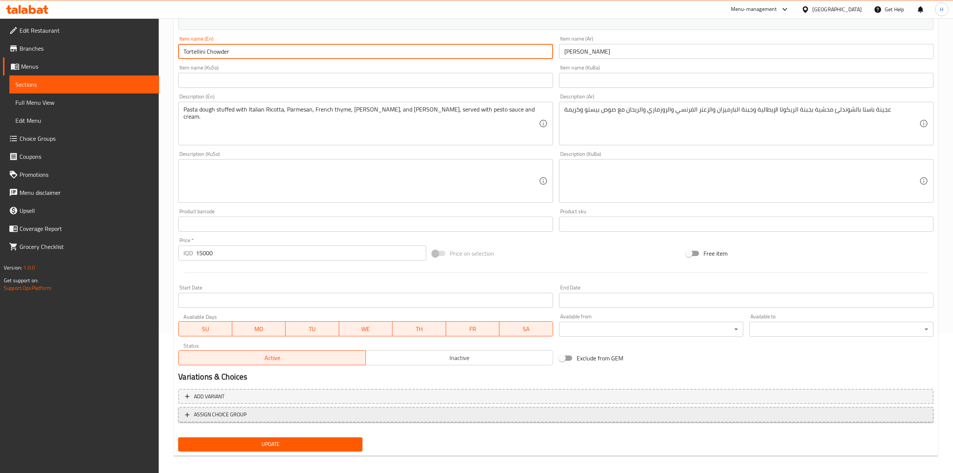
scroll to position [143, 0]
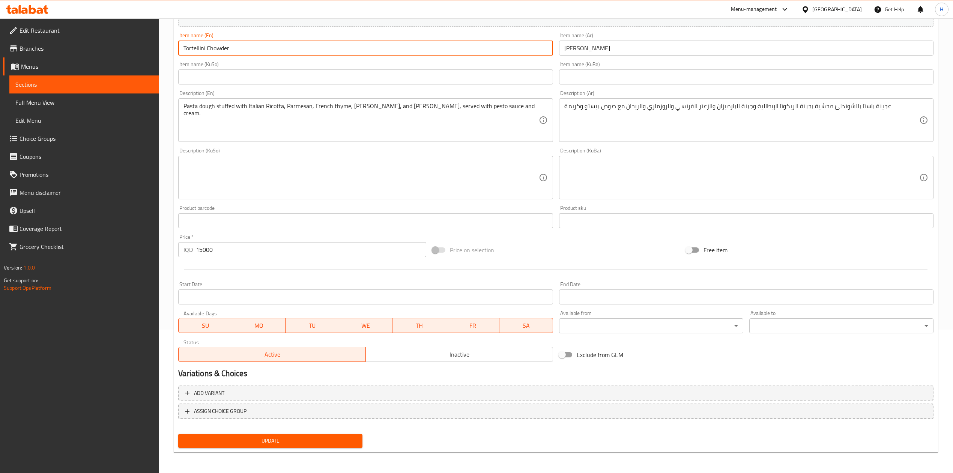
type input "Tortellini Chowder"
click at [314, 437] on span "Update" at bounding box center [270, 440] width 172 height 9
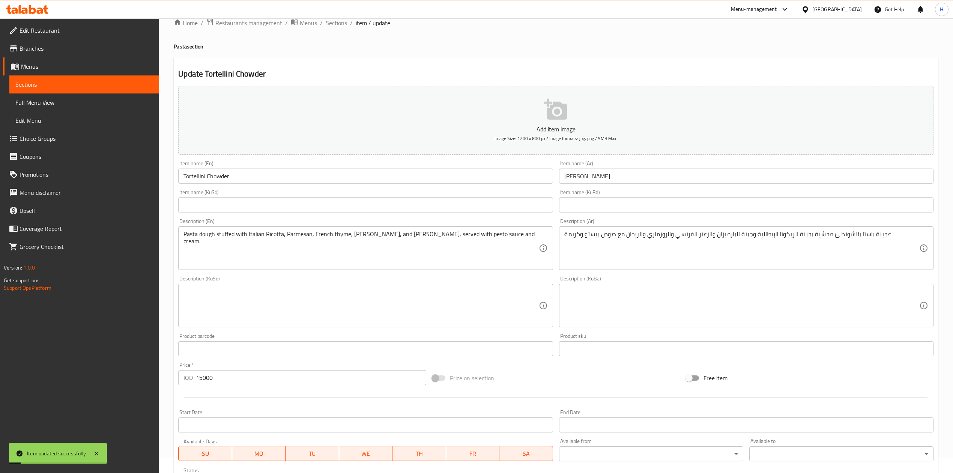
scroll to position [0, 0]
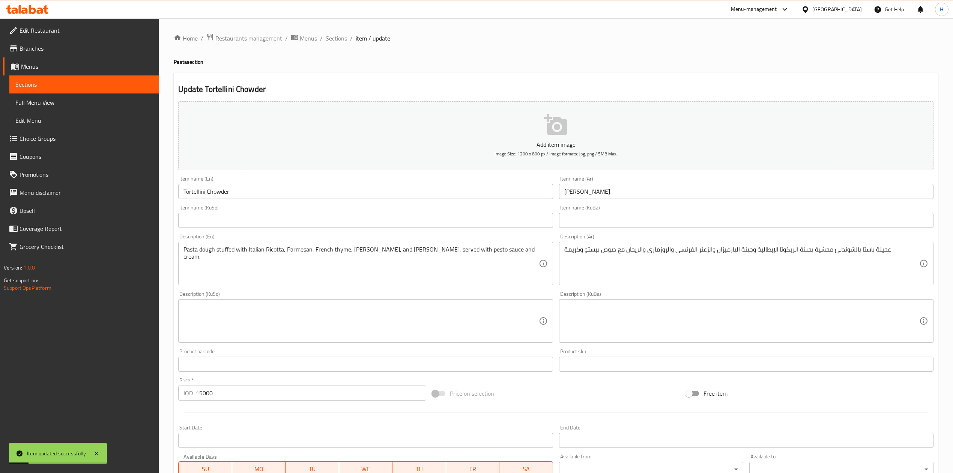
click at [330, 36] on span "Sections" at bounding box center [336, 38] width 21 height 9
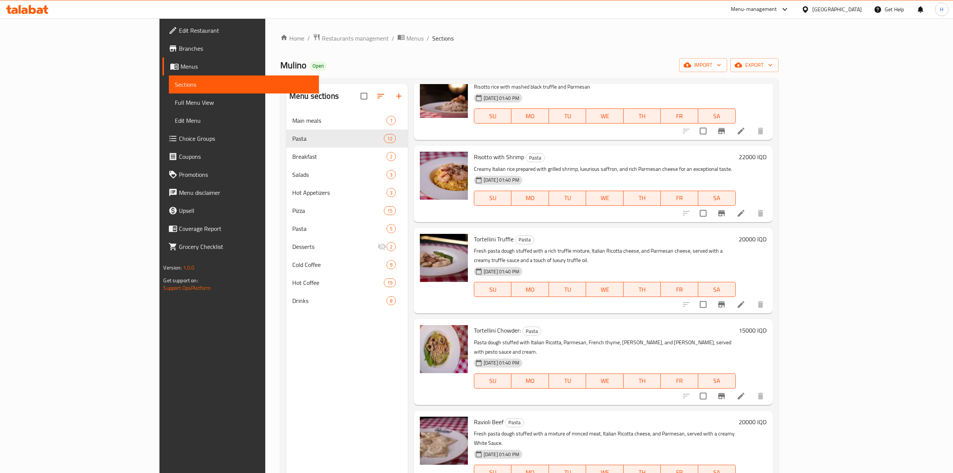
scroll to position [300, 0]
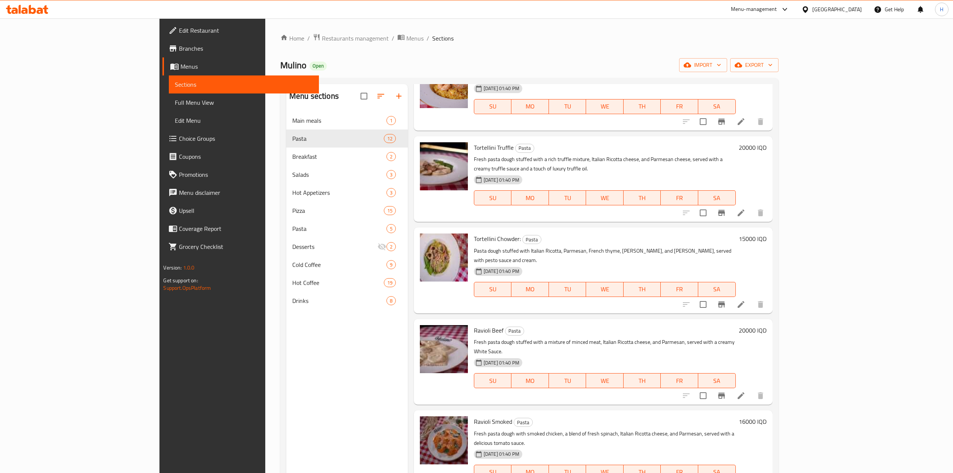
click at [751, 297] on li at bounding box center [740, 304] width 21 height 14
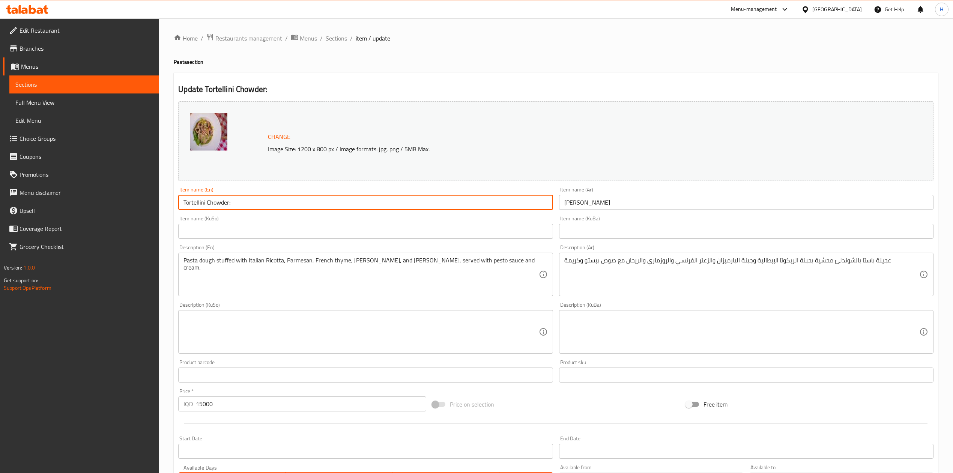
drag, startPoint x: 234, startPoint y: 202, endPoint x: 207, endPoint y: 206, distance: 27.7
click at [207, 206] on input "Tortellini Chowder:" at bounding box center [365, 202] width 374 height 15
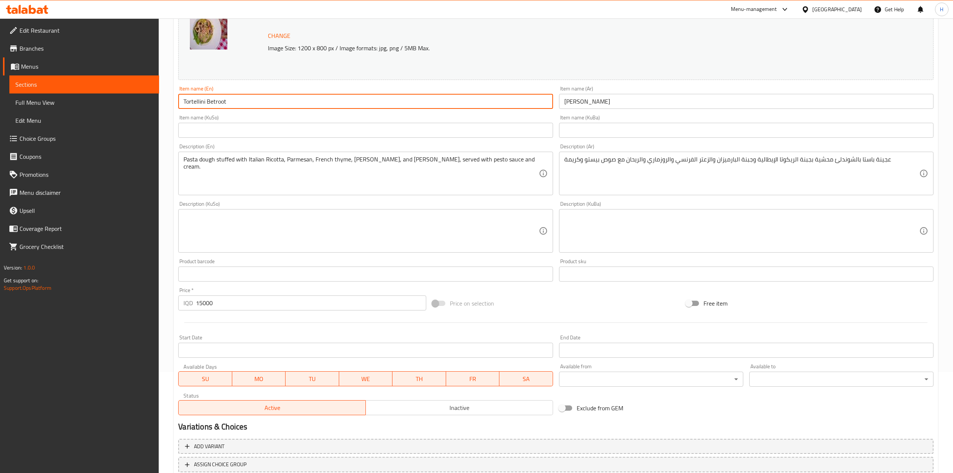
scroll to position [154, 0]
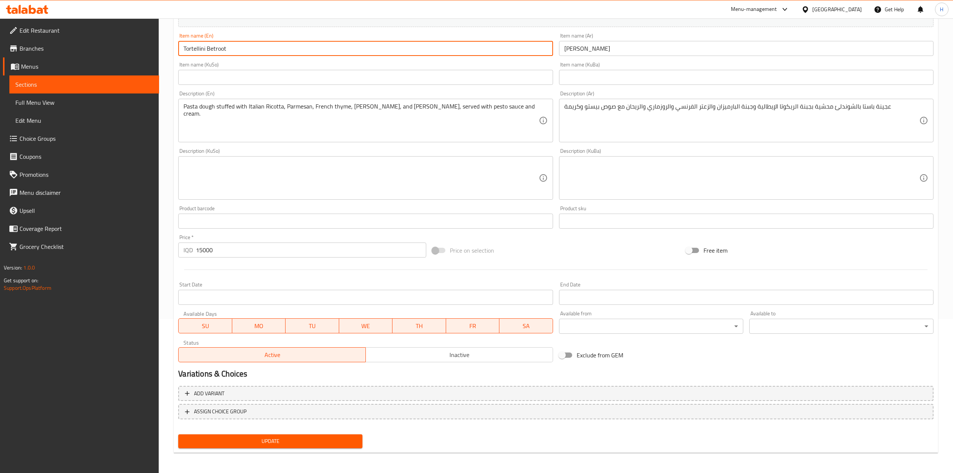
type input "Tortellini Betroot"
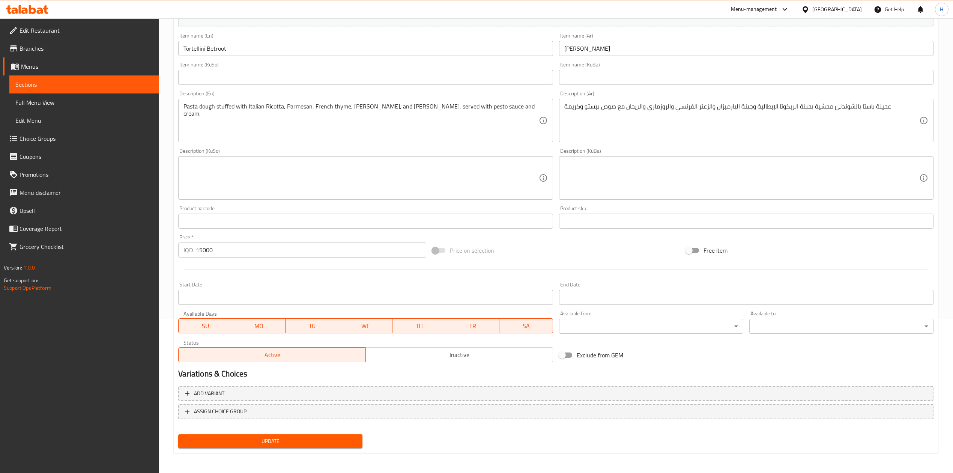
click at [290, 449] on div "Update" at bounding box center [270, 441] width 190 height 20
click at [293, 445] on button "Update" at bounding box center [270, 441] width 184 height 14
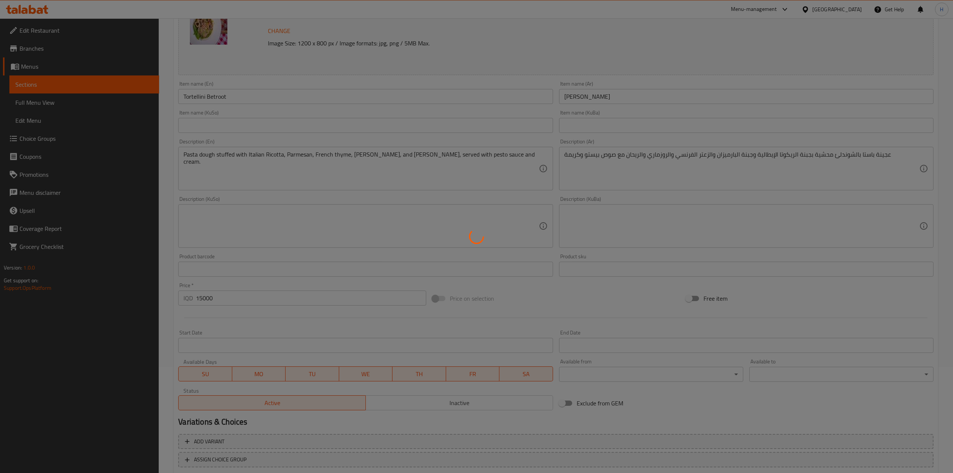
scroll to position [0, 0]
